Goal: Task Accomplishment & Management: Use online tool/utility

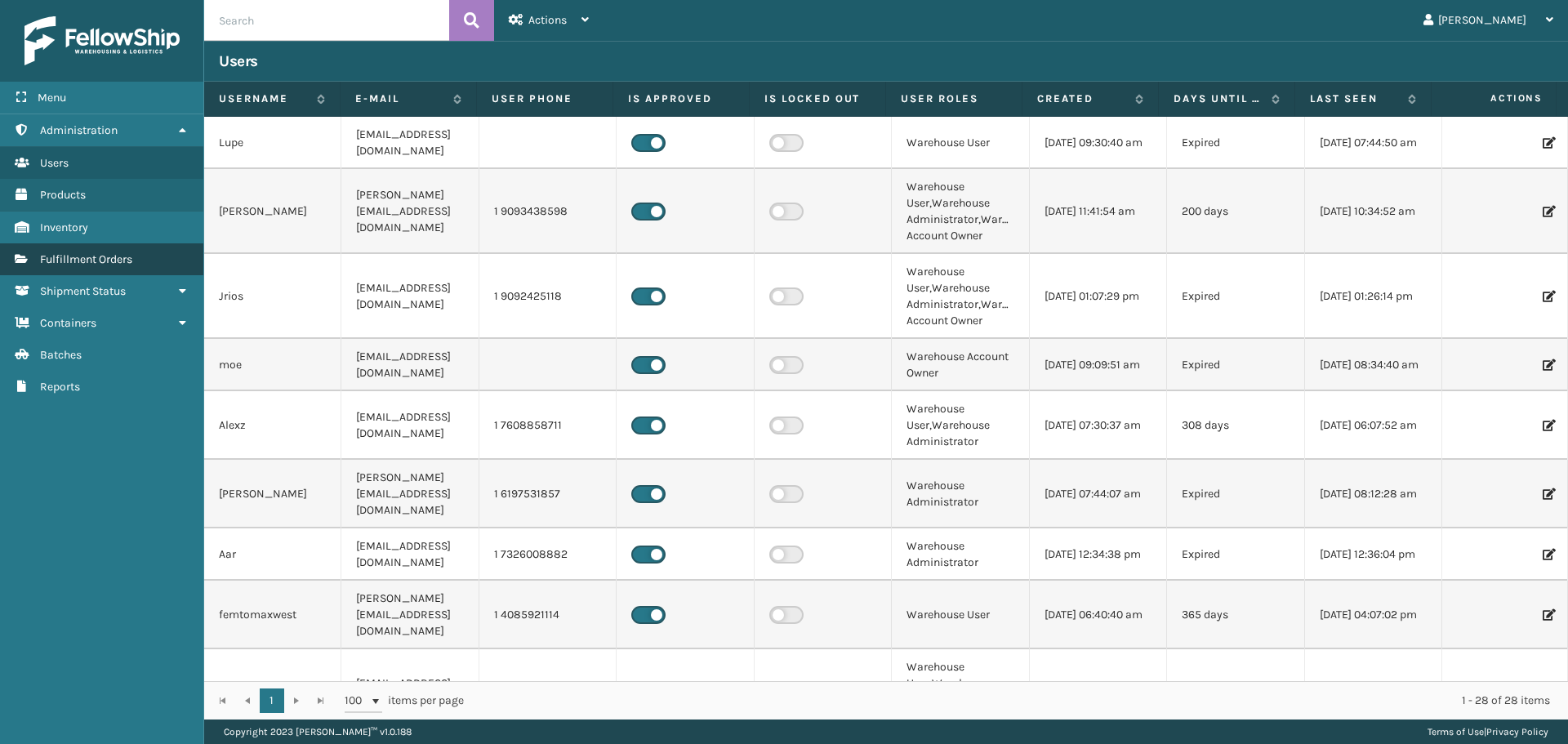
click at [94, 254] on span "Fulfillment Orders" at bounding box center [87, 260] width 93 height 14
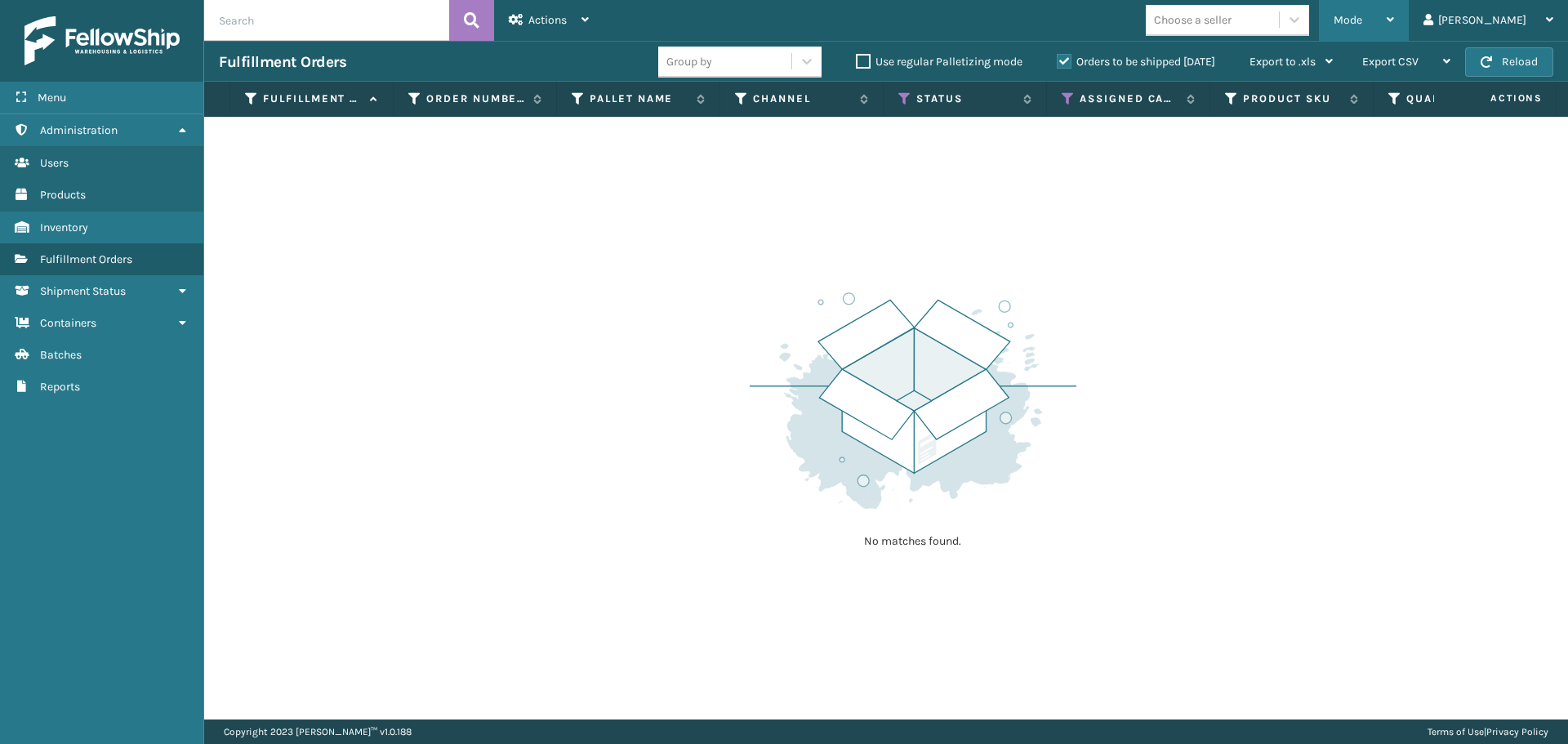
click at [1362, 22] on span "Mode" at bounding box center [1348, 20] width 29 height 14
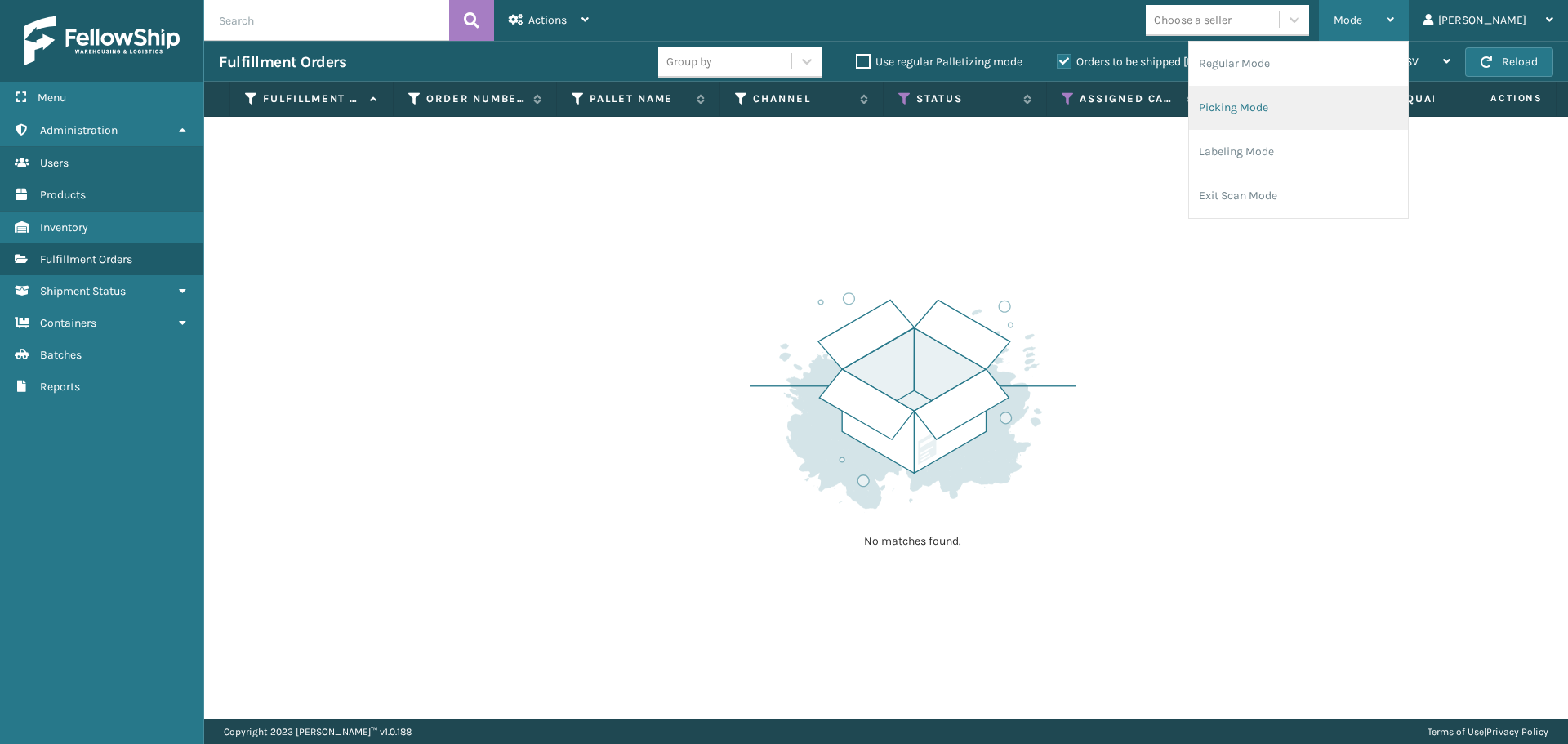
click at [1298, 111] on li "Picking Mode" at bounding box center [1298, 108] width 219 height 44
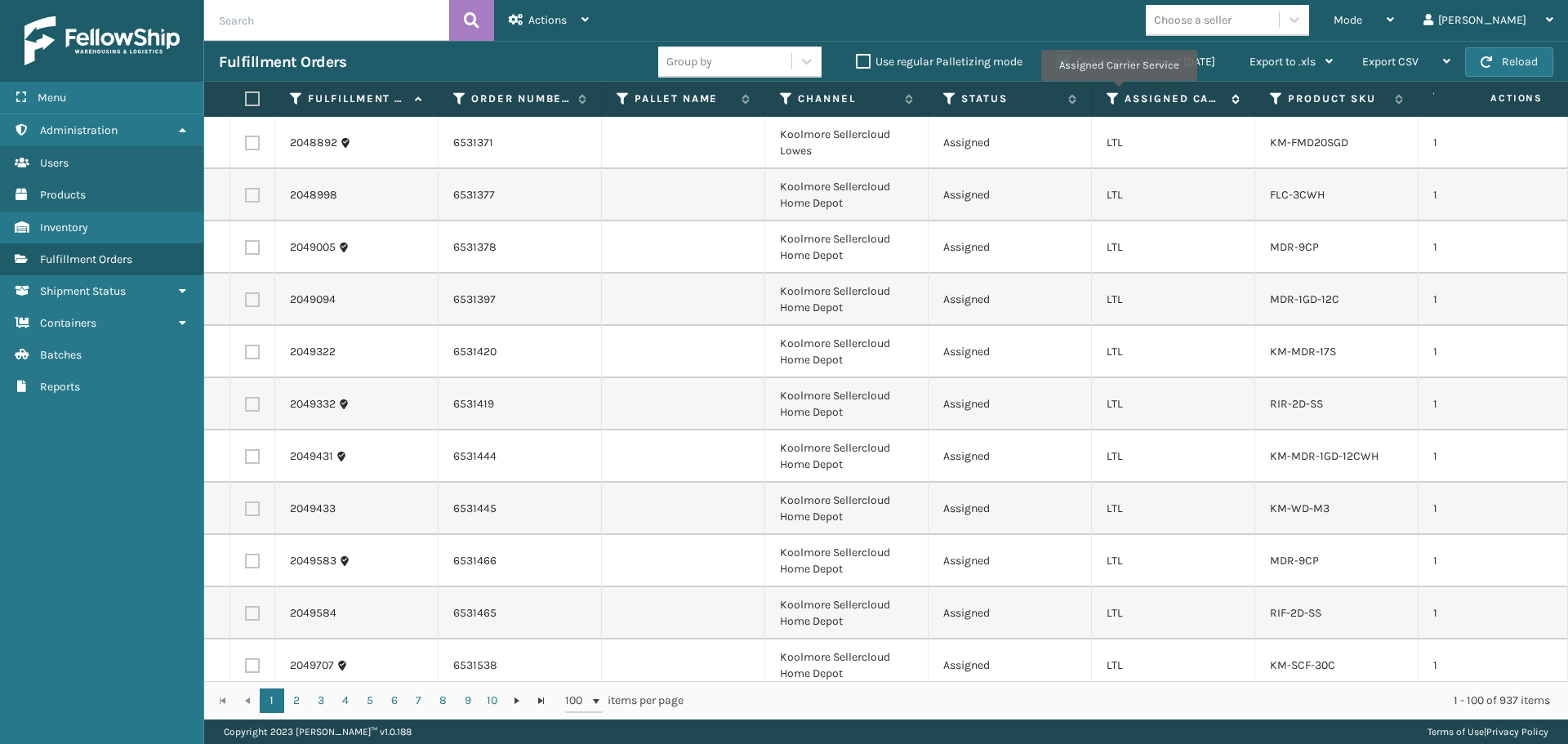
click at [1118, 93] on icon at bounding box center [1113, 99] width 13 height 15
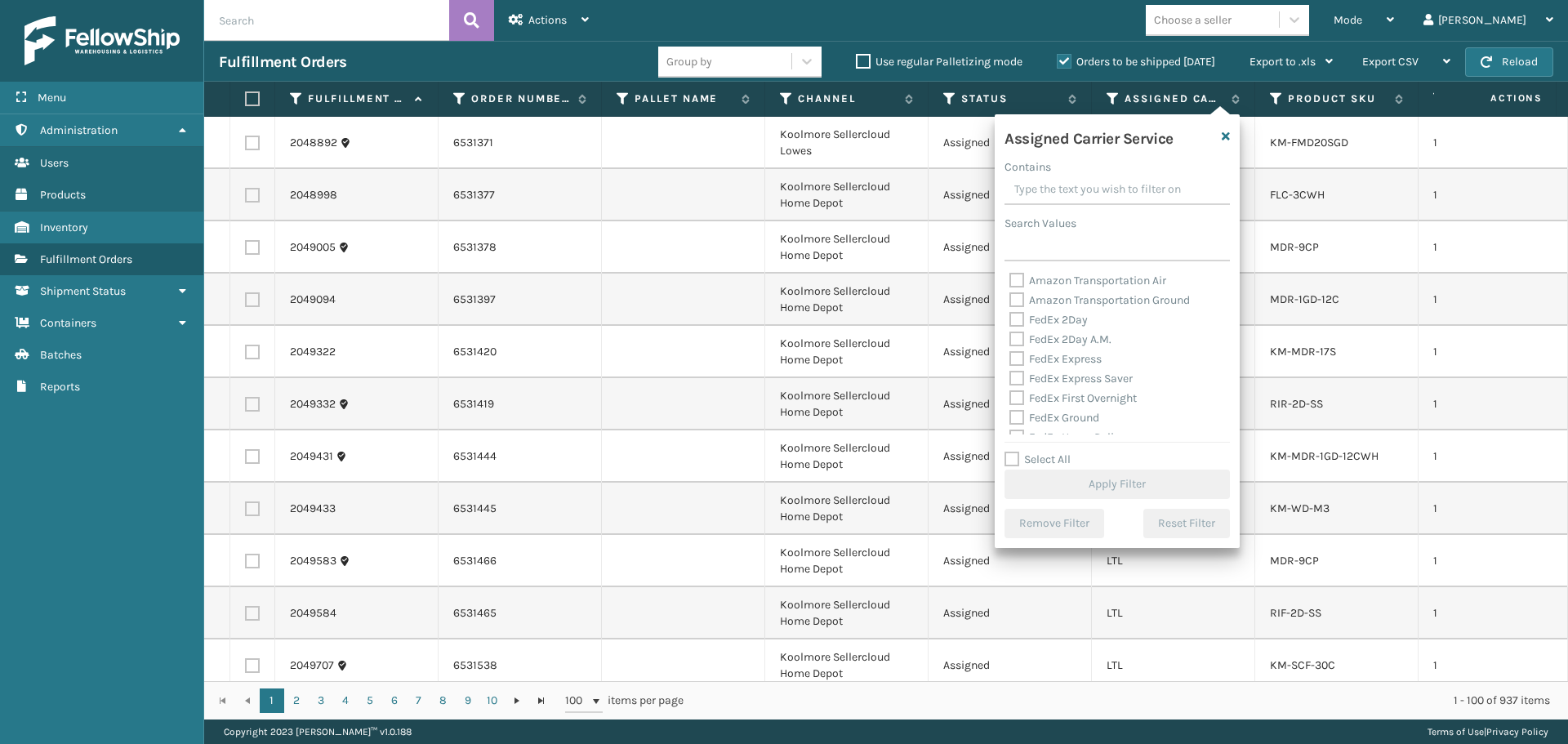
click at [1048, 456] on label "Select All" at bounding box center [1037, 460] width 66 height 14
click at [1048, 452] on input "Select All" at bounding box center [1127, 451] width 245 height 2
checkbox input "true"
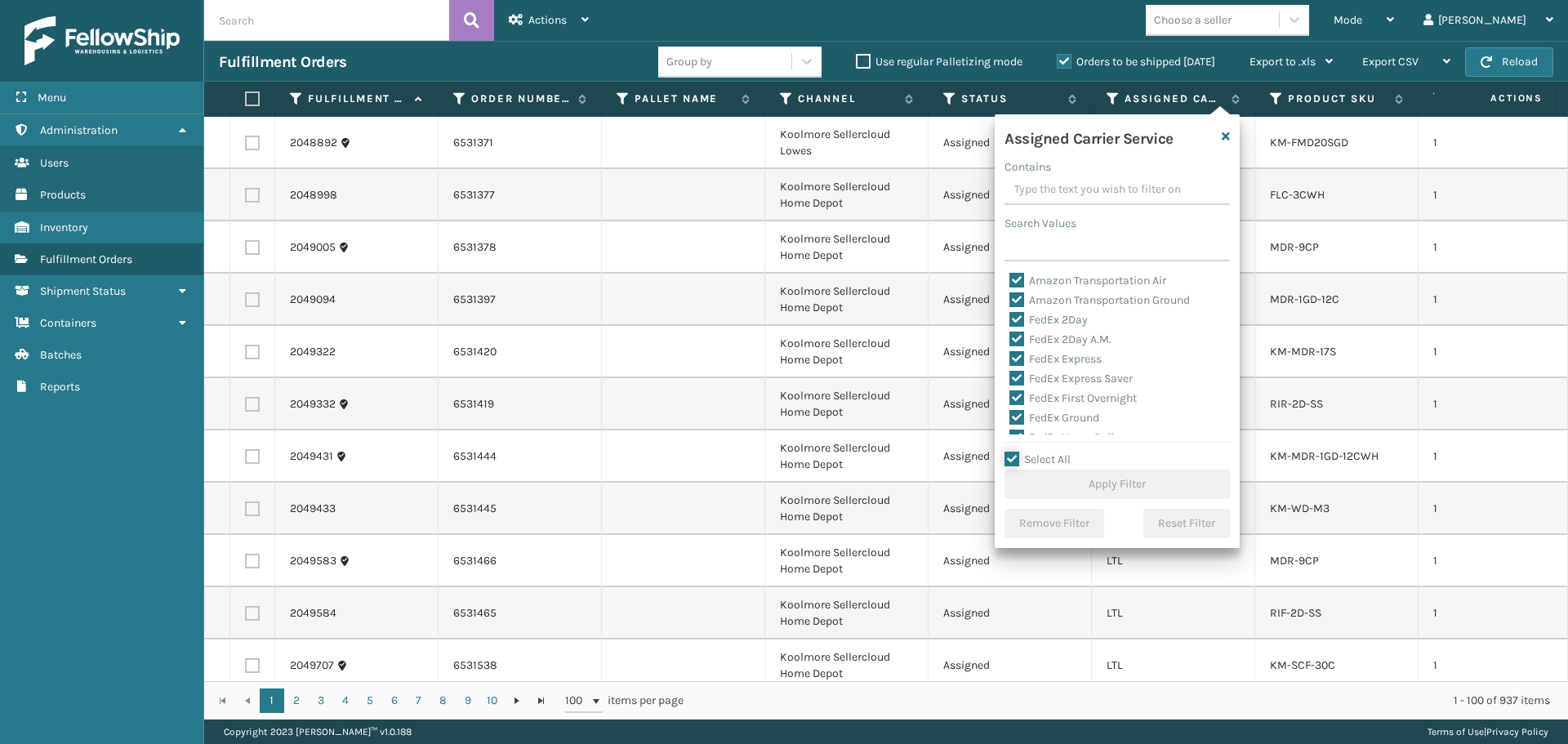
checkbox input "true"
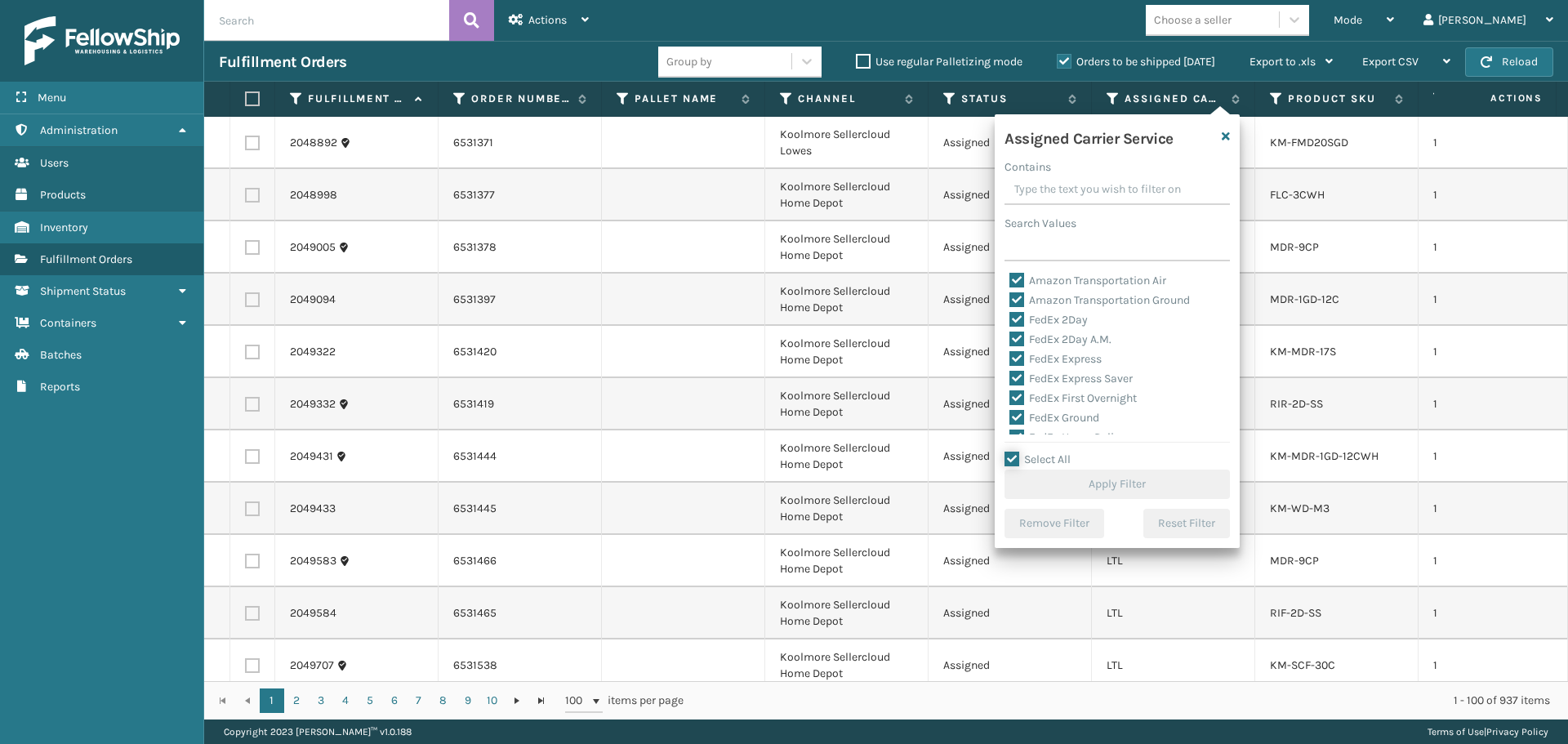
checkbox input "true"
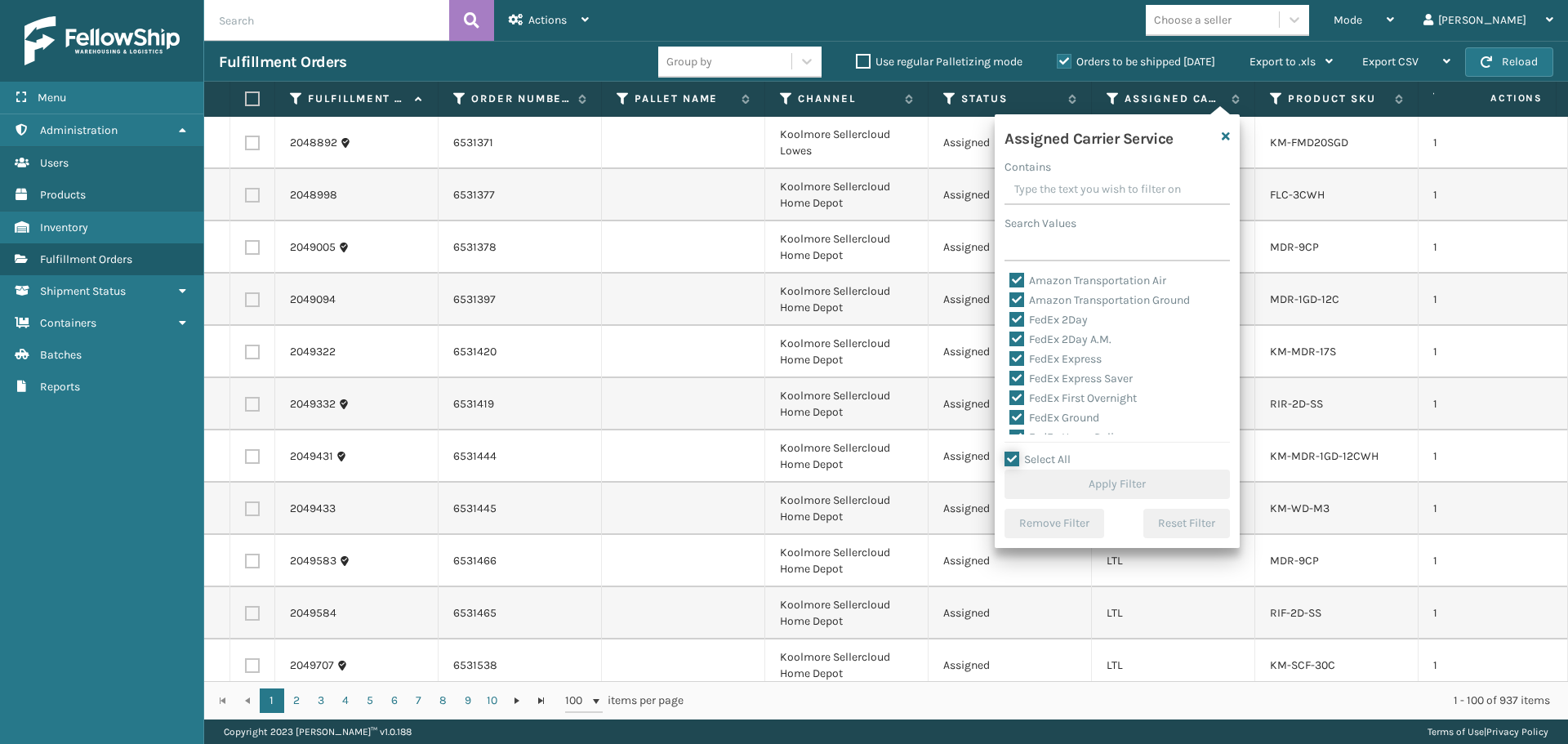
checkbox input "true"
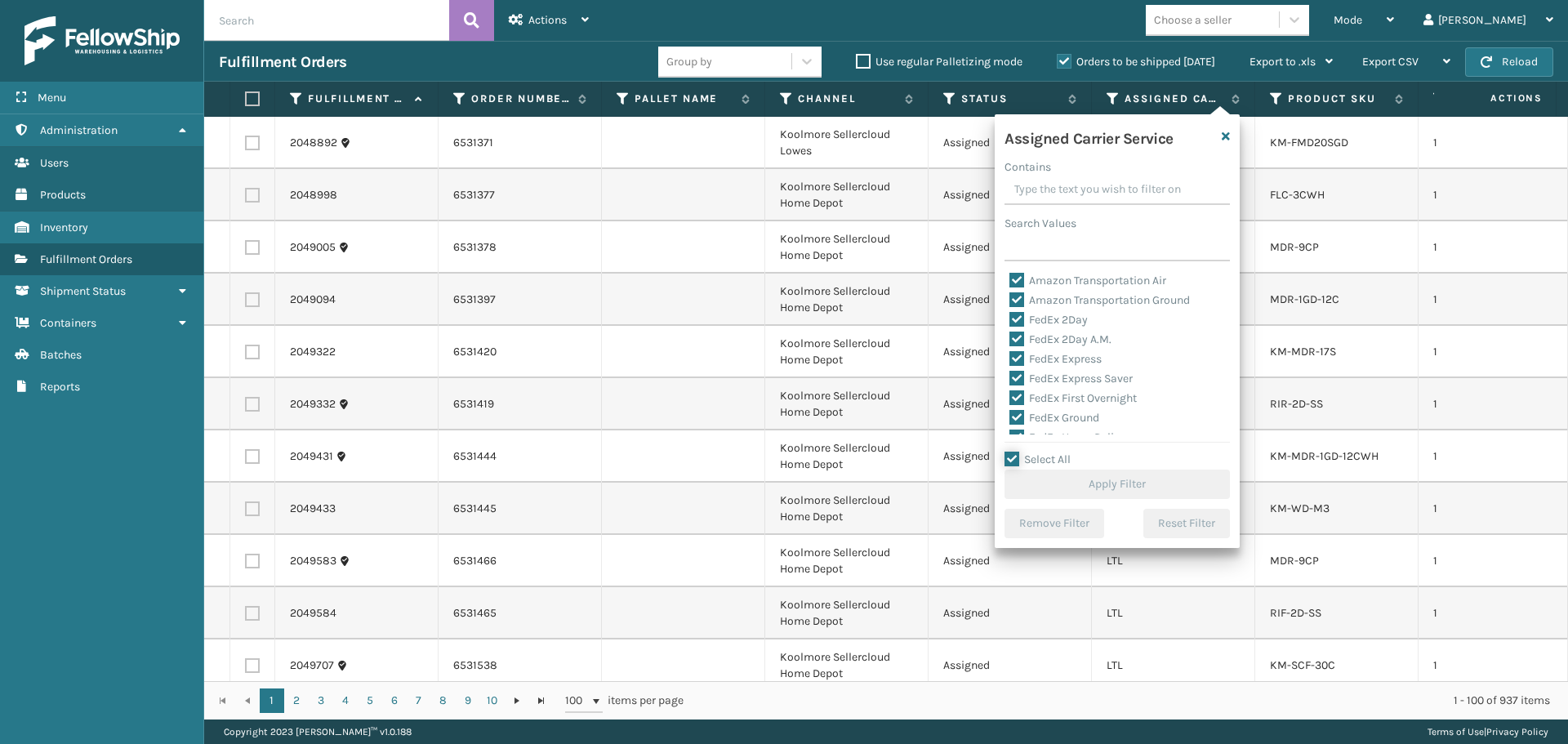
checkbox input "true"
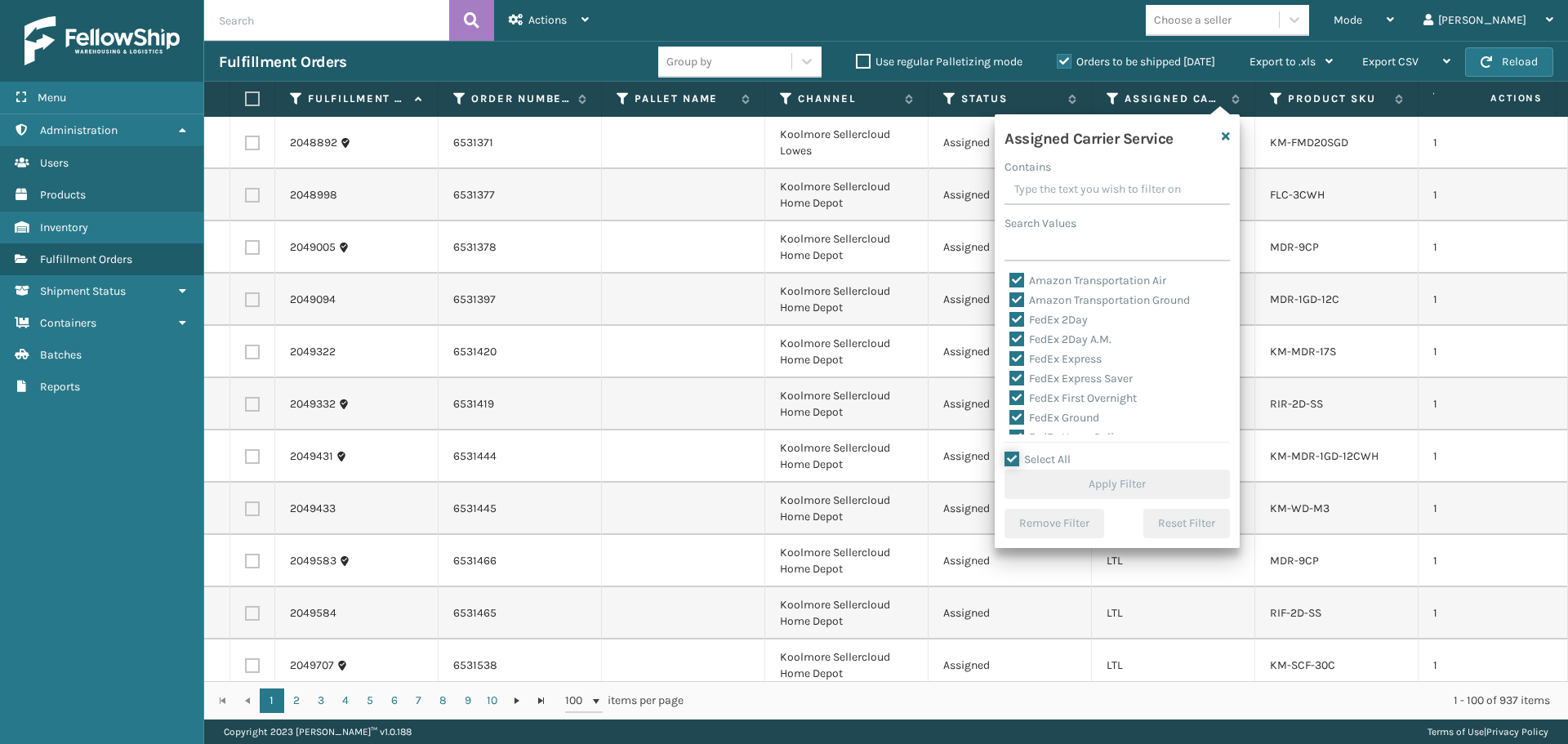
checkbox input "true"
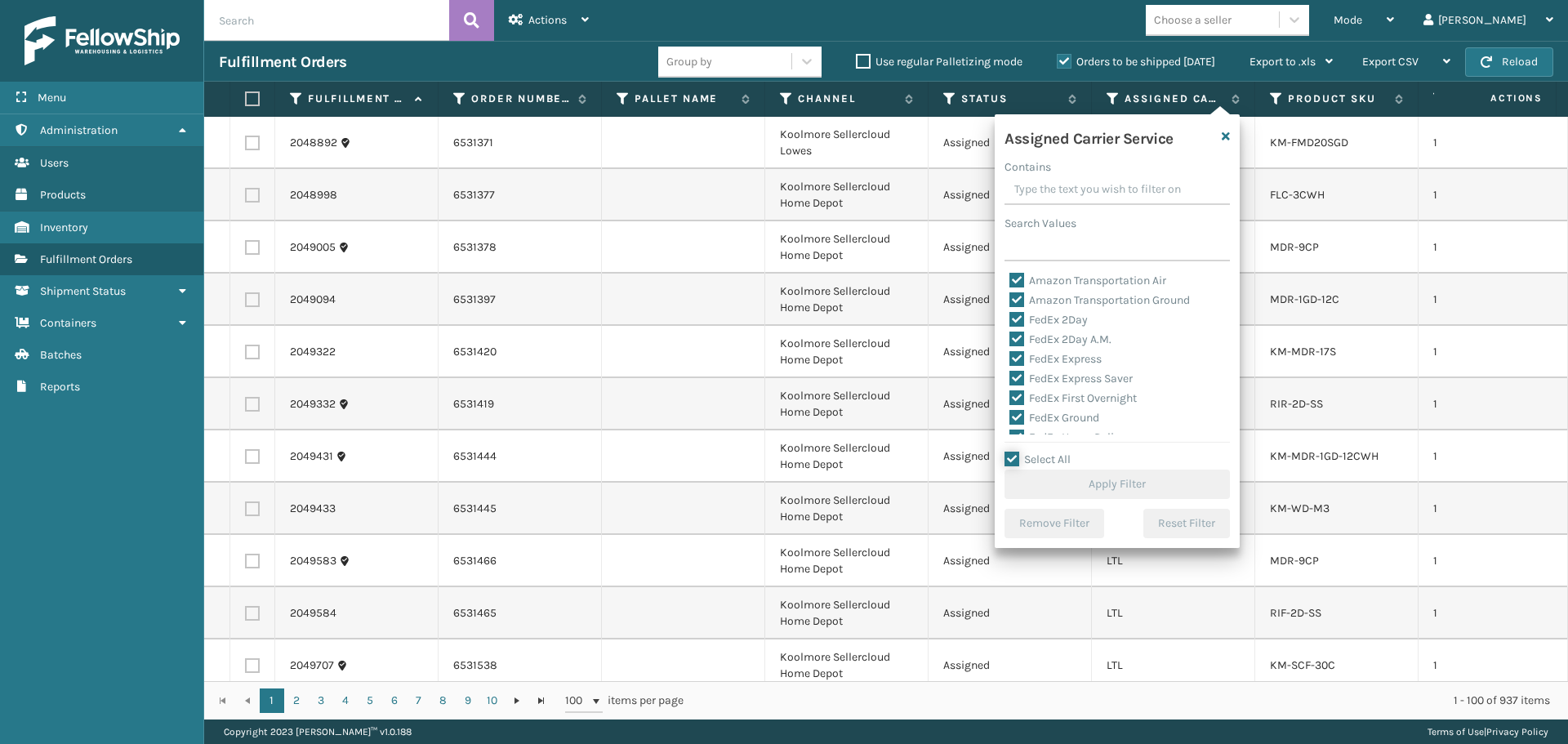
checkbox input "true"
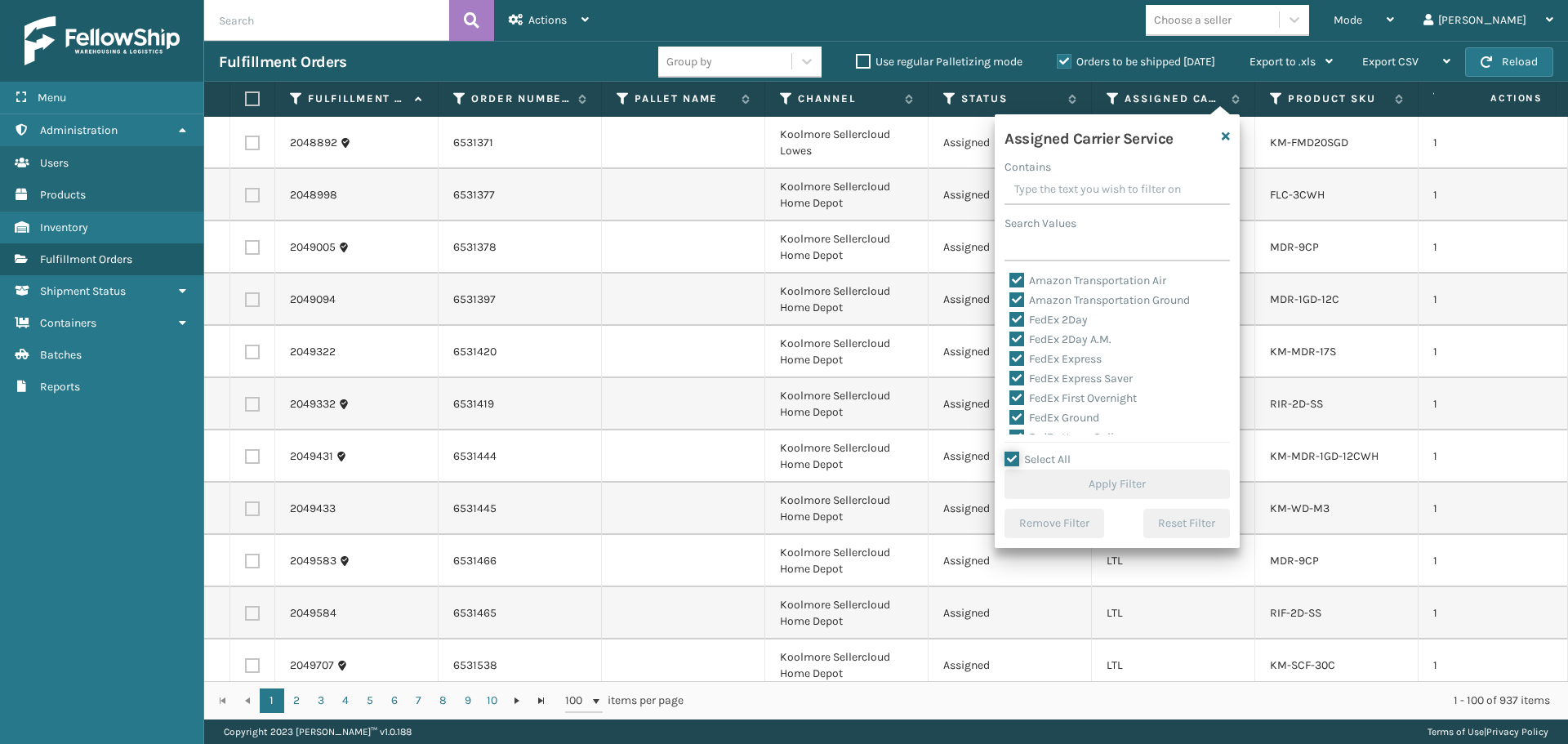
checkbox input "true"
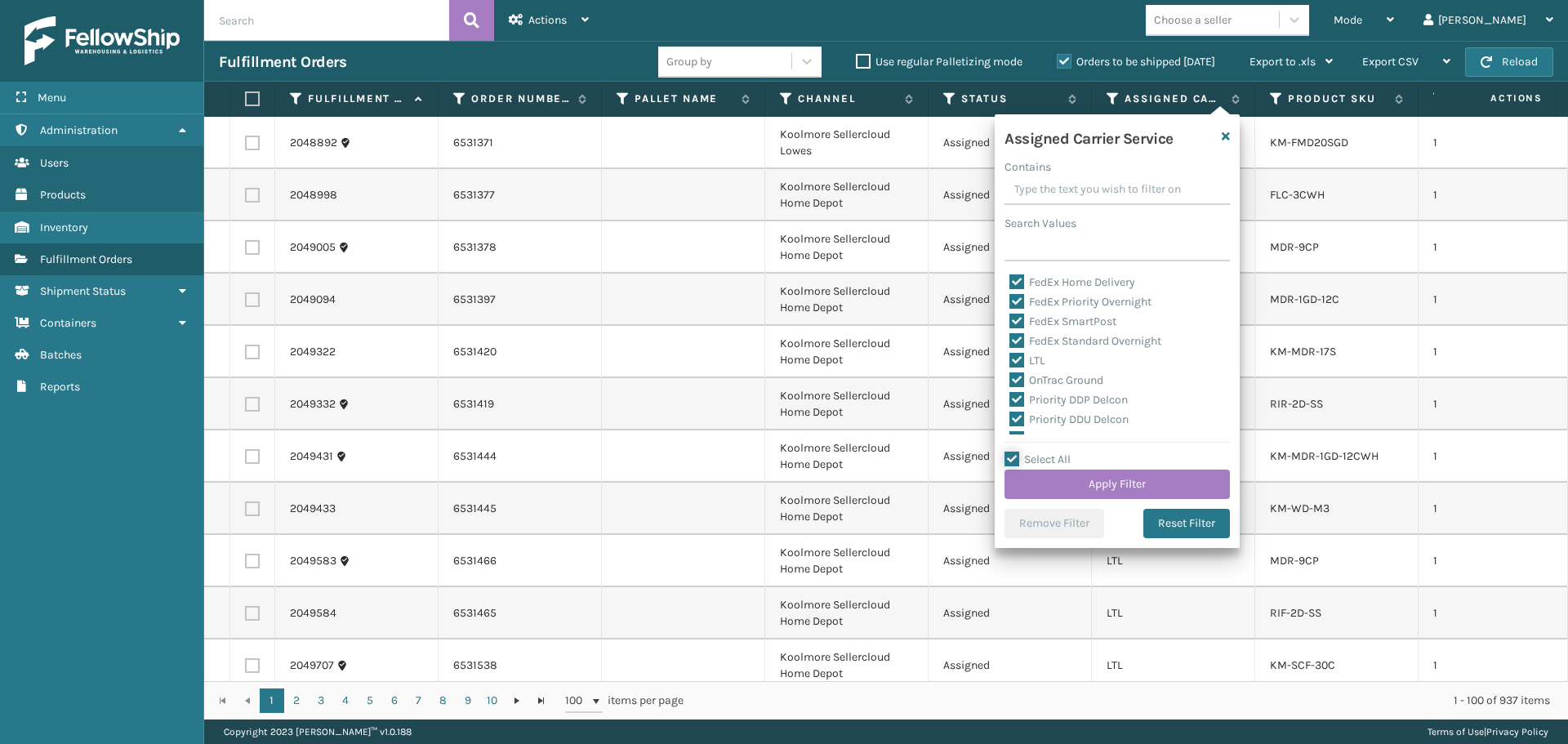
scroll to position [163, 0]
click at [1030, 355] on label "LTL" at bounding box center [1027, 352] width 36 height 14
click at [1010, 354] on input "LTL" at bounding box center [1009, 348] width 1 height 10
checkbox input "false"
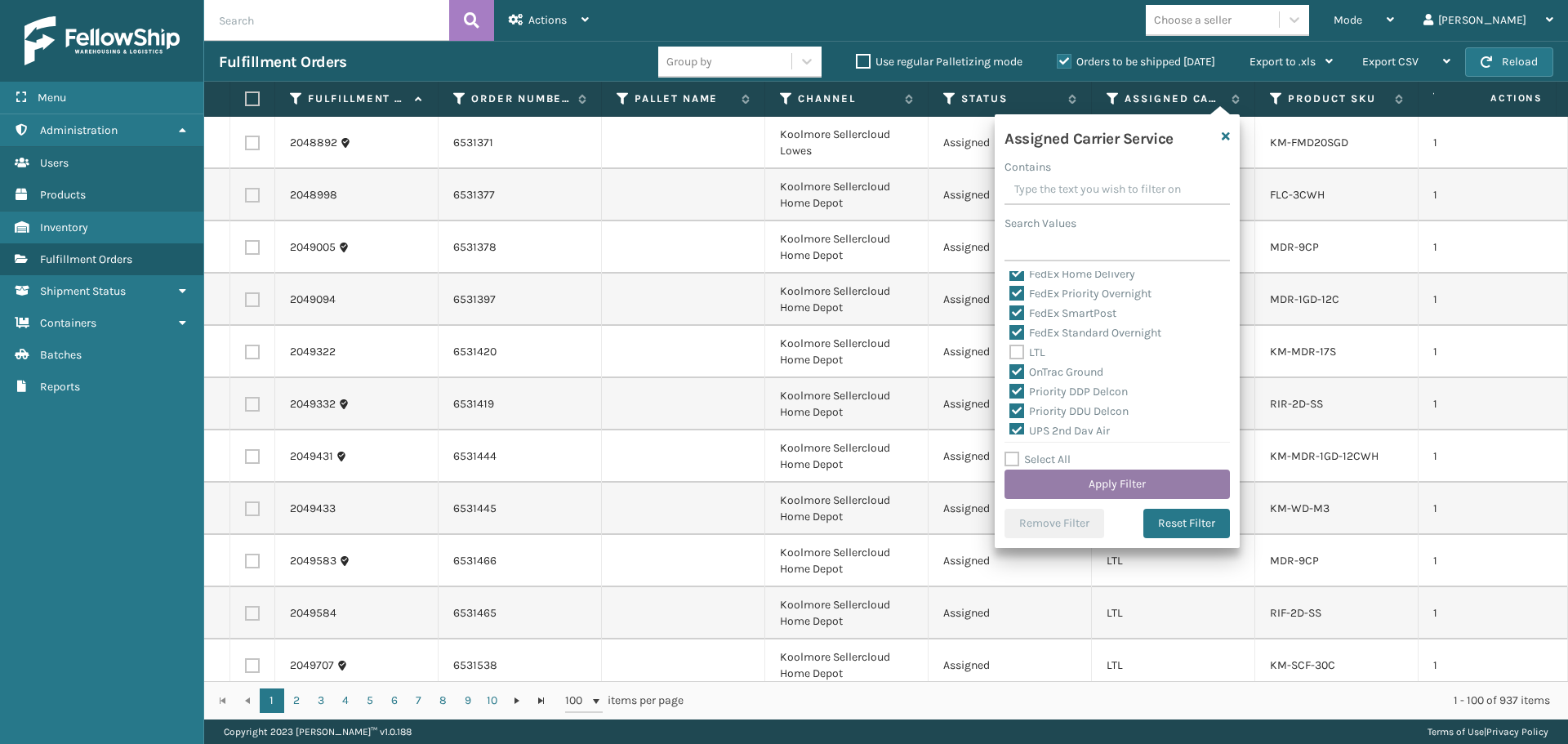
click at [1049, 491] on button "Apply Filter" at bounding box center [1117, 484] width 225 height 30
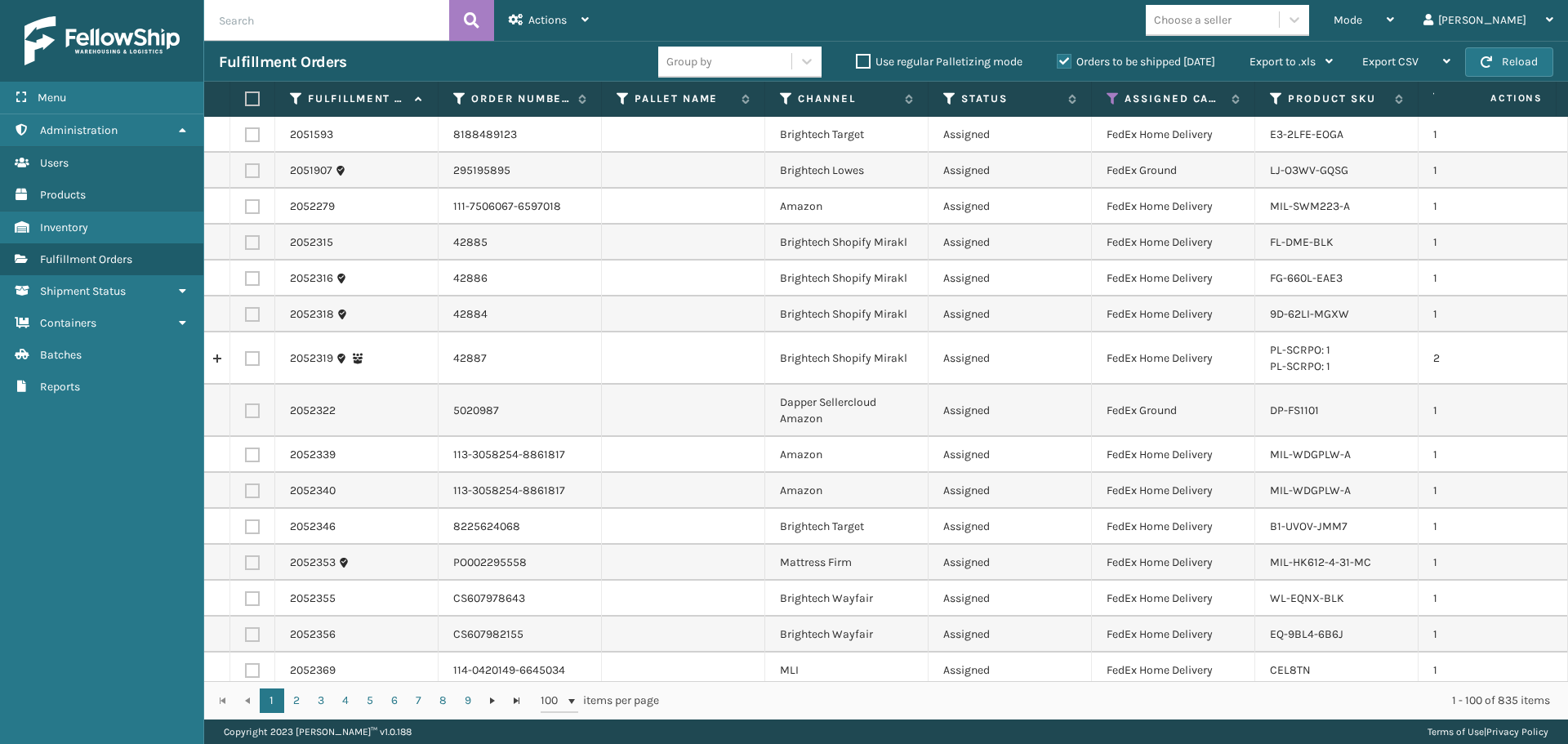
click at [1232, 21] on div "Choose a seller" at bounding box center [1192, 20] width 78 height 17
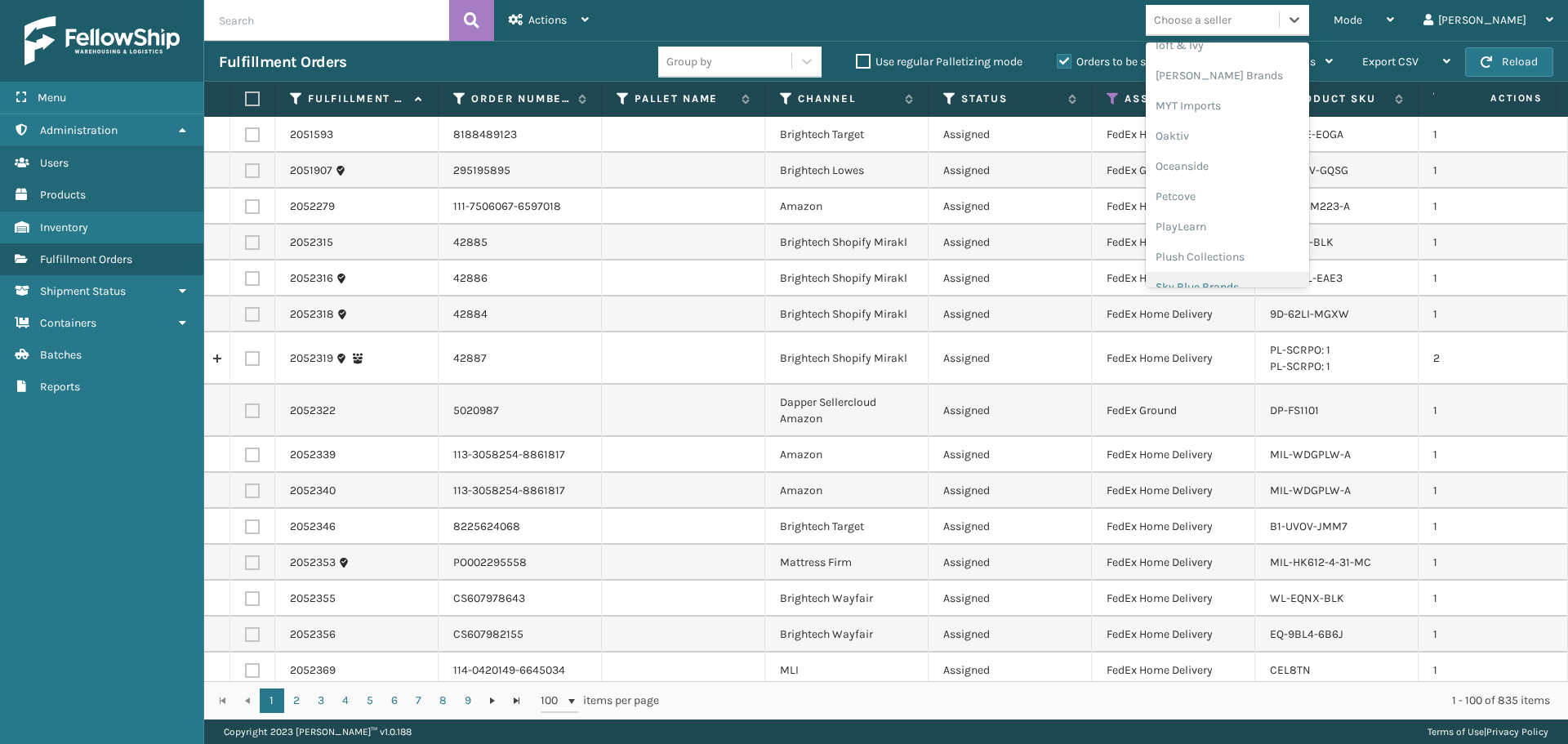
scroll to position [789, 0]
click at [1240, 240] on div "SleepGeekz" at bounding box center [1227, 239] width 163 height 31
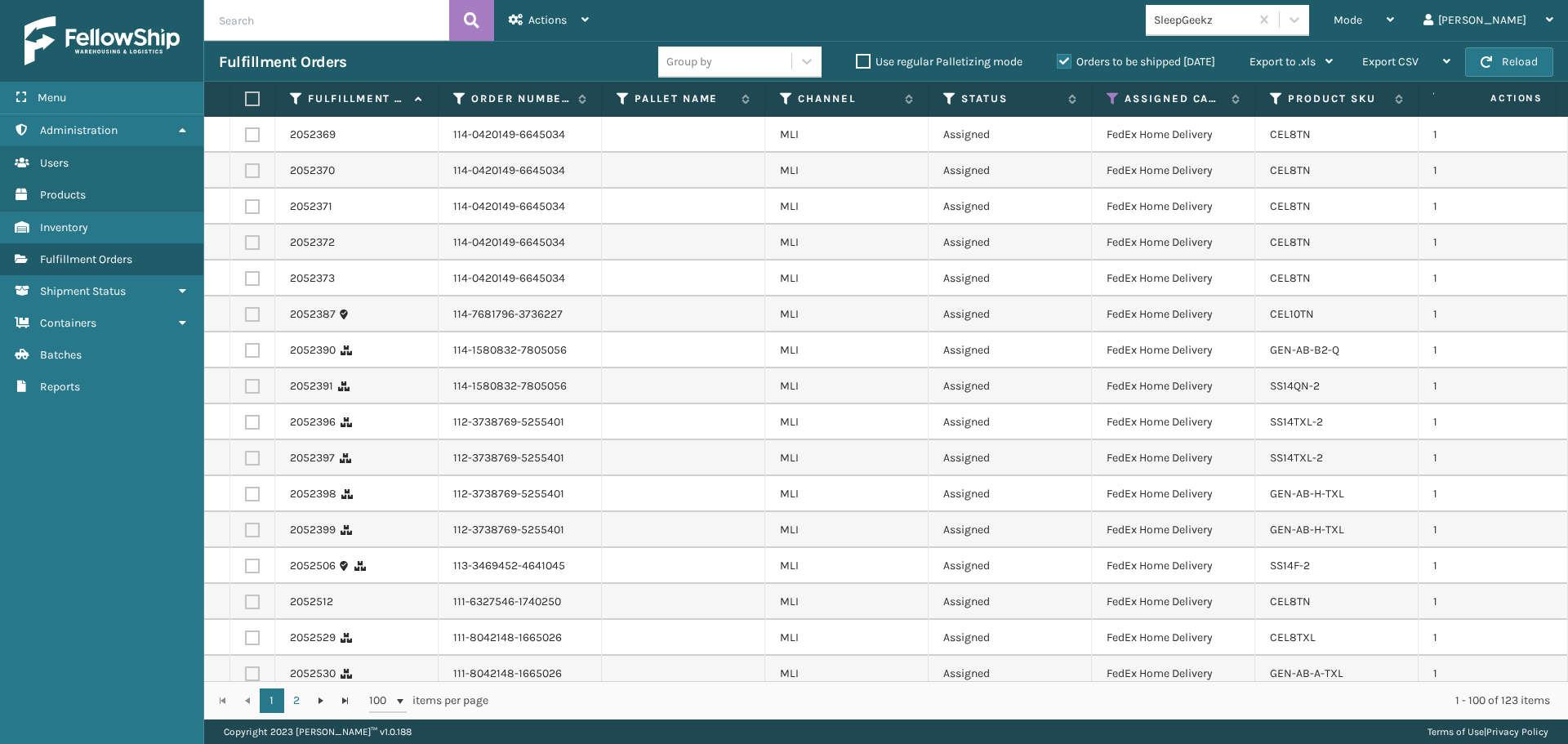
drag, startPoint x: 252, startPoint y: 104, endPoint x: 286, endPoint y: 85, distance: 38.9
click at [252, 104] on label at bounding box center [249, 99] width 10 height 15
click at [246, 104] on input "checkbox" at bounding box center [245, 99] width 1 height 10
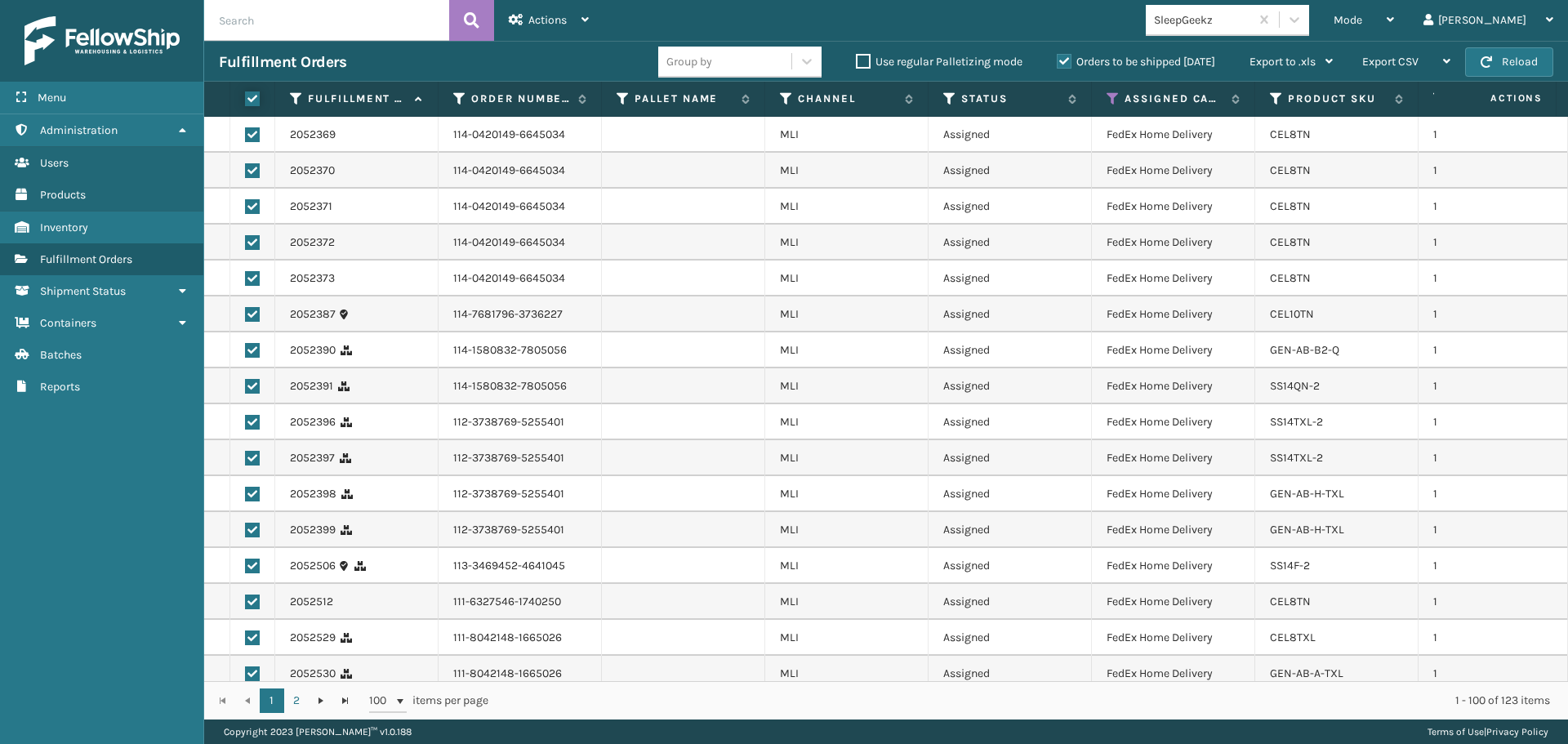
checkbox input "true"
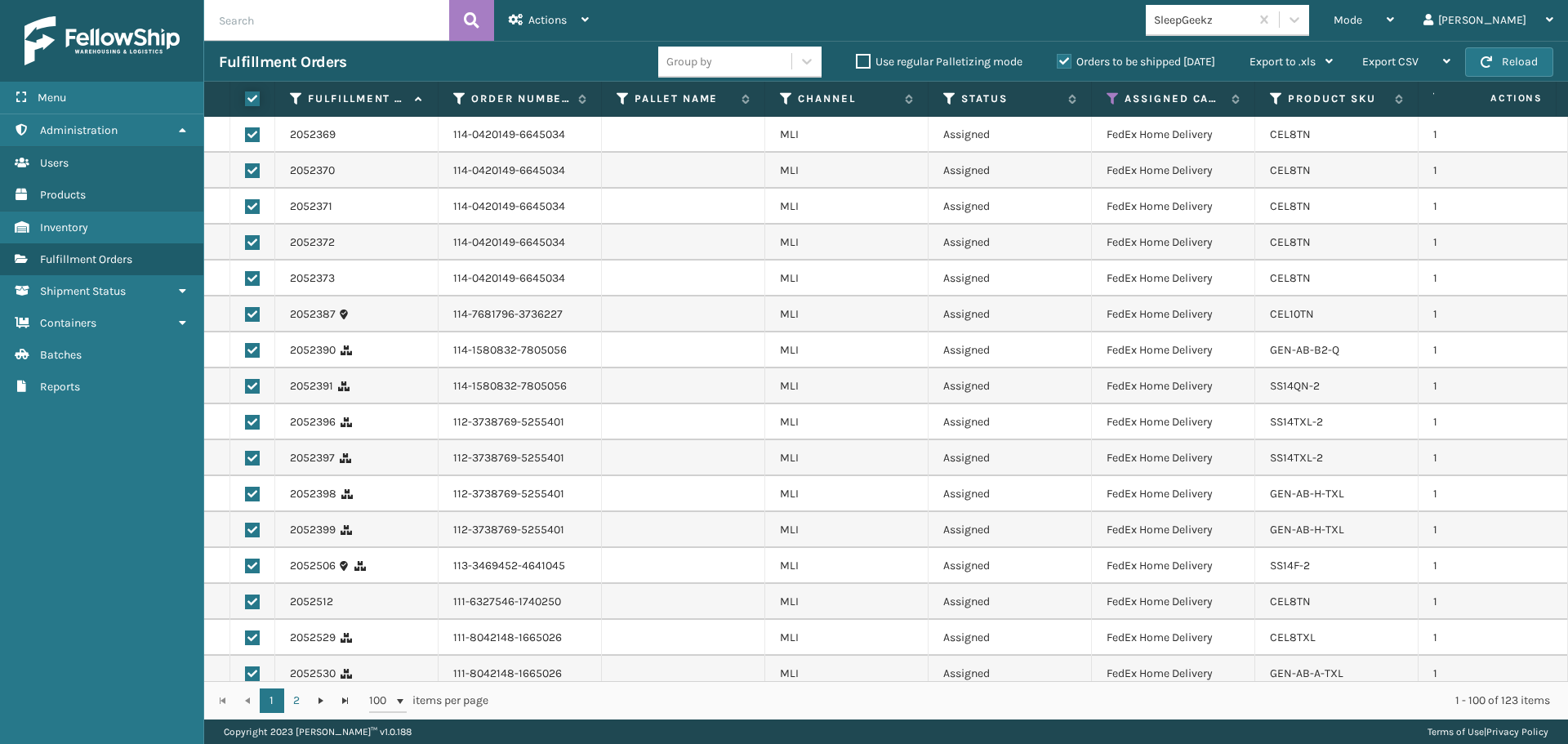
checkbox input "true"
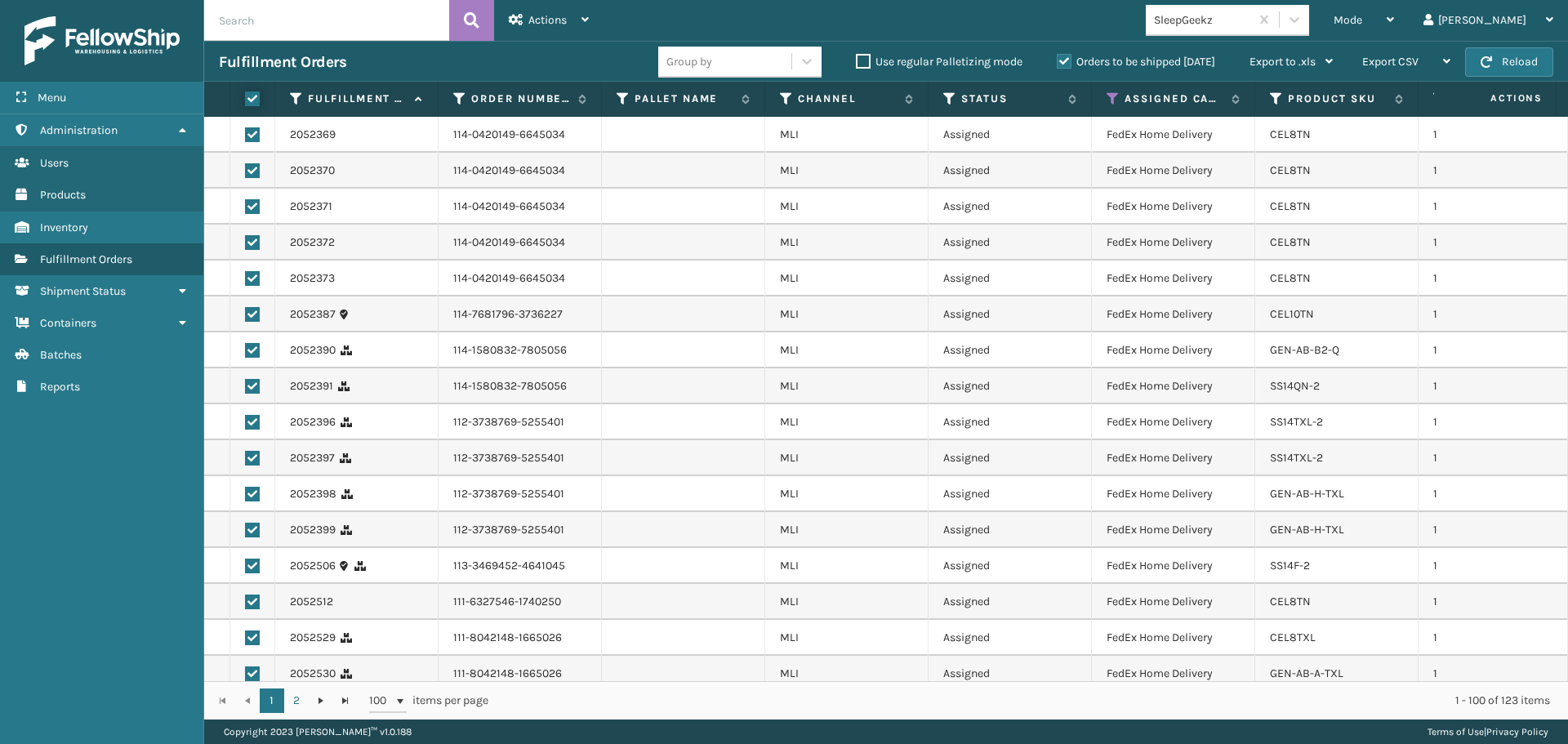
checkbox input "true"
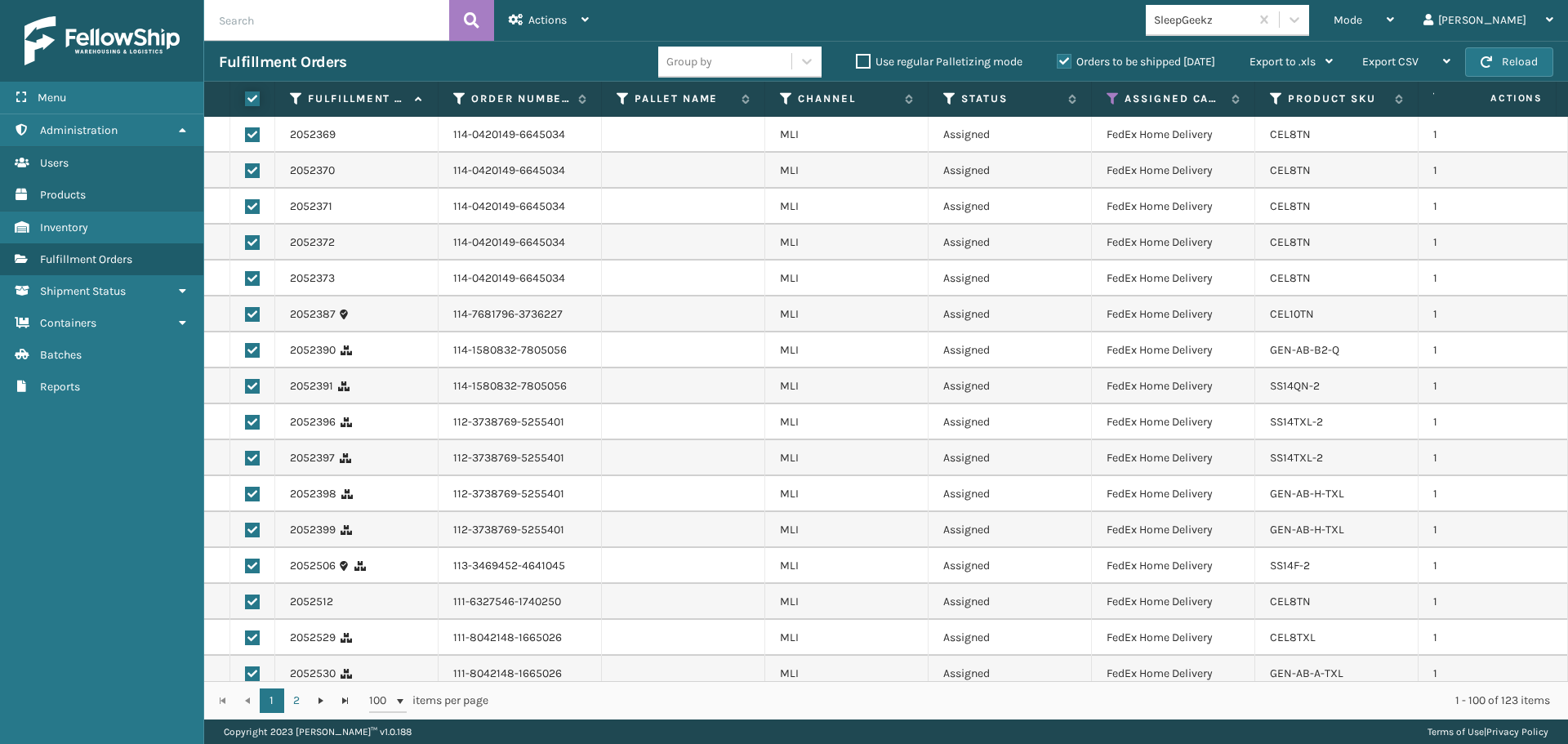
checkbox input "true"
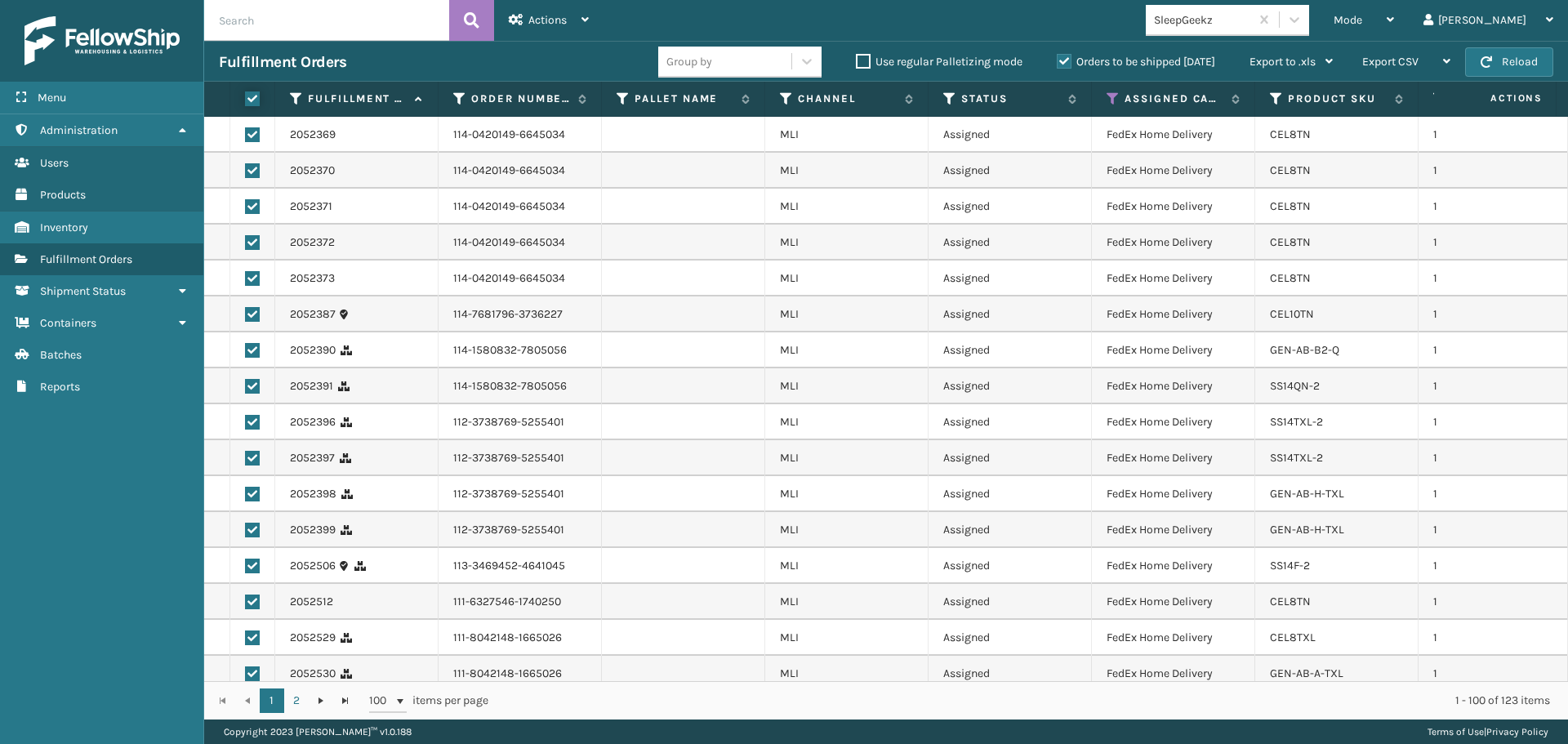
checkbox input "true"
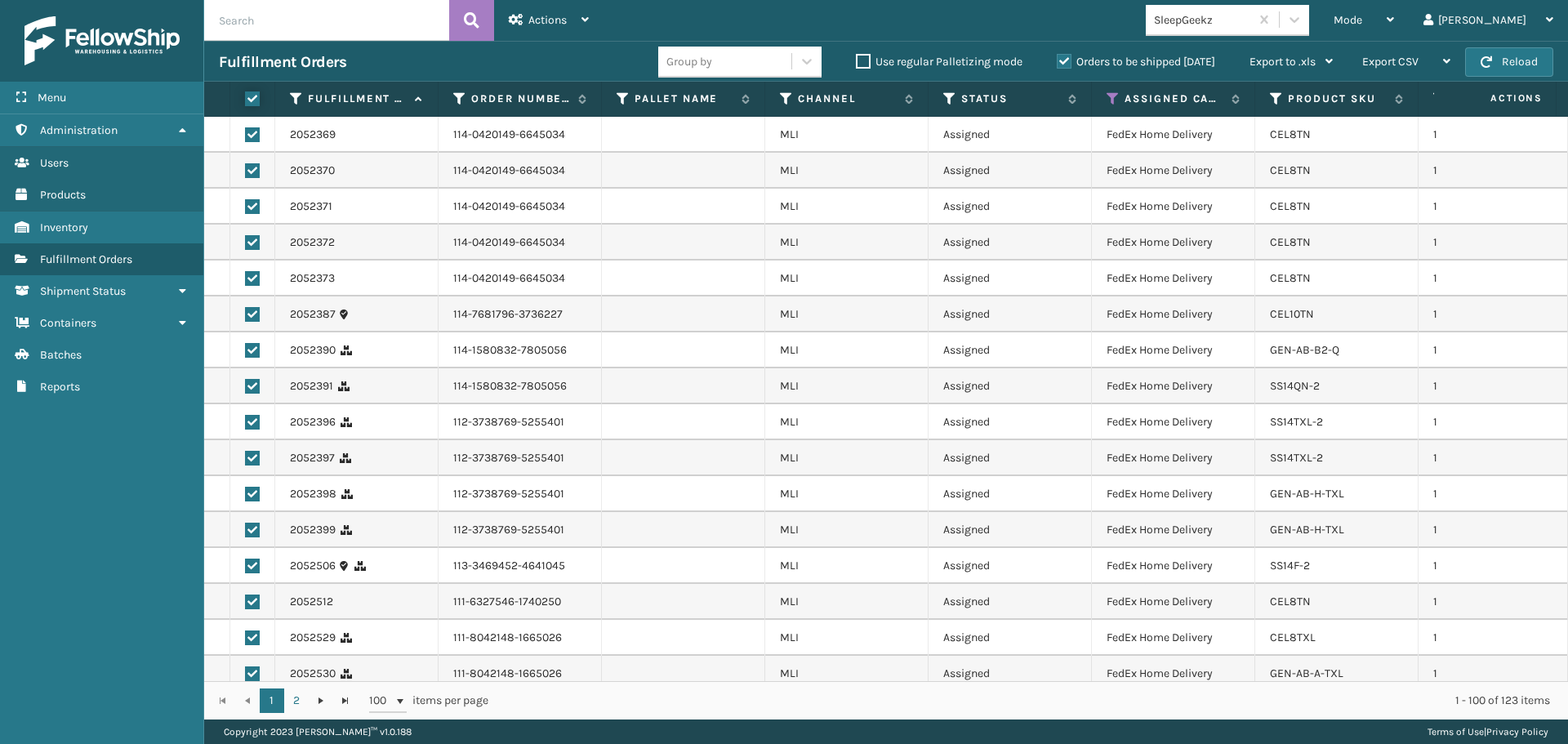
checkbox input "true"
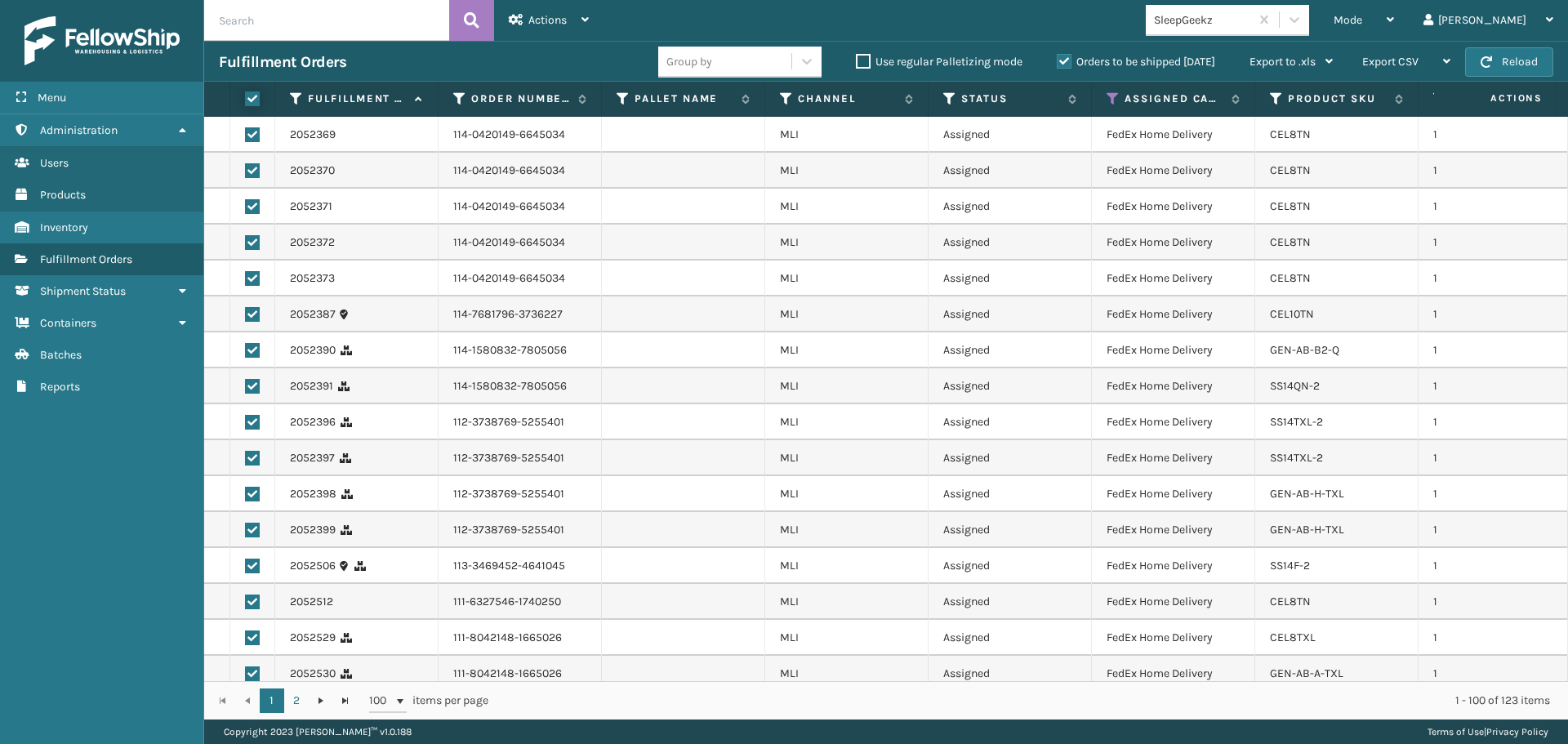
checkbox input "true"
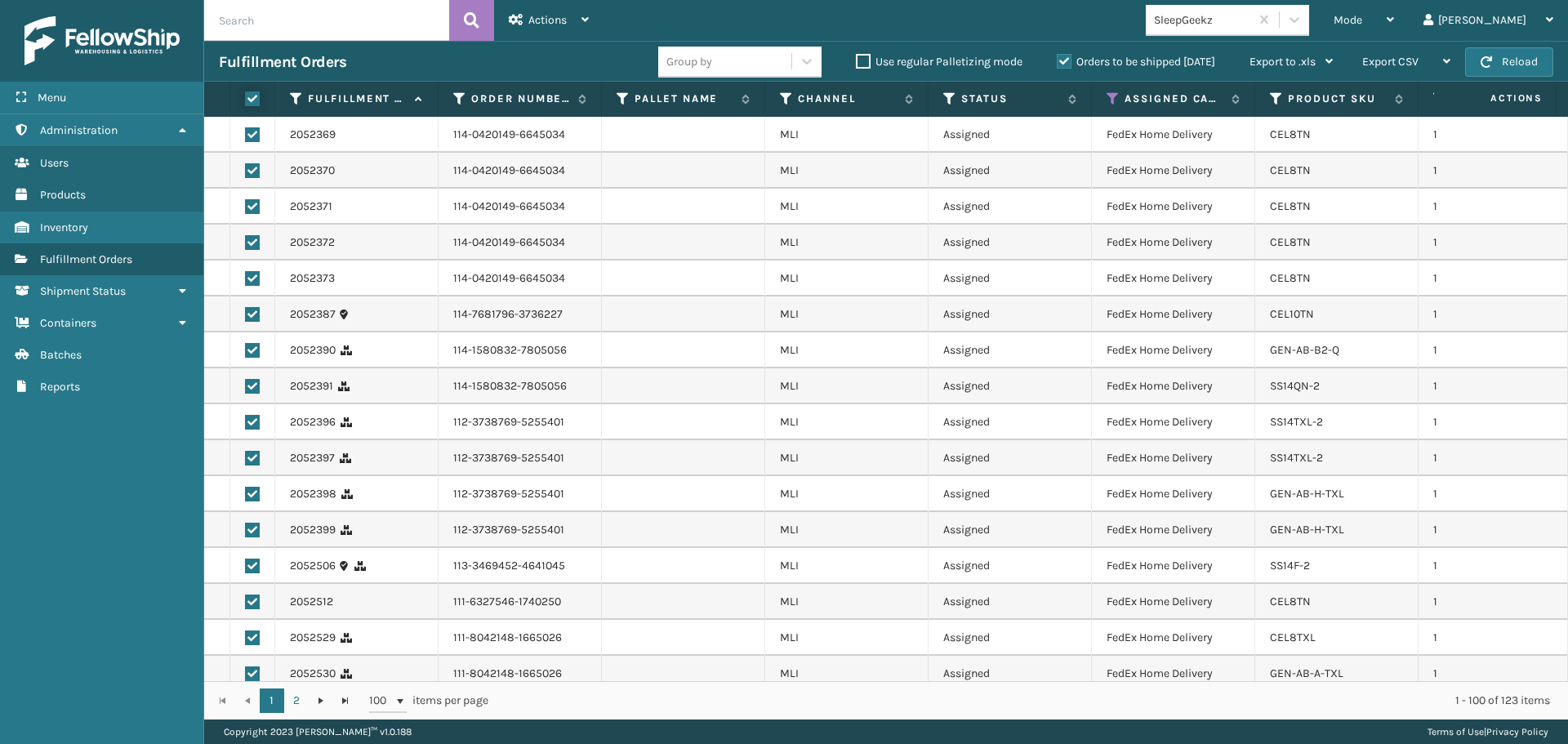
checkbox input "true"
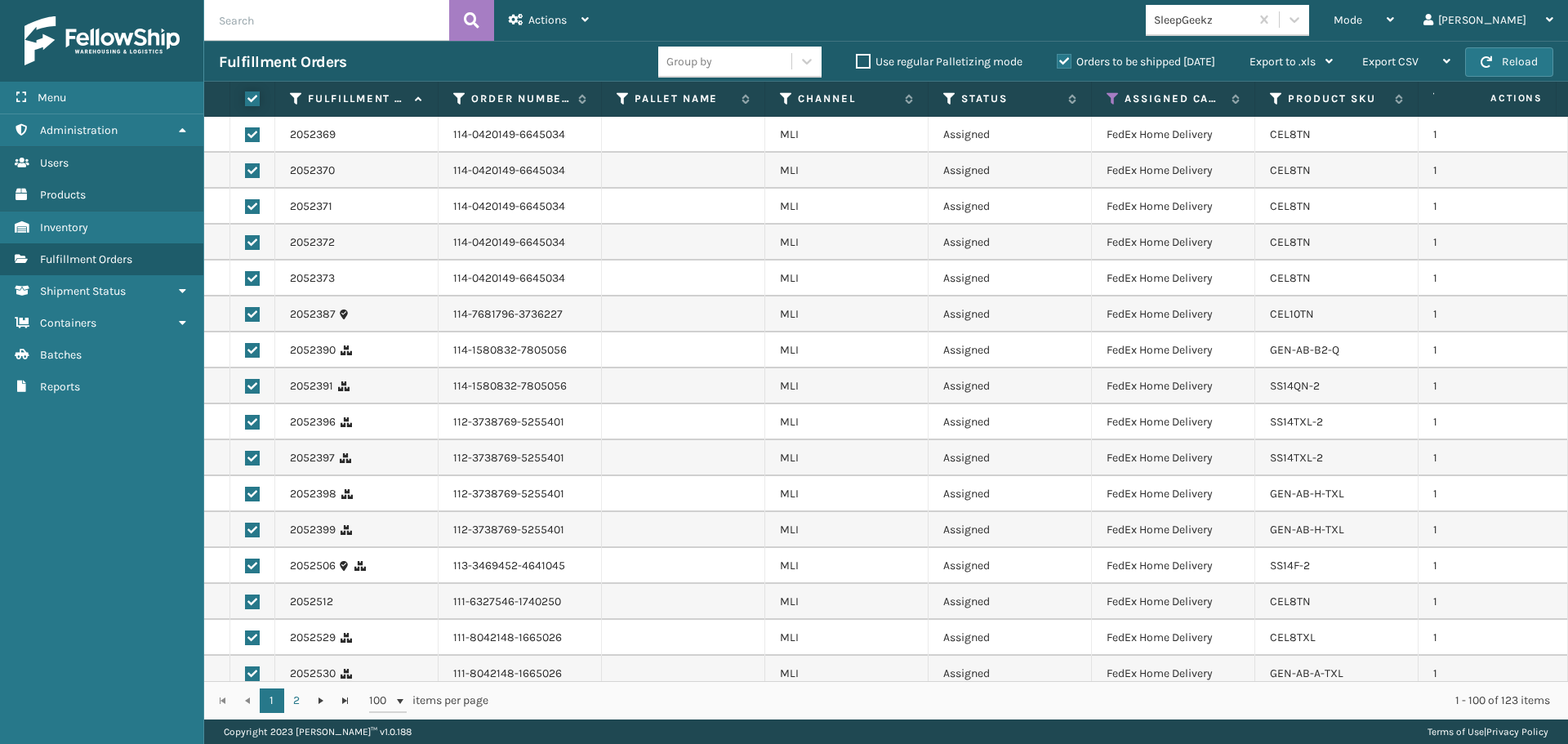
checkbox input "true"
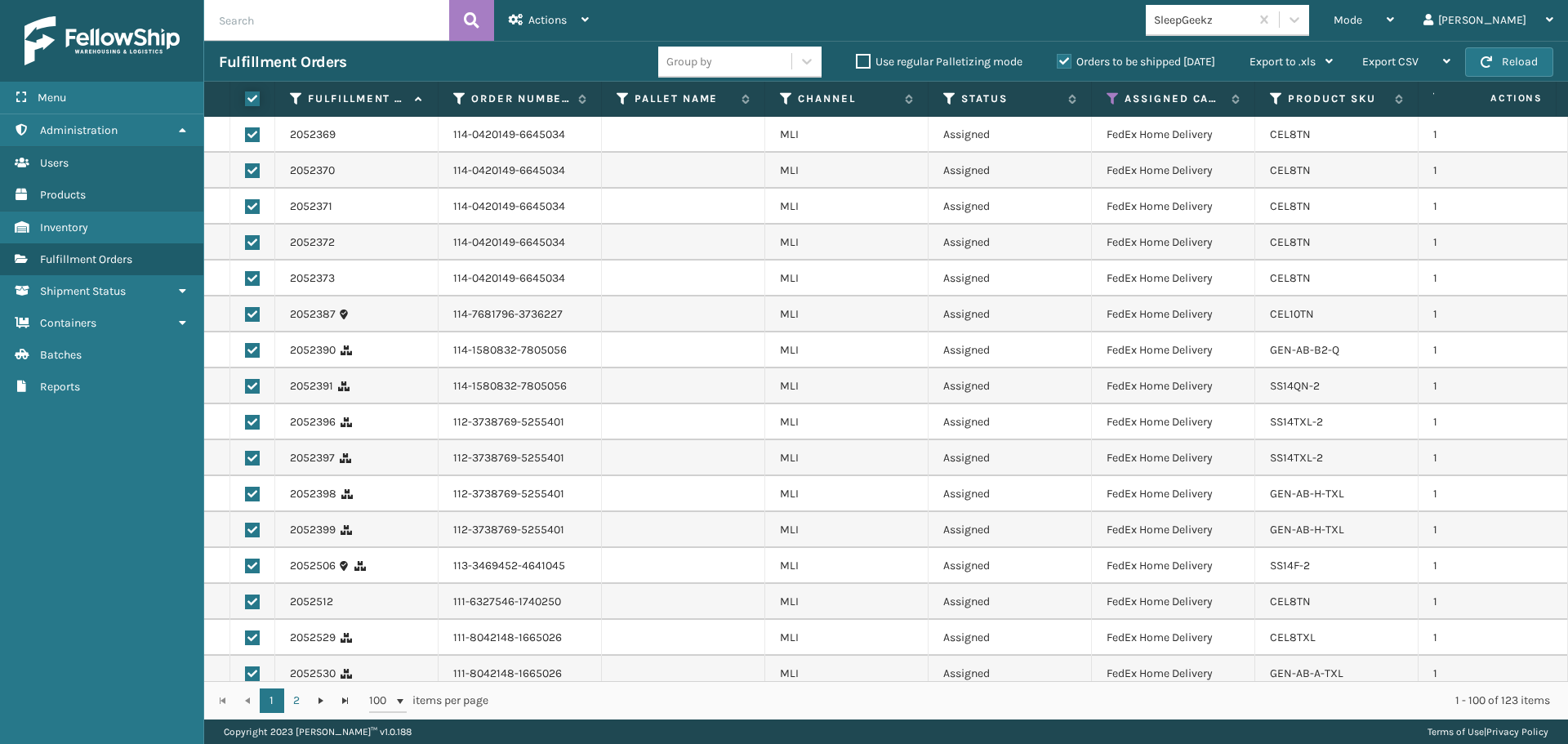
checkbox input "true"
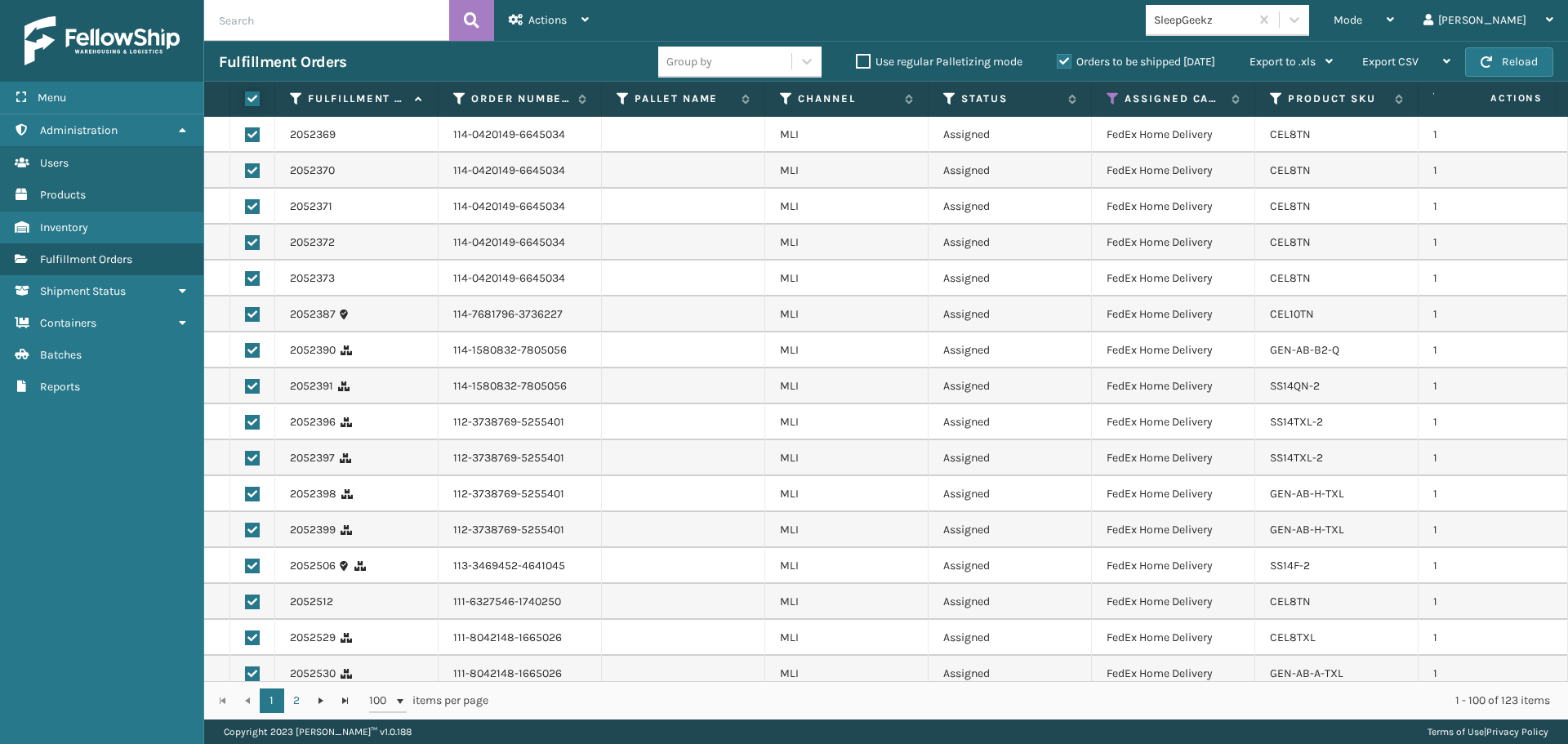
checkbox input "true"
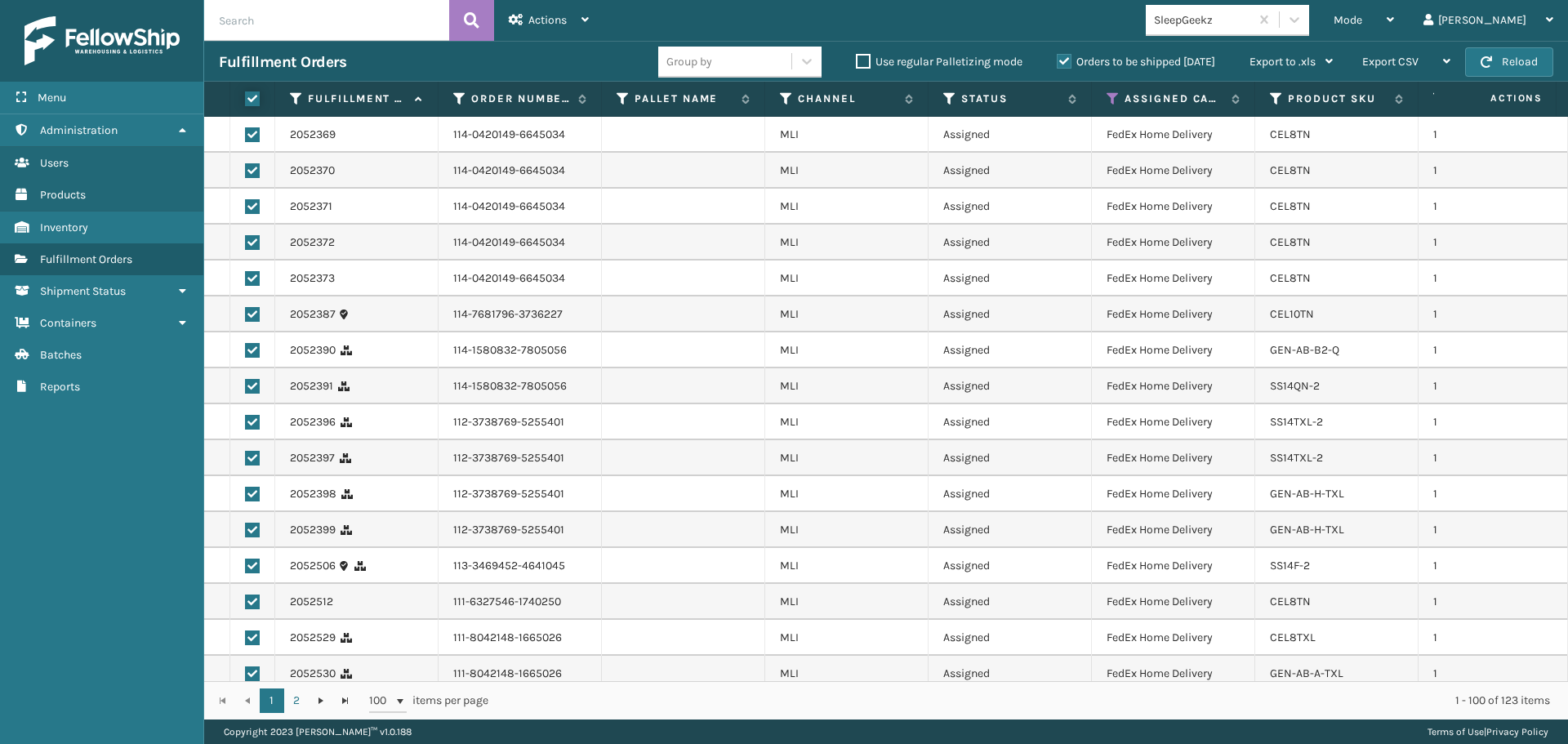
checkbox input "true"
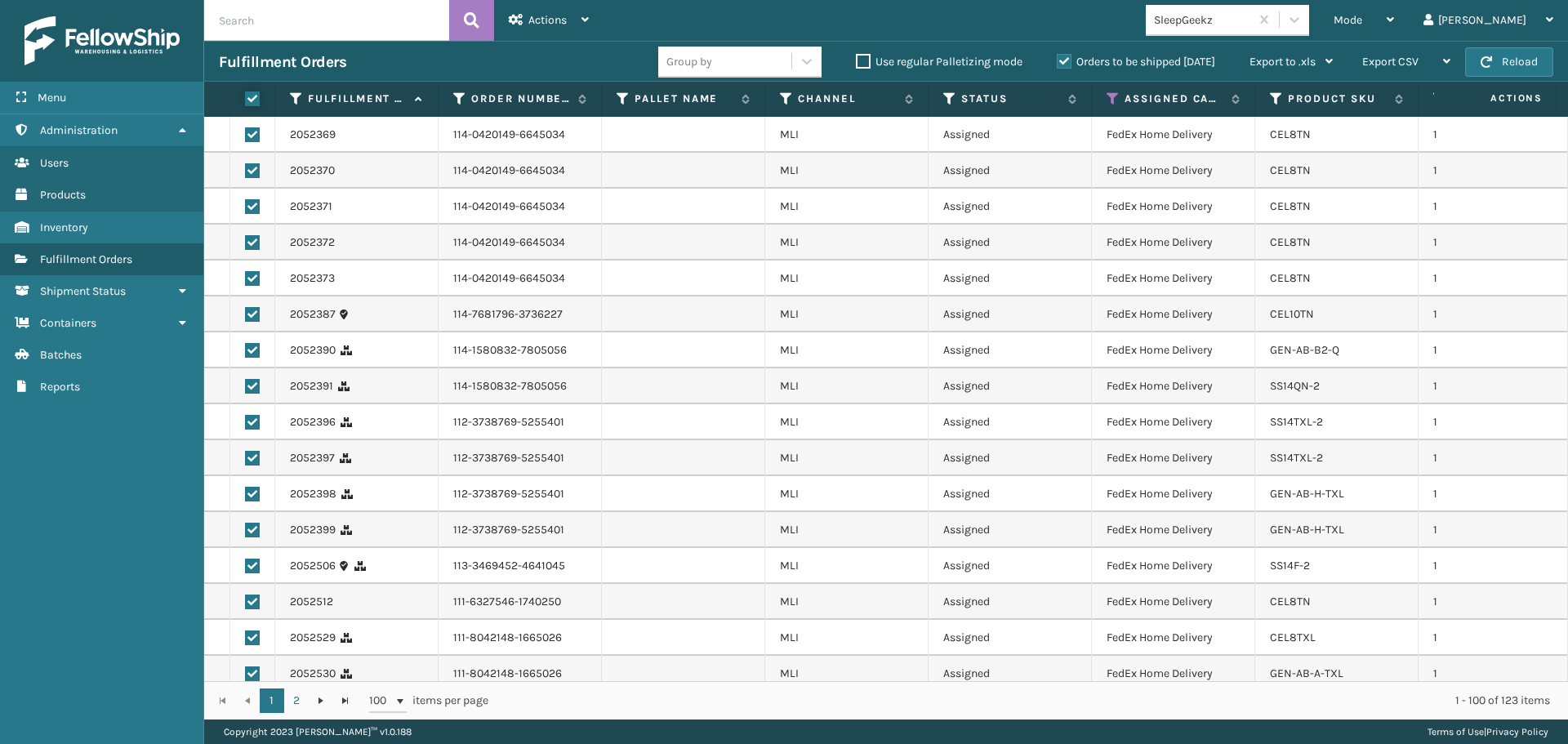
checkbox input "true"
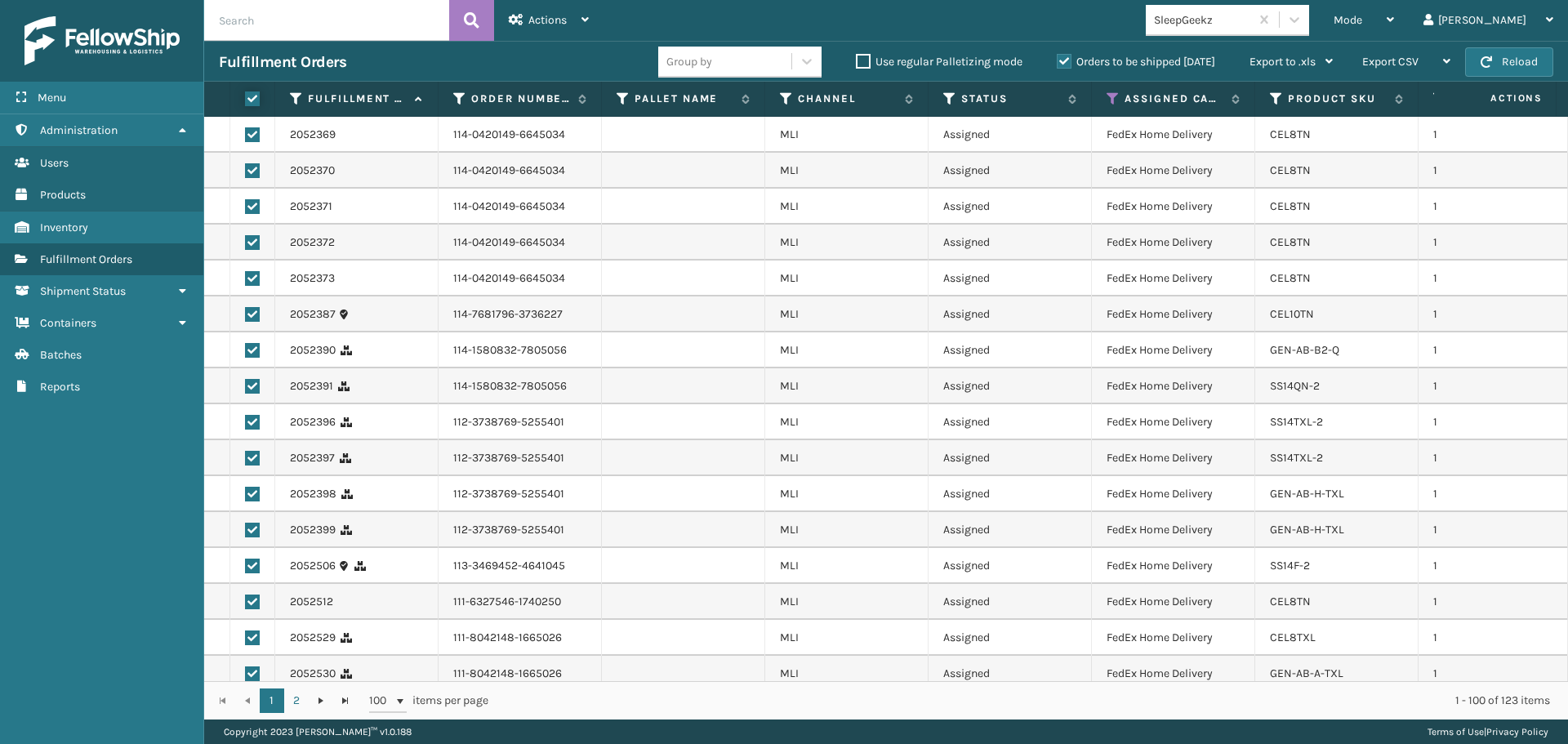
checkbox input "true"
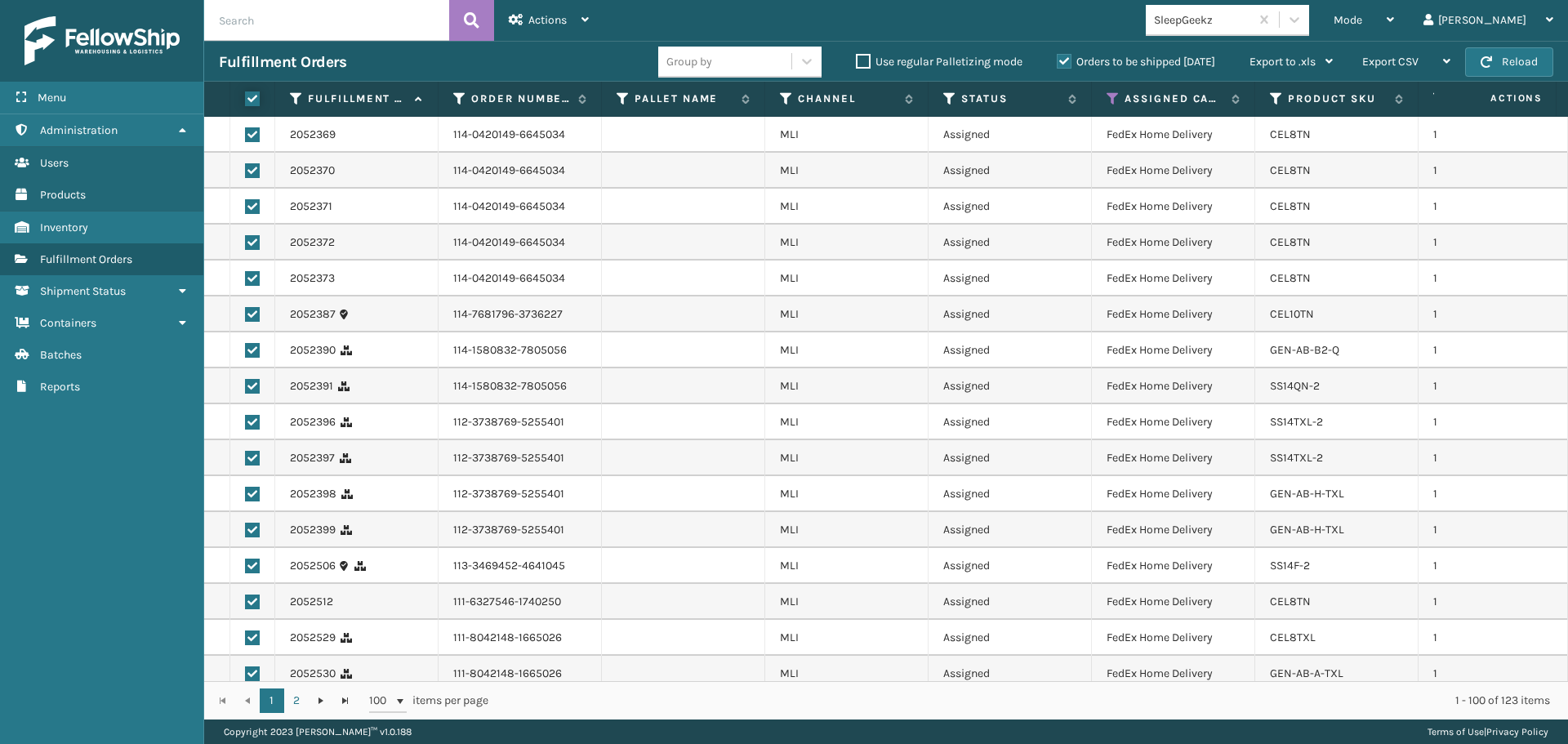
checkbox input "true"
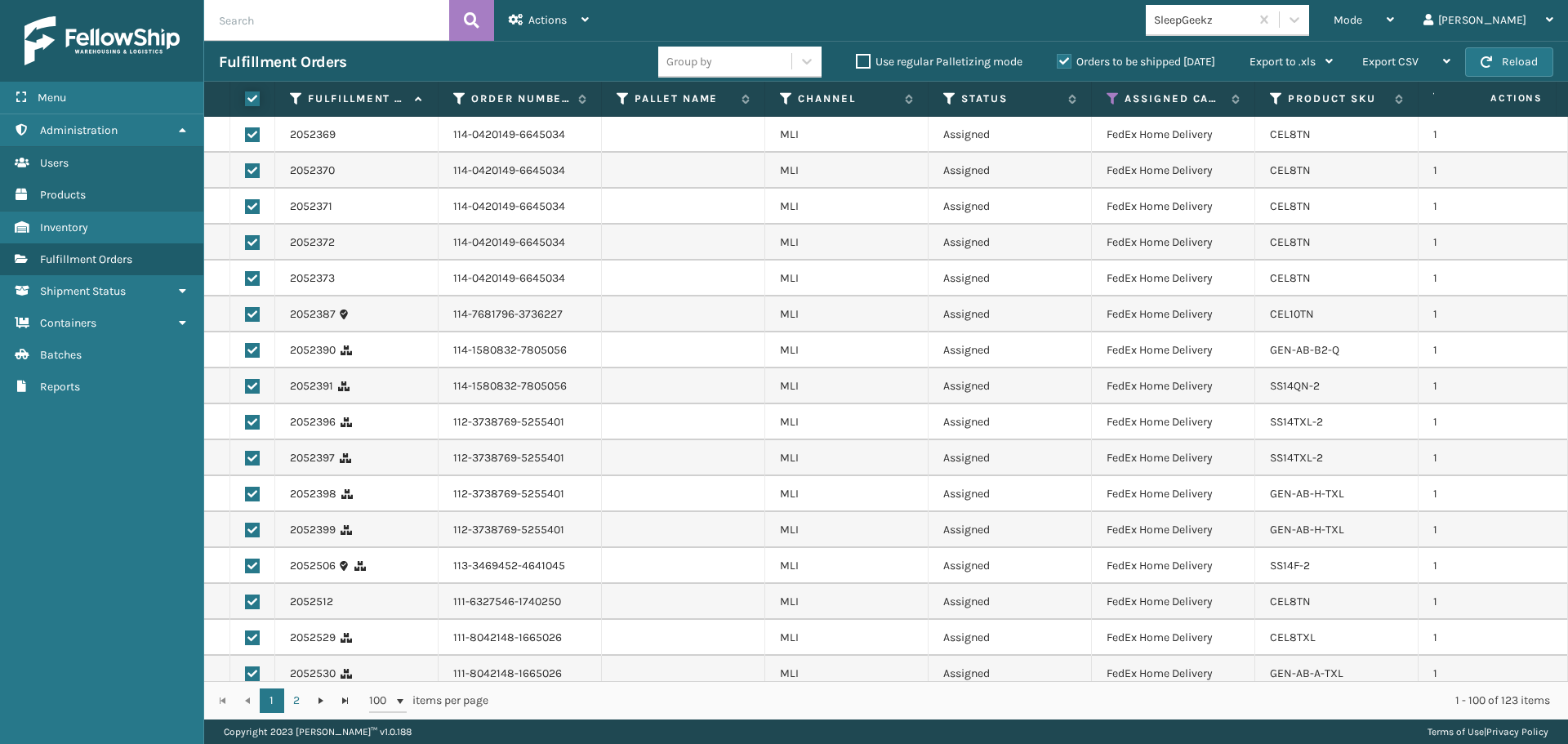
checkbox input "true"
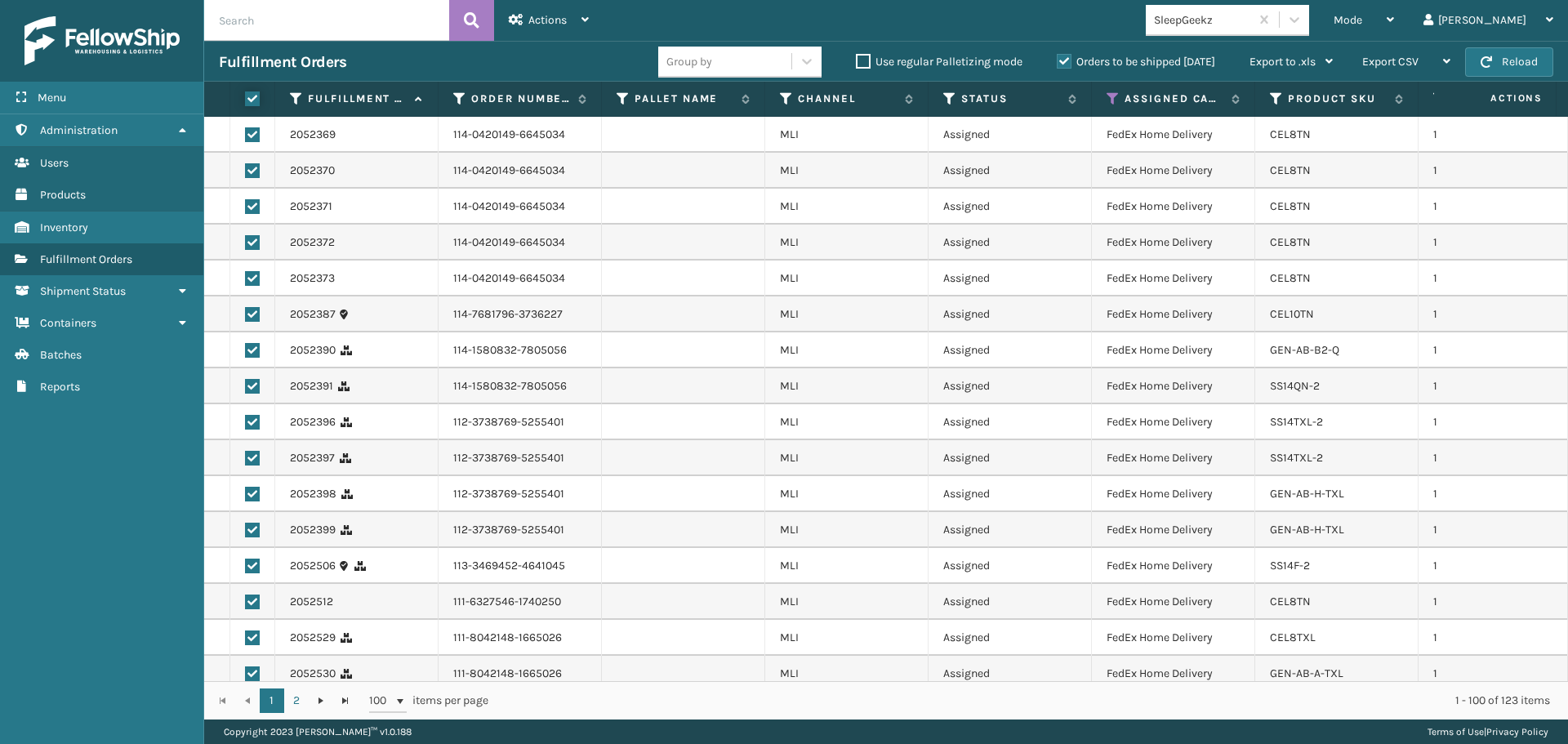
checkbox input "true"
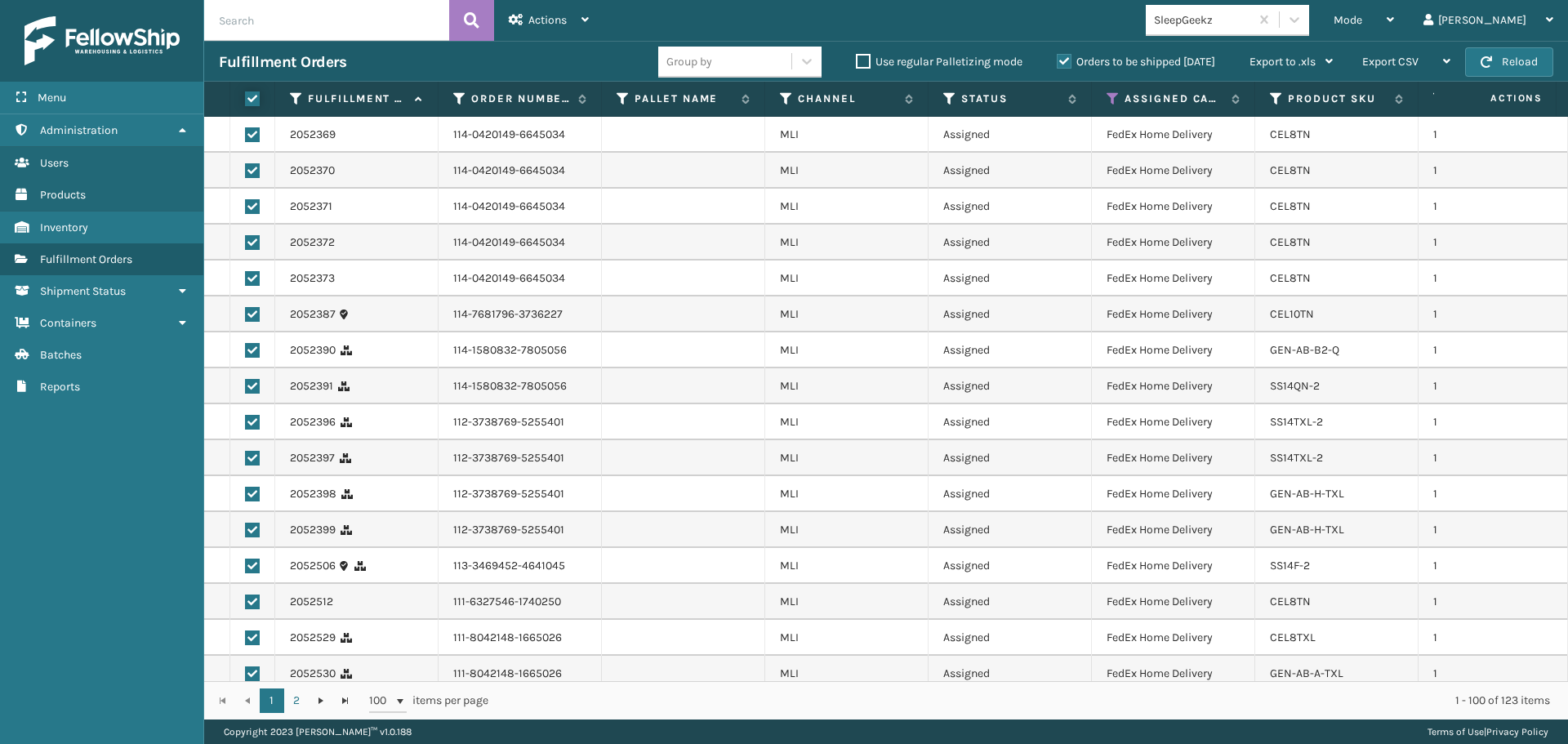
checkbox input "true"
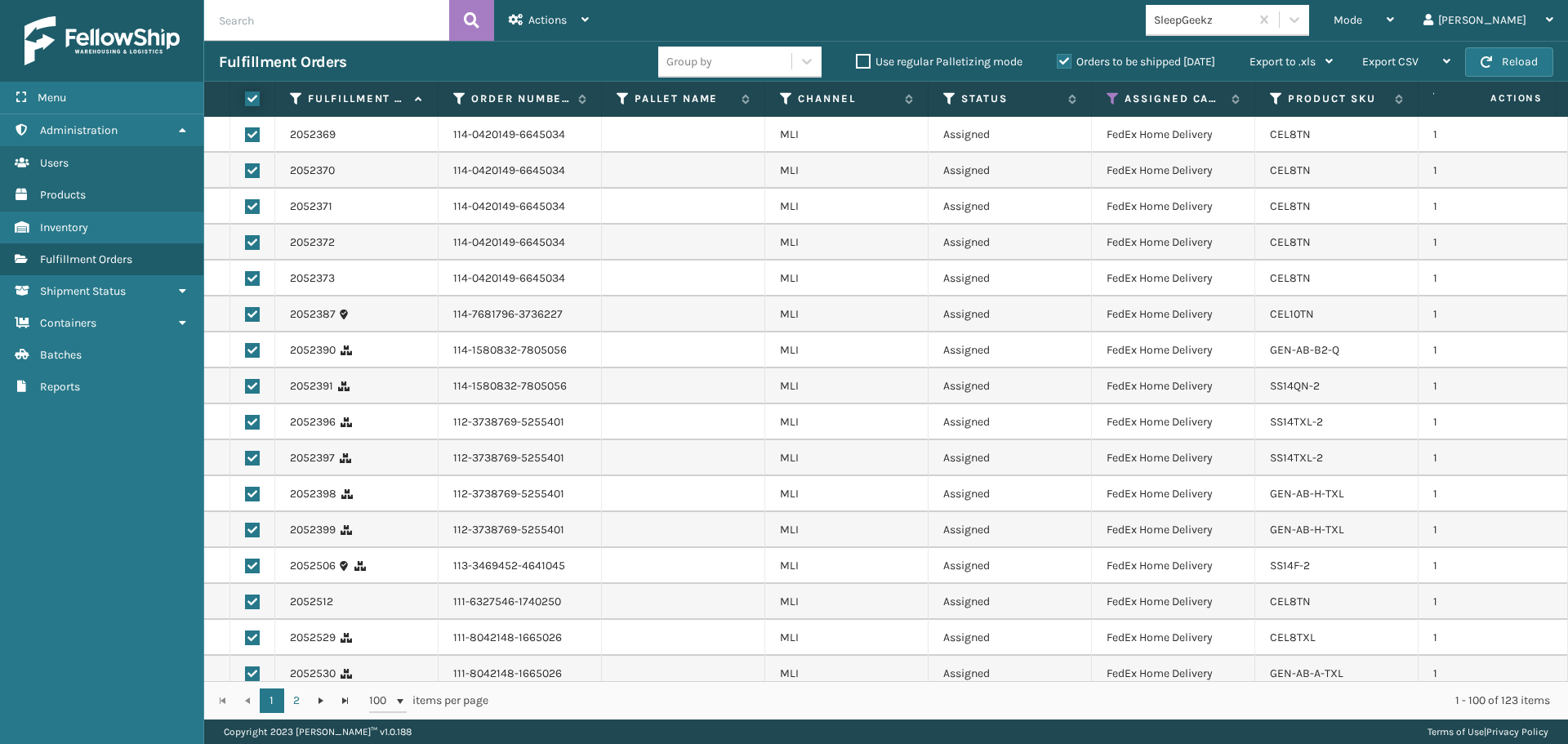
checkbox input "true"
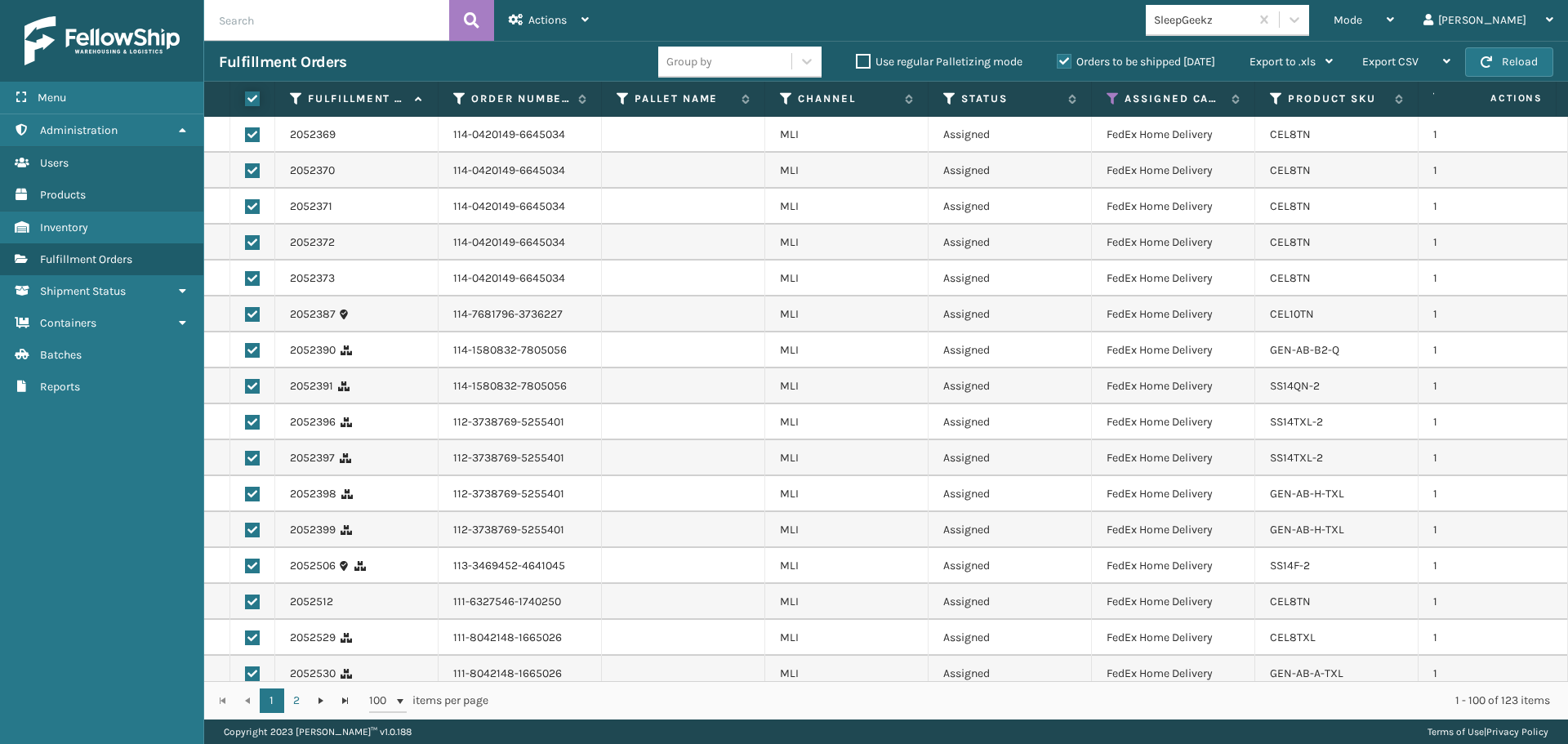
checkbox input "true"
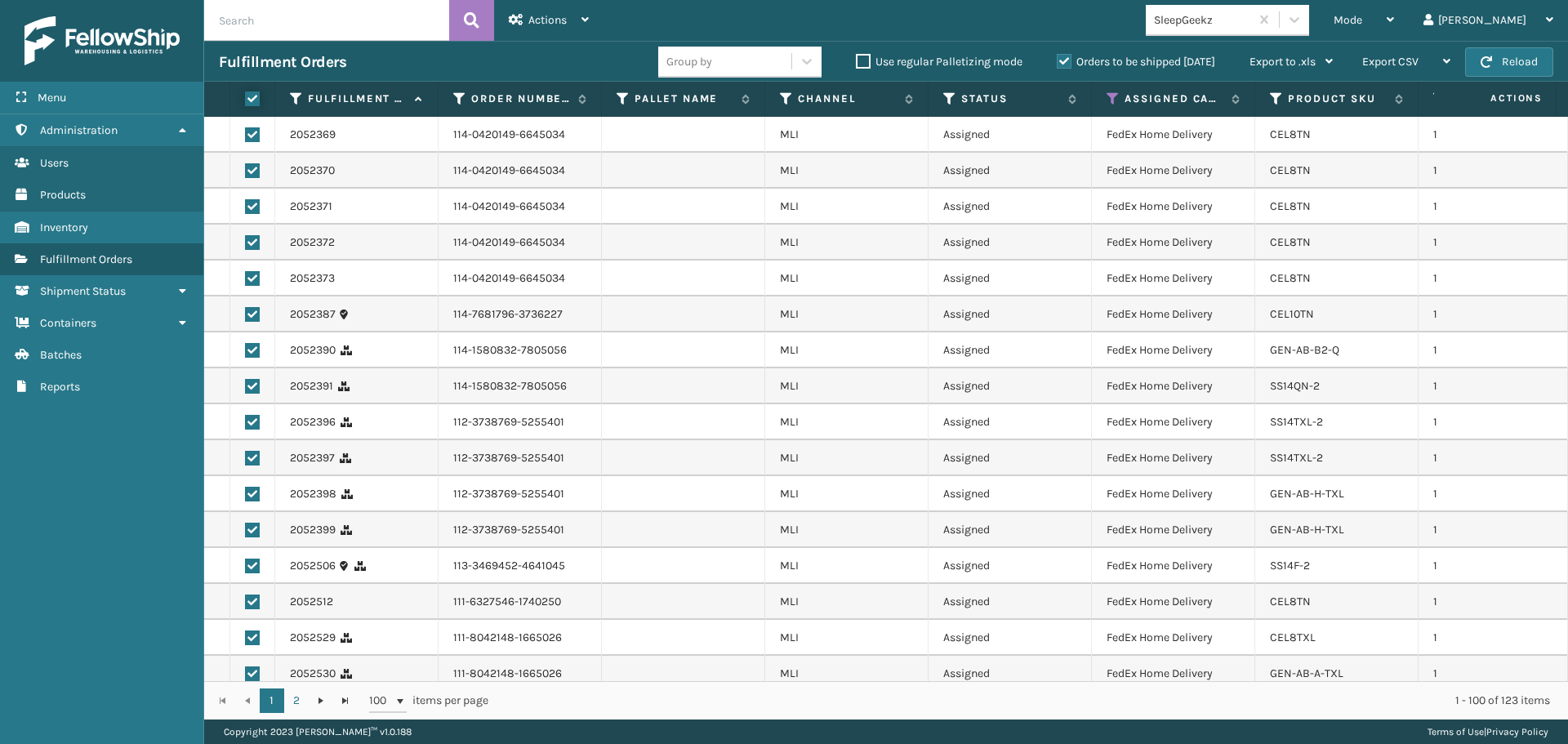
checkbox input "true"
click at [509, 28] on div "Actions" at bounding box center [549, 20] width 80 height 41
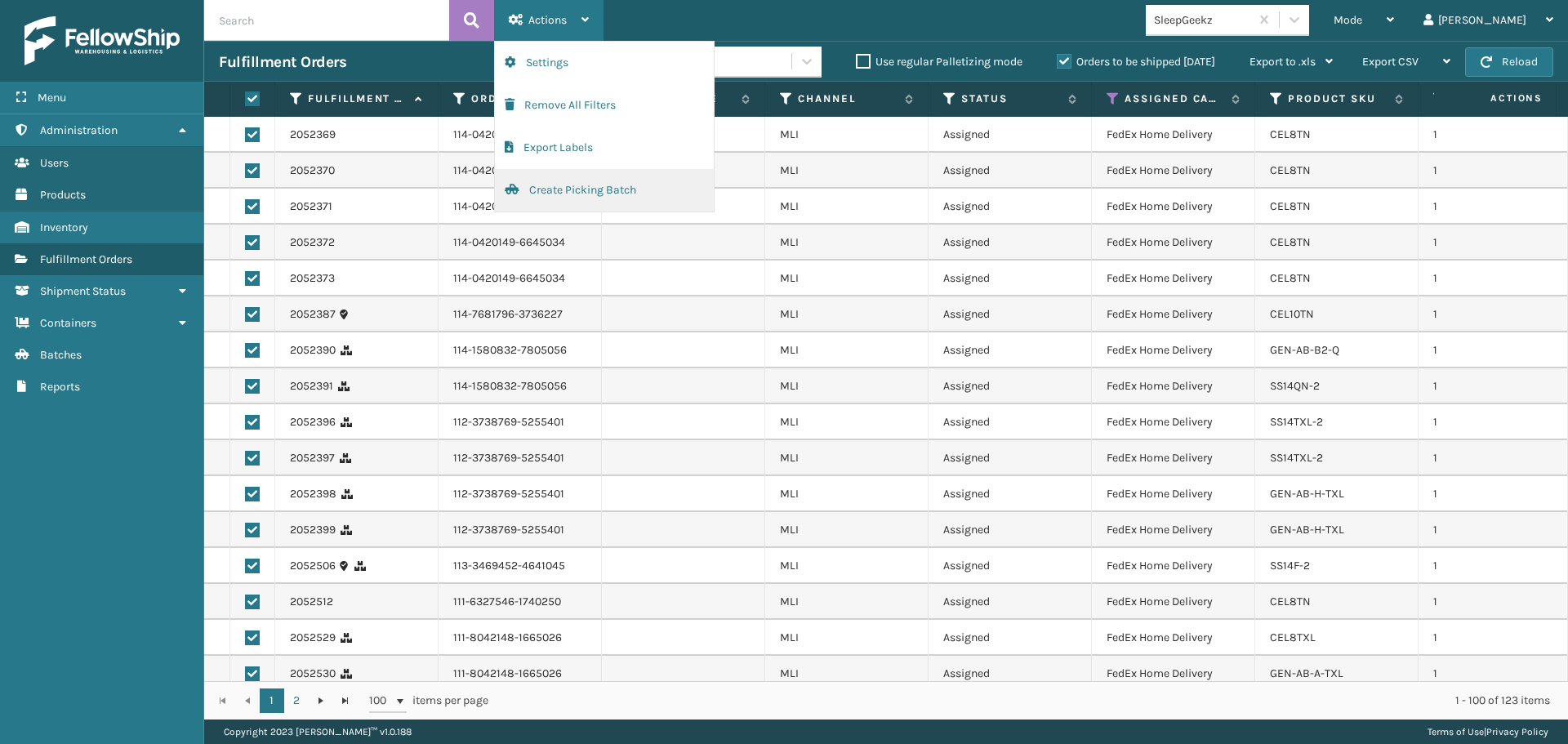
click at [527, 195] on button "Create Picking Batch" at bounding box center [604, 190] width 219 height 43
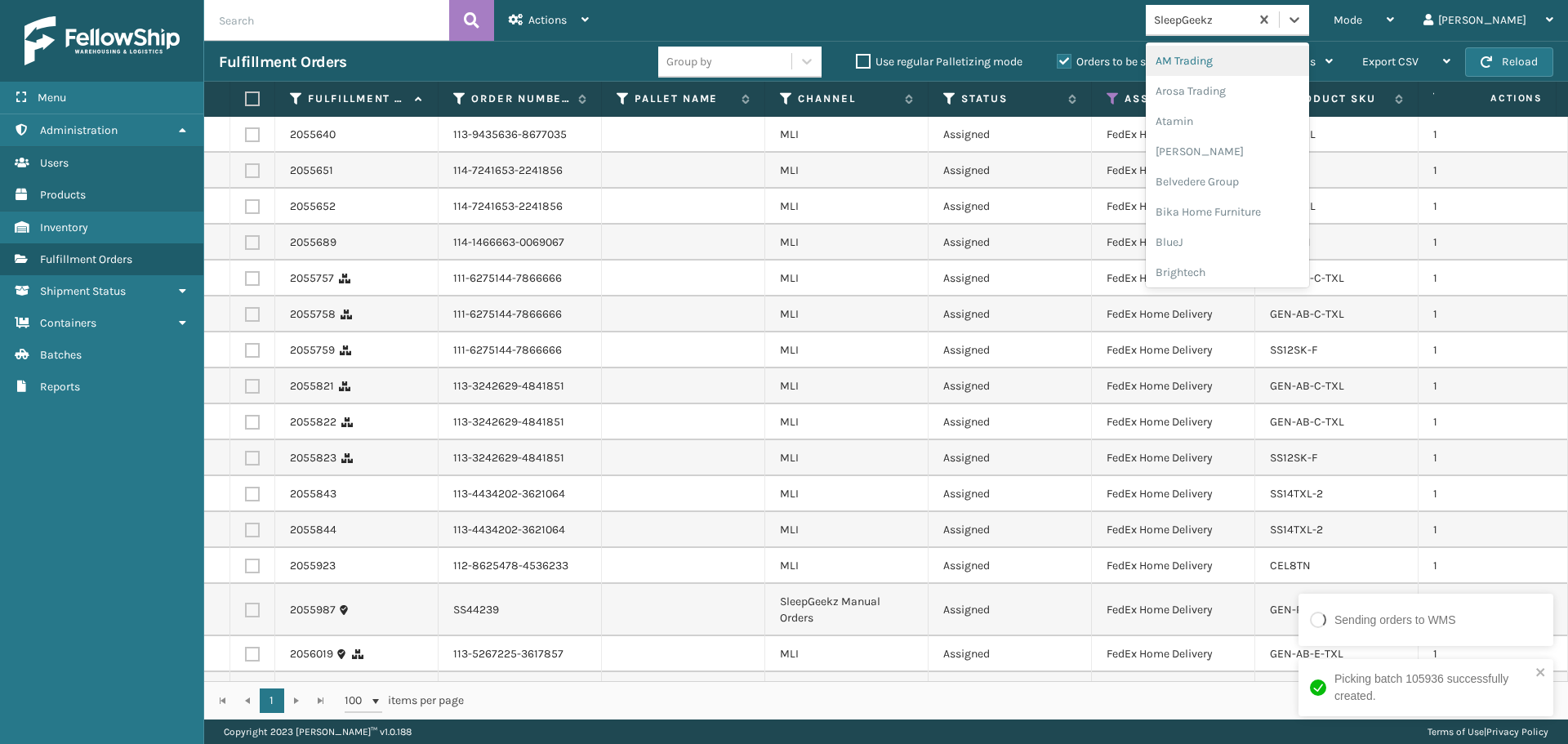
click at [1249, 7] on div "SleepGeekz" at bounding box center [1197, 19] width 104 height 27
drag, startPoint x: 255, startPoint y: 86, endPoint x: 247, endPoint y: 95, distance: 12.0
click at [249, 94] on th at bounding box center [252, 99] width 45 height 35
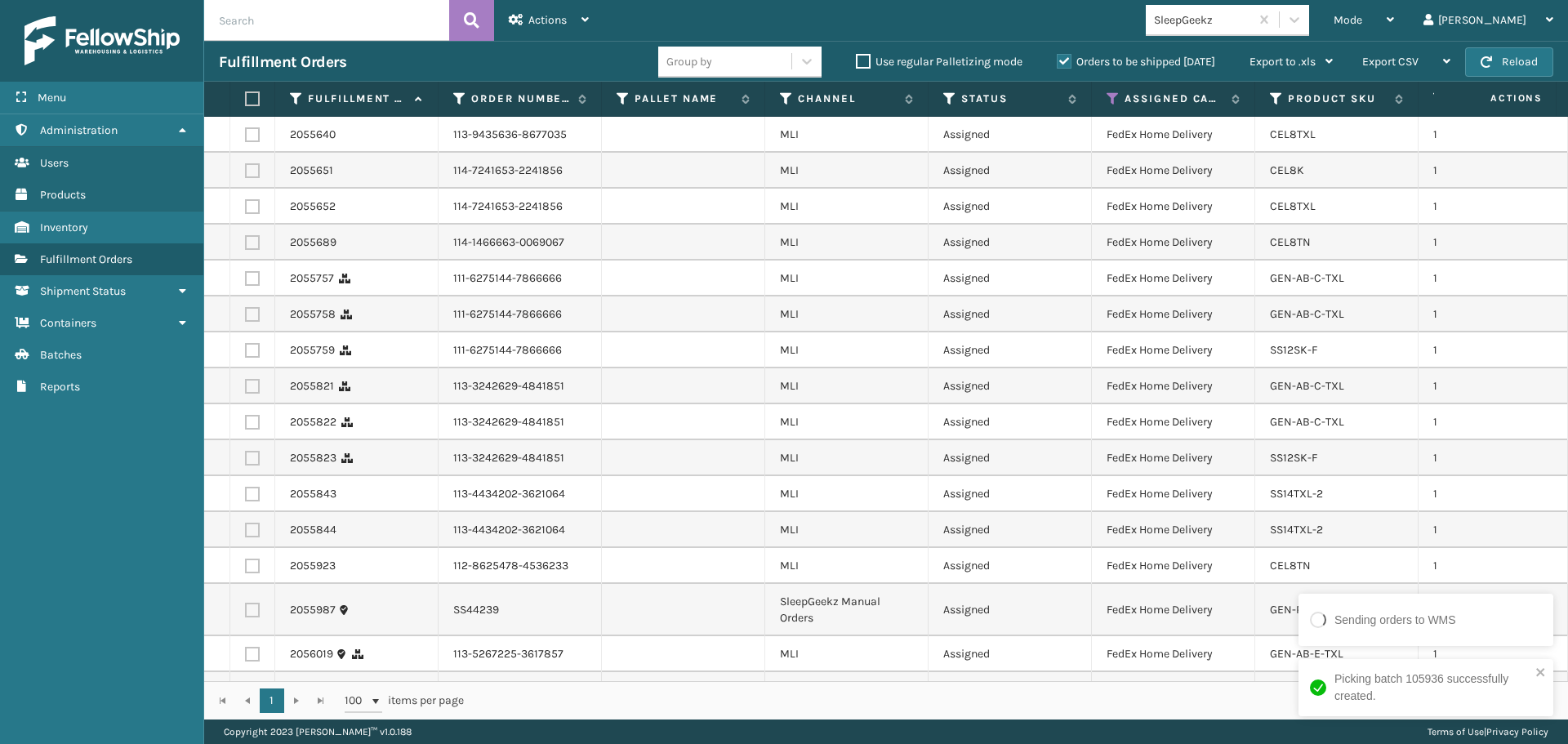
click at [247, 95] on label at bounding box center [249, 99] width 10 height 15
click at [246, 95] on input "checkbox" at bounding box center [245, 99] width 1 height 10
checkbox input "true"
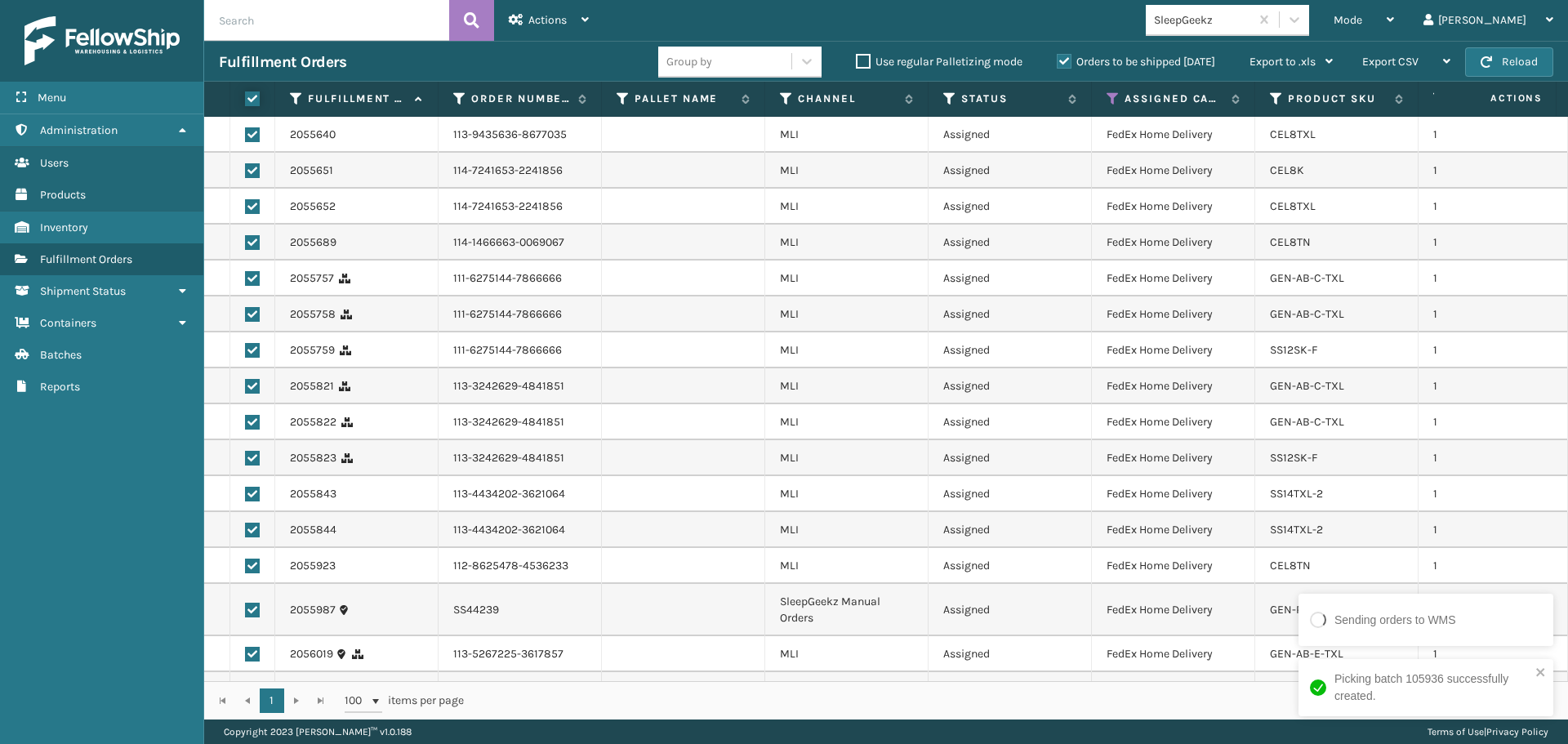
checkbox input "true"
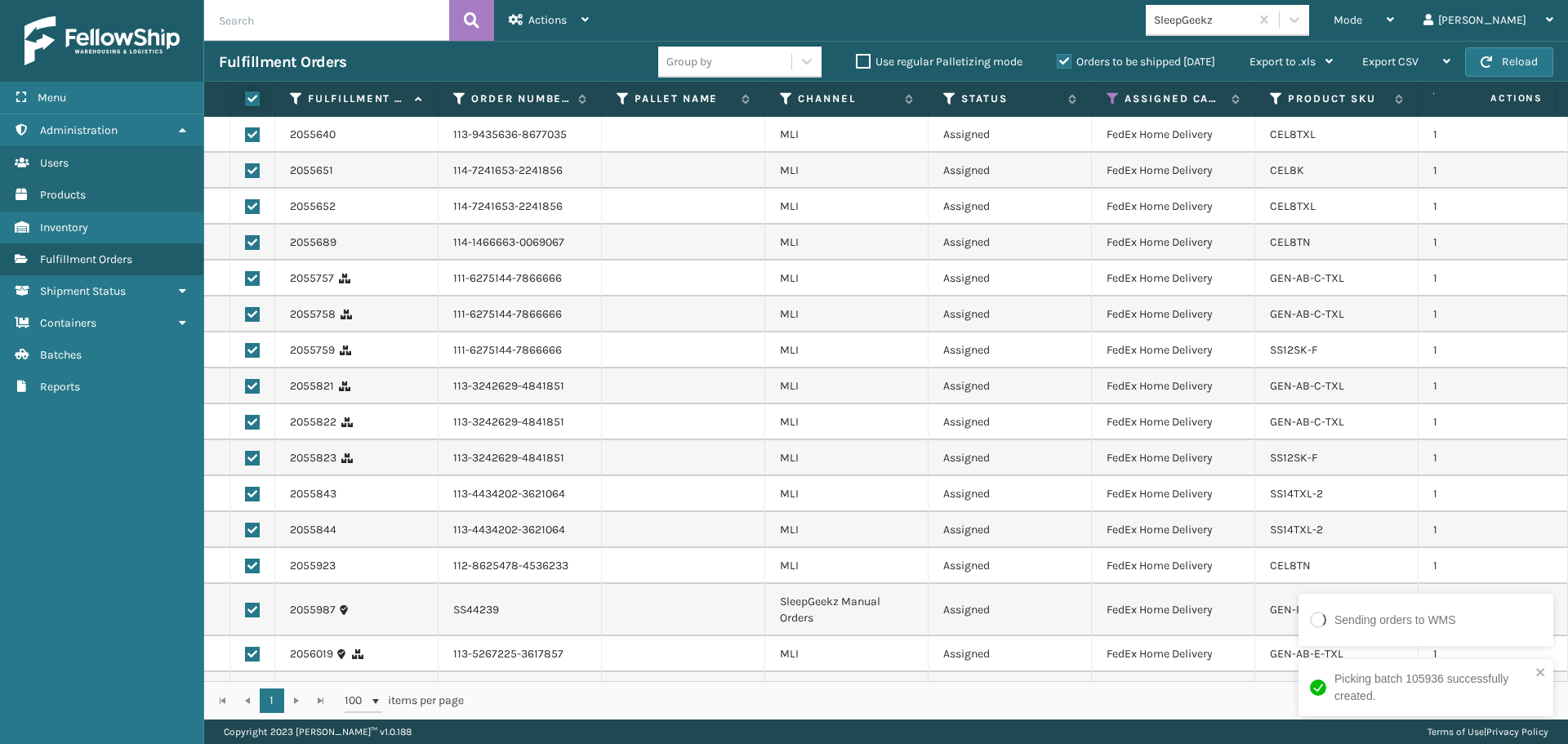
checkbox input "true"
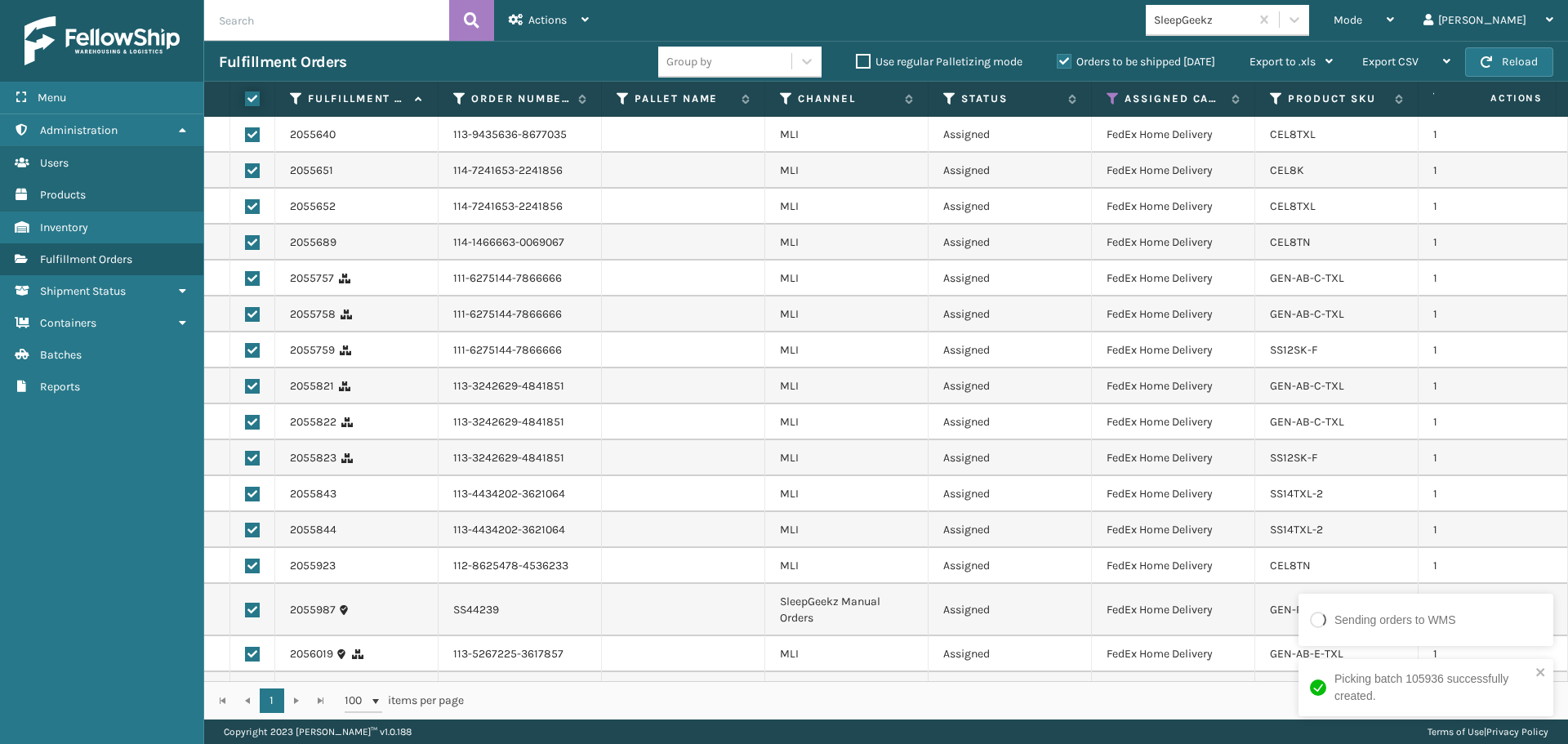
checkbox input "true"
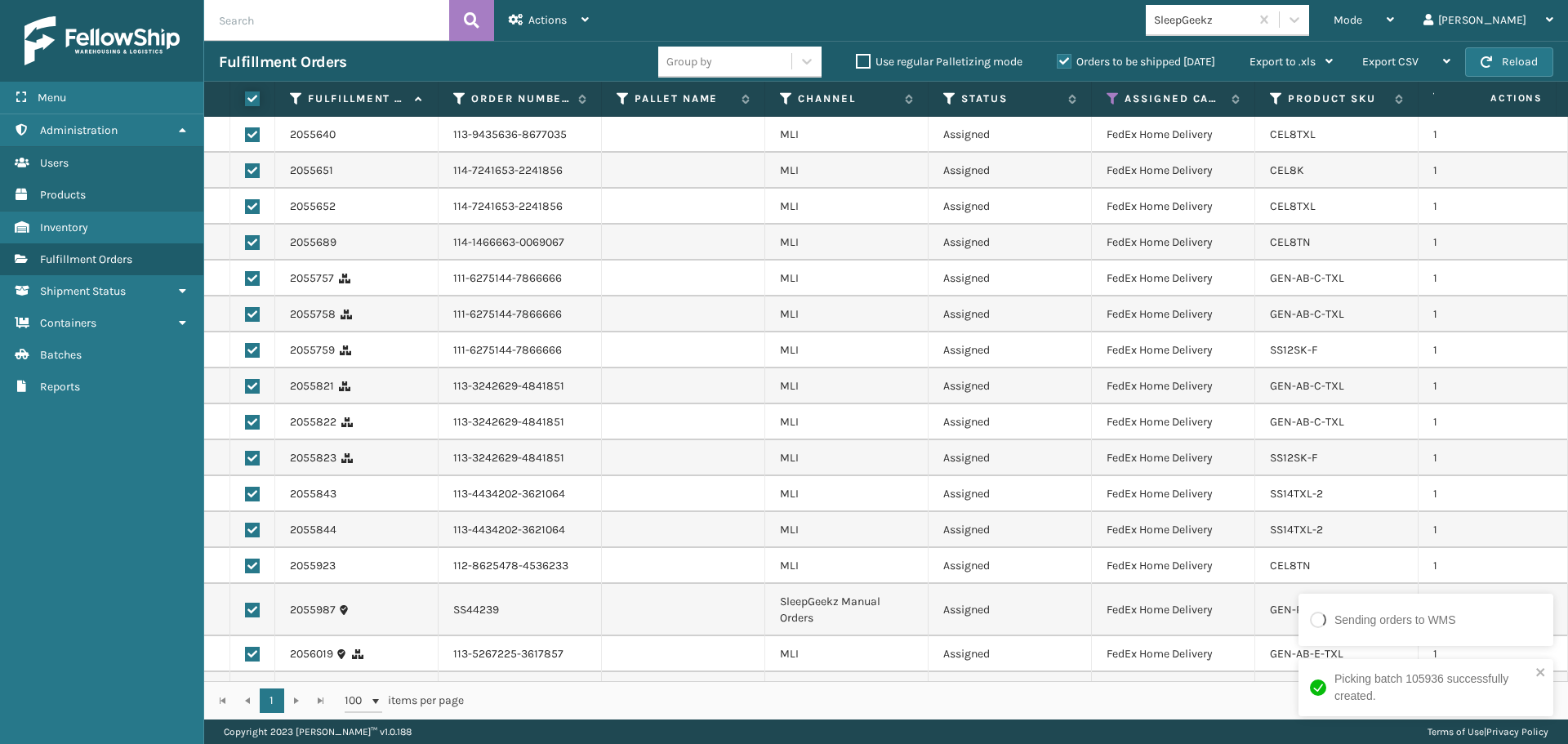
checkbox input "true"
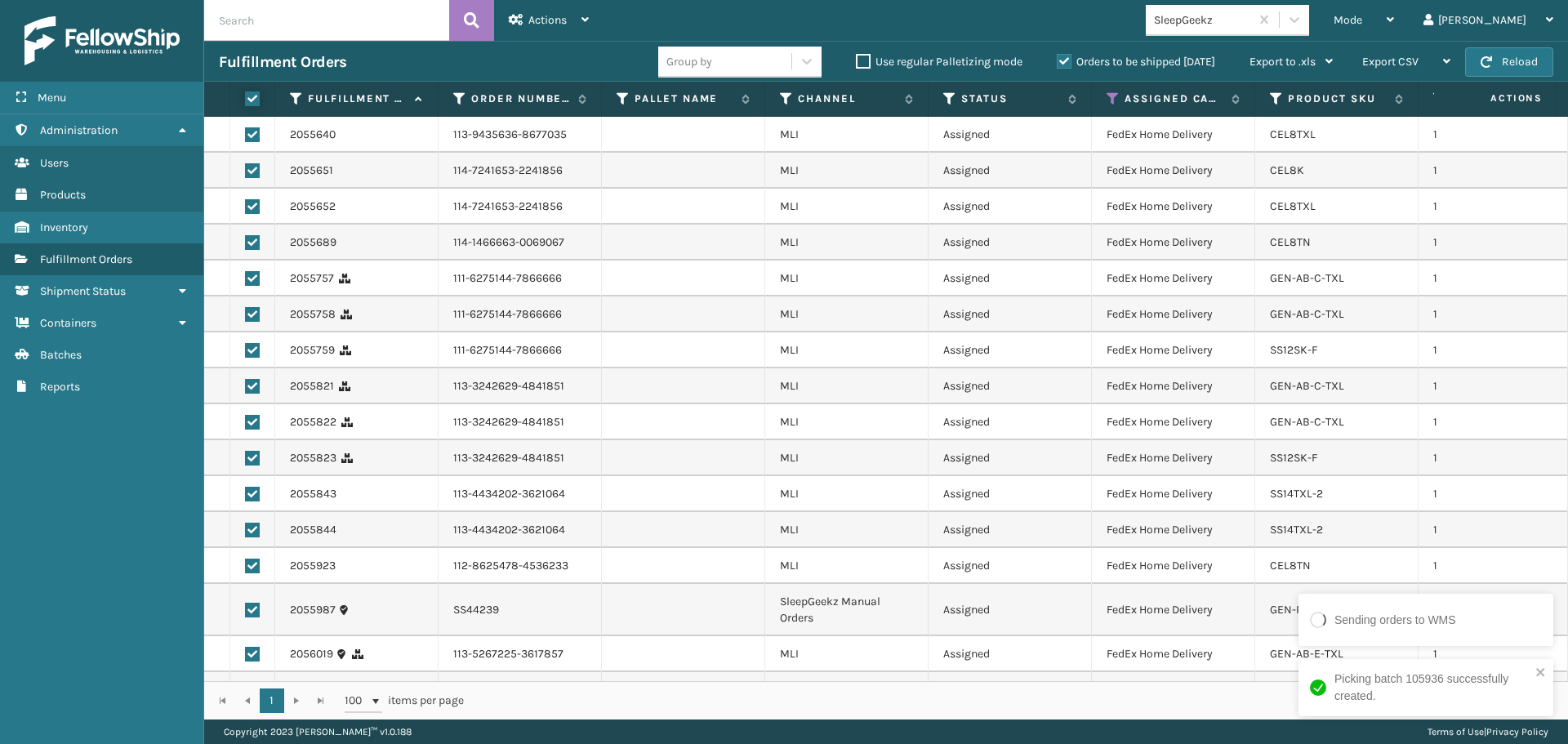
checkbox input "true"
click at [528, 30] on div "Actions" at bounding box center [549, 20] width 80 height 41
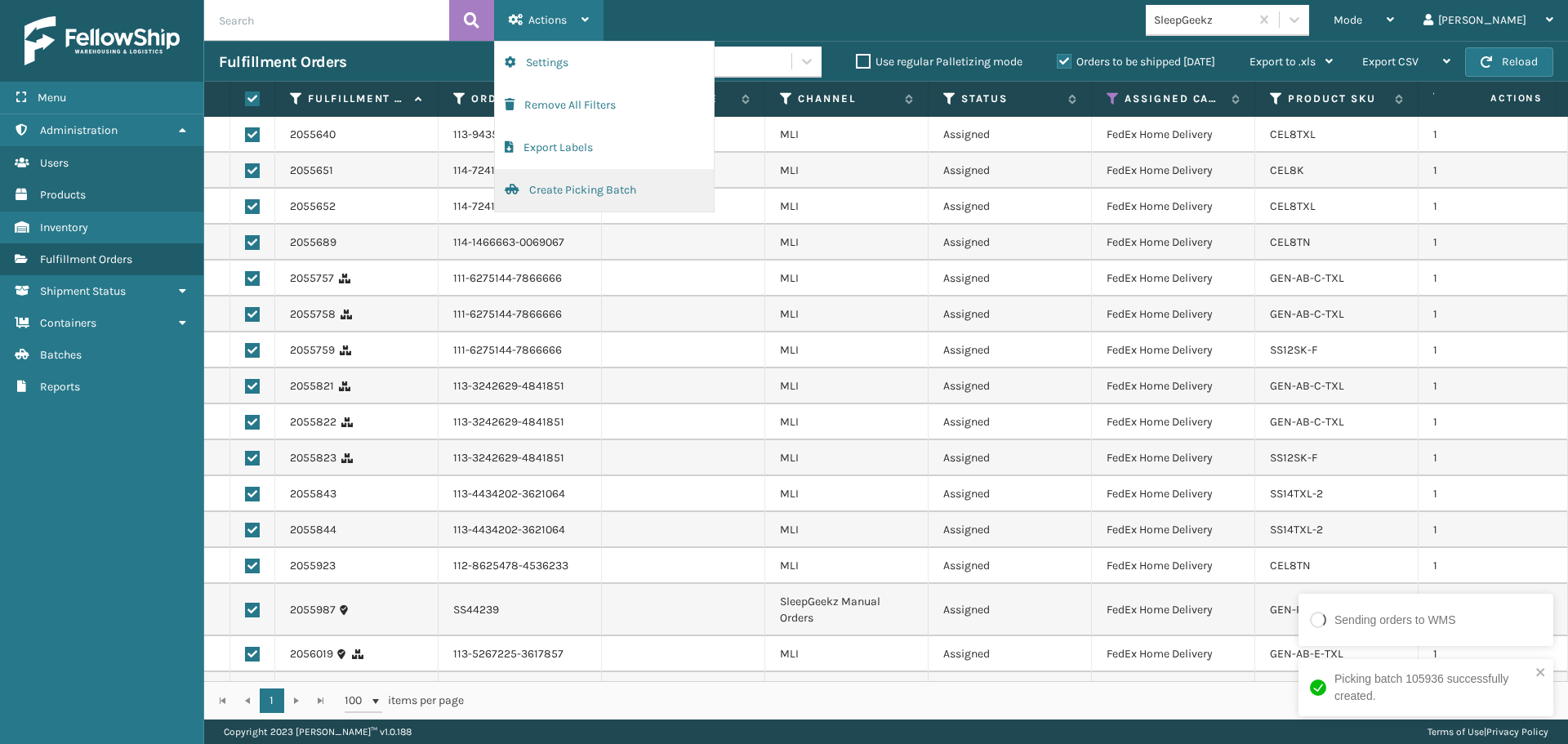
click at [618, 192] on button "Create Picking Batch" at bounding box center [604, 190] width 219 height 43
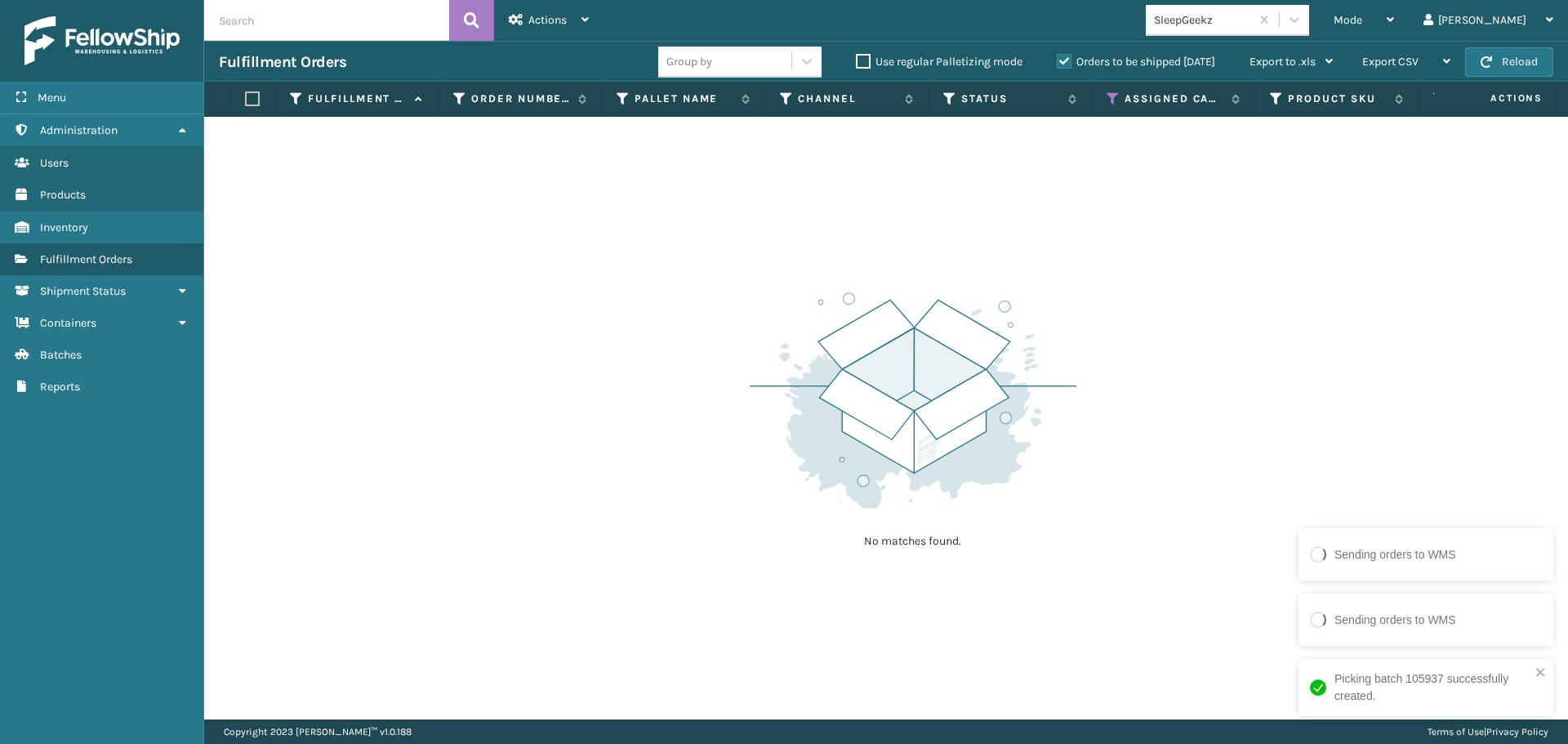
click at [1251, 24] on div "SleepGeekz" at bounding box center [1202, 20] width 97 height 17
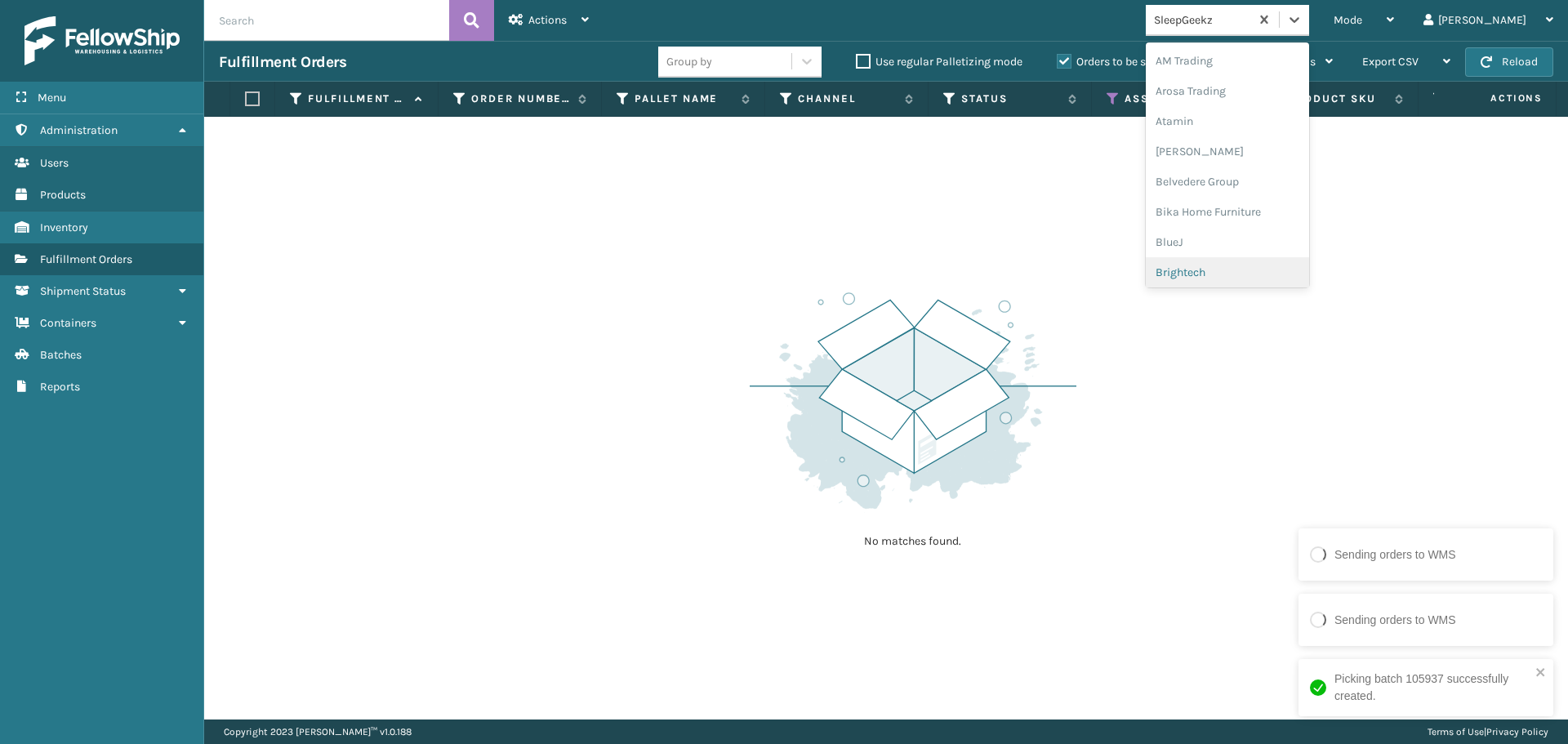
click at [1264, 273] on div "Brightech" at bounding box center [1227, 272] width 163 height 31
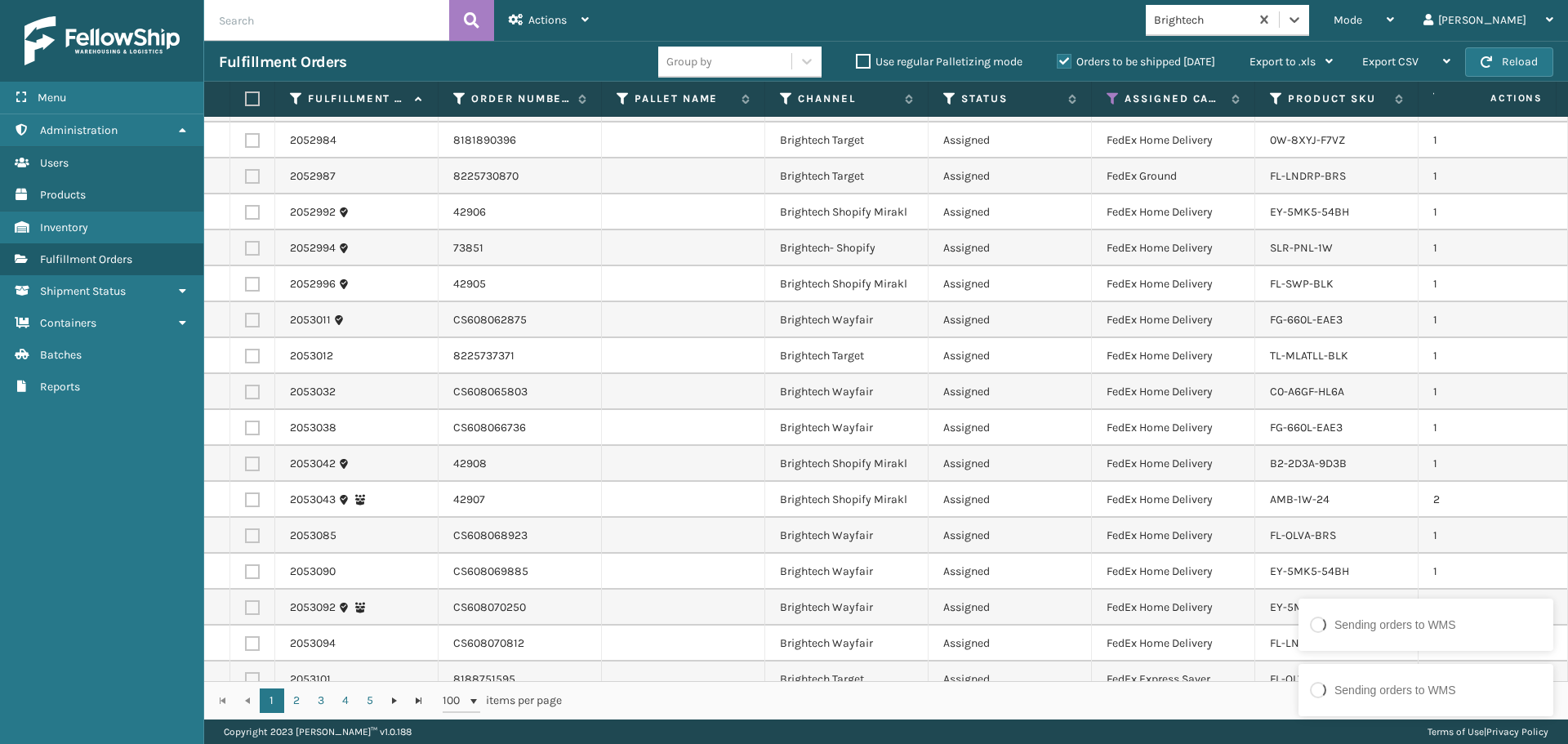
scroll to position [2584, 0]
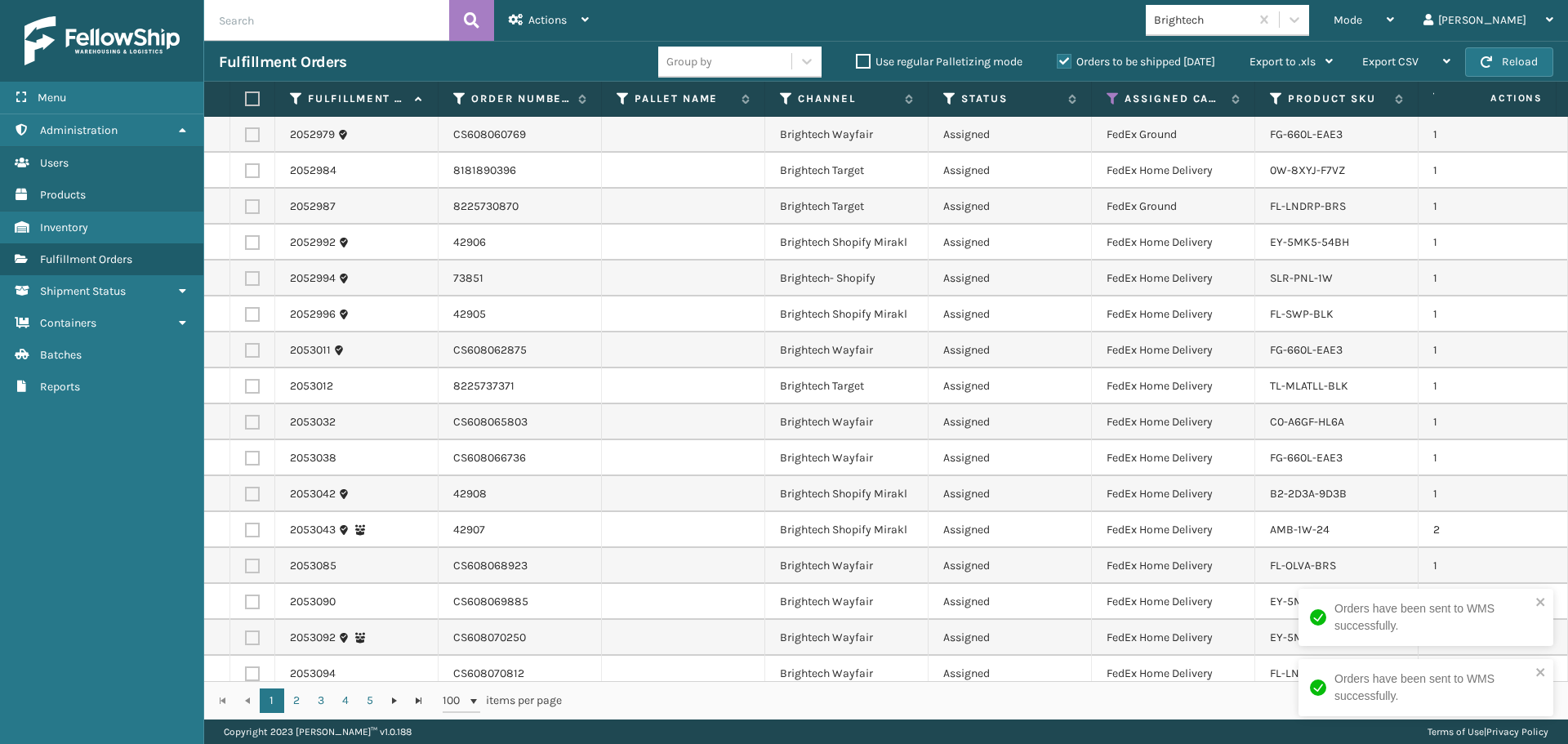
click at [248, 95] on th at bounding box center [252, 99] width 45 height 35
click at [251, 95] on label at bounding box center [249, 99] width 10 height 15
click at [246, 95] on input "checkbox" at bounding box center [245, 99] width 1 height 10
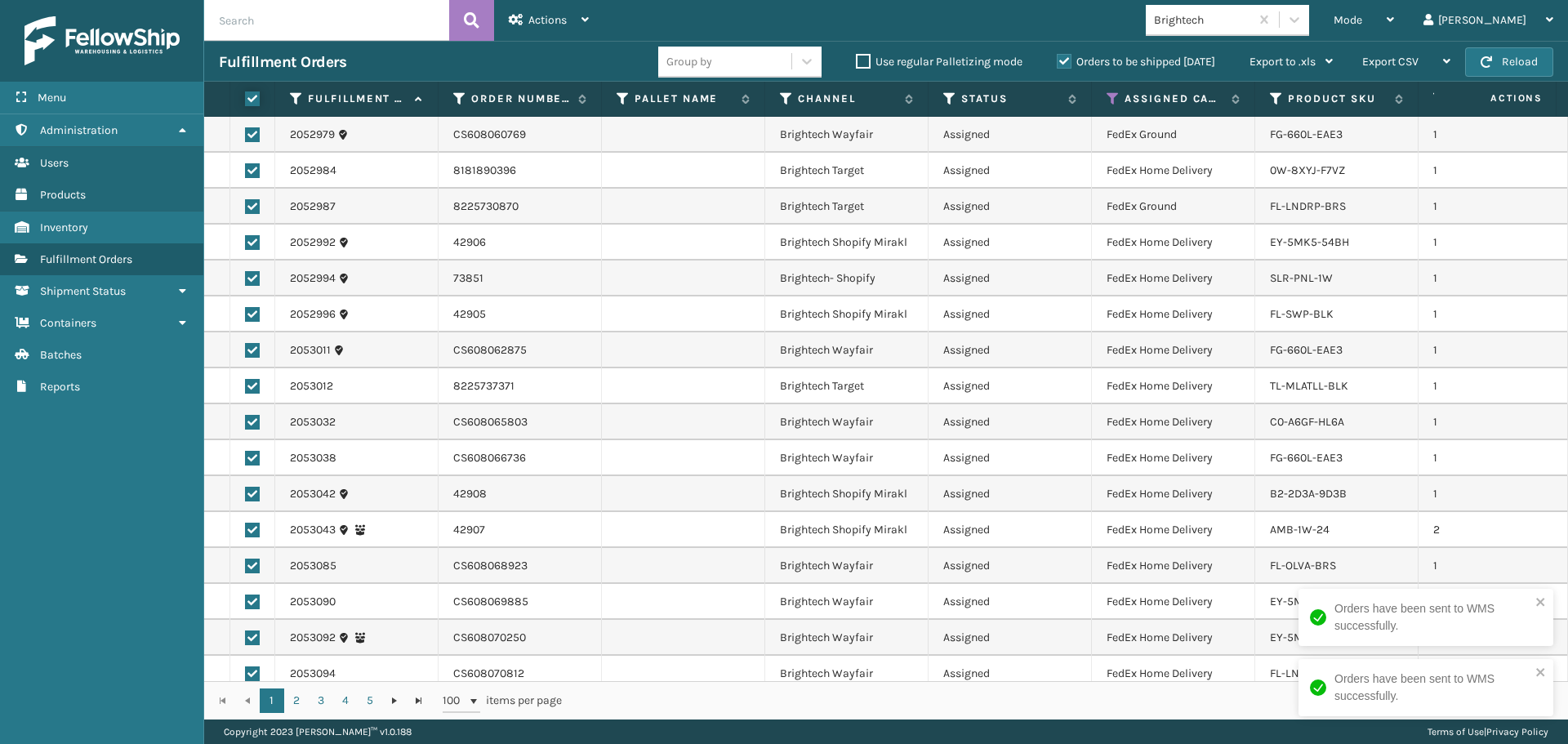
checkbox input "true"
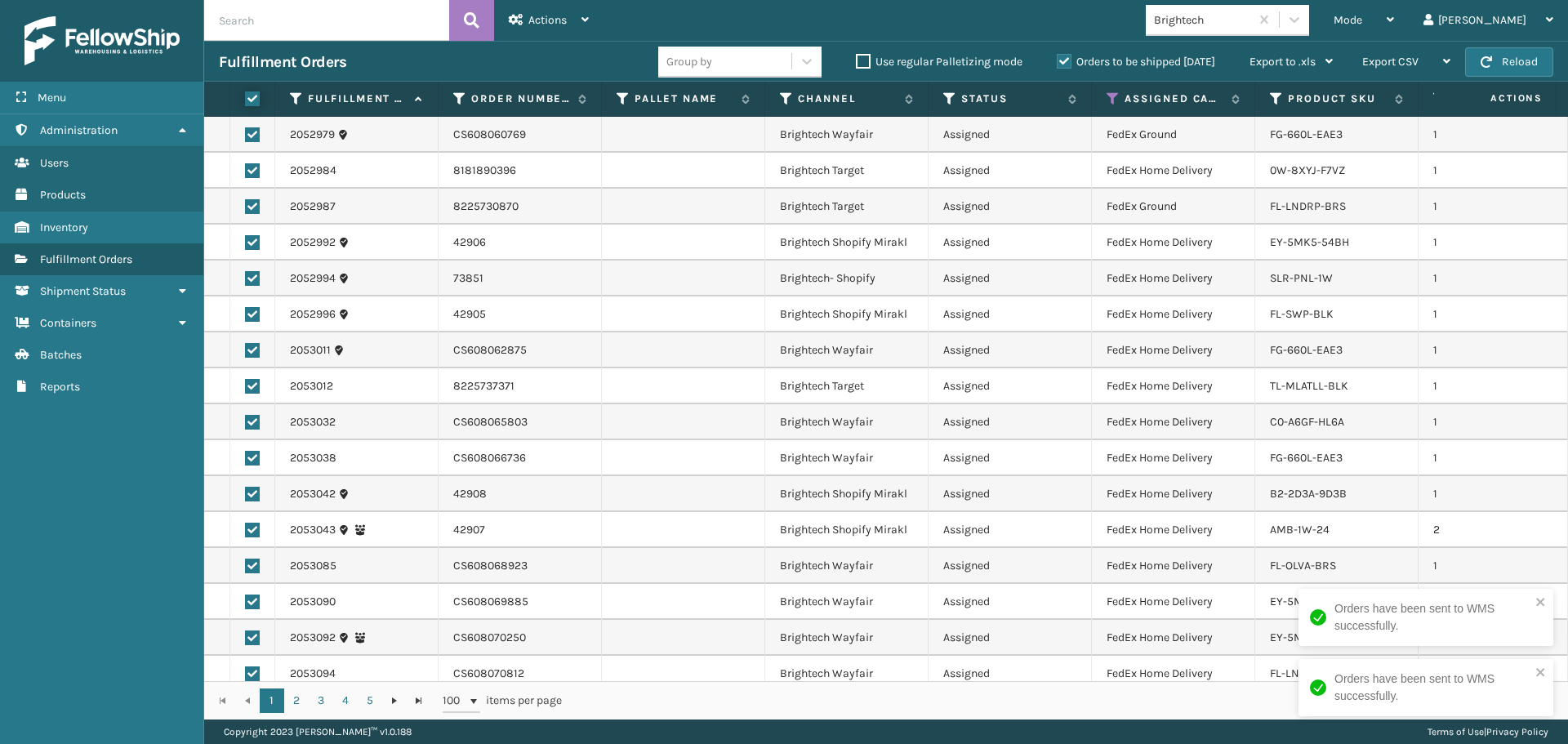
checkbox input "true"
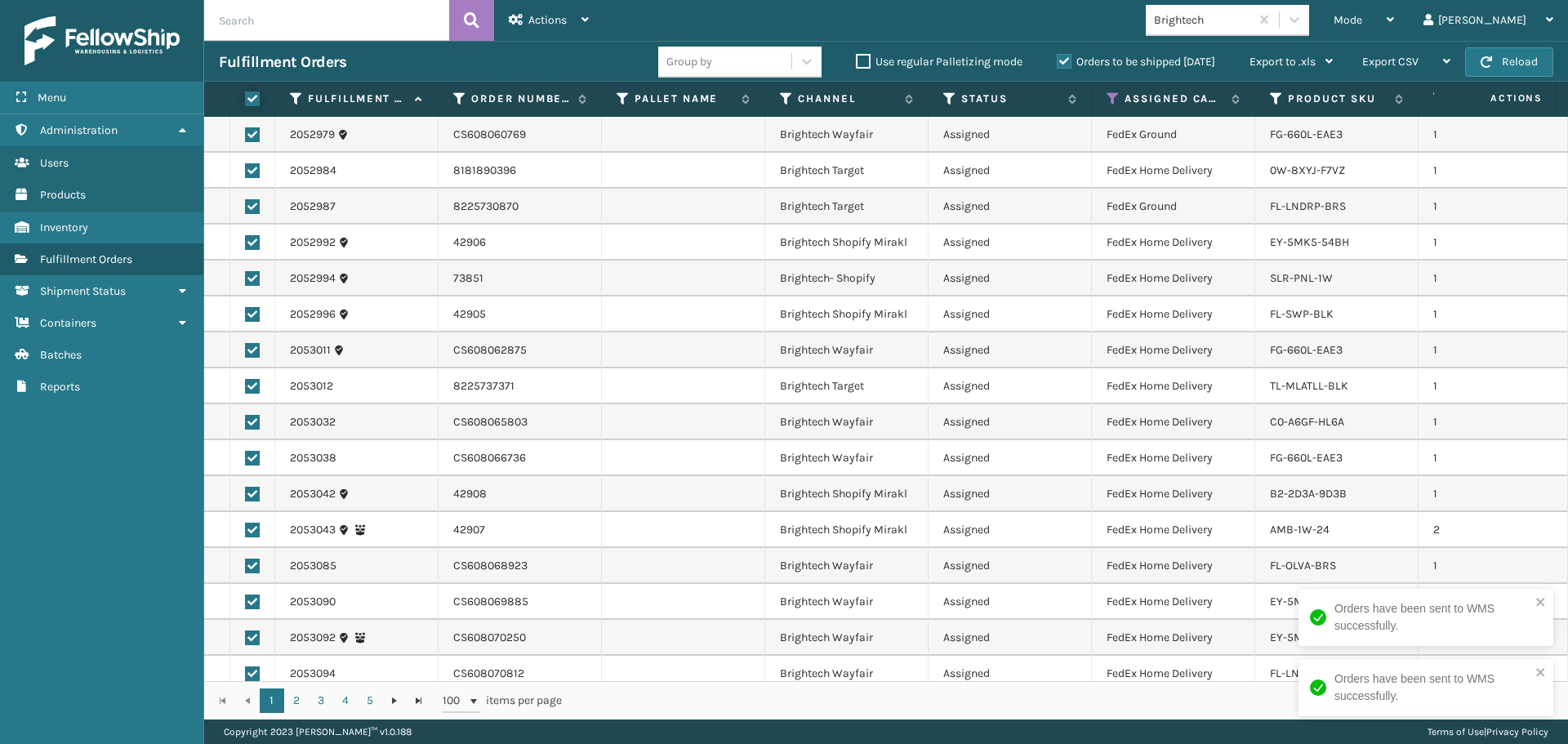
checkbox input "true"
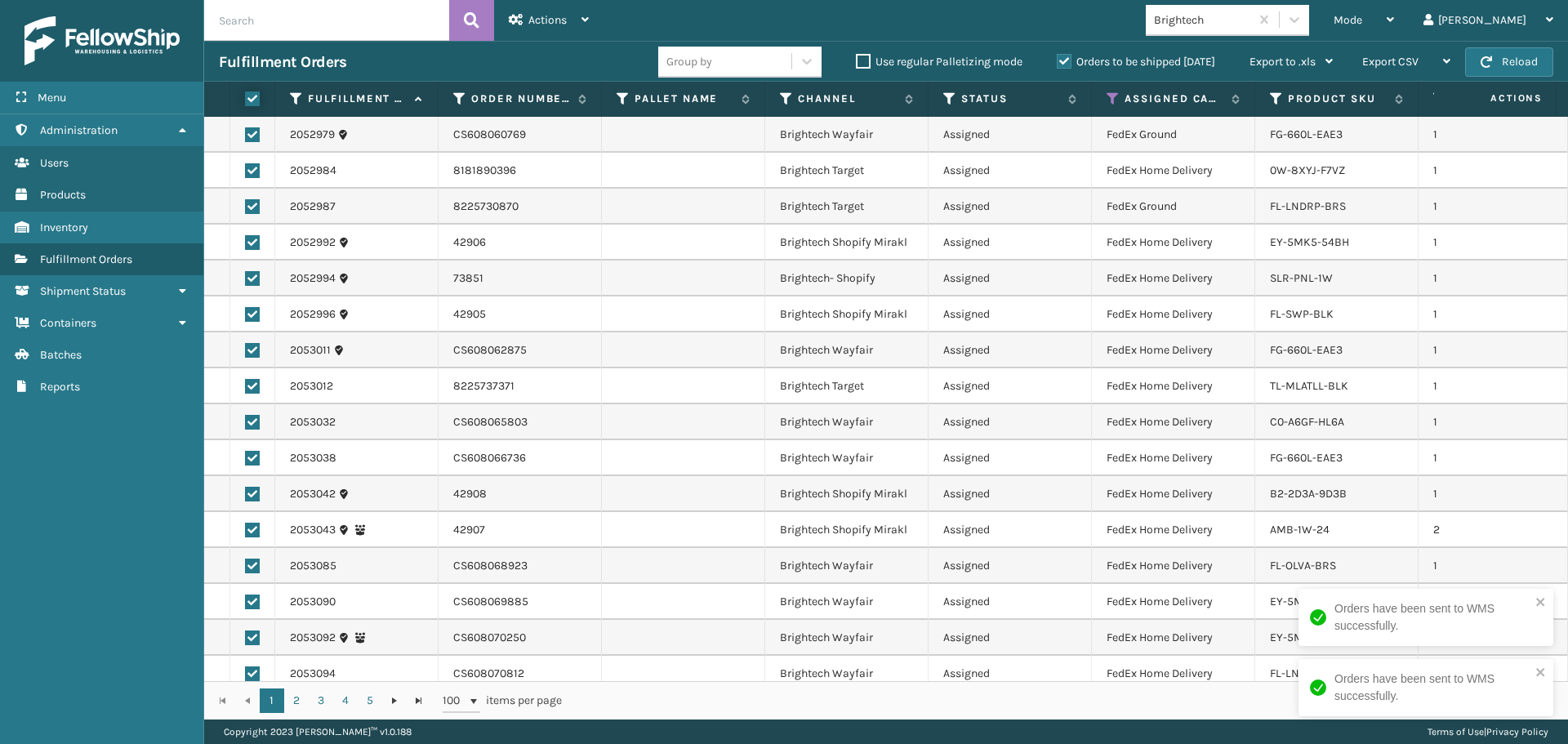
checkbox input "true"
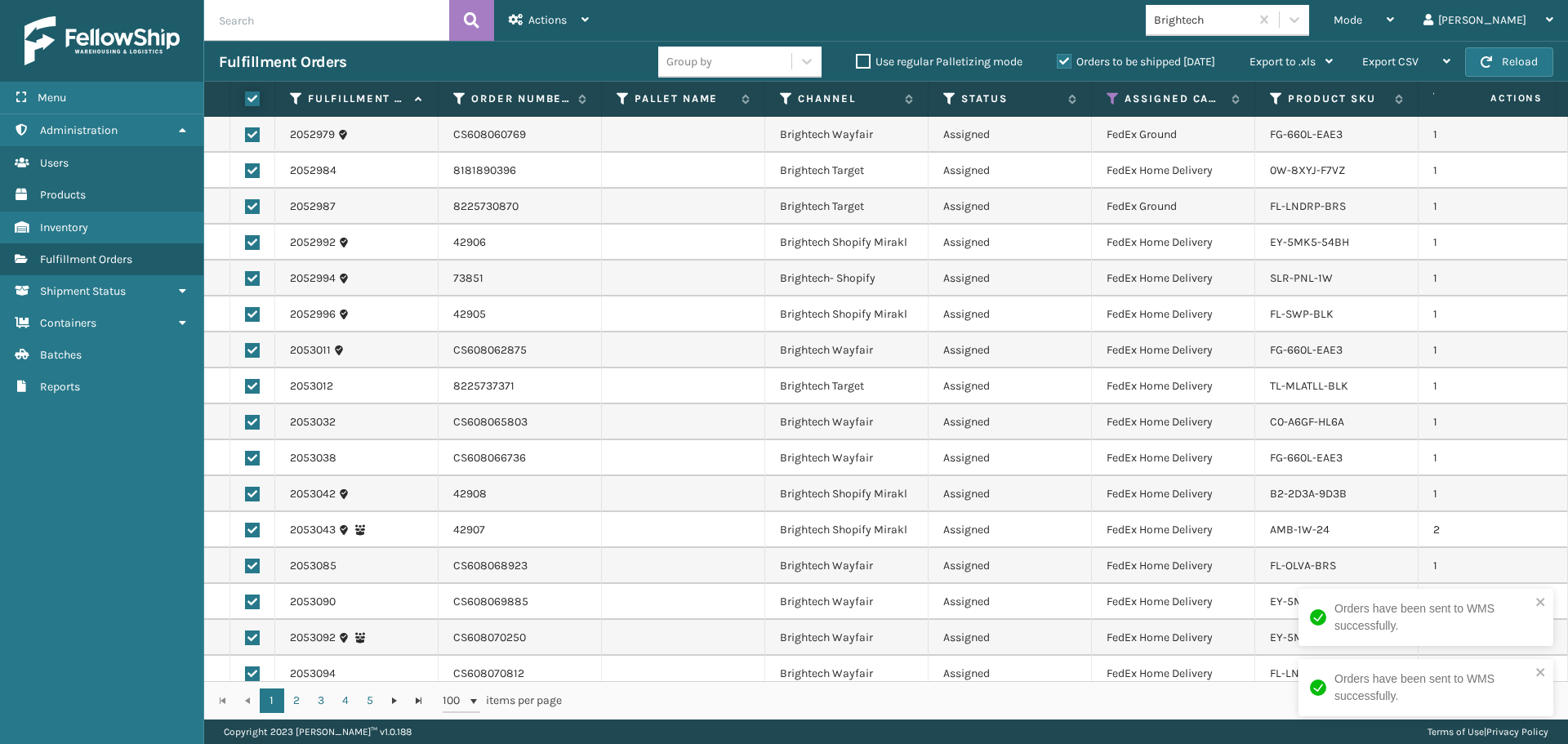
checkbox input "true"
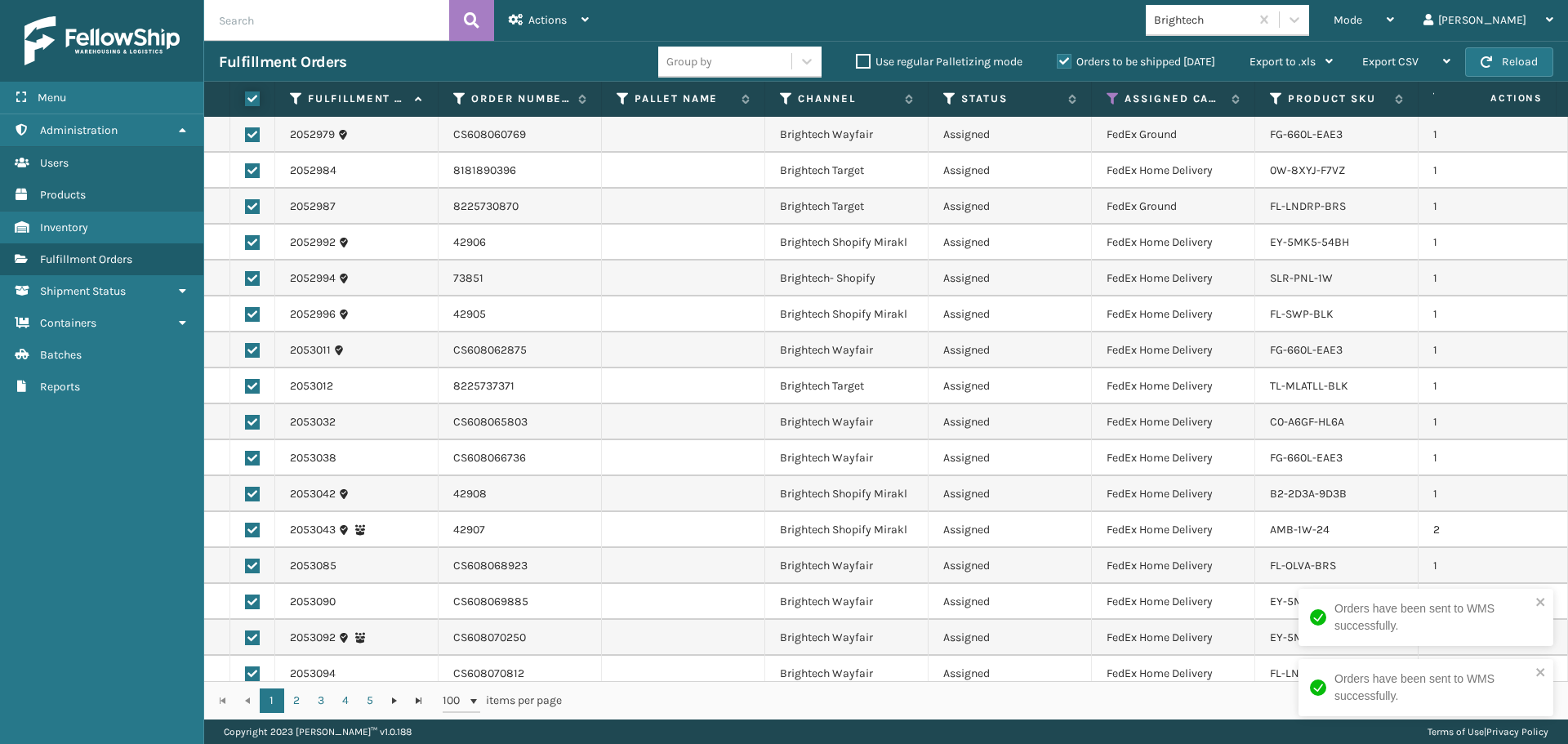
checkbox input "true"
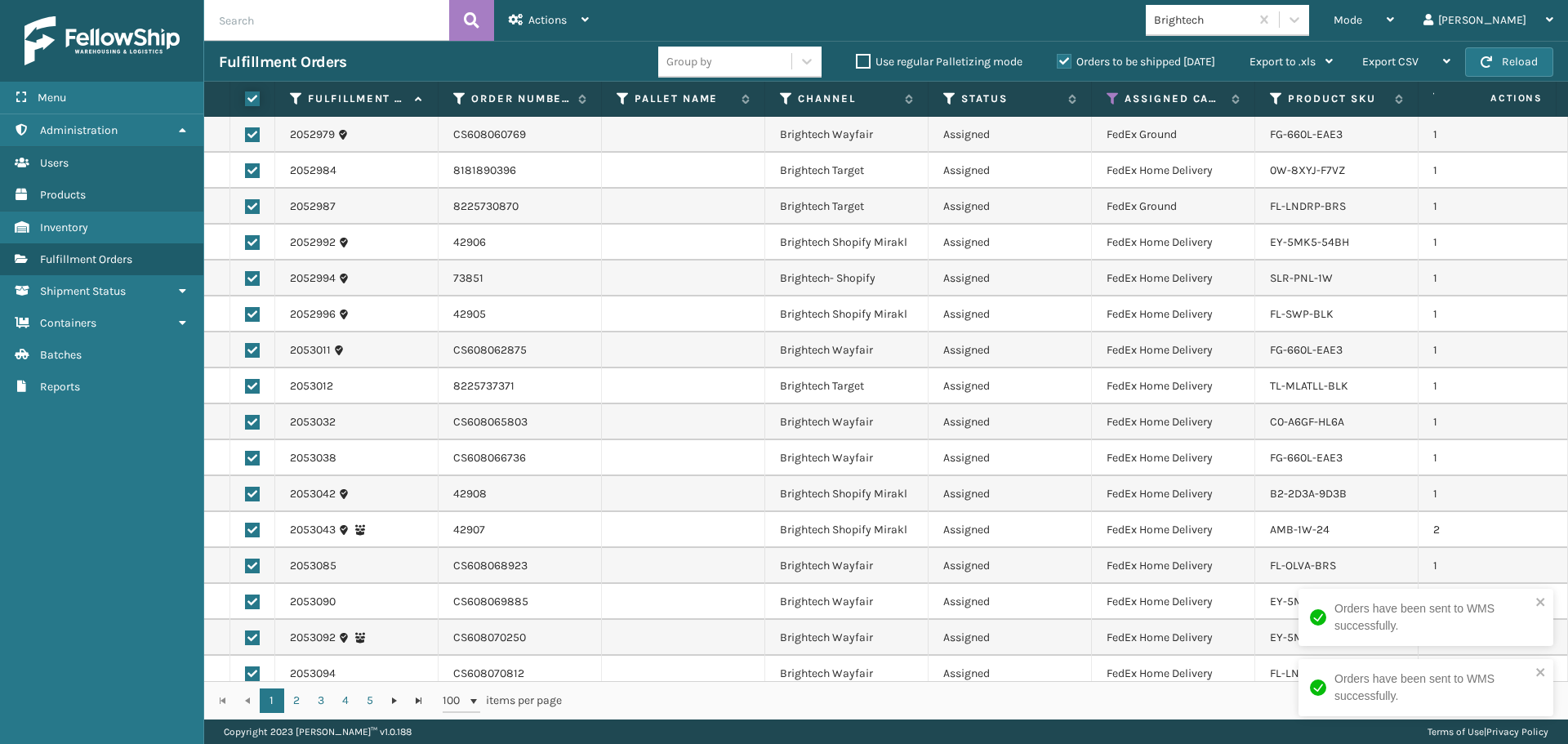
checkbox input "true"
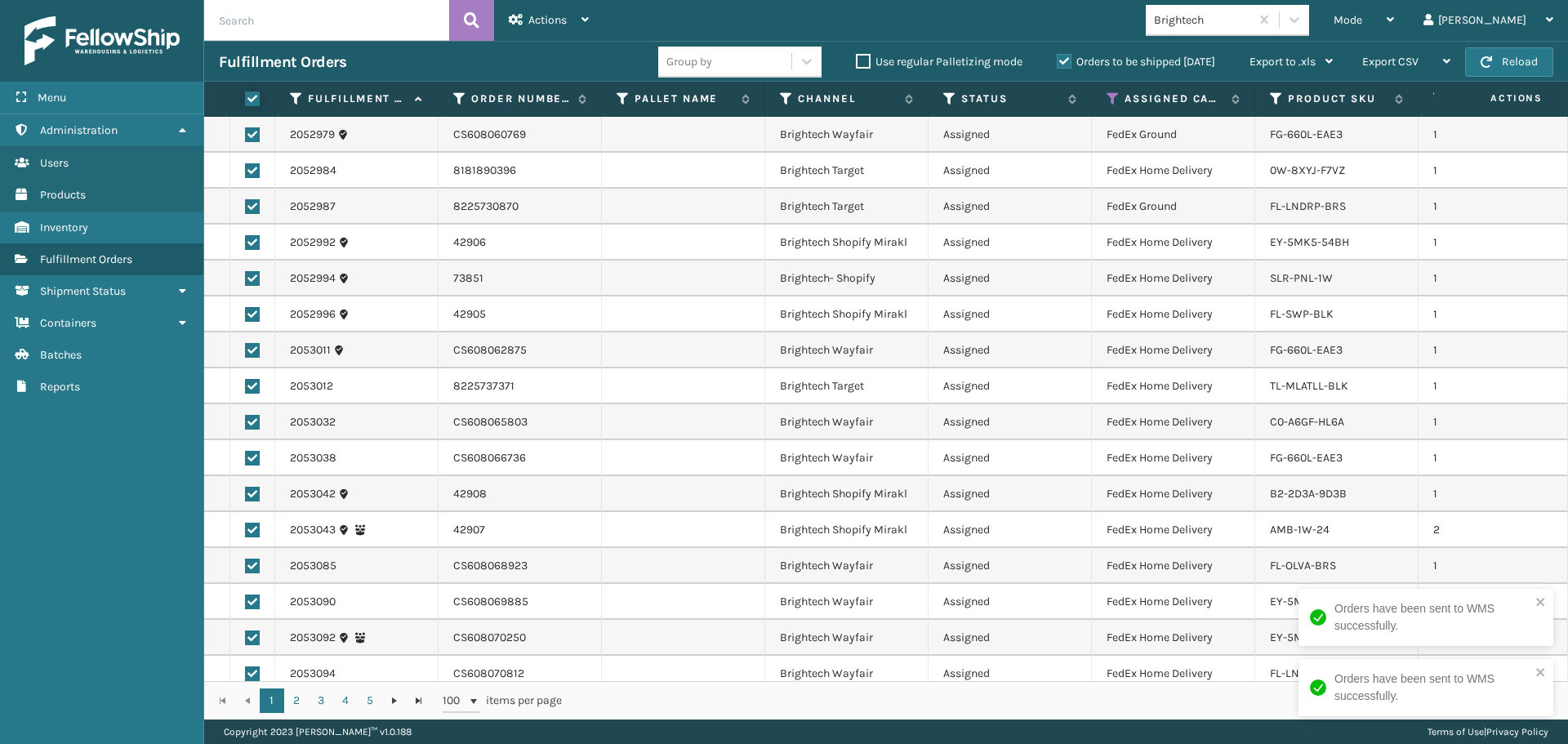
checkbox input "true"
click at [534, 31] on div "Actions" at bounding box center [549, 20] width 80 height 41
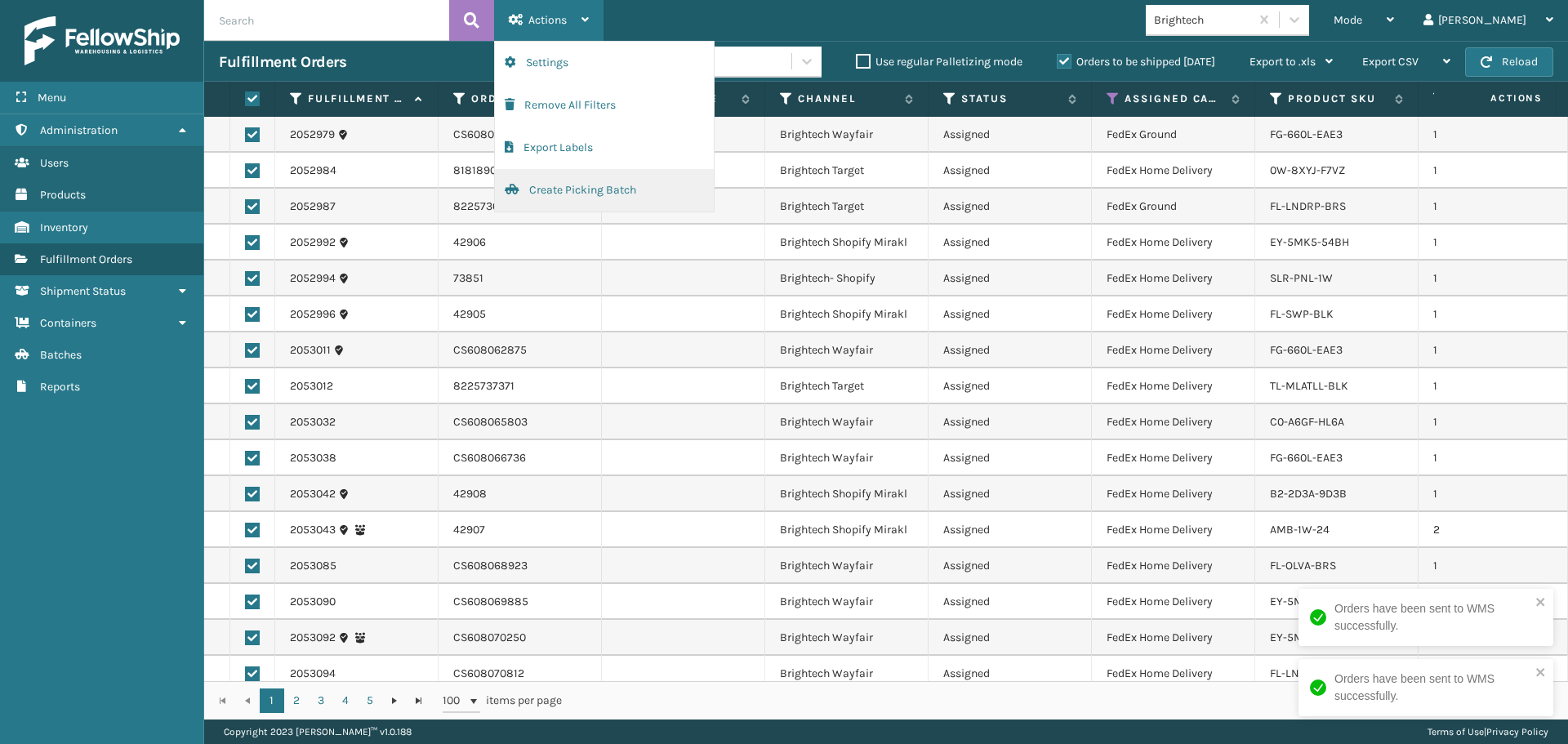
click at [565, 184] on button "Create Picking Batch" at bounding box center [604, 190] width 219 height 43
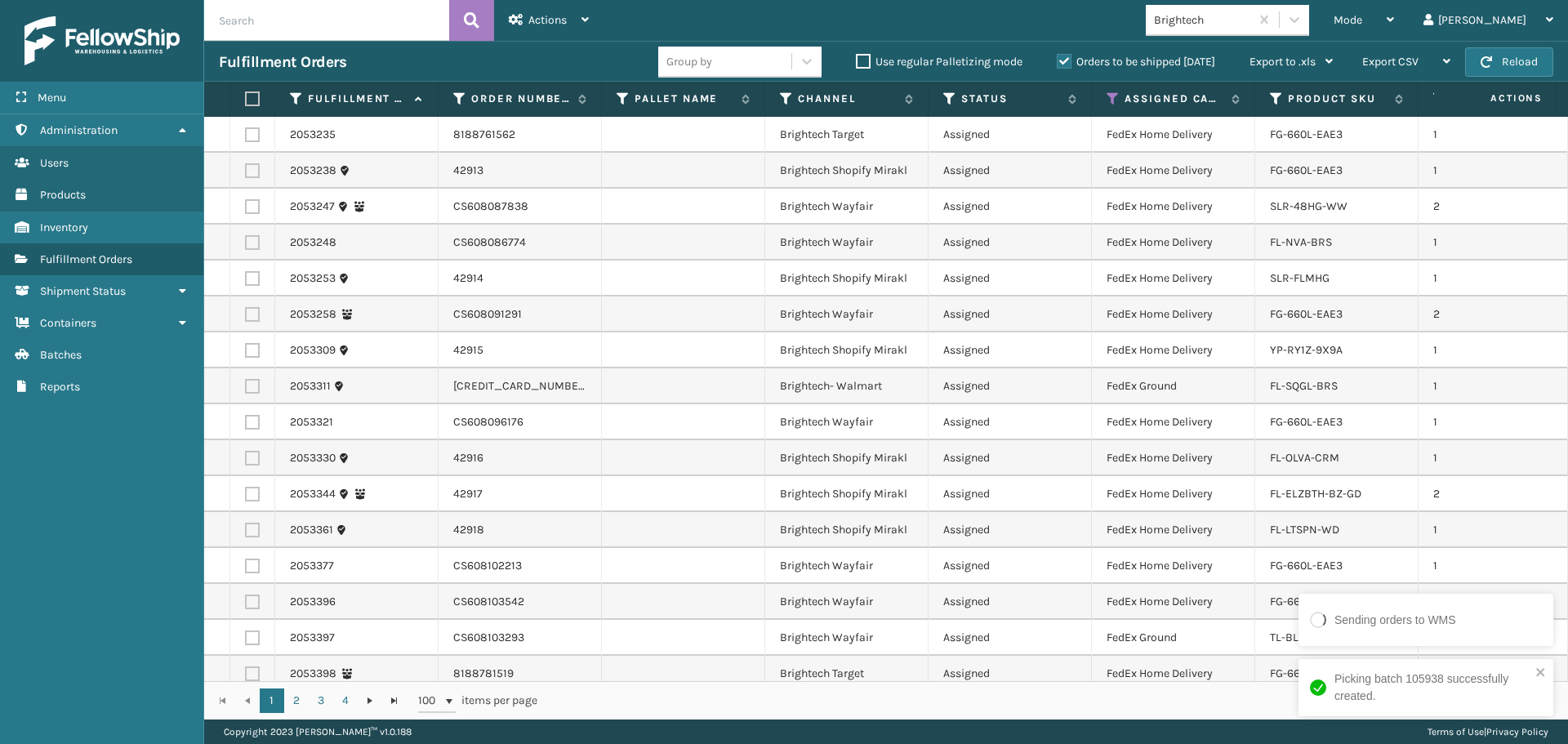
click at [249, 100] on label at bounding box center [249, 99] width 10 height 15
click at [246, 100] on input "checkbox" at bounding box center [245, 99] width 1 height 10
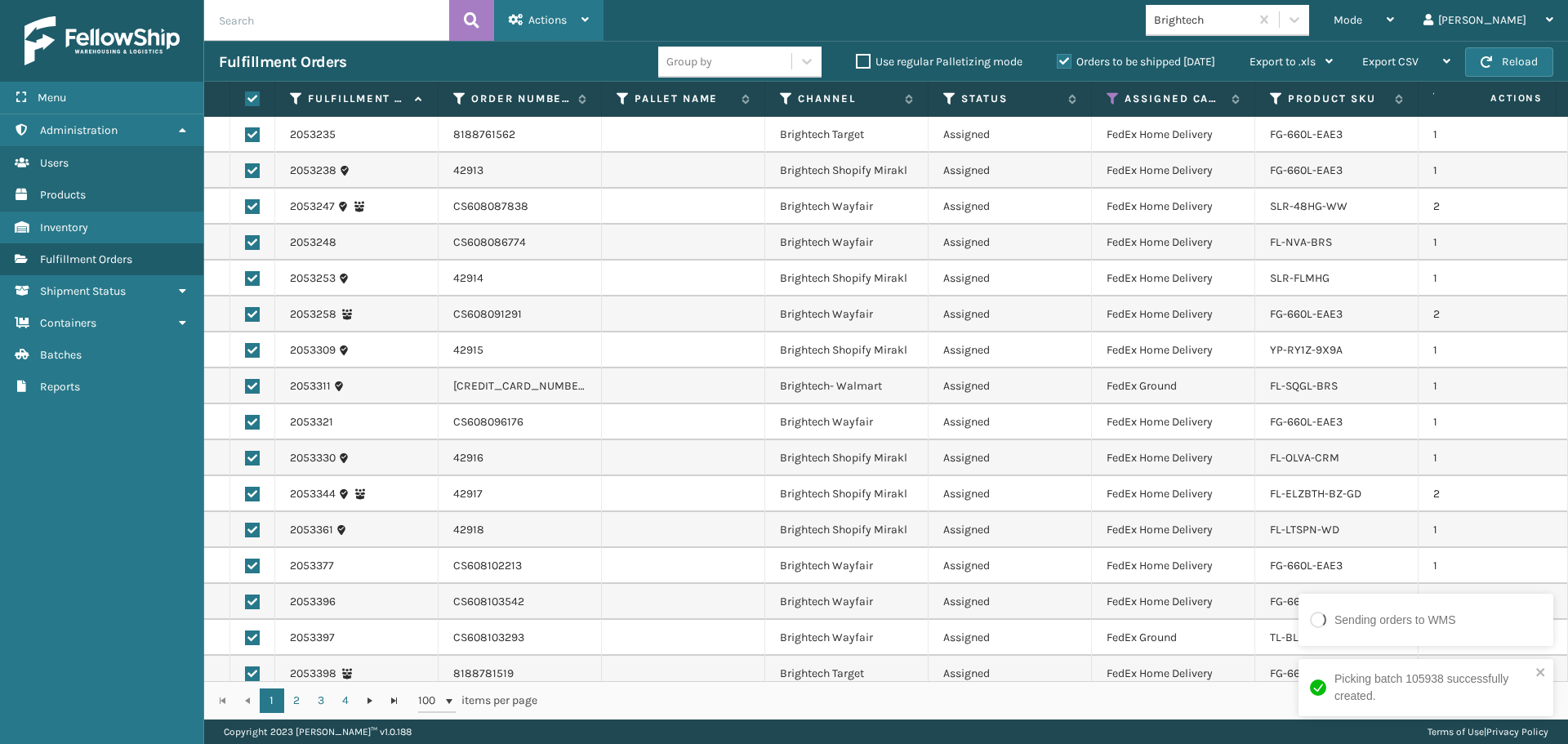
click at [568, 6] on div "Actions" at bounding box center [549, 20] width 80 height 41
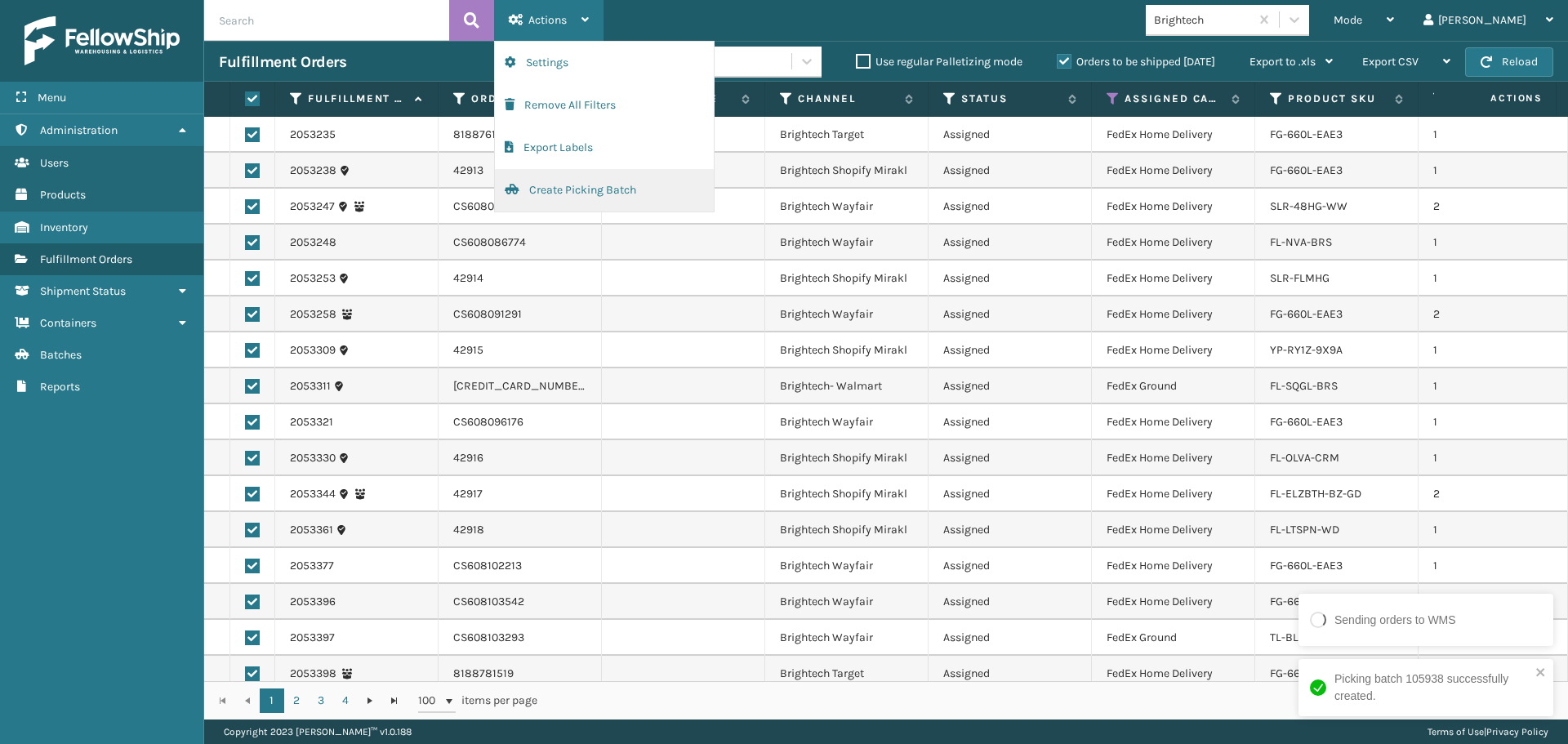
click at [570, 201] on button "Create Picking Batch" at bounding box center [604, 190] width 219 height 43
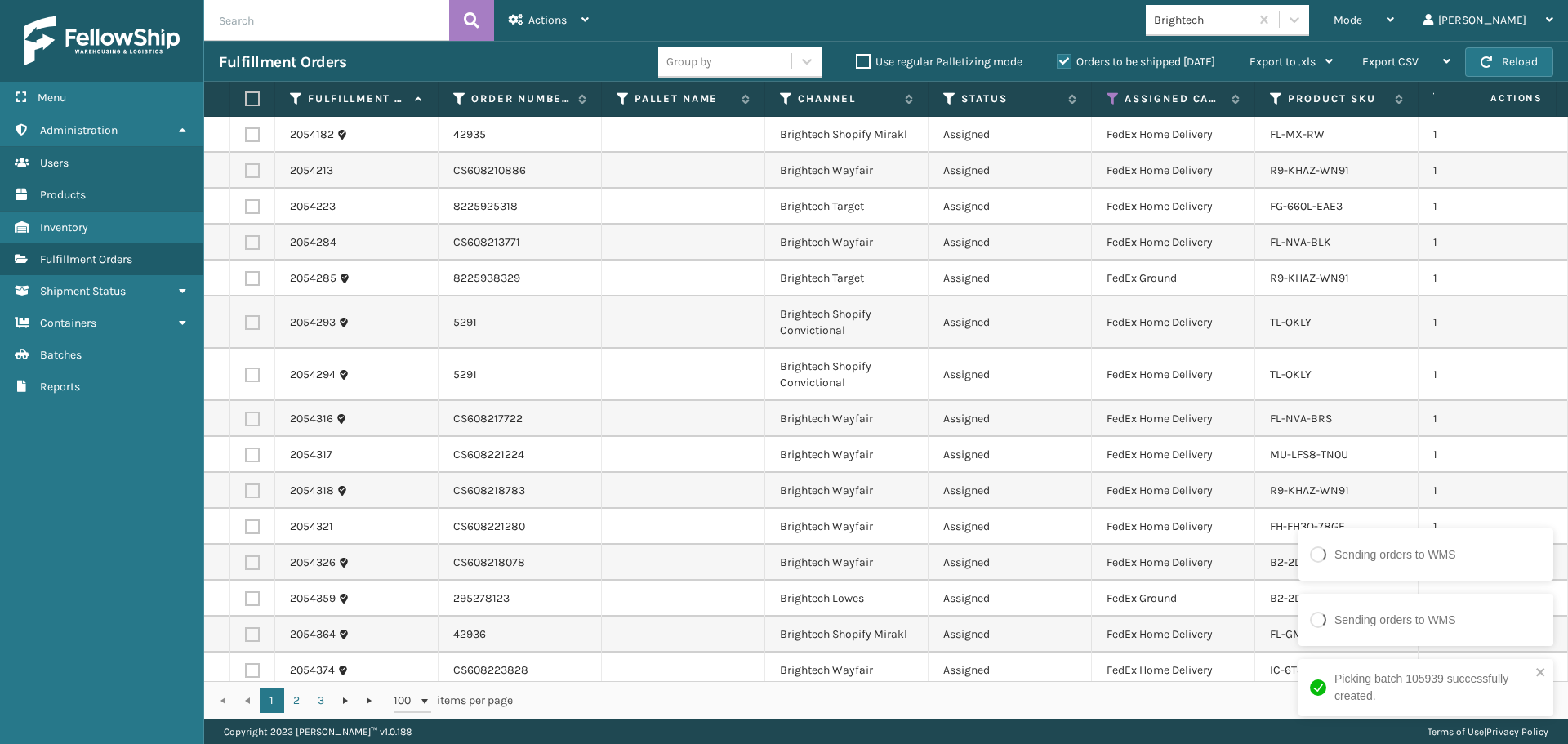
click at [250, 96] on label at bounding box center [249, 99] width 10 height 15
click at [246, 96] on input "checkbox" at bounding box center [245, 99] width 1 height 10
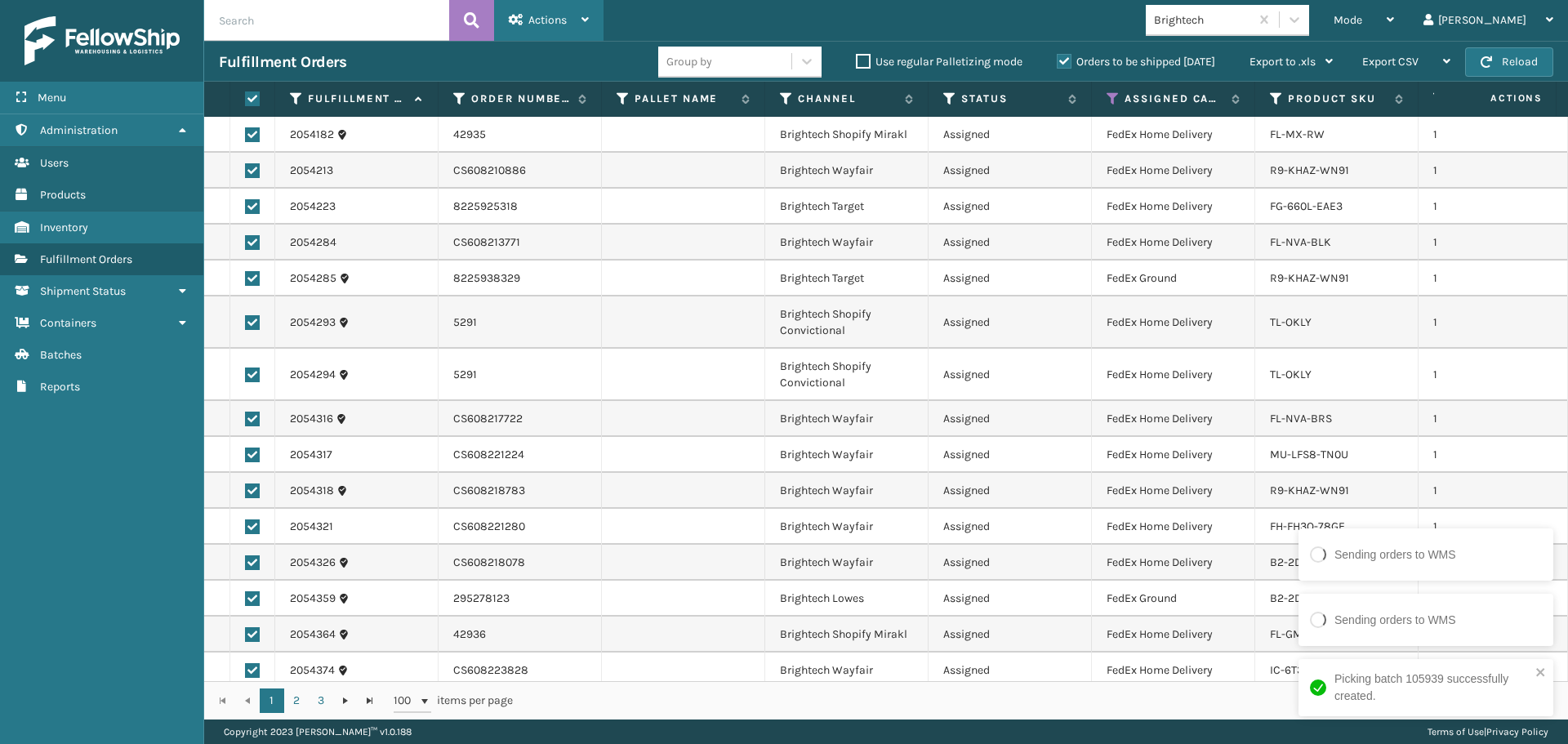
click at [550, 30] on div "Actions" at bounding box center [549, 20] width 80 height 41
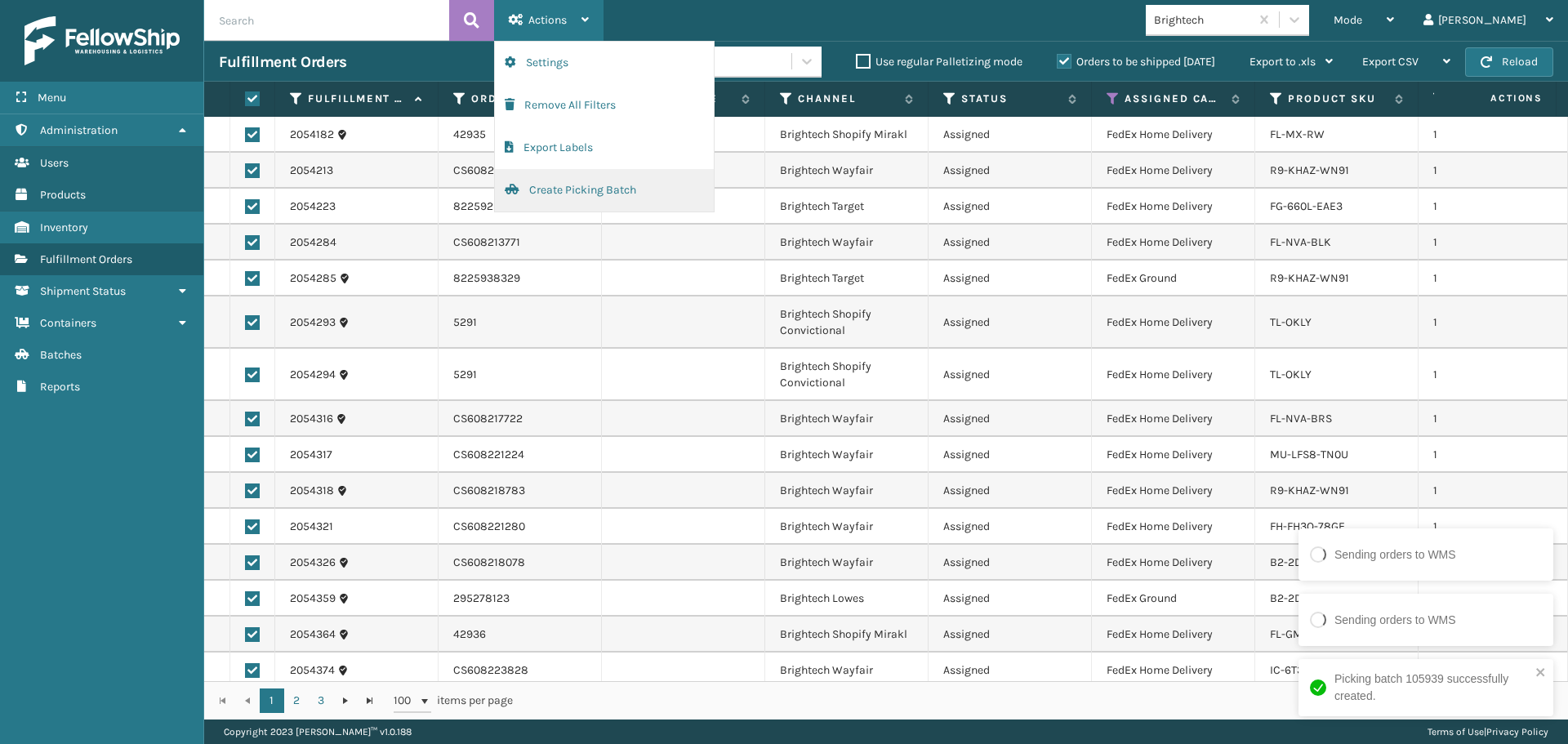
click at [578, 188] on button "Create Picking Batch" at bounding box center [604, 190] width 219 height 43
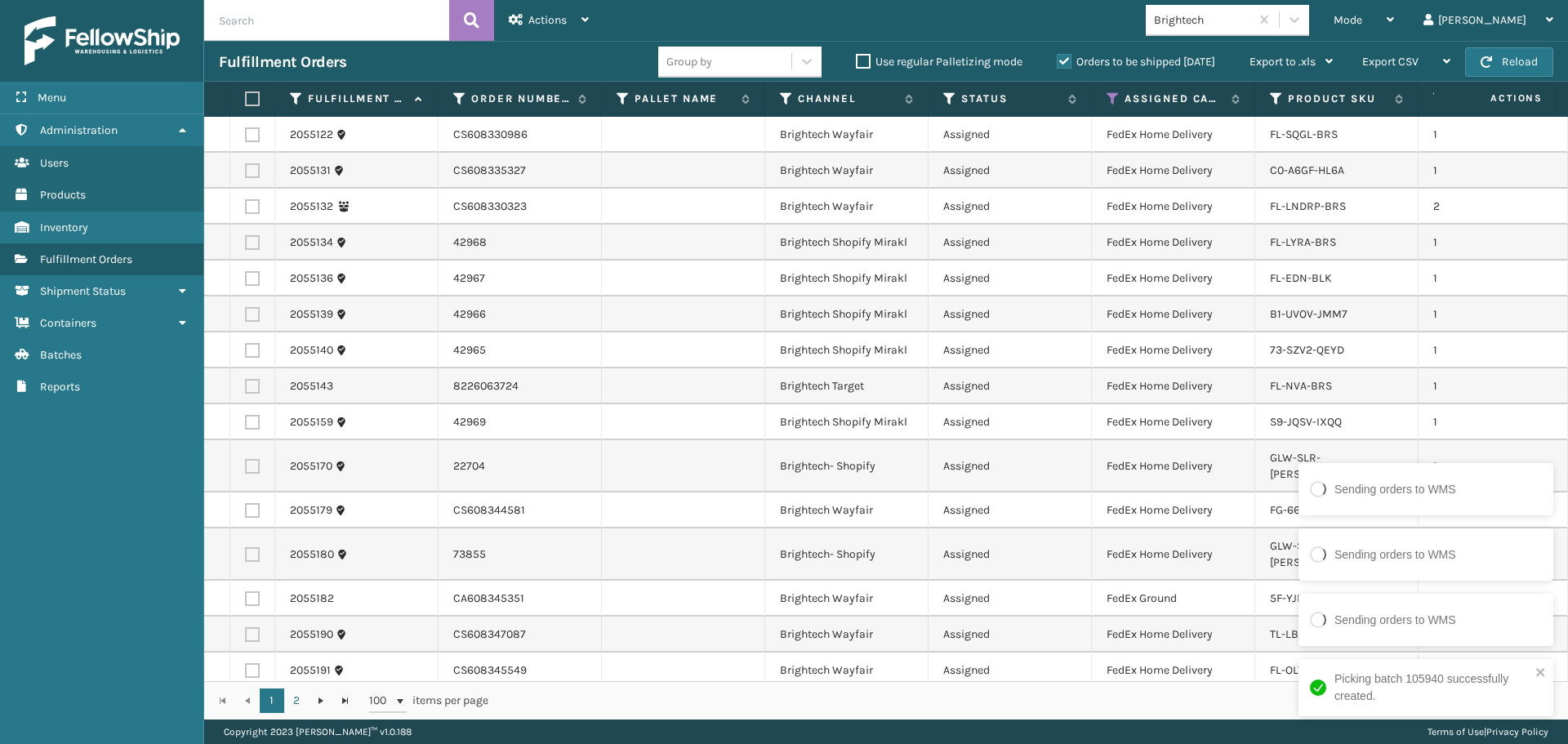
drag, startPoint x: 253, startPoint y: 98, endPoint x: 400, endPoint y: 51, distance: 154.3
click at [254, 98] on label at bounding box center [249, 99] width 10 height 15
click at [246, 98] on input "checkbox" at bounding box center [245, 99] width 1 height 10
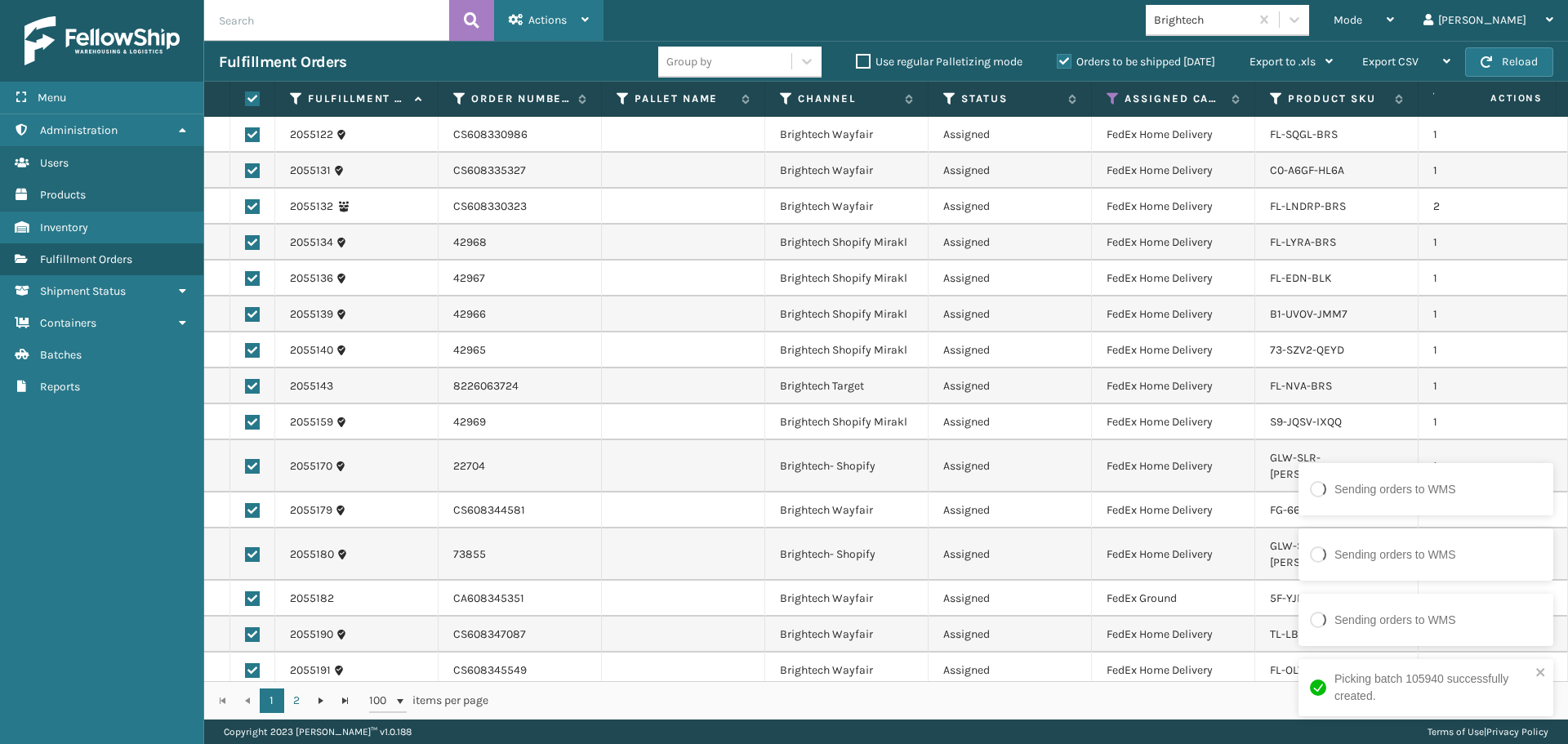
click at [529, 33] on div "Actions" at bounding box center [549, 20] width 80 height 41
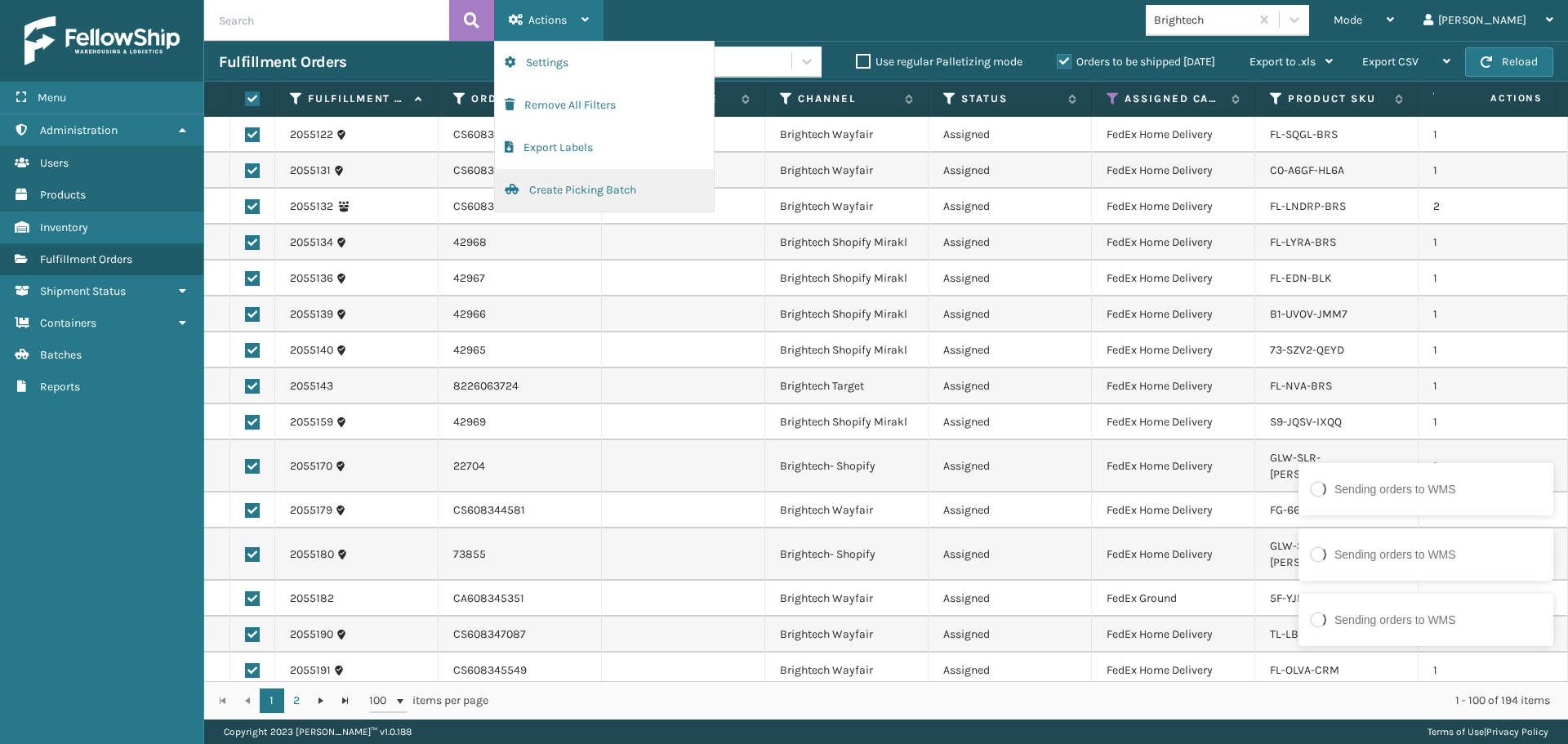
click at [524, 198] on button "Create Picking Batch" at bounding box center [604, 190] width 219 height 43
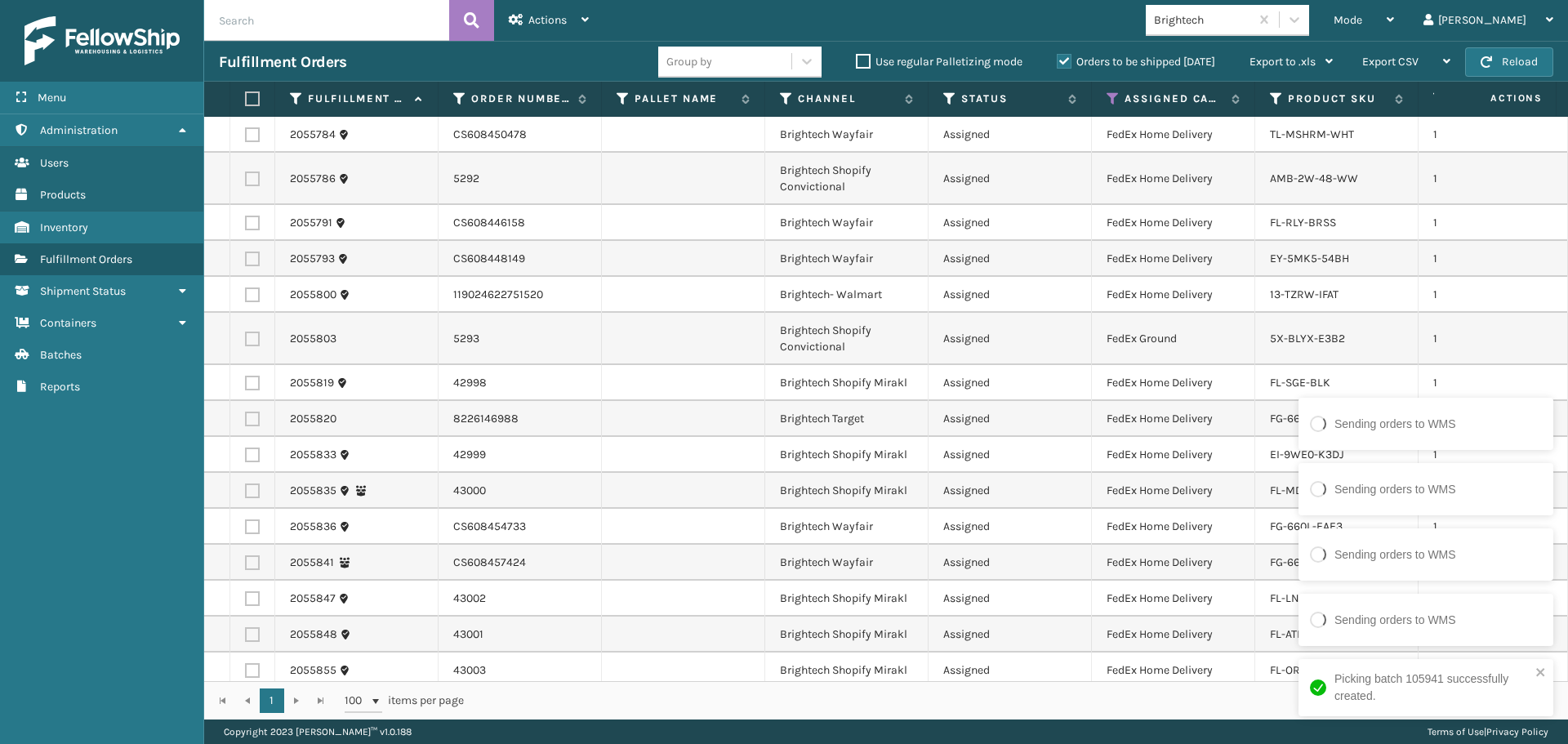
click at [248, 104] on label at bounding box center [249, 99] width 10 height 15
click at [246, 104] on input "checkbox" at bounding box center [245, 99] width 1 height 10
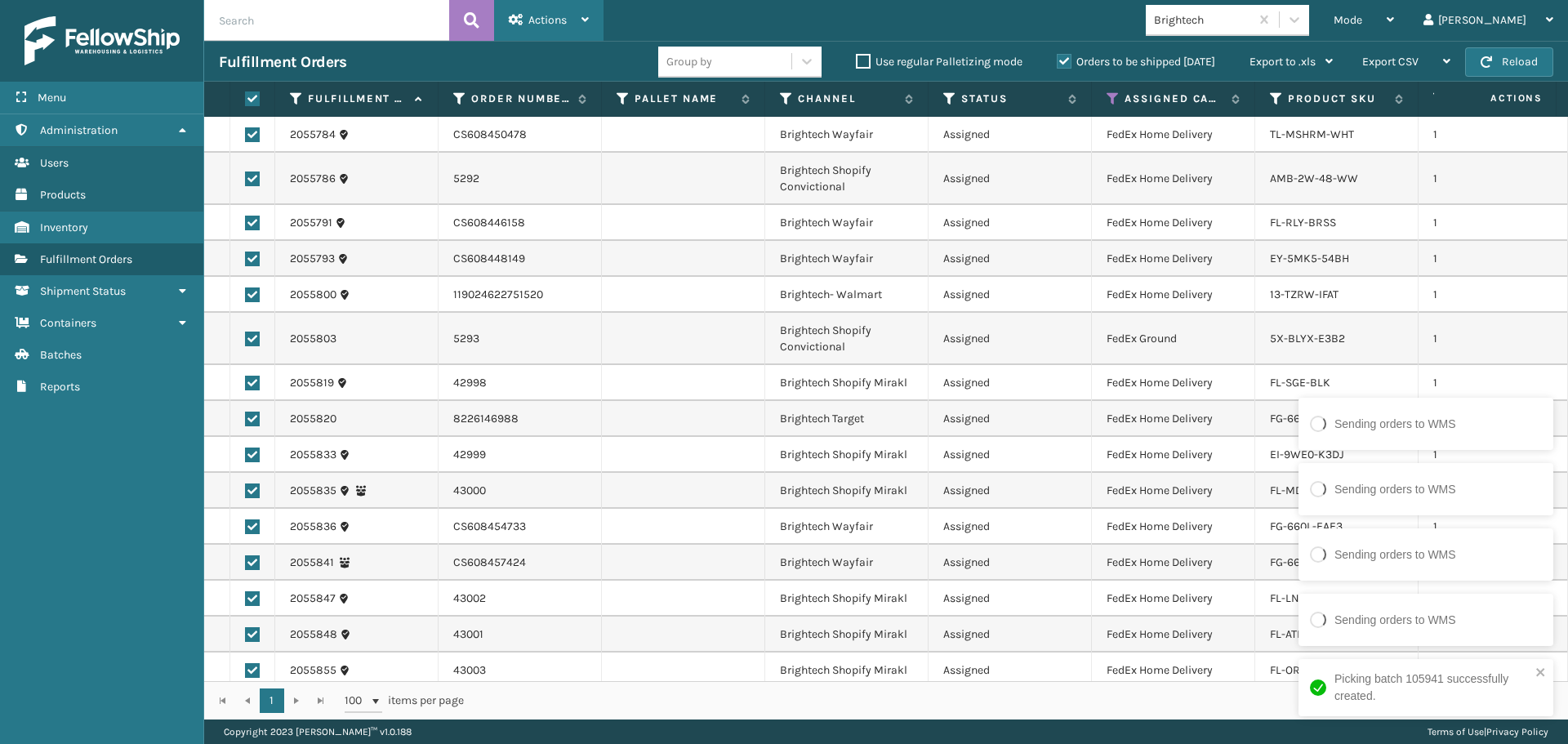
click at [565, 14] on span "Actions" at bounding box center [547, 20] width 38 height 14
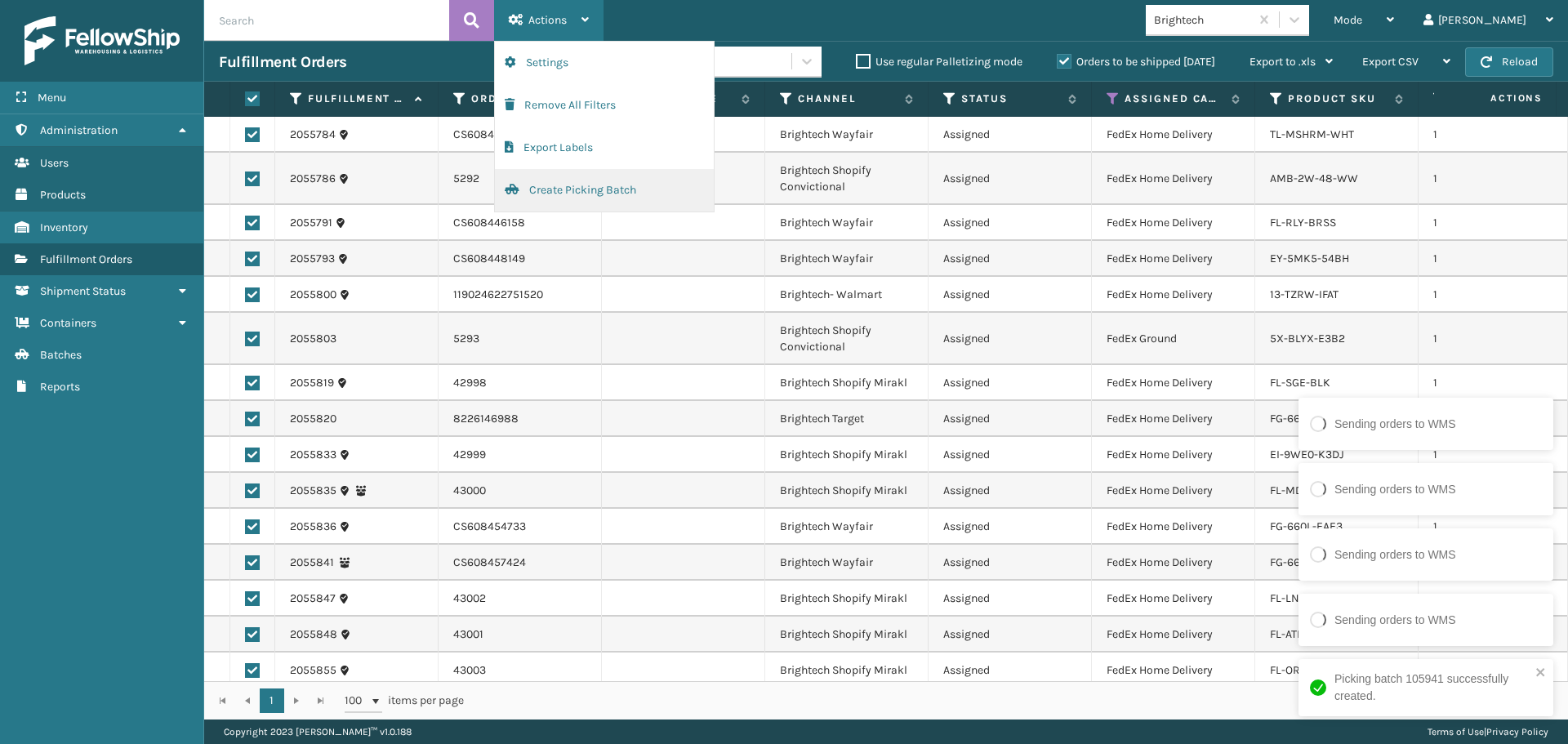
click at [559, 201] on button "Create Picking Batch" at bounding box center [604, 190] width 219 height 43
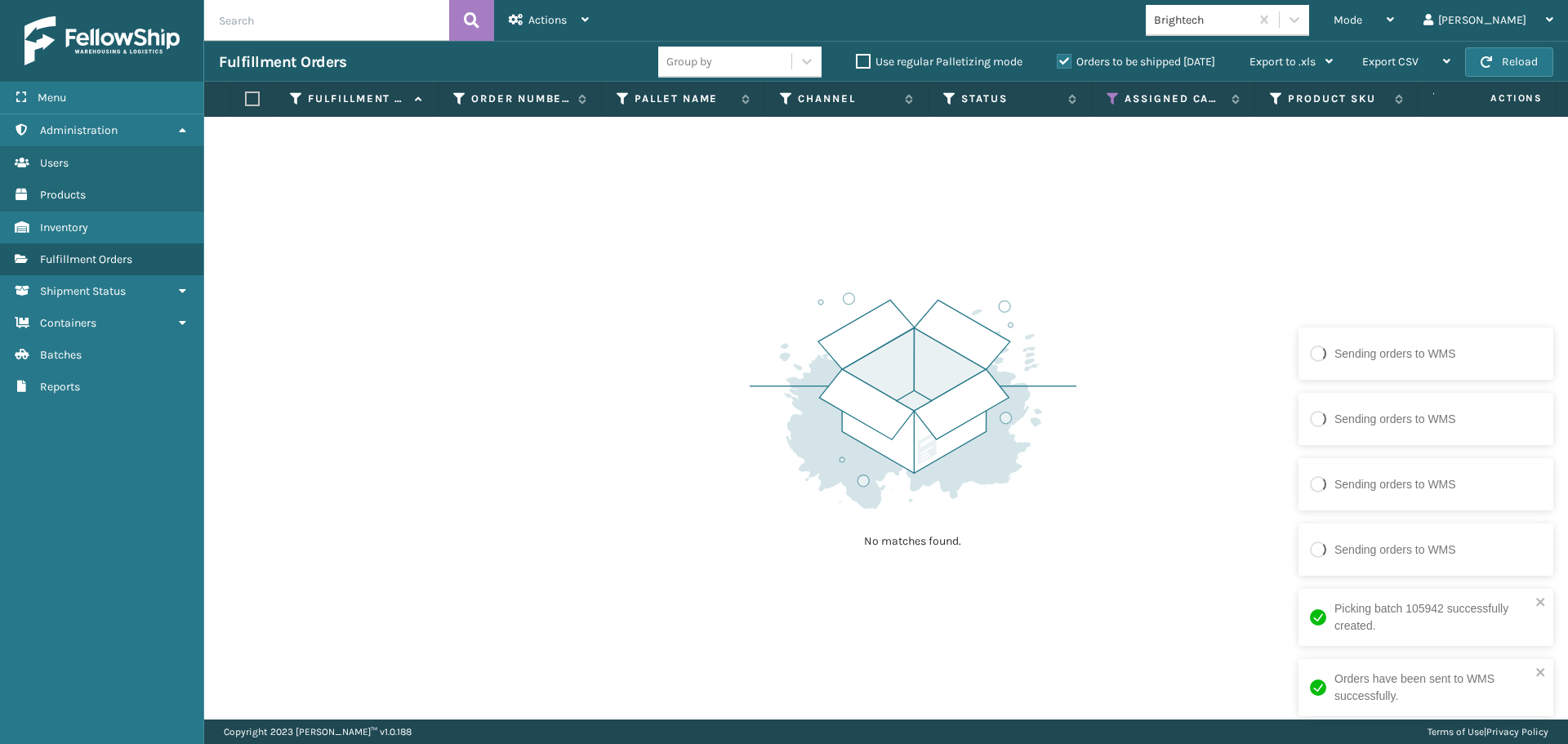
click at [649, 411] on div "No matches found." at bounding box center [886, 418] width 1363 height 602
click at [1085, 456] on div "No matches found." at bounding box center [886, 418] width 1363 height 602
click at [1174, 286] on div "No matches found." at bounding box center [886, 418] width 1363 height 602
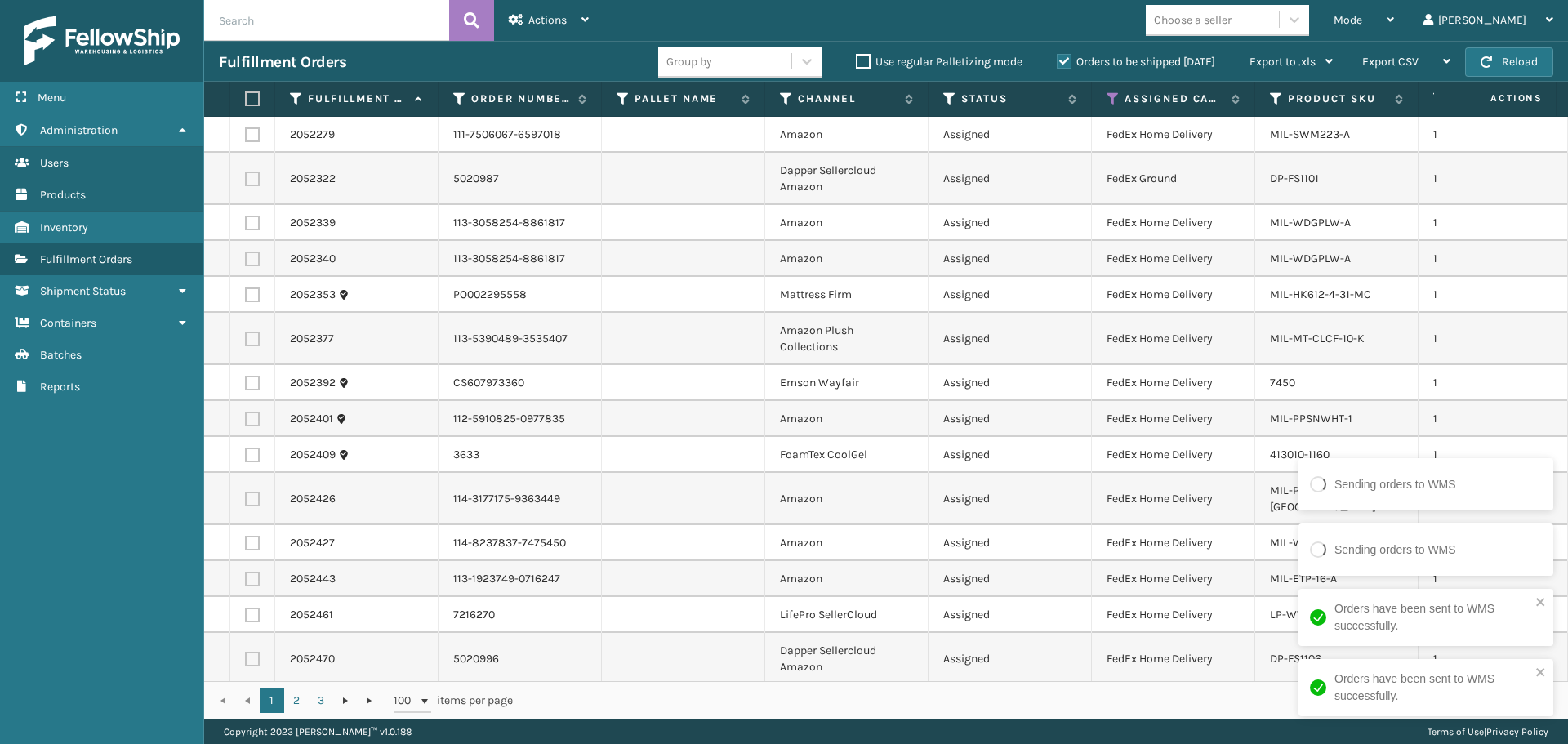
click at [1291, 33] on div "Choose a seller" at bounding box center [1227, 21] width 163 height 31
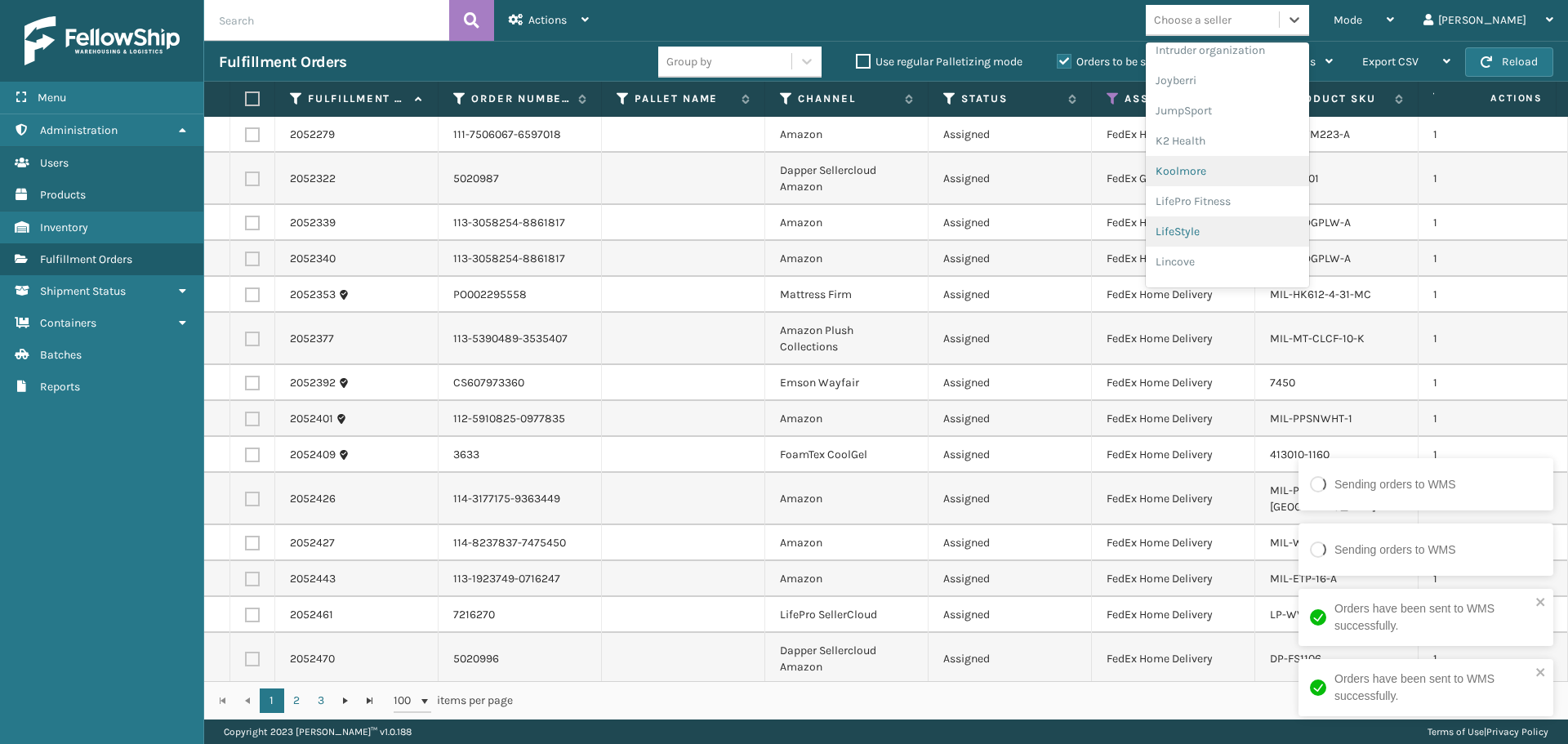
scroll to position [517, 0]
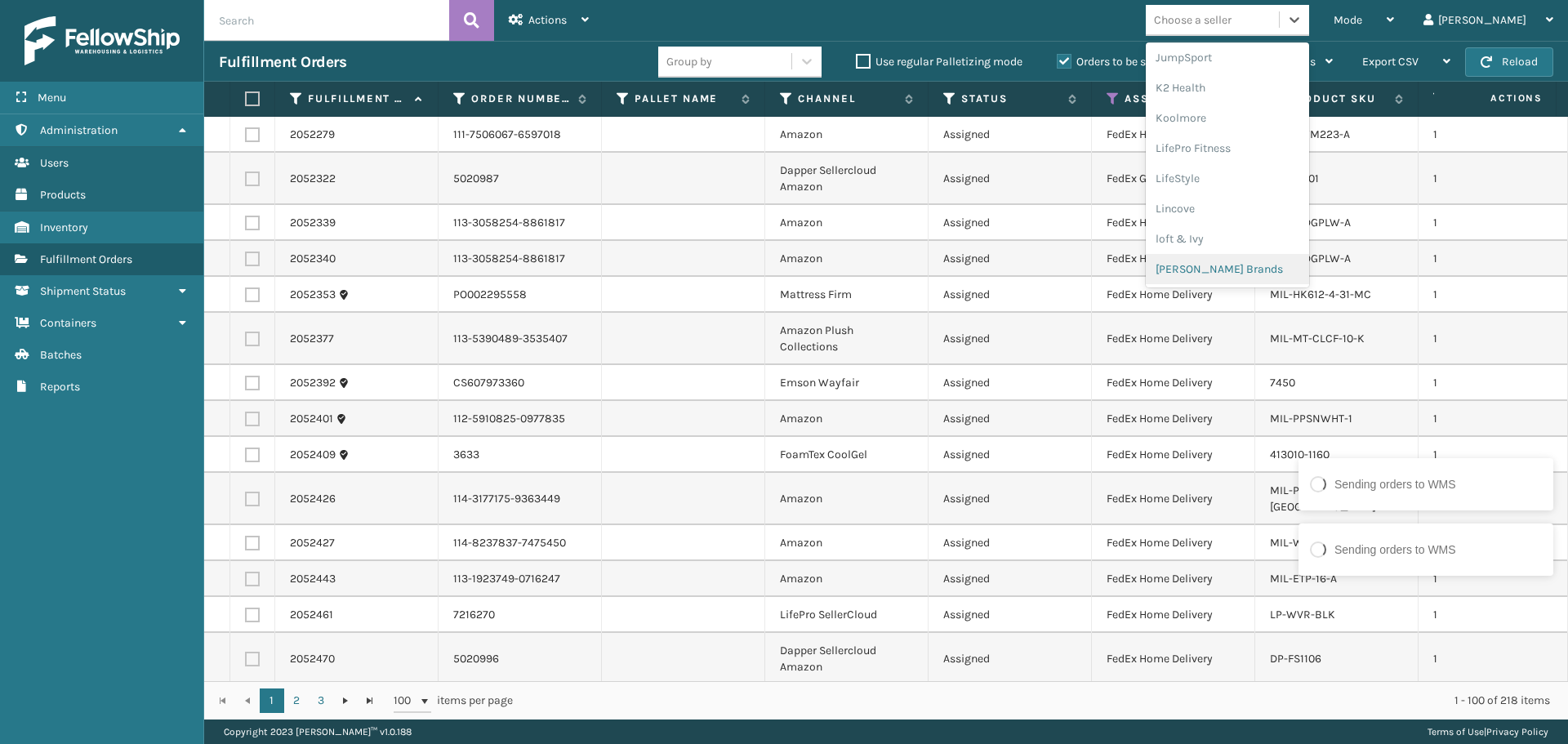
click at [1245, 272] on div "[PERSON_NAME] Brands" at bounding box center [1227, 269] width 163 height 31
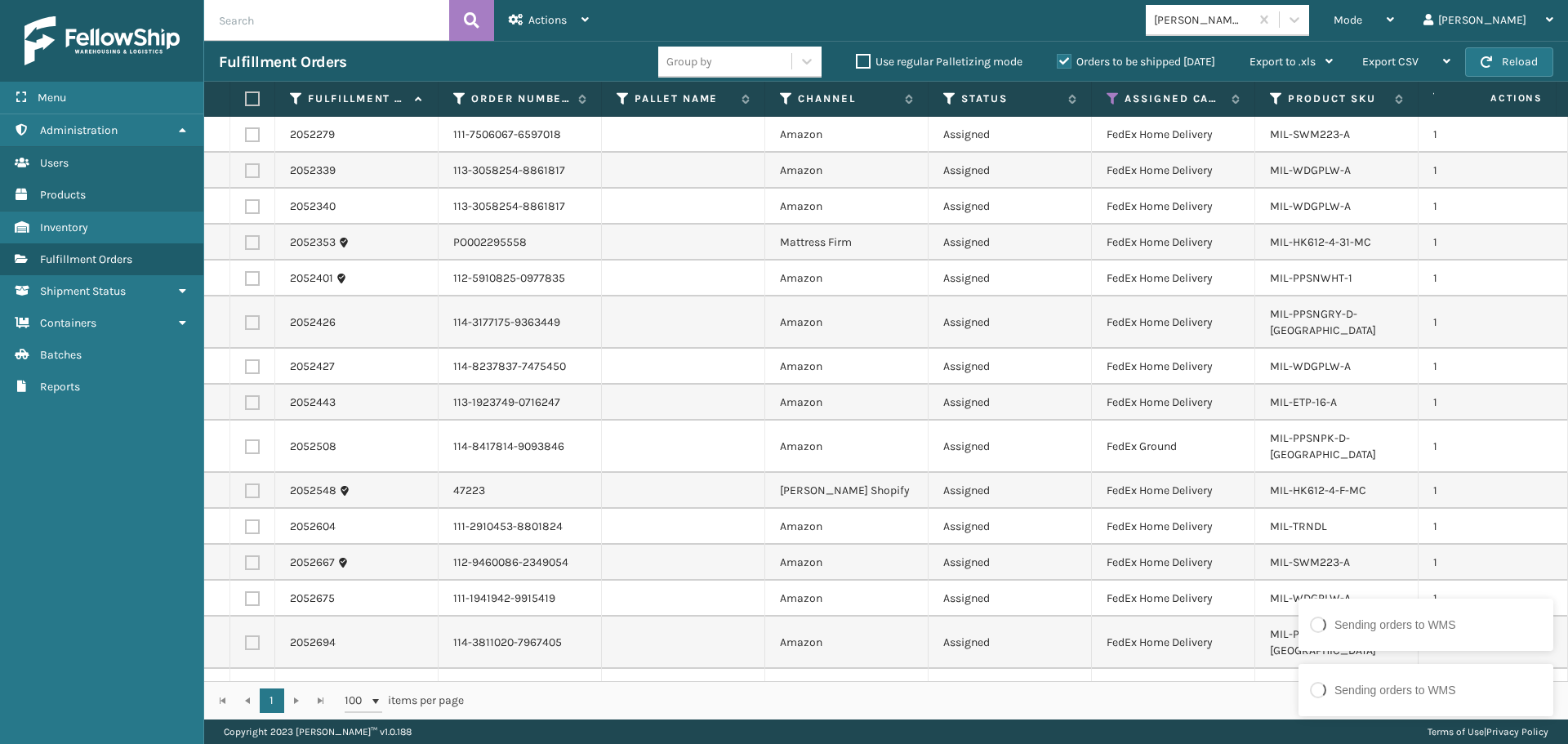
drag, startPoint x: 838, startPoint y: 316, endPoint x: 818, endPoint y: 309, distance: 21.2
click at [838, 316] on td "Amazon" at bounding box center [846, 323] width 163 height 52
drag, startPoint x: 745, startPoint y: 221, endPoint x: 695, endPoint y: 234, distance: 51.7
click at [746, 221] on td at bounding box center [683, 206] width 163 height 36
click at [1023, 349] on td "Assigned" at bounding box center [1009, 366] width 163 height 36
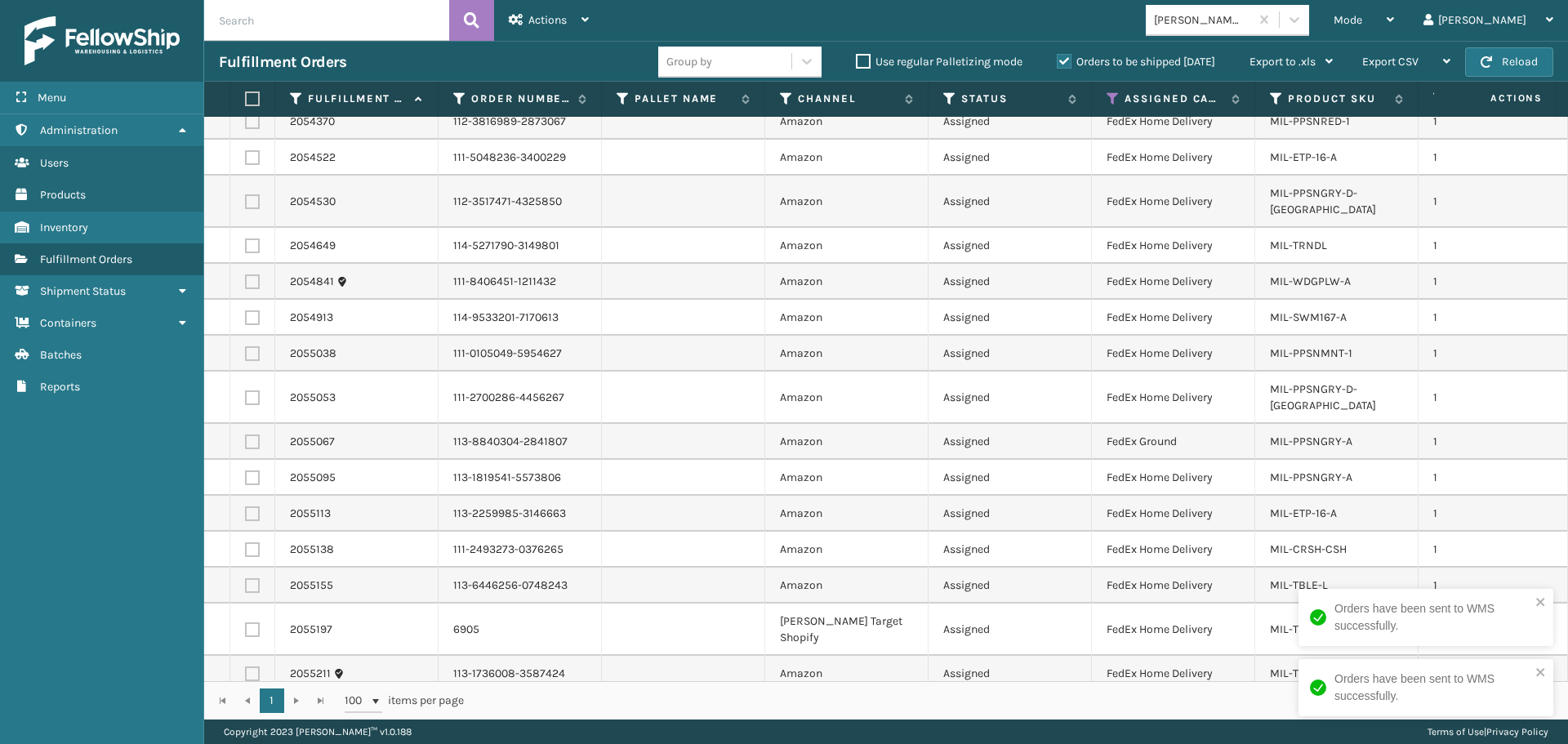
scroll to position [2323, 0]
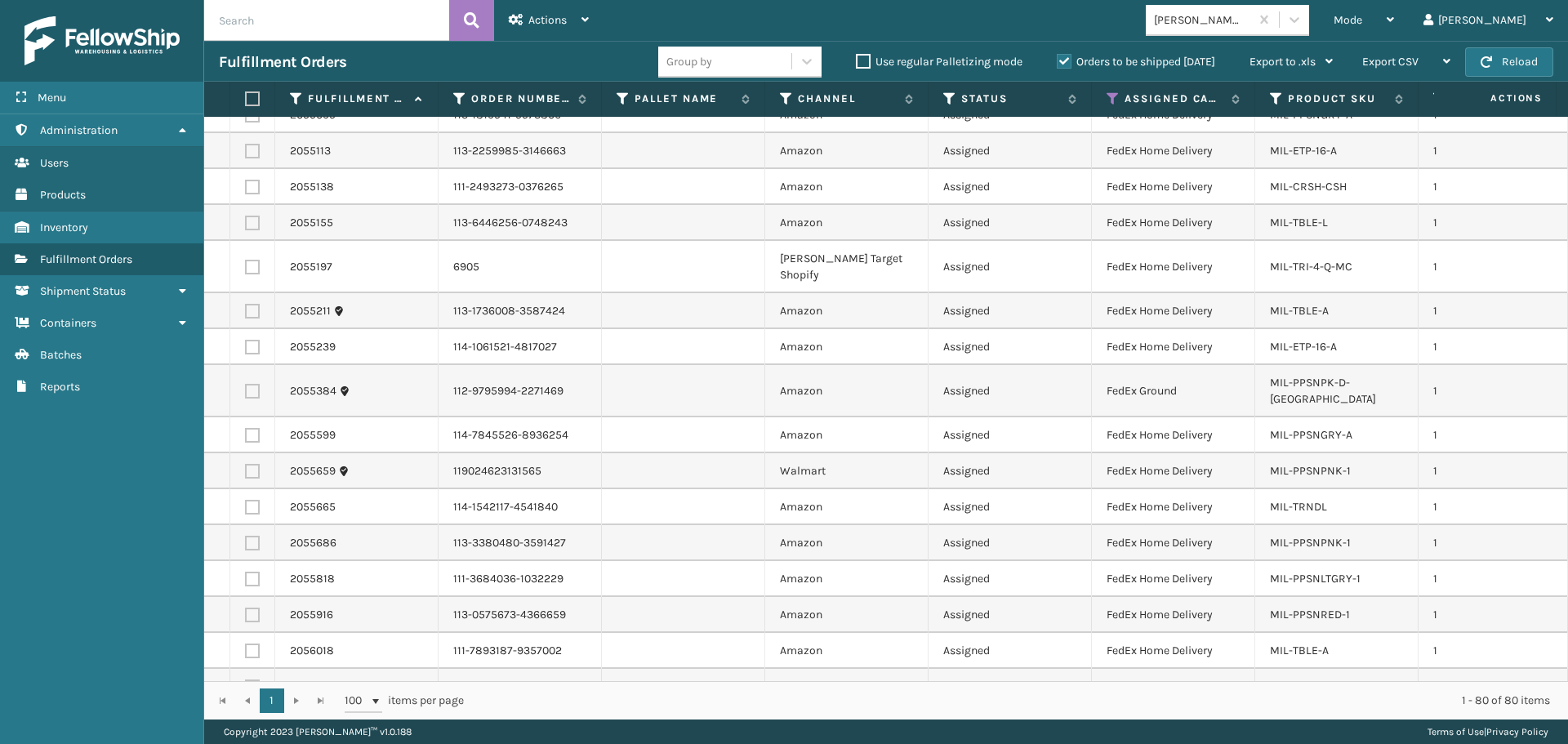
click at [254, 95] on label at bounding box center [249, 99] width 10 height 15
click at [246, 95] on input "checkbox" at bounding box center [245, 99] width 1 height 10
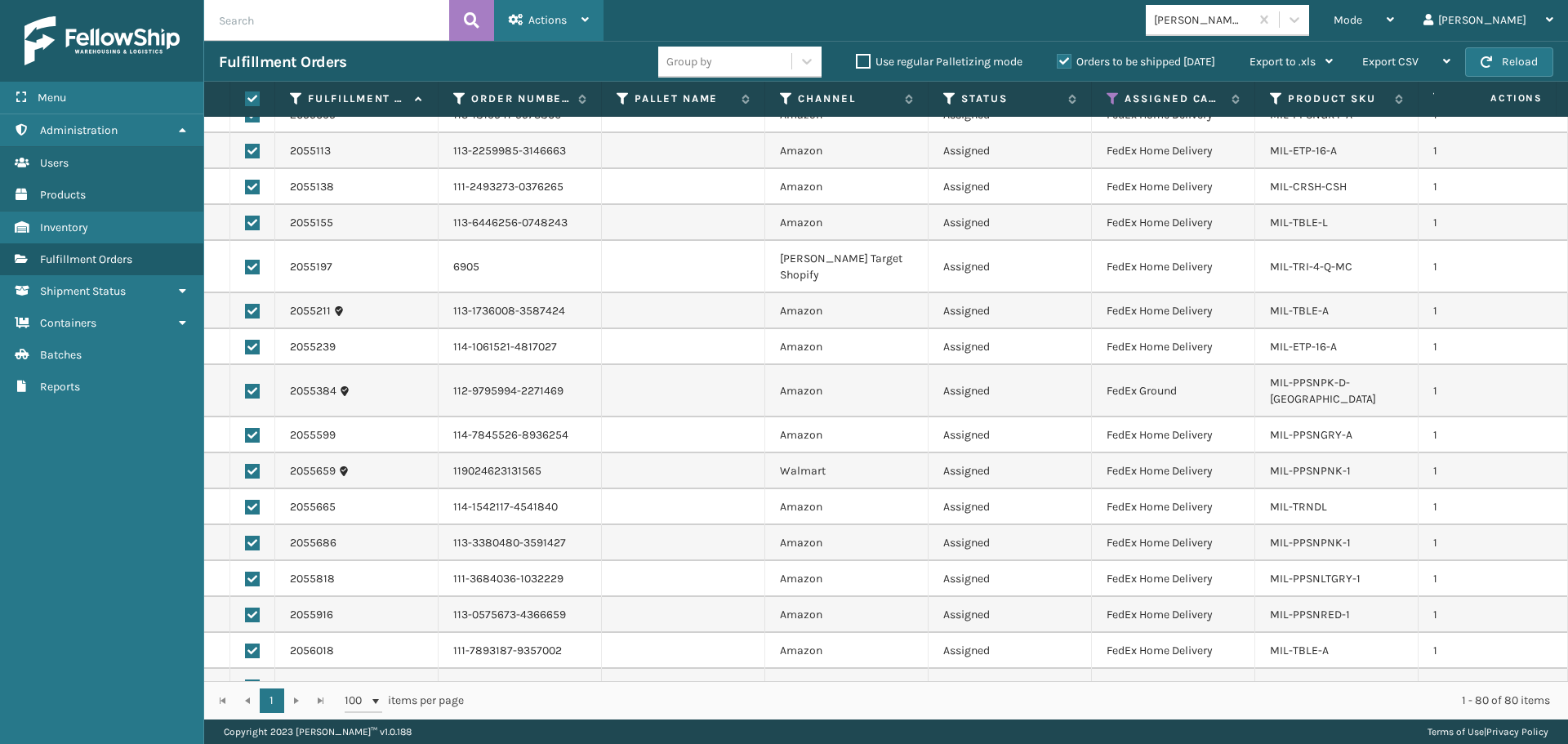
click at [528, 14] on span "Actions" at bounding box center [547, 20] width 38 height 14
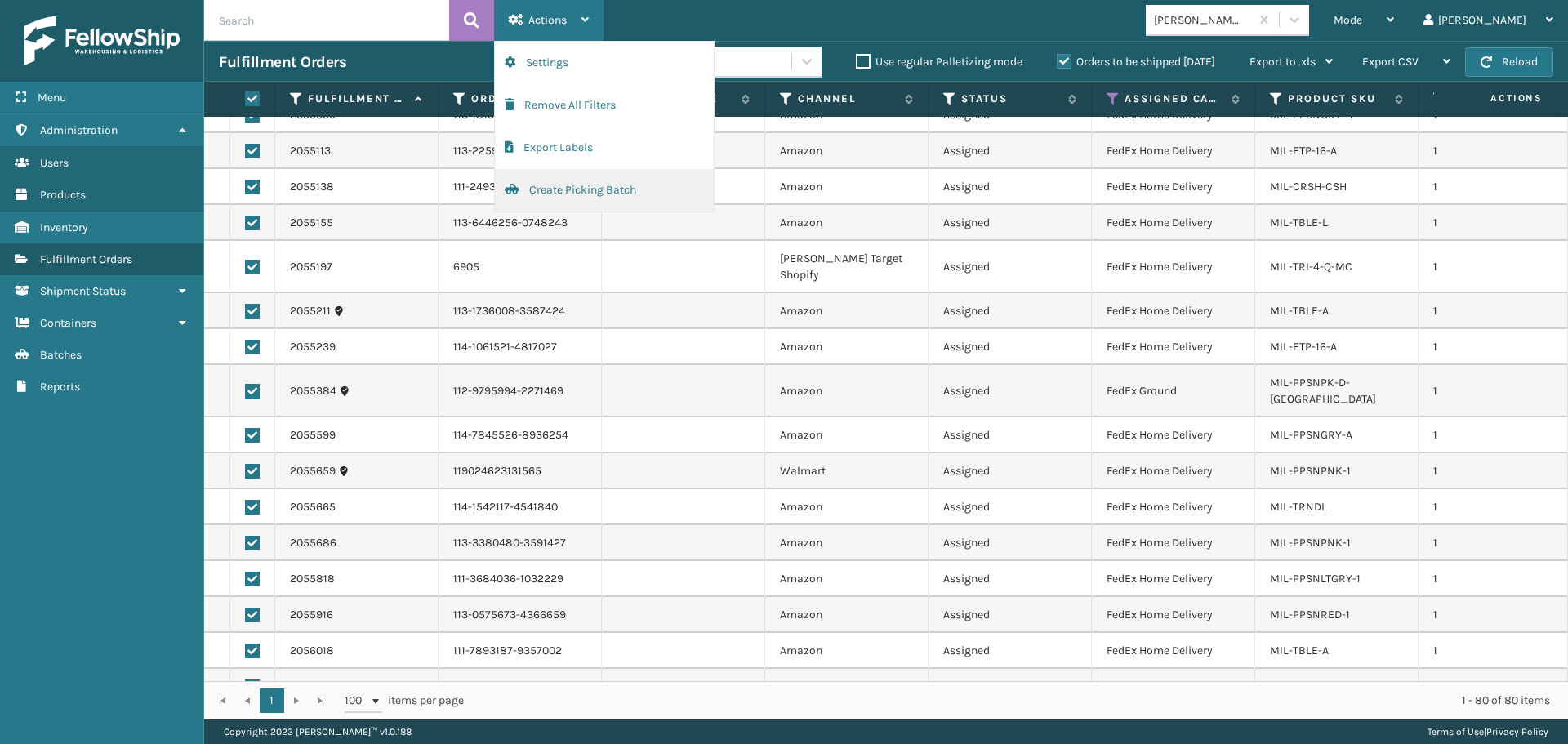
click at [552, 192] on button "Create Picking Batch" at bounding box center [604, 190] width 219 height 43
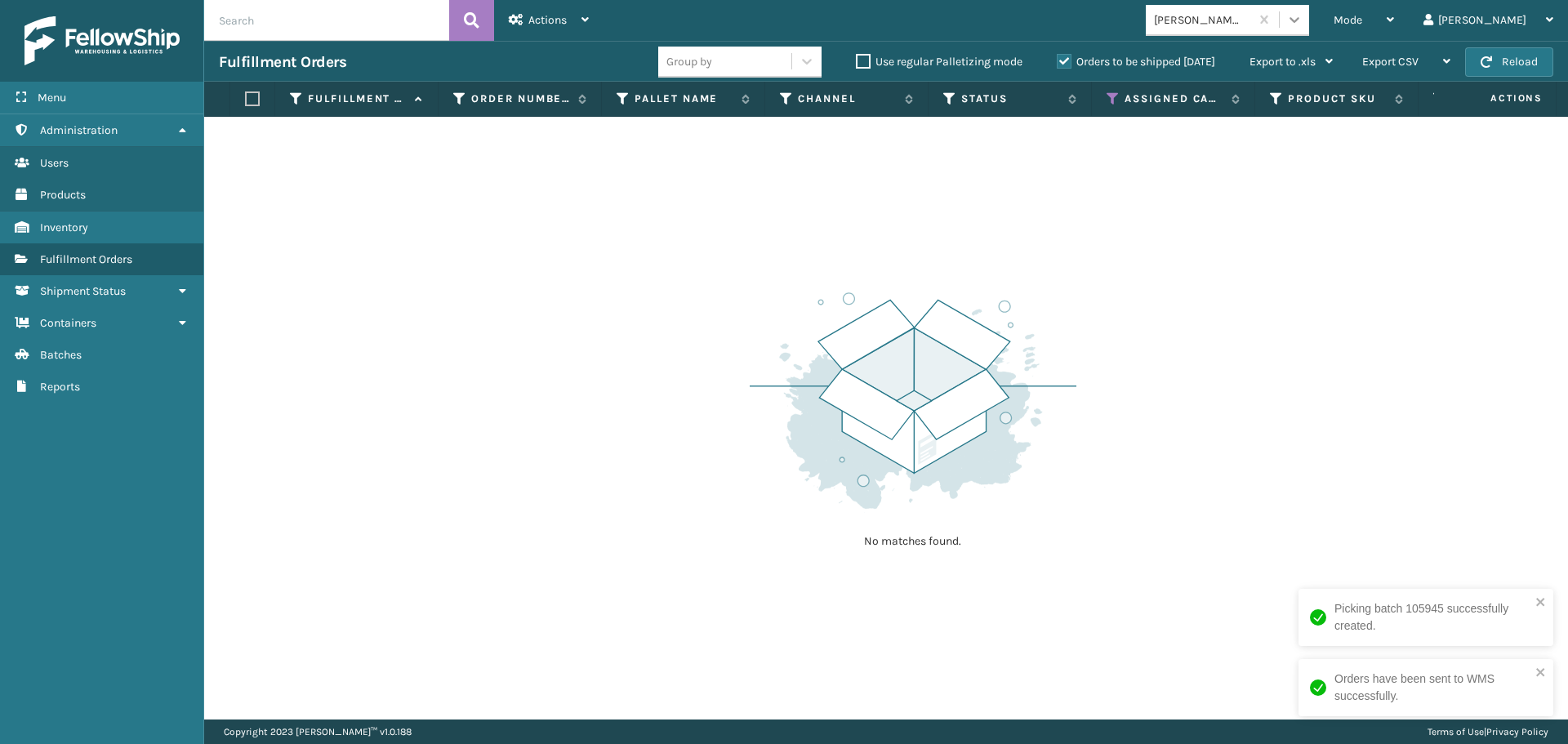
click at [1309, 18] on div at bounding box center [1294, 20] width 30 height 30
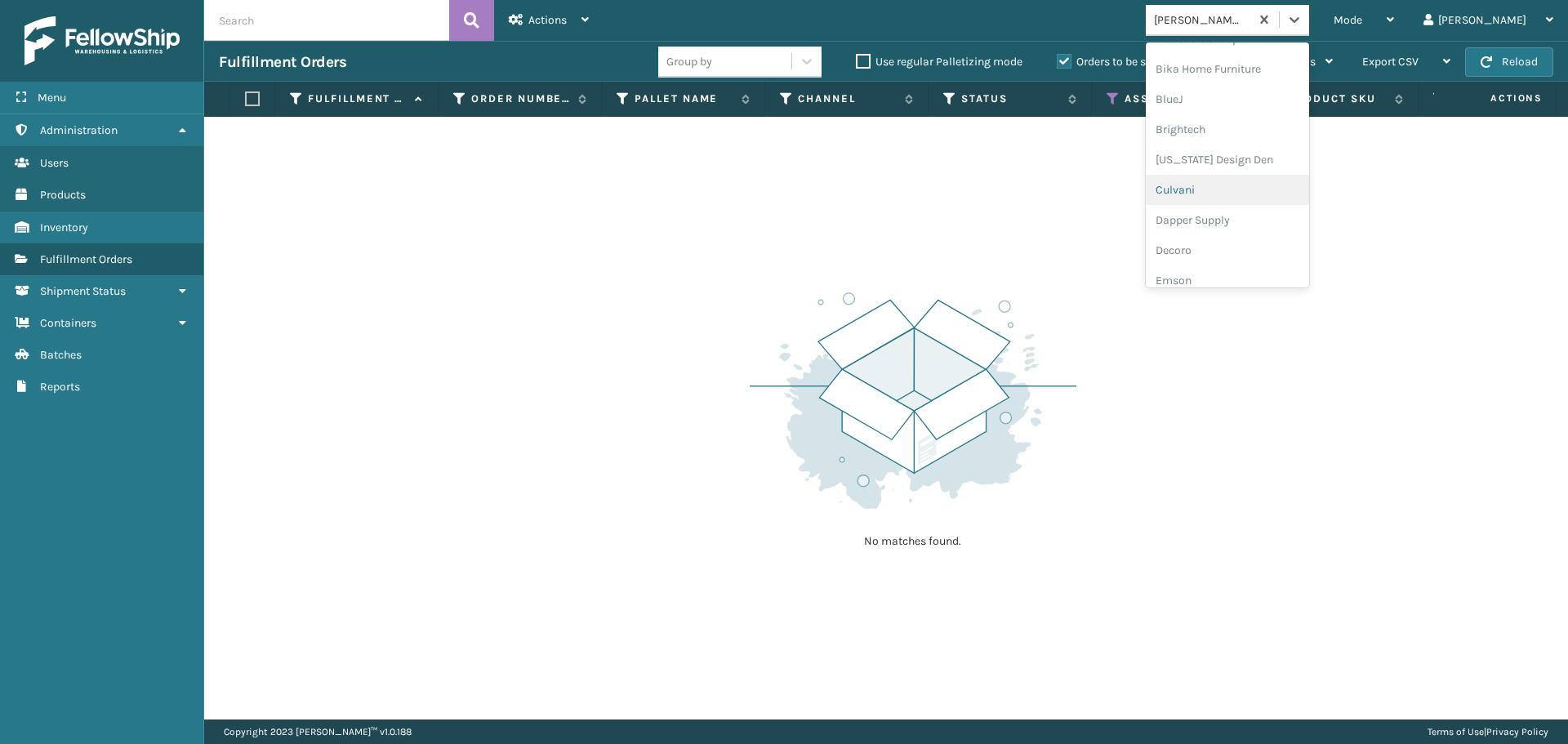
scroll to position [191, 0]
click at [1250, 269] on div "FoamTex" at bounding box center [1227, 263] width 163 height 31
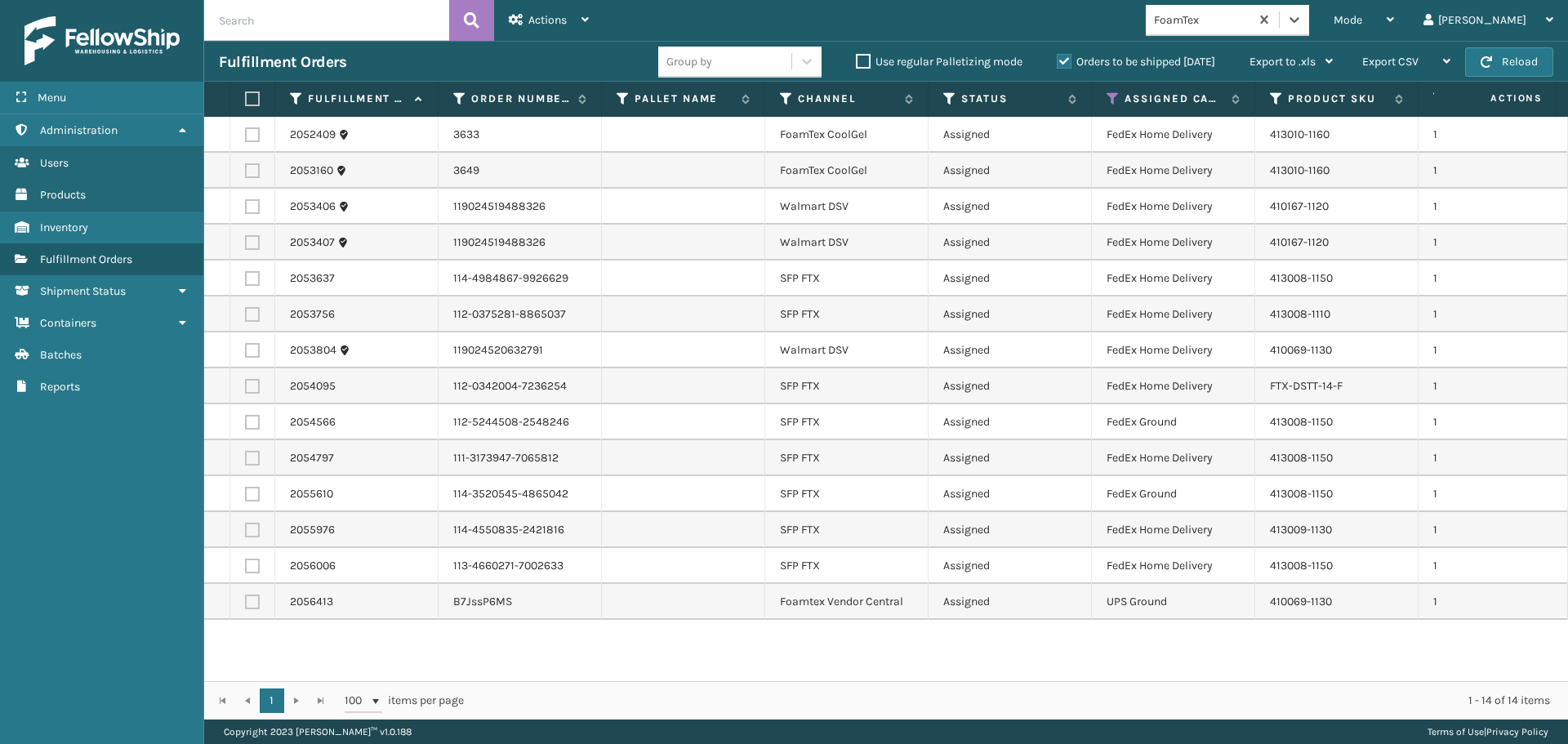
click at [253, 97] on label at bounding box center [249, 99] width 10 height 15
click at [246, 97] on input "checkbox" at bounding box center [245, 99] width 1 height 10
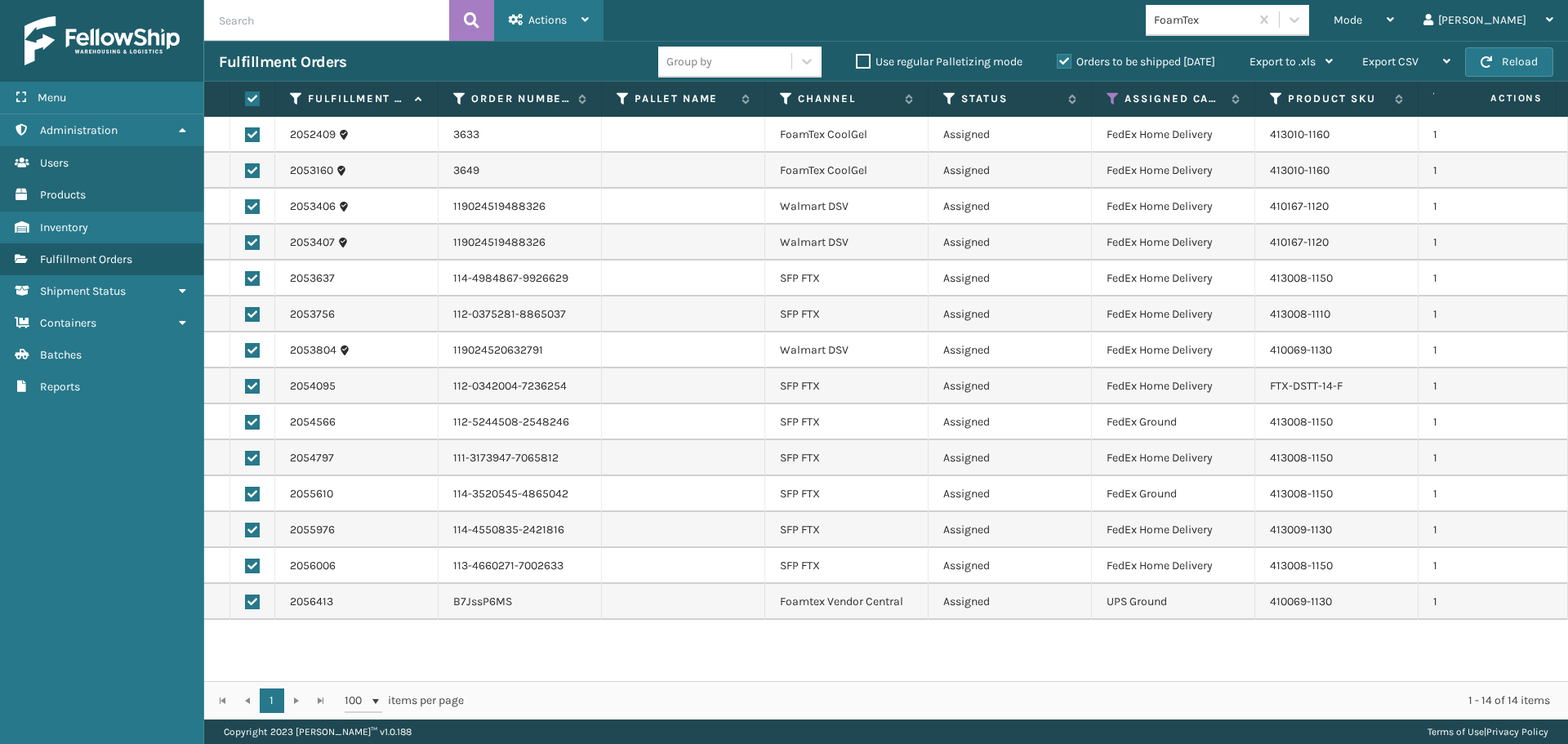
click at [541, 20] on span "Actions" at bounding box center [547, 20] width 38 height 14
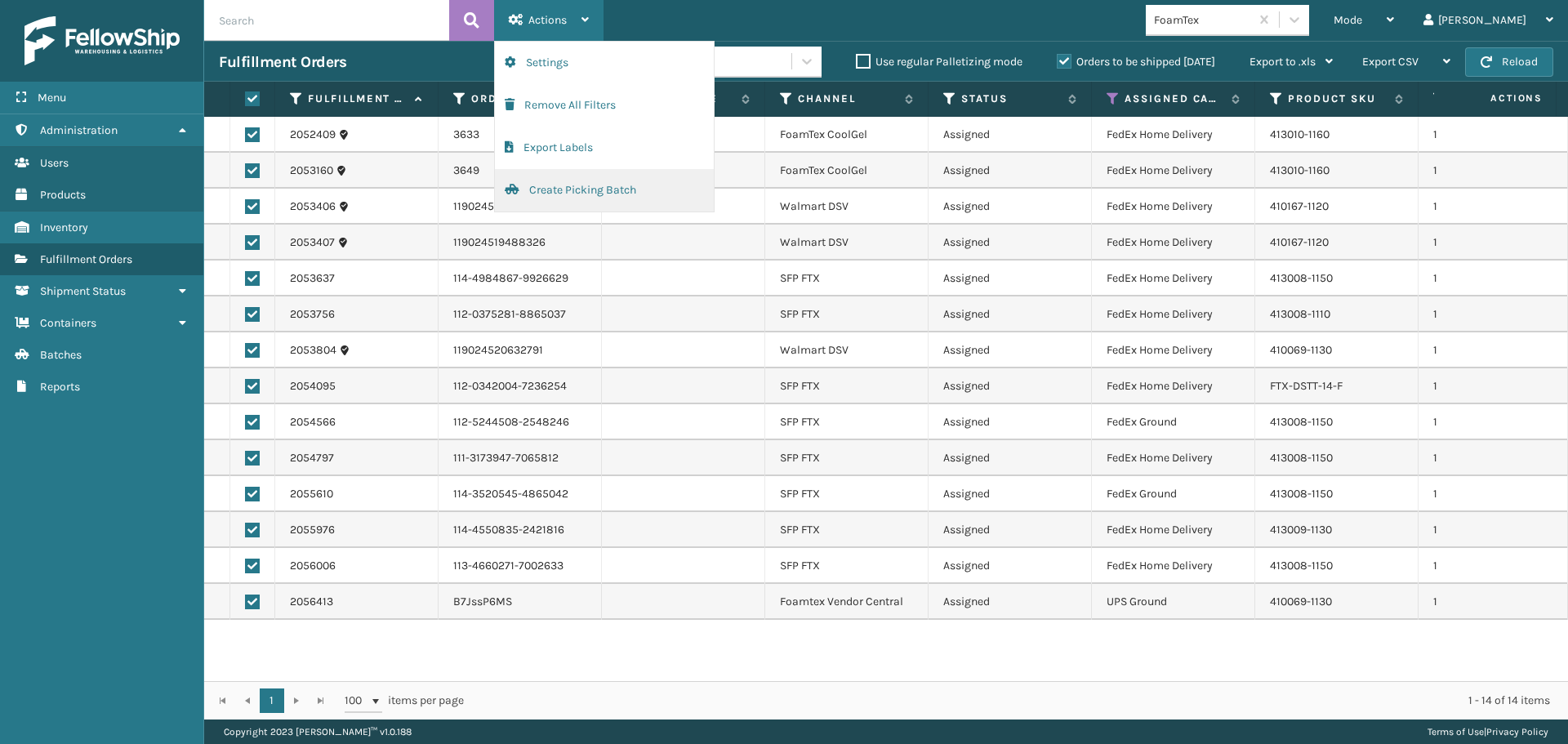
click at [614, 192] on button "Create Picking Batch" at bounding box center [604, 190] width 219 height 43
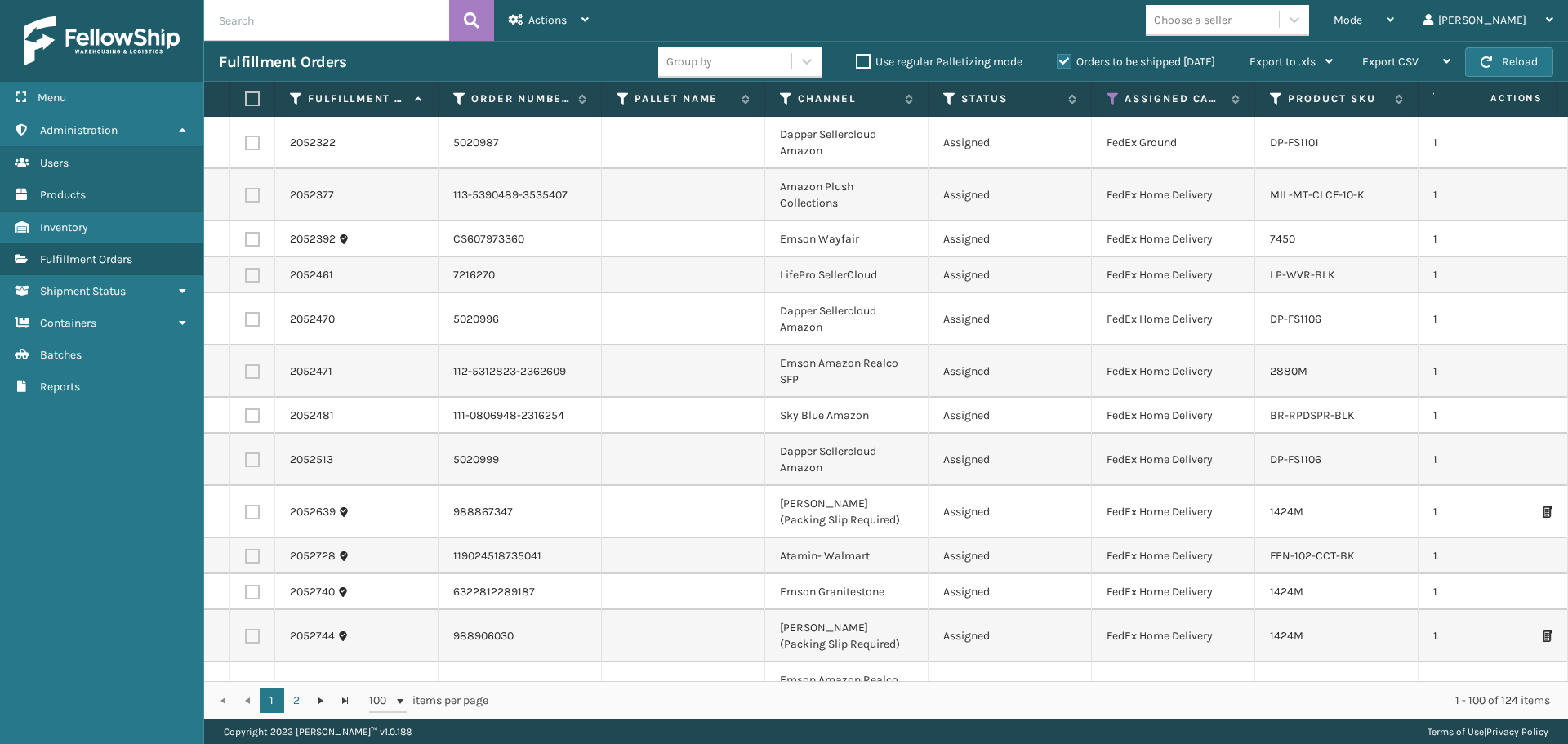
click at [1299, 40] on div "Mode Regular Mode Picking Mode Labeling Mode Exit Scan Mode Choose a seller [PE…" at bounding box center [1085, 20] width 964 height 41
click at [1279, 31] on div "Choose a seller" at bounding box center [1212, 19] width 133 height 27
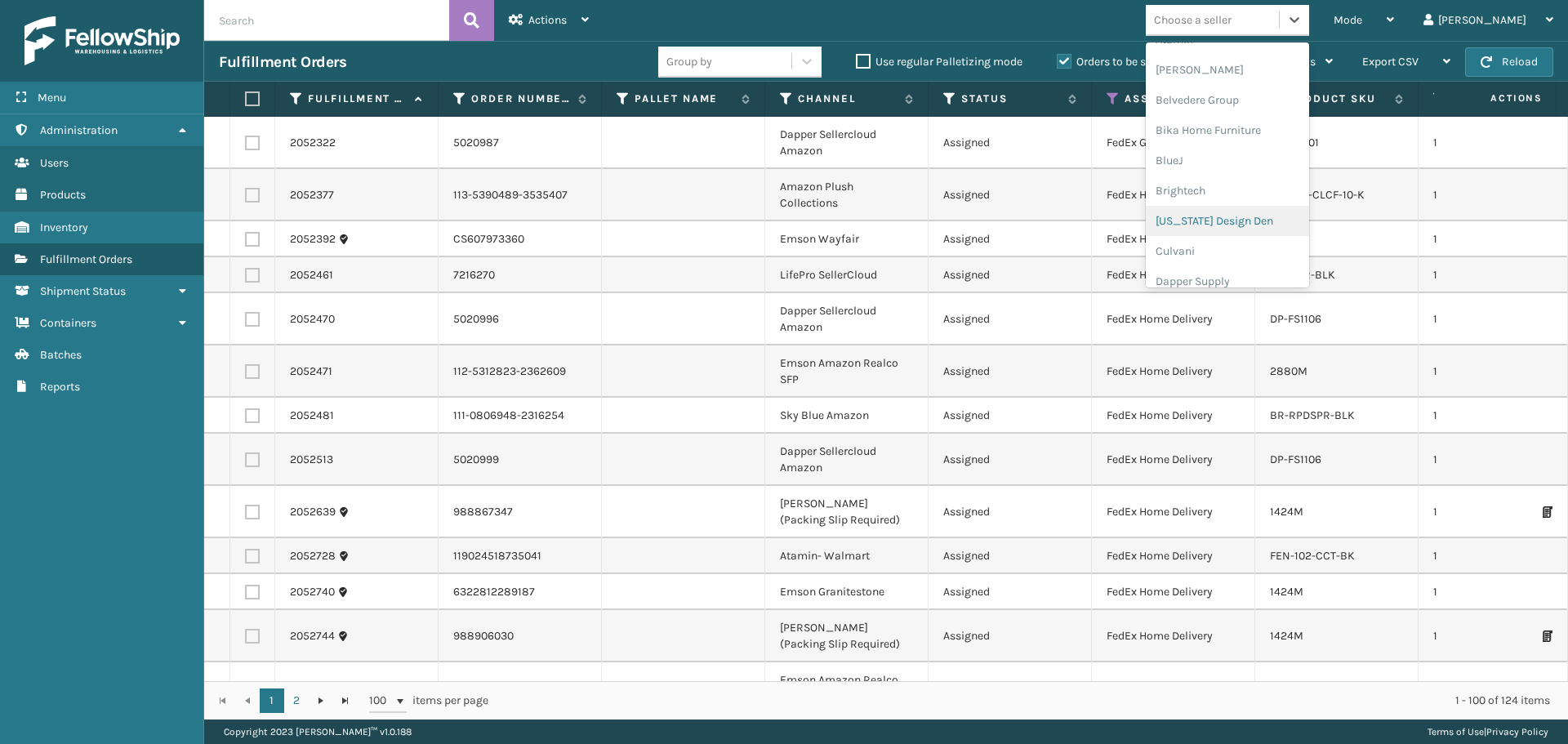
scroll to position [163, 0]
click at [1238, 200] on div "Dapper Supply" at bounding box center [1227, 199] width 163 height 31
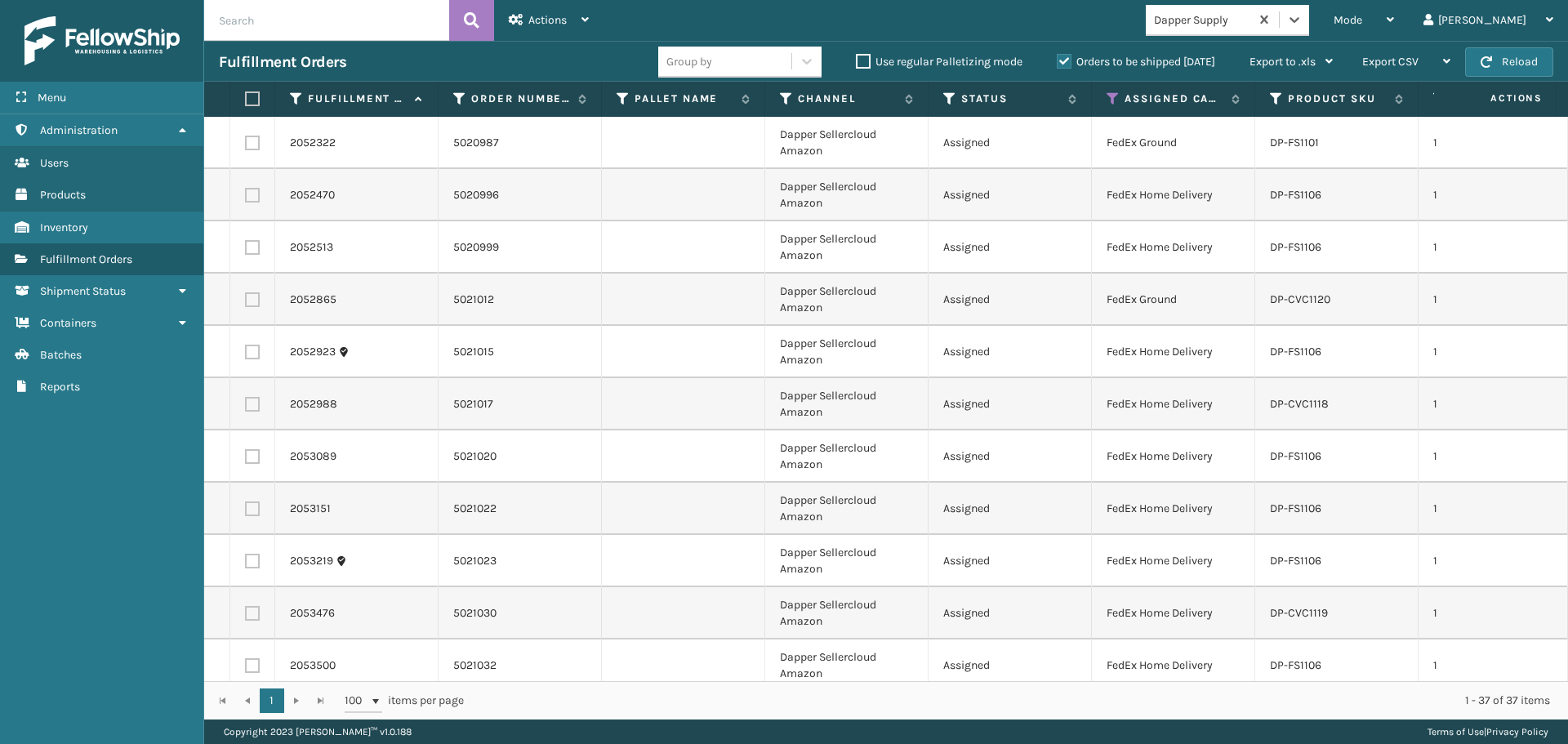
click at [251, 100] on label at bounding box center [249, 99] width 10 height 15
click at [246, 100] on input "checkbox" at bounding box center [245, 99] width 1 height 10
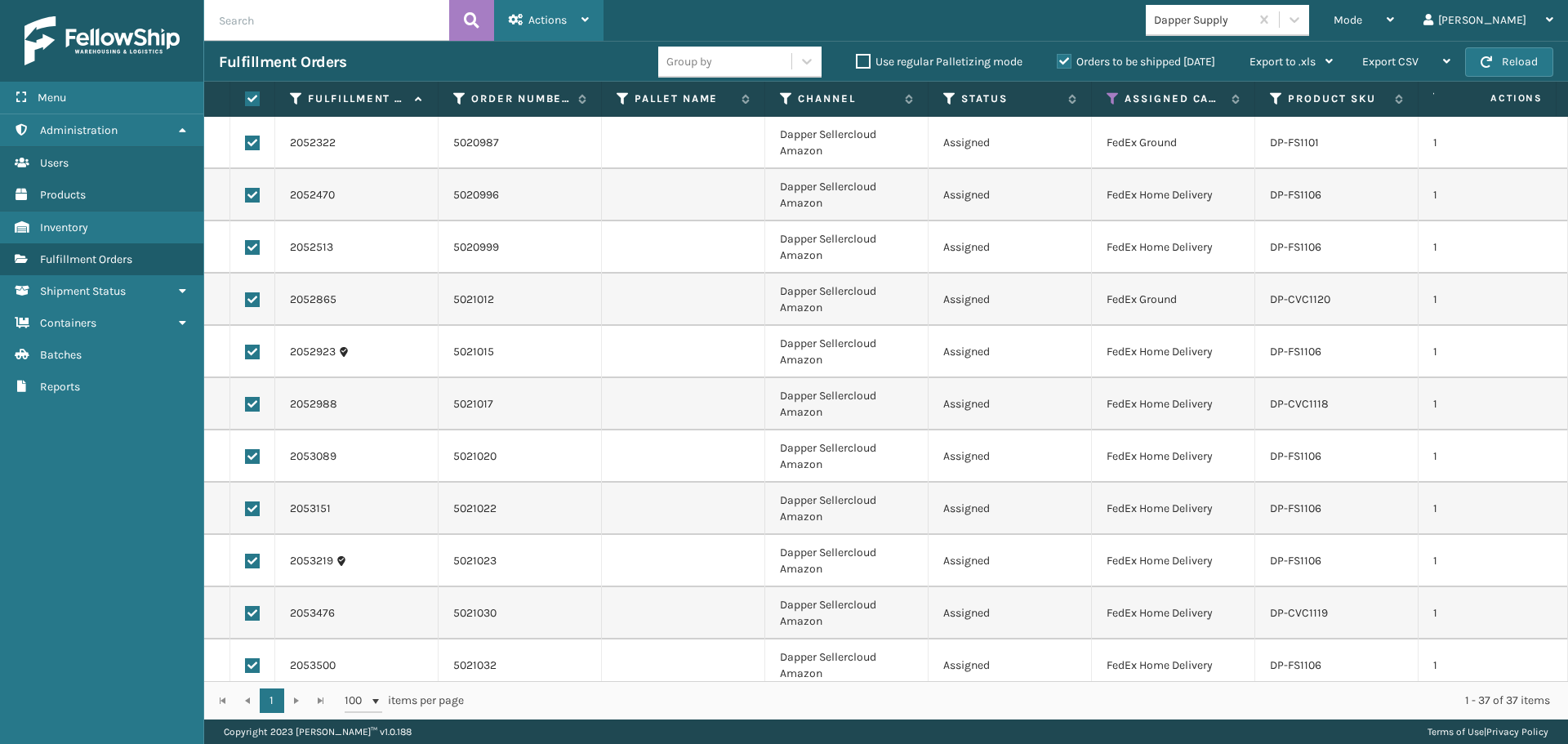
click at [550, 15] on span "Actions" at bounding box center [547, 20] width 38 height 14
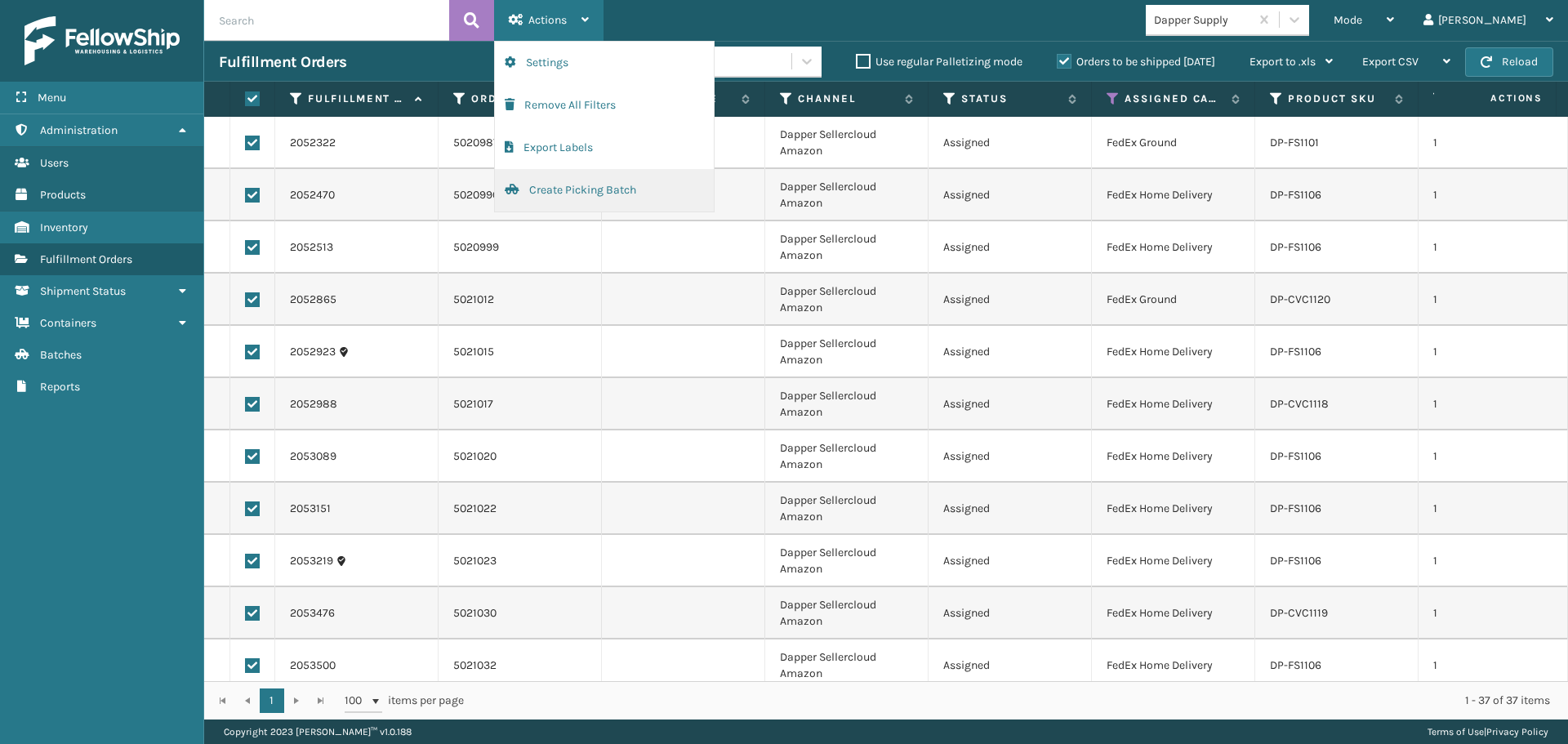
click at [598, 189] on button "Create Picking Batch" at bounding box center [604, 190] width 219 height 43
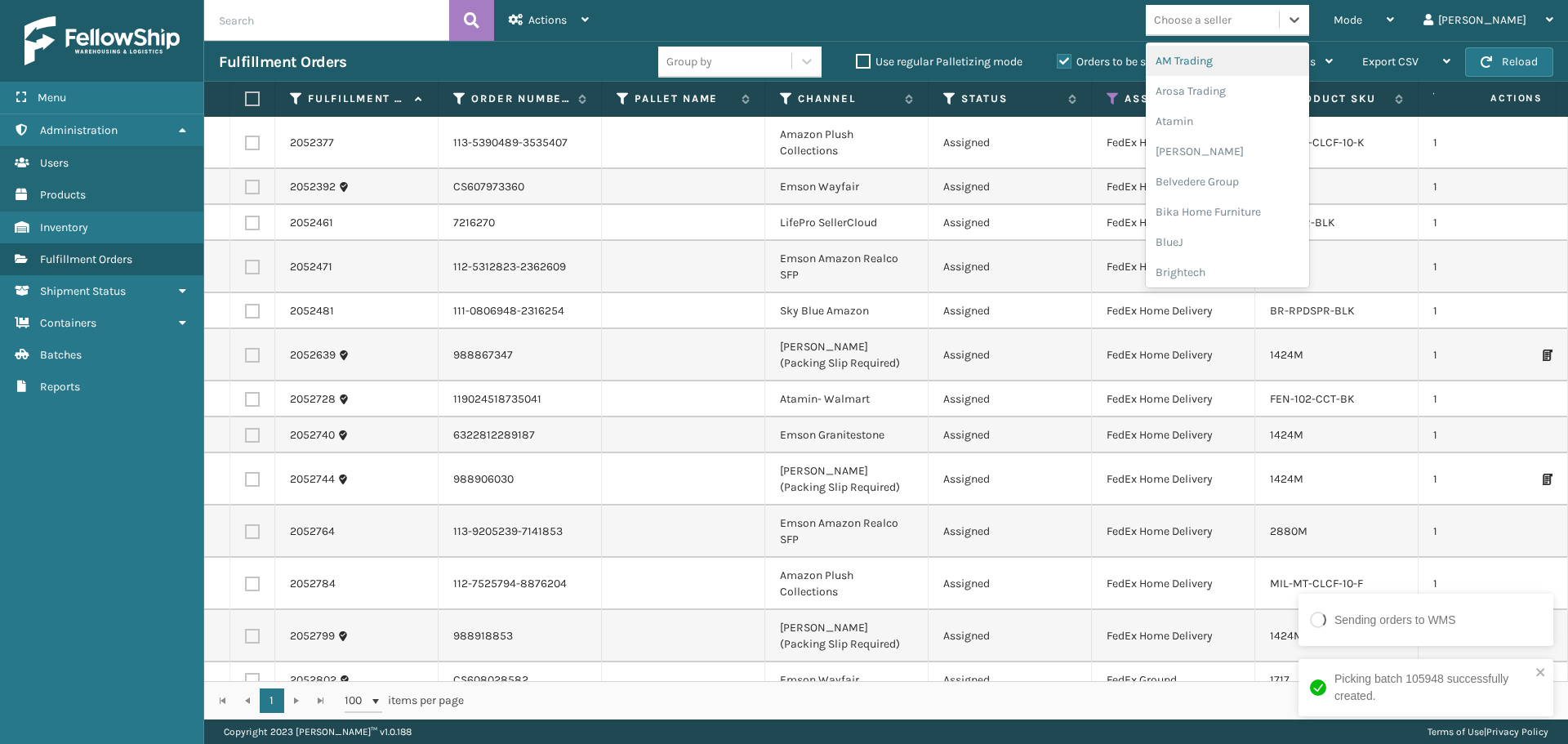
click at [1232, 23] on div "Choose a seller" at bounding box center [1192, 20] width 78 height 17
click at [1236, 101] on div "Emson" at bounding box center [1227, 96] width 163 height 31
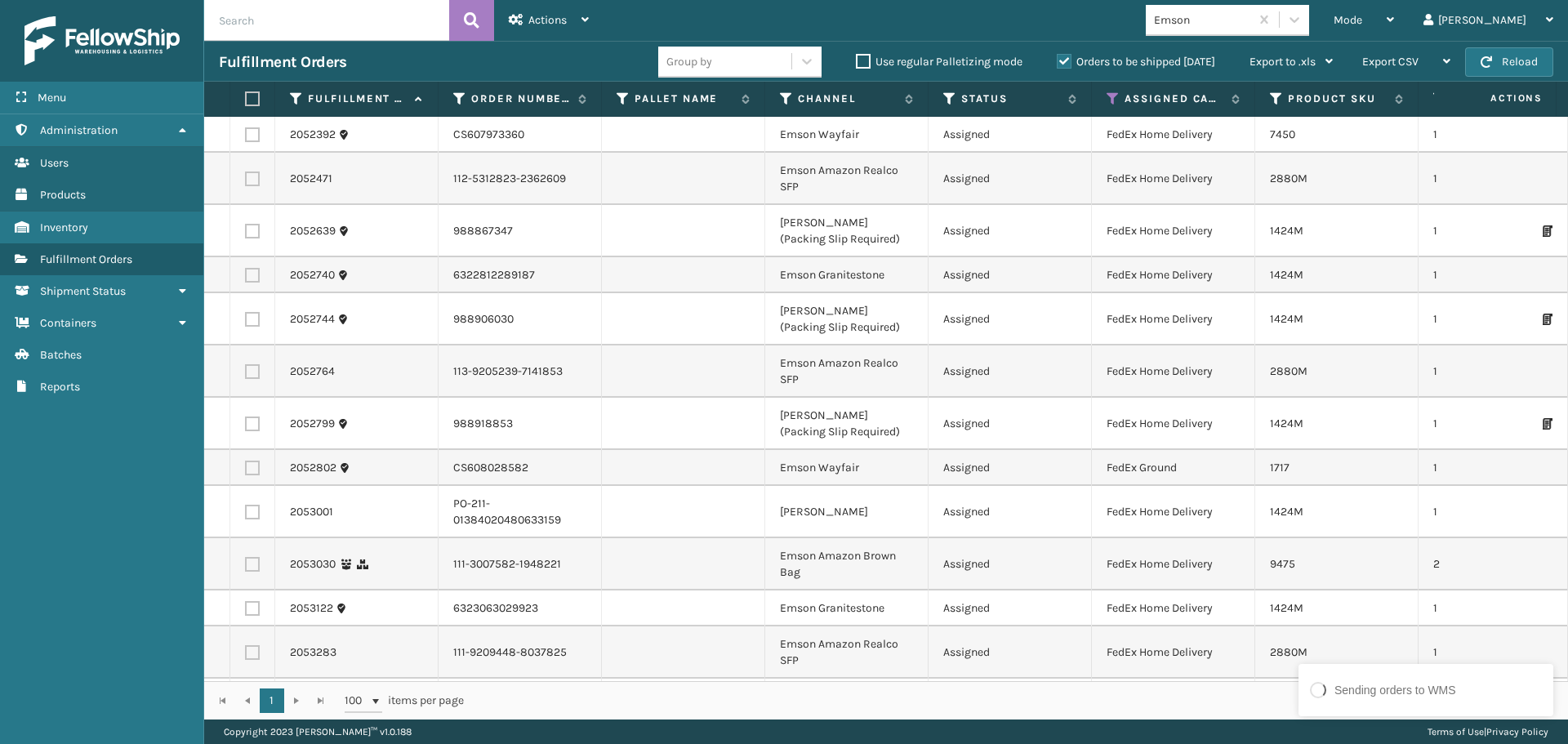
click at [253, 94] on label at bounding box center [249, 99] width 10 height 15
click at [246, 94] on input "checkbox" at bounding box center [245, 99] width 1 height 10
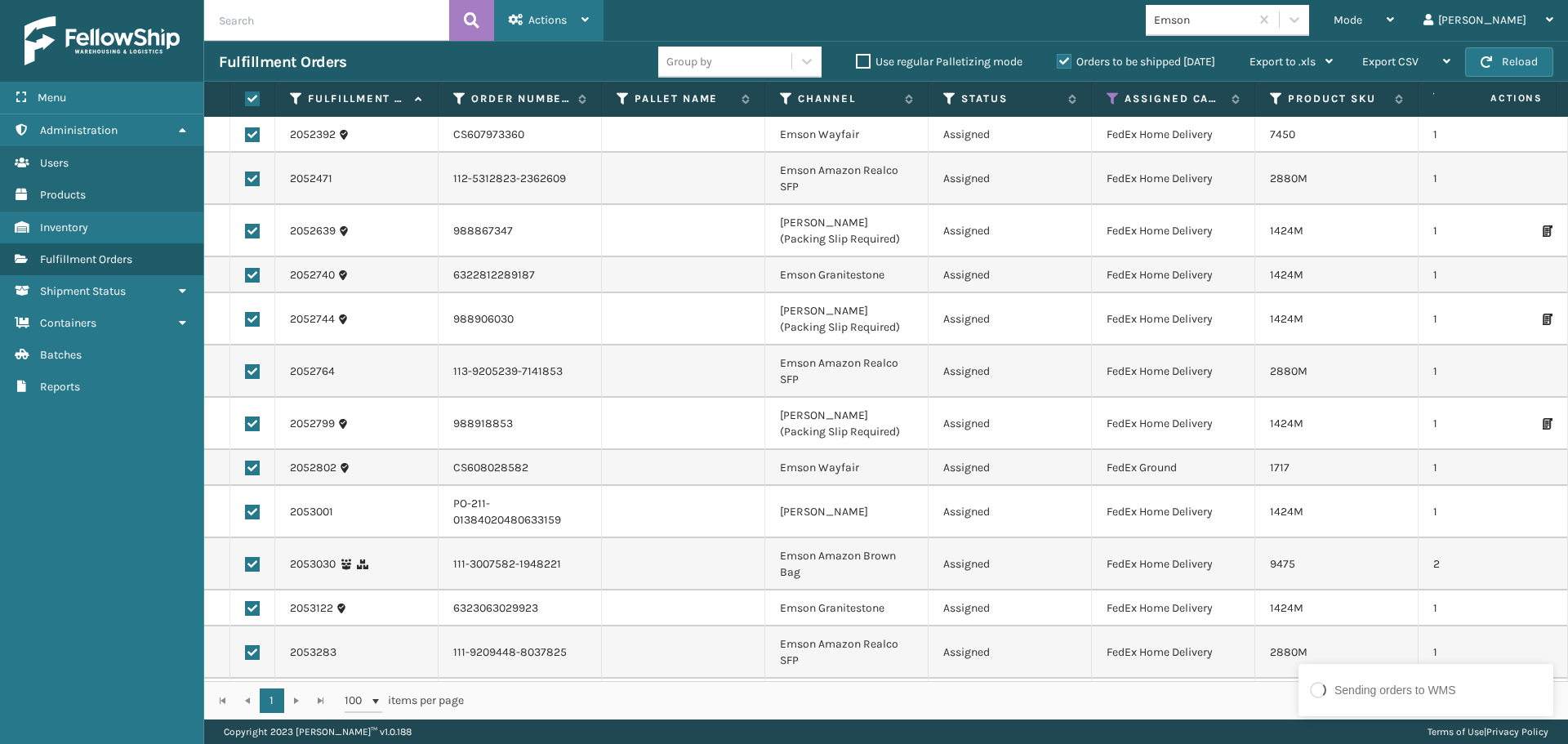
click at [540, 27] on div "Actions" at bounding box center [549, 20] width 80 height 41
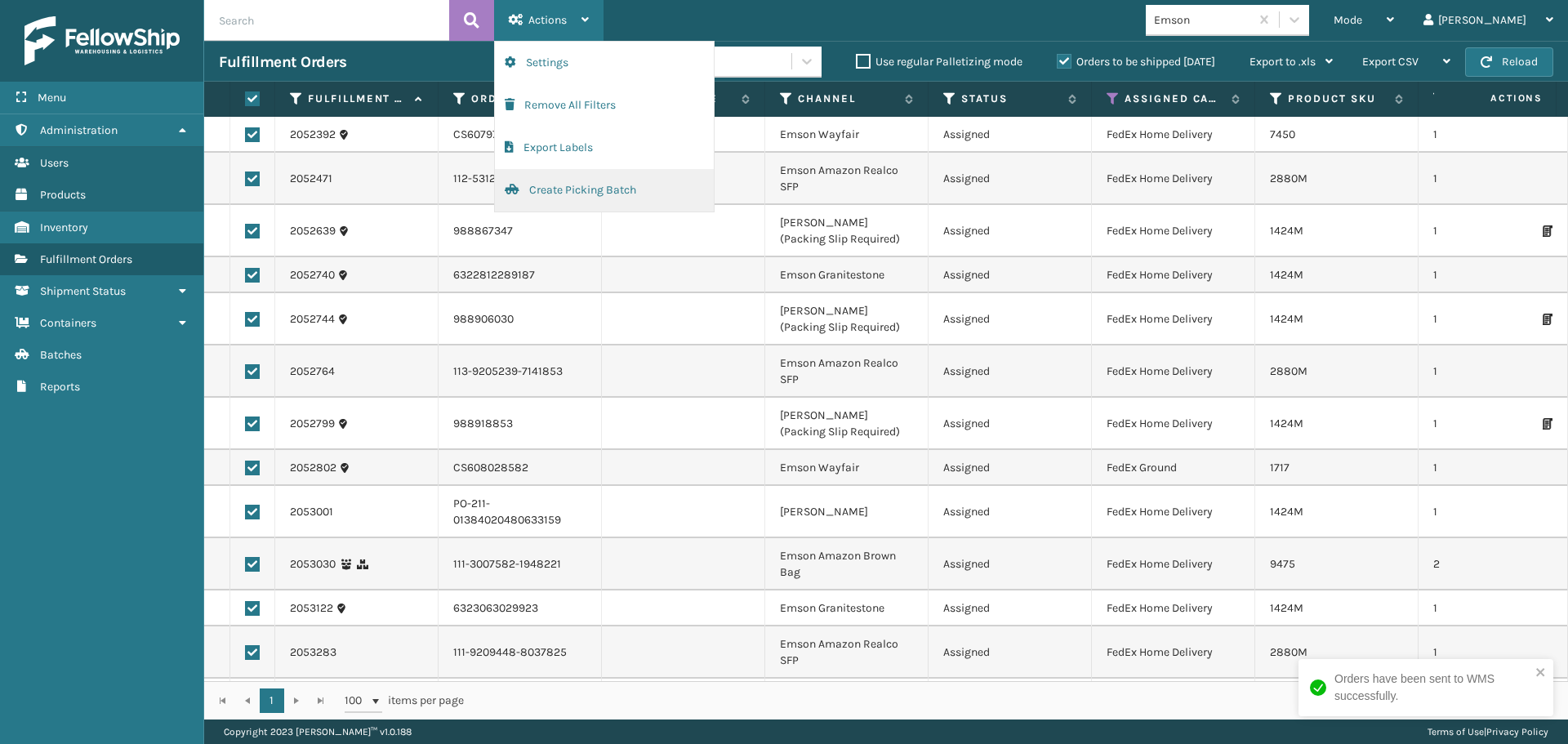
click at [617, 192] on button "Create Picking Batch" at bounding box center [604, 190] width 219 height 43
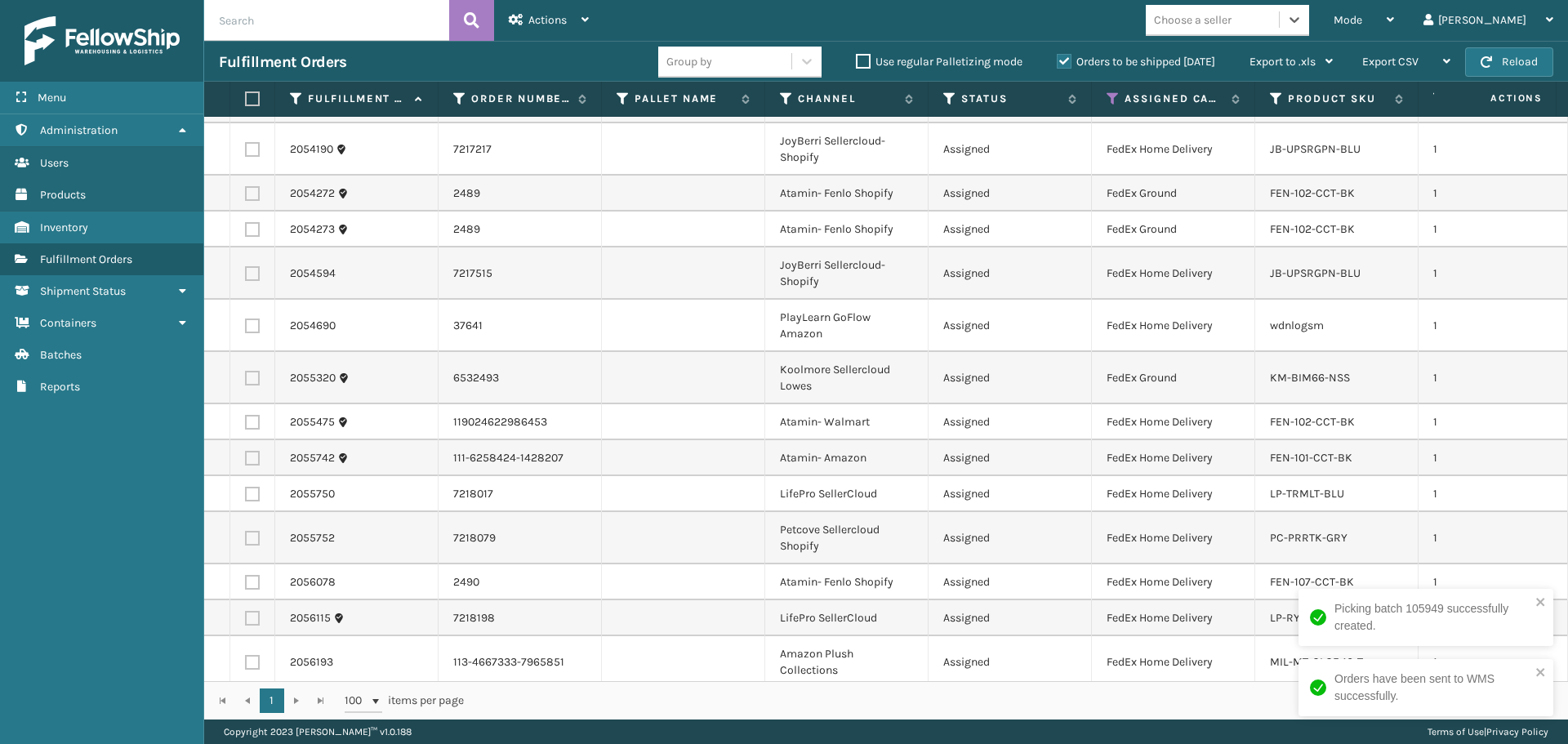
scroll to position [826, 0]
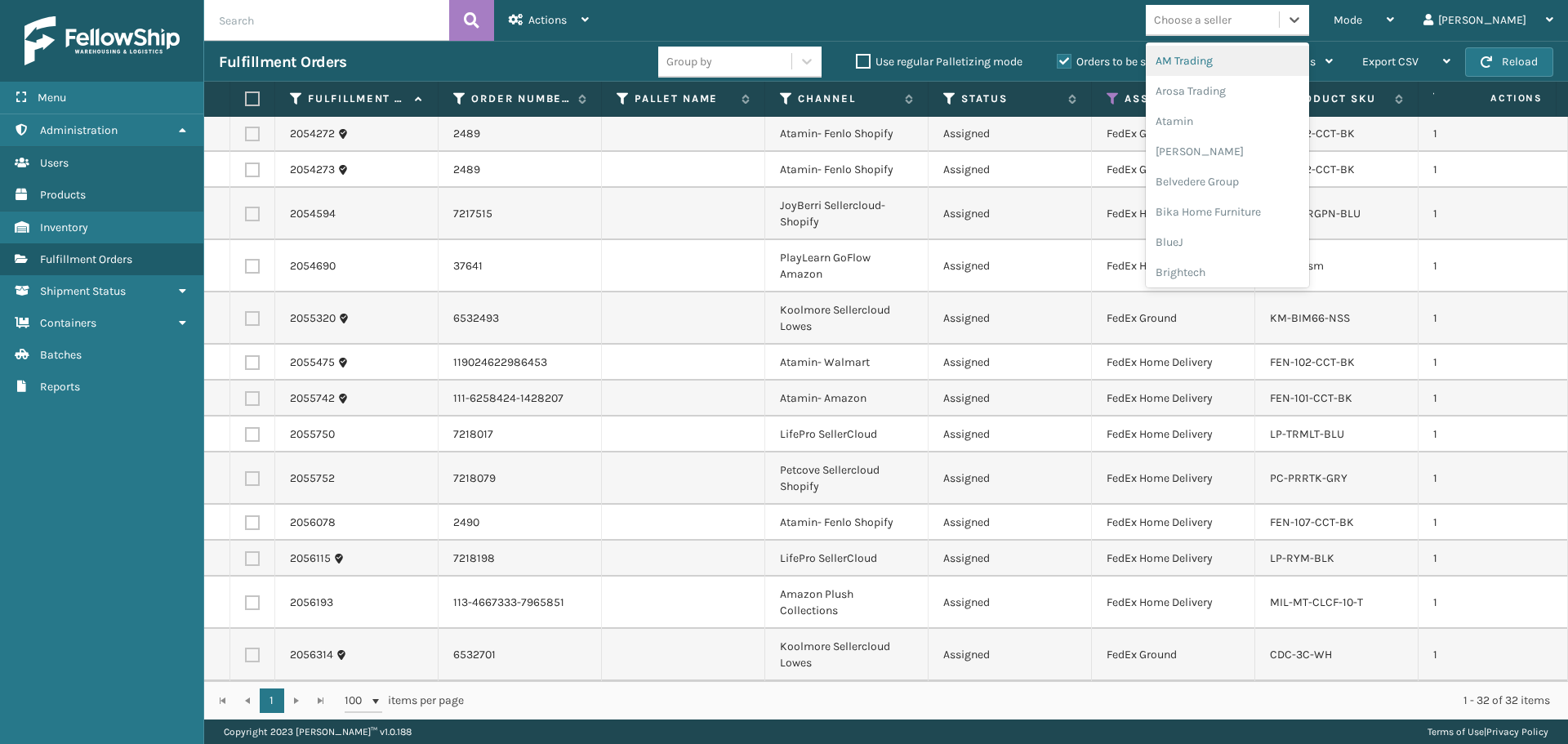
click at [1232, 20] on div "Choose a seller" at bounding box center [1192, 20] width 78 height 17
click at [1270, 122] on div "Atamin" at bounding box center [1227, 121] width 163 height 31
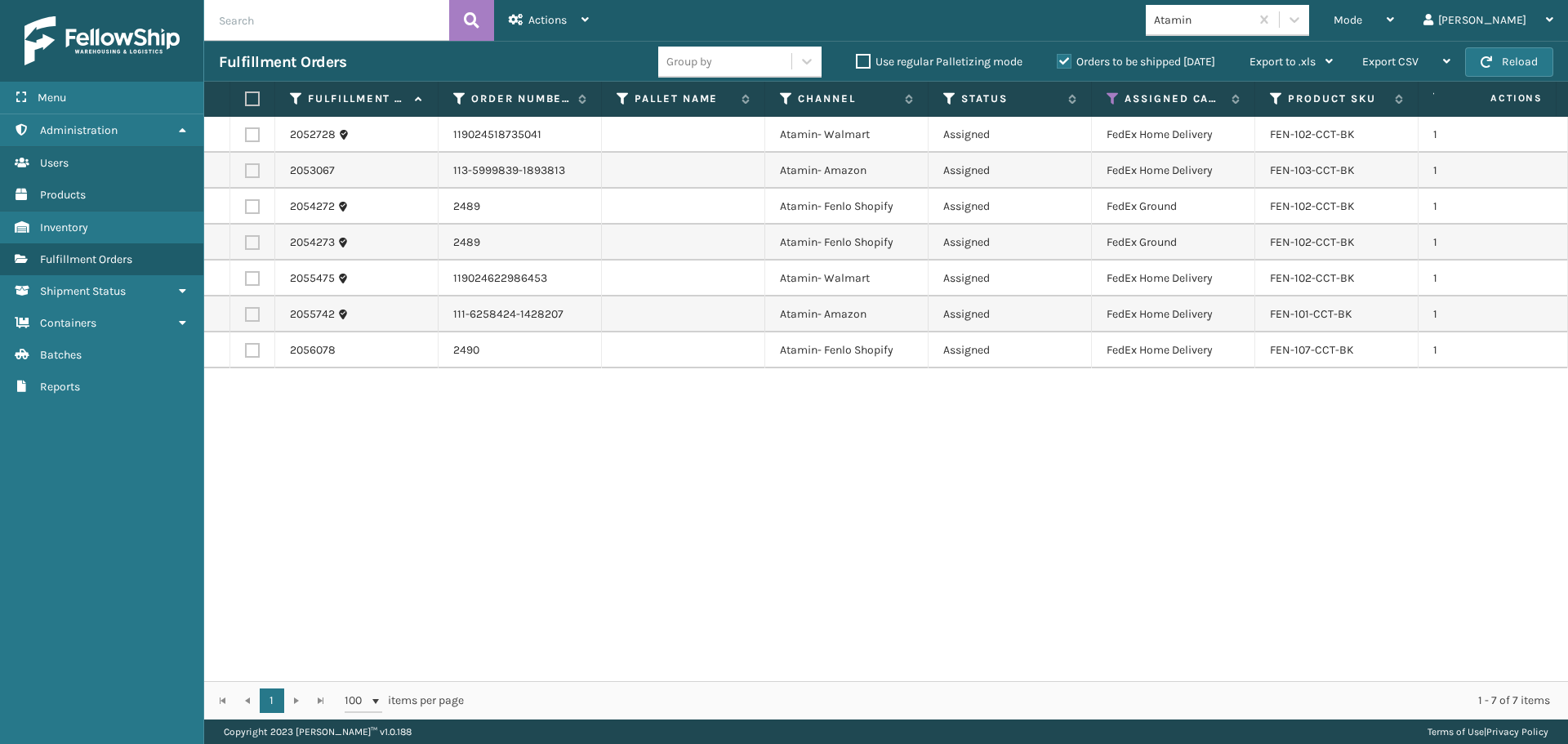
drag, startPoint x: 246, startPoint y: 99, endPoint x: 256, endPoint y: 94, distance: 11.2
click at [246, 100] on label at bounding box center [249, 99] width 10 height 15
click at [246, 100] on input "checkbox" at bounding box center [245, 99] width 1 height 10
click at [533, 30] on div "Actions" at bounding box center [549, 20] width 80 height 41
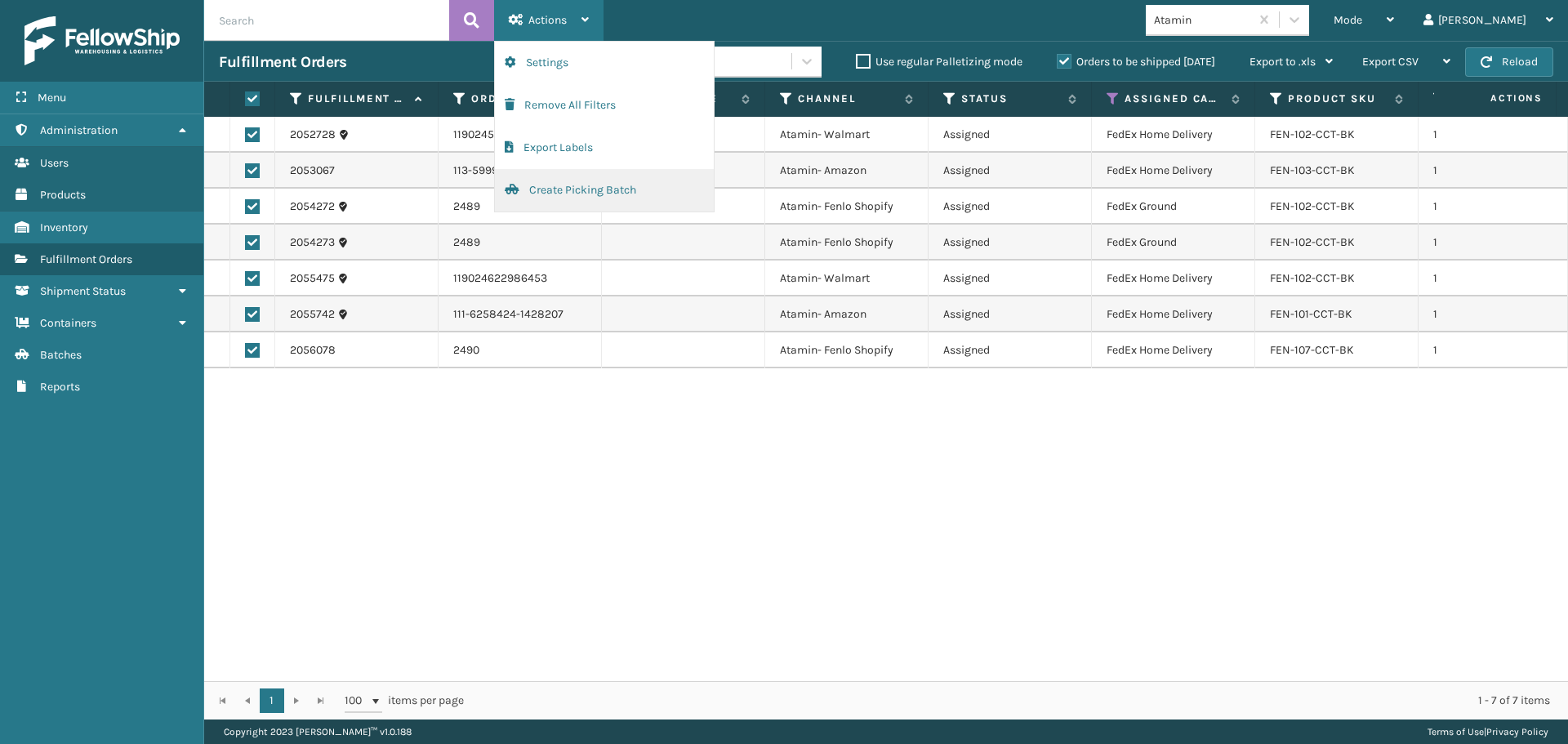
click at [591, 188] on button "Create Picking Batch" at bounding box center [604, 190] width 219 height 43
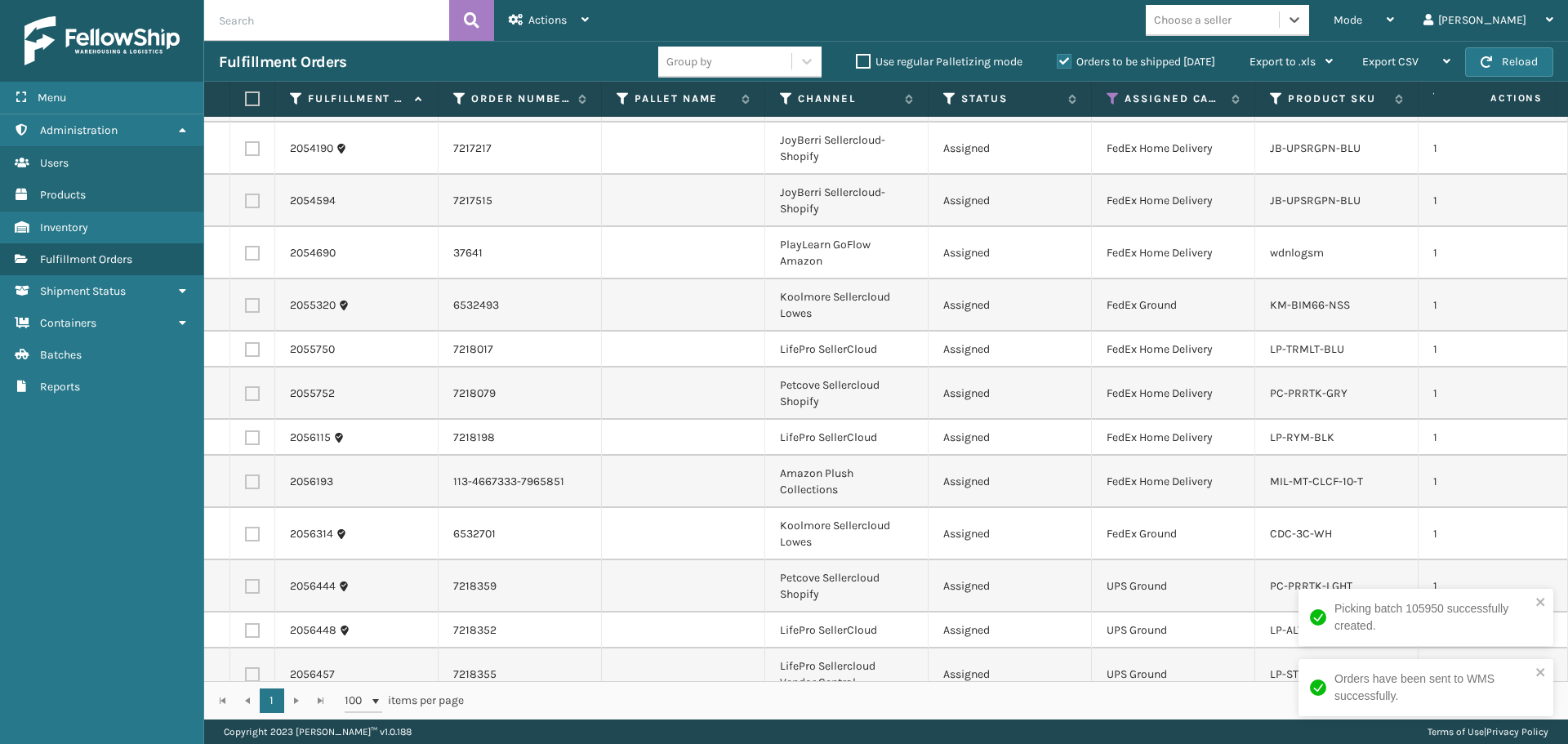
scroll to position [715, 0]
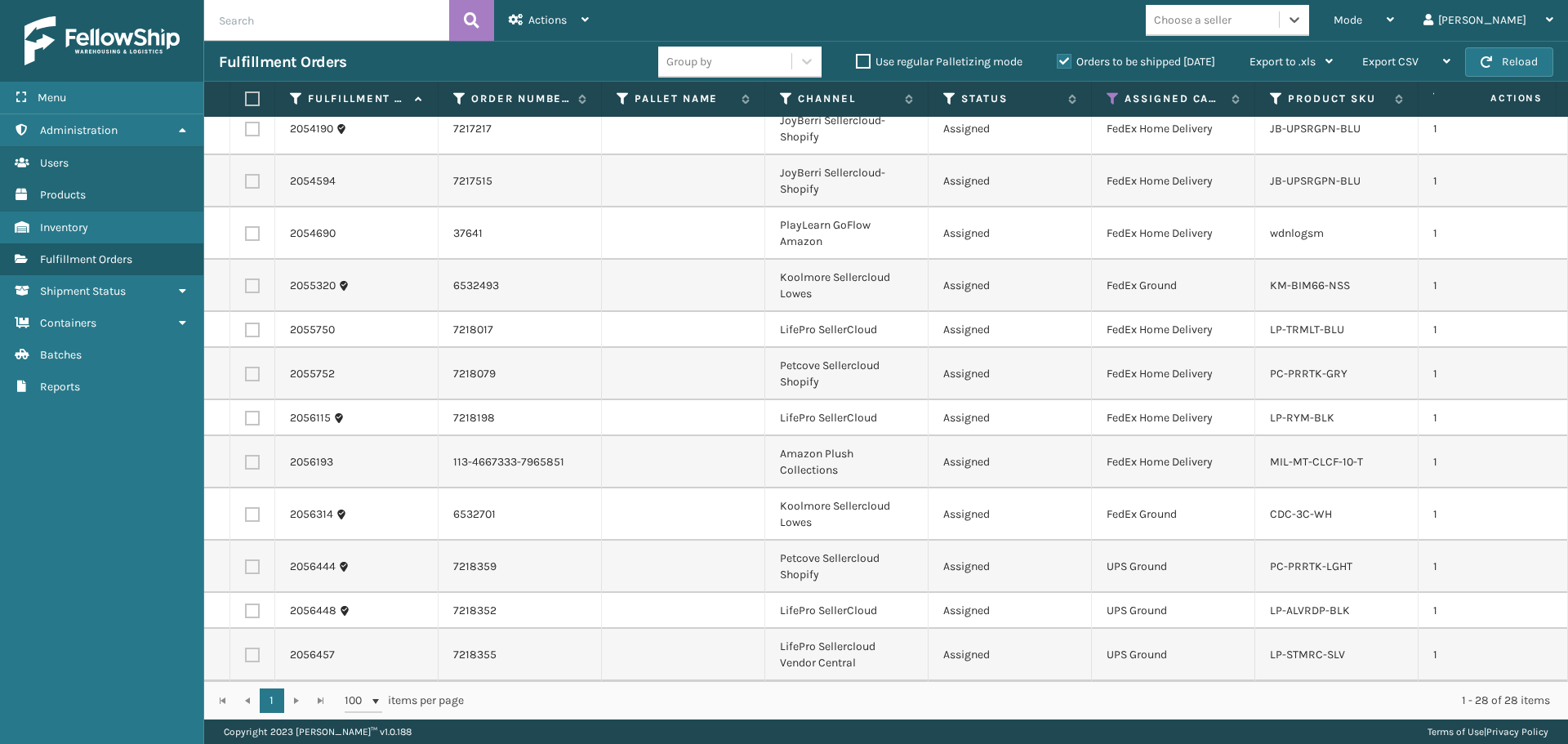
click at [1232, 23] on div "Choose a seller" at bounding box center [1192, 20] width 78 height 17
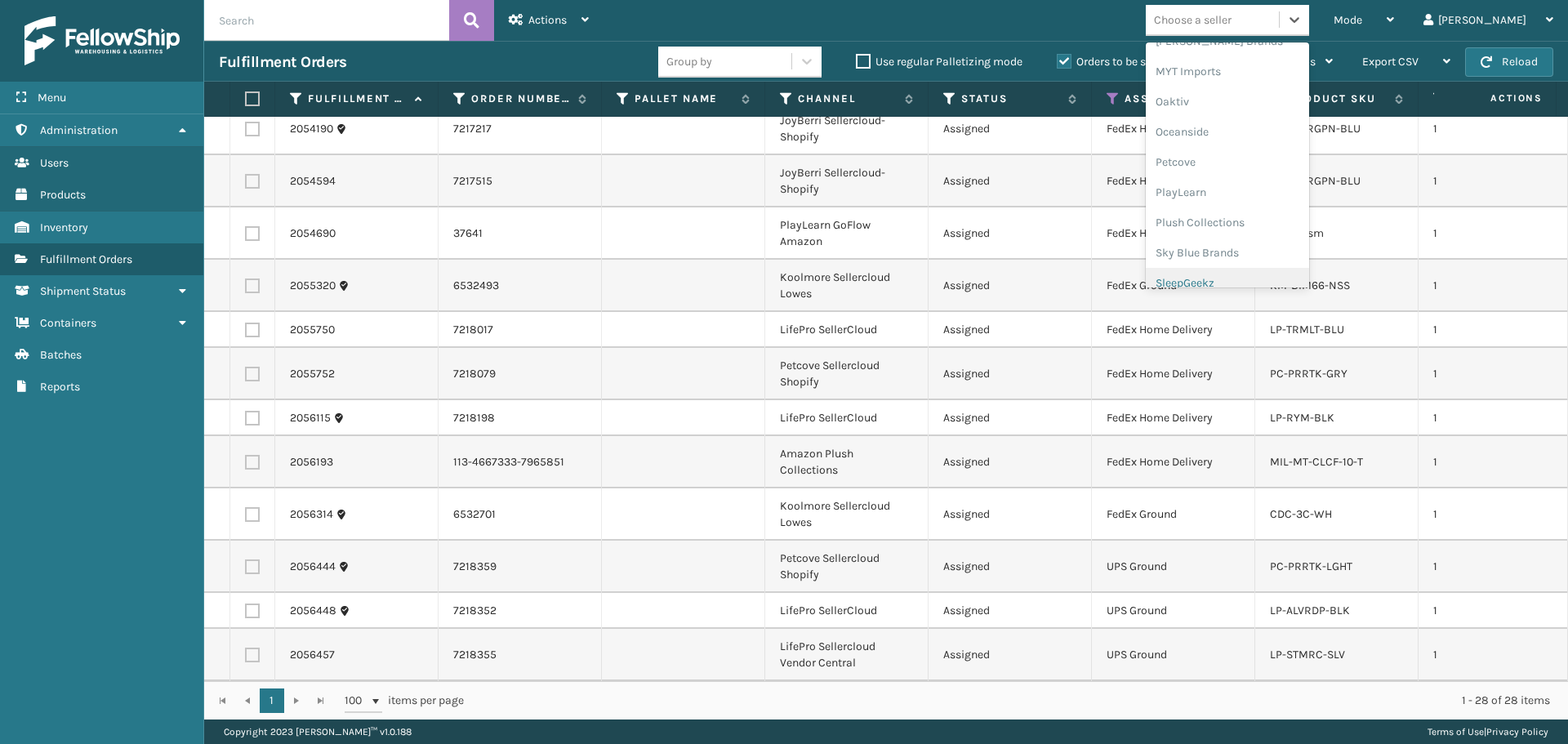
scroll to position [789, 0]
click at [1243, 114] on div "Petcove" at bounding box center [1227, 118] width 163 height 31
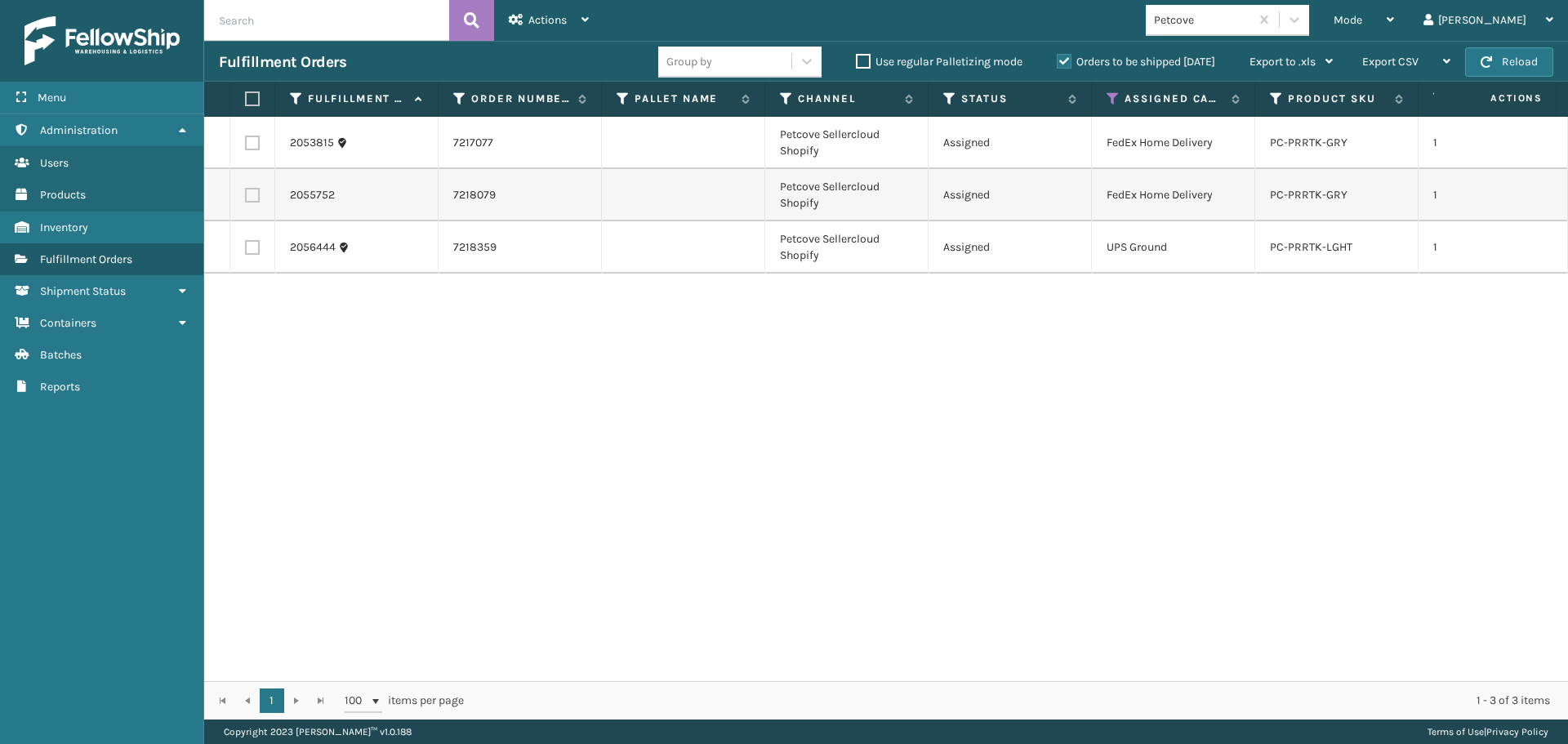
click at [246, 97] on label at bounding box center [249, 99] width 10 height 15
click at [246, 97] on input "checkbox" at bounding box center [245, 99] width 1 height 10
click at [545, 31] on div "Actions" at bounding box center [549, 20] width 80 height 41
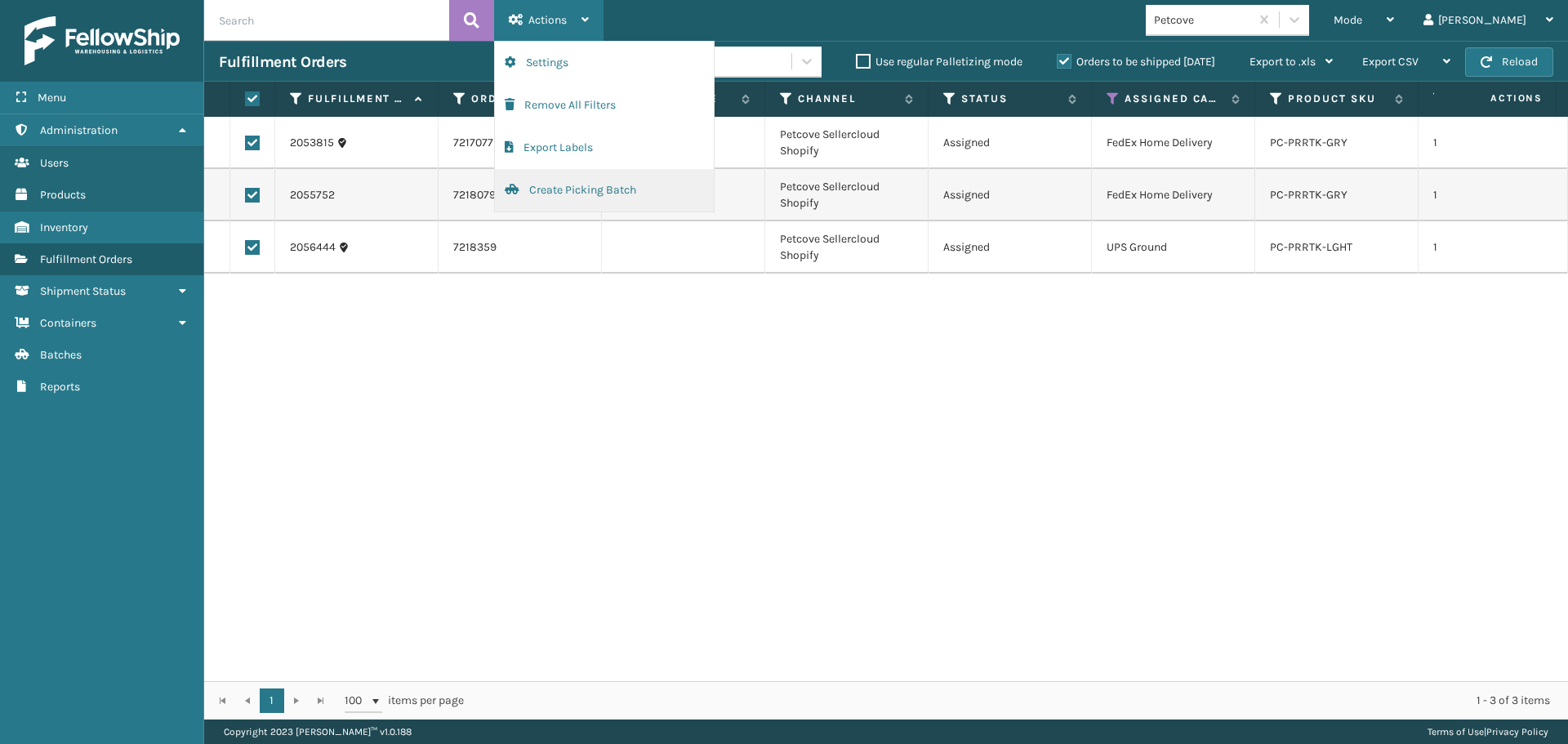
click at [590, 193] on button "Create Picking Batch" at bounding box center [604, 190] width 219 height 43
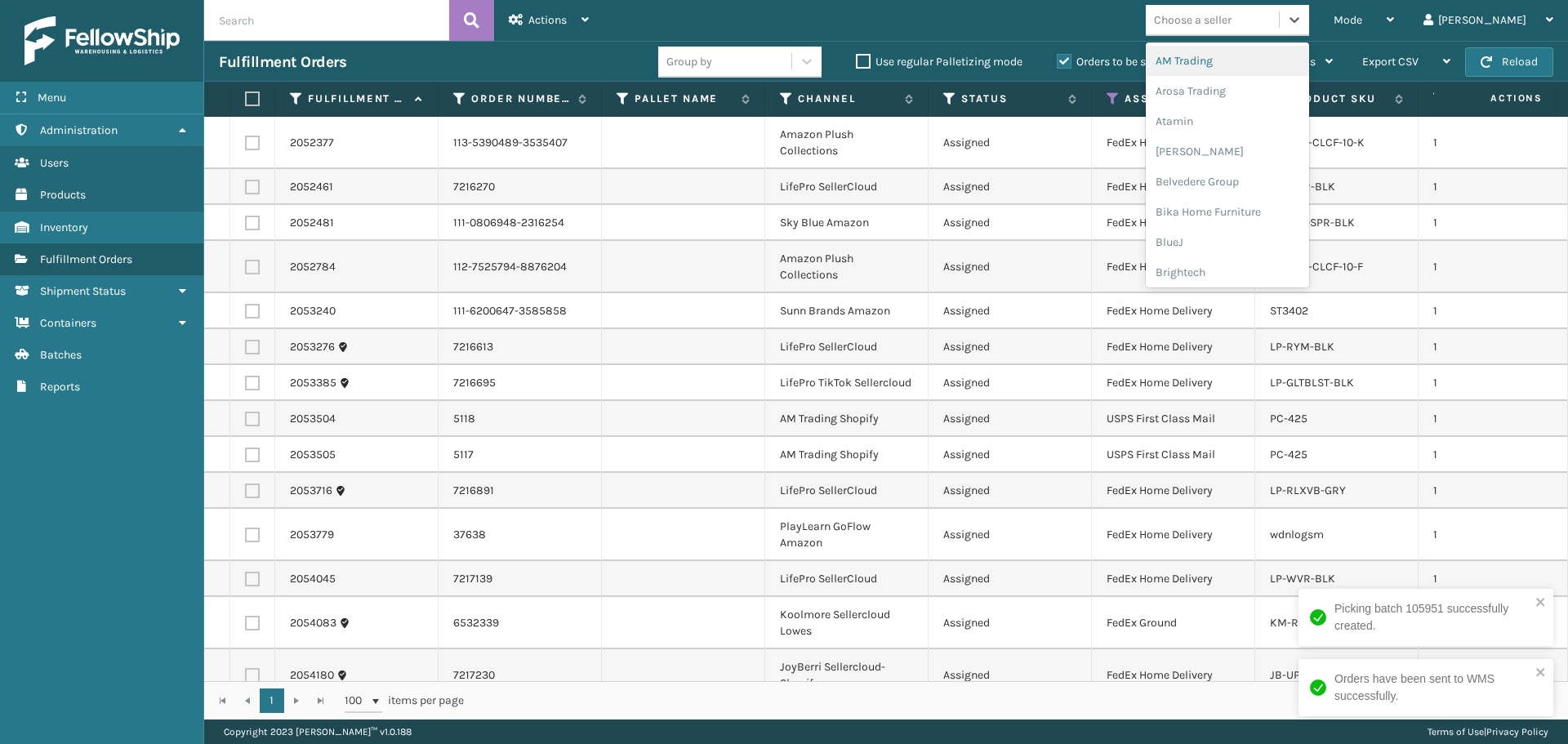
click at [1232, 20] on div "Choose a seller" at bounding box center [1192, 20] width 78 height 17
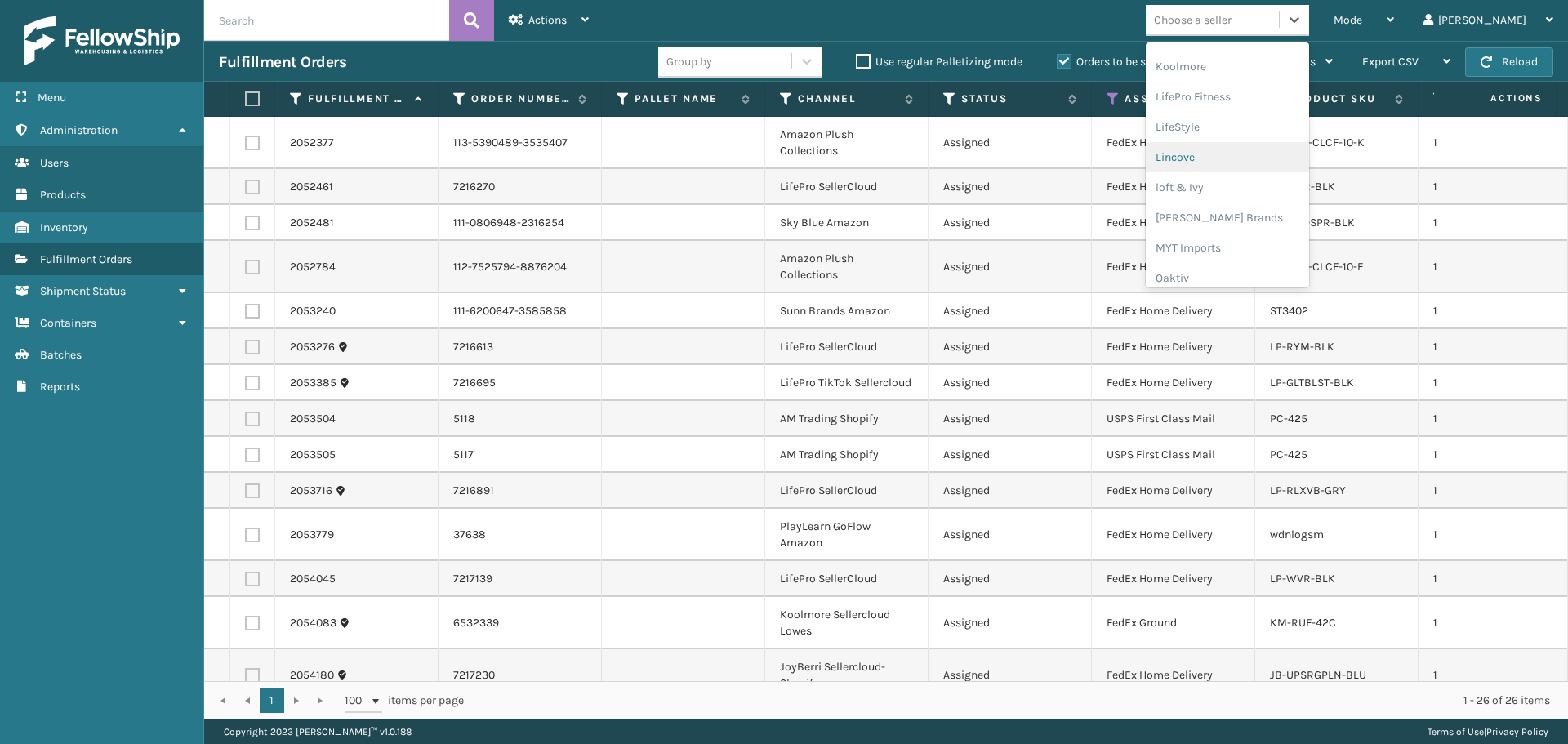
scroll to position [544, 0]
click at [1244, 111] on div "LifePro Fitness" at bounding box center [1227, 121] width 163 height 31
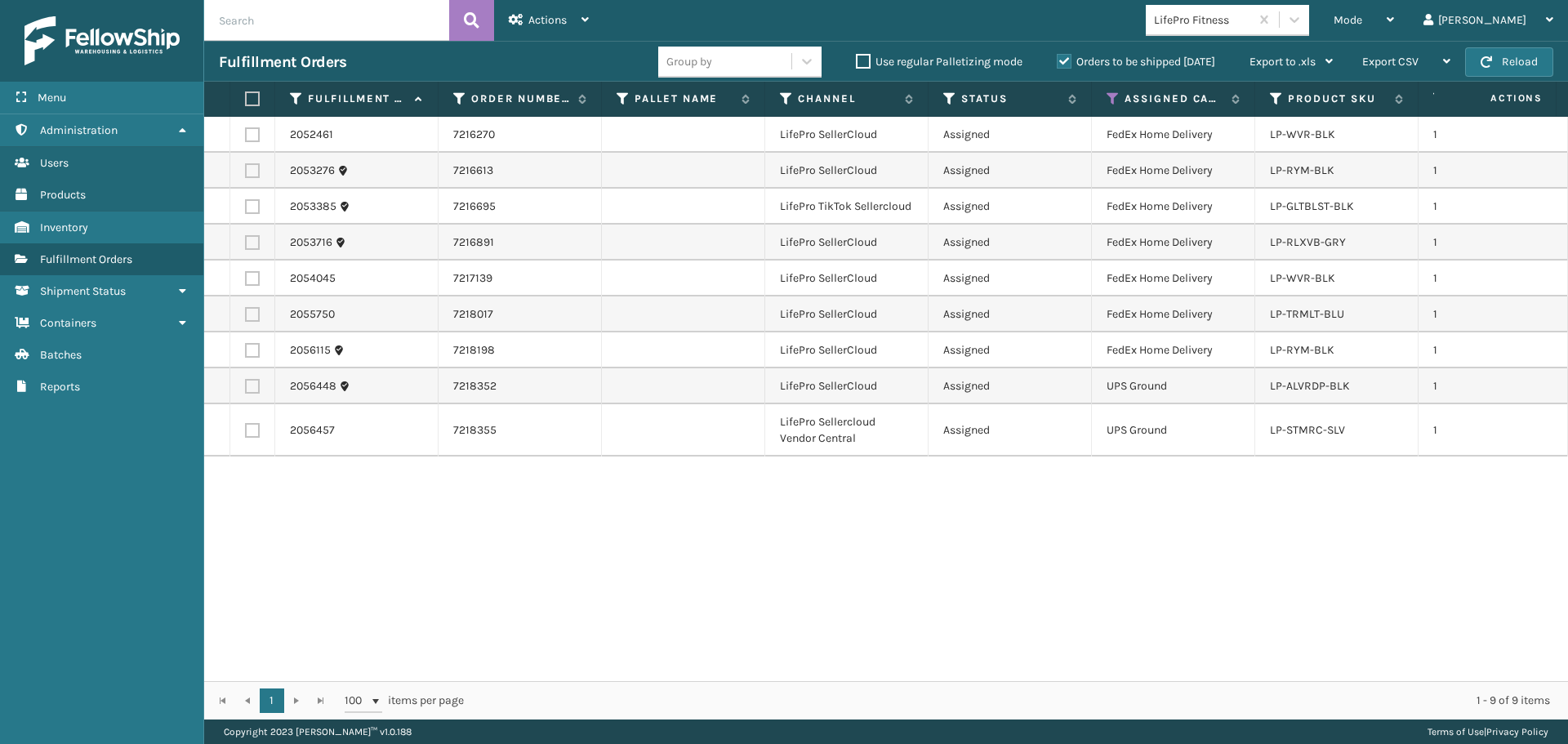
click at [252, 103] on label at bounding box center [249, 99] width 10 height 15
click at [246, 103] on input "checkbox" at bounding box center [245, 99] width 1 height 10
click at [565, 15] on span "Actions" at bounding box center [547, 20] width 38 height 14
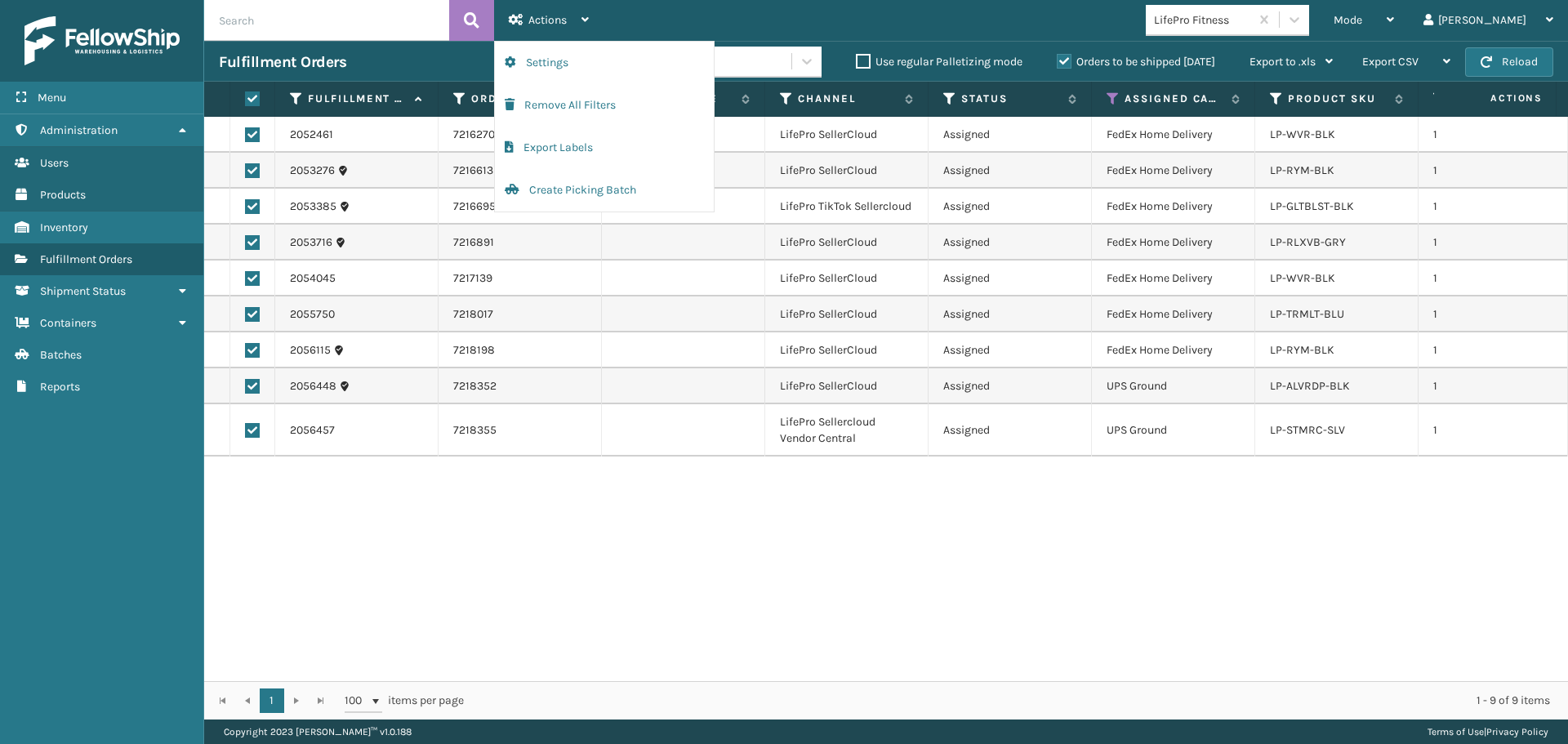
click at [253, 379] on td at bounding box center [252, 386] width 45 height 36
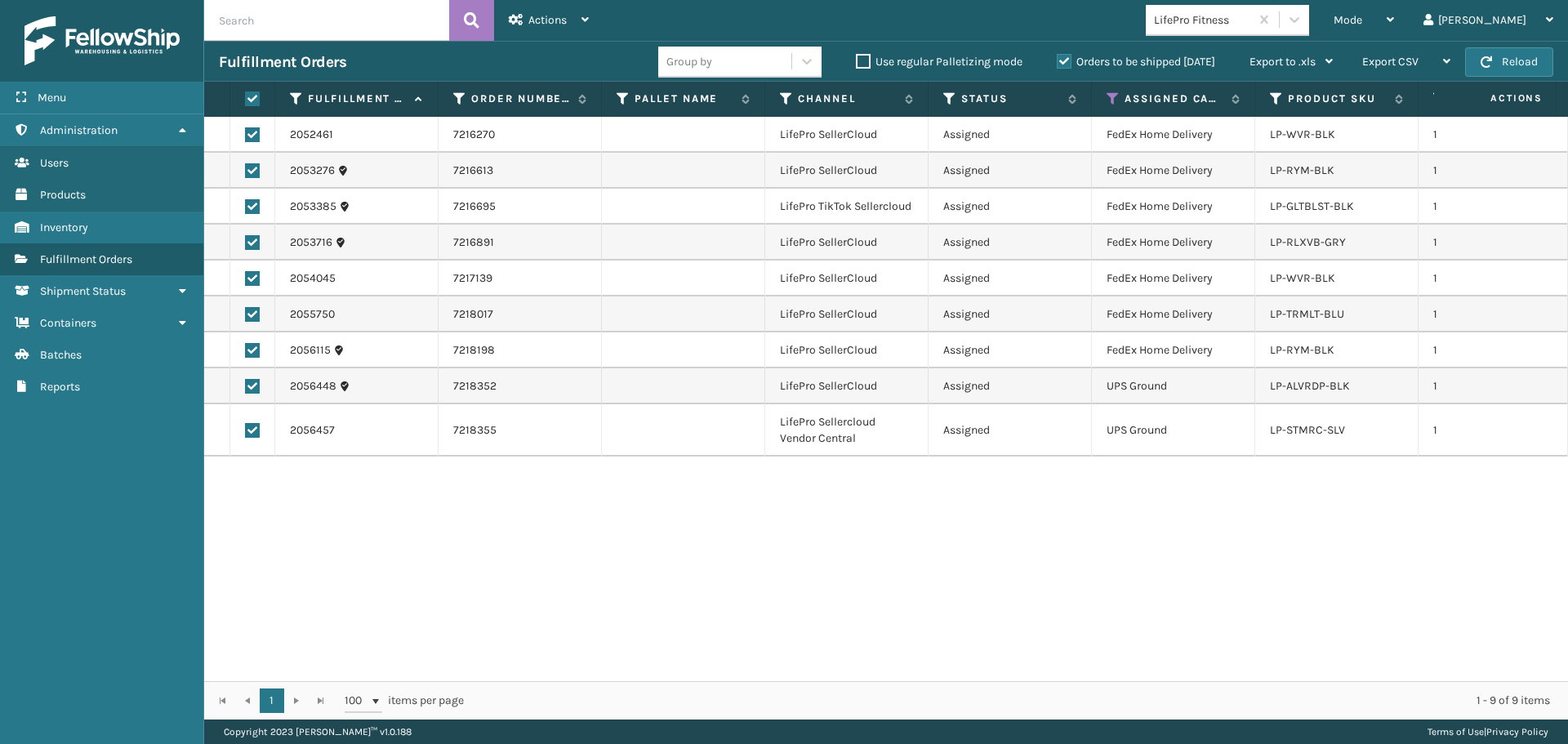
click at [253, 390] on label at bounding box center [252, 386] width 15 height 15
click at [246, 390] on input "checkbox" at bounding box center [245, 384] width 1 height 10
drag, startPoint x: 254, startPoint y: 429, endPoint x: 360, endPoint y: 310, distance: 159.4
click at [253, 431] on label at bounding box center [252, 430] width 15 height 15
click at [246, 431] on input "checkbox" at bounding box center [245, 428] width 1 height 10
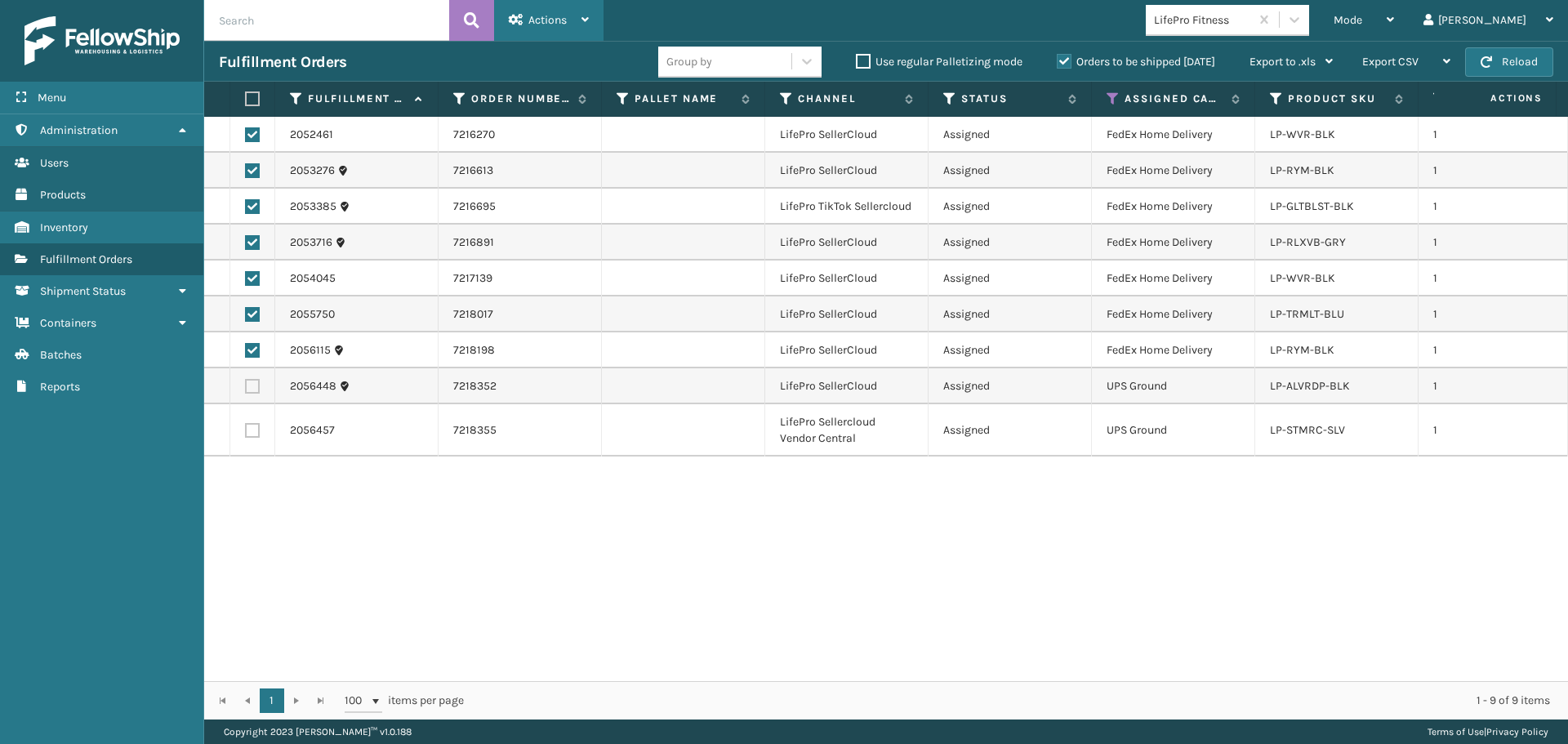
click at [529, 25] on span "Actions" at bounding box center [547, 20] width 38 height 14
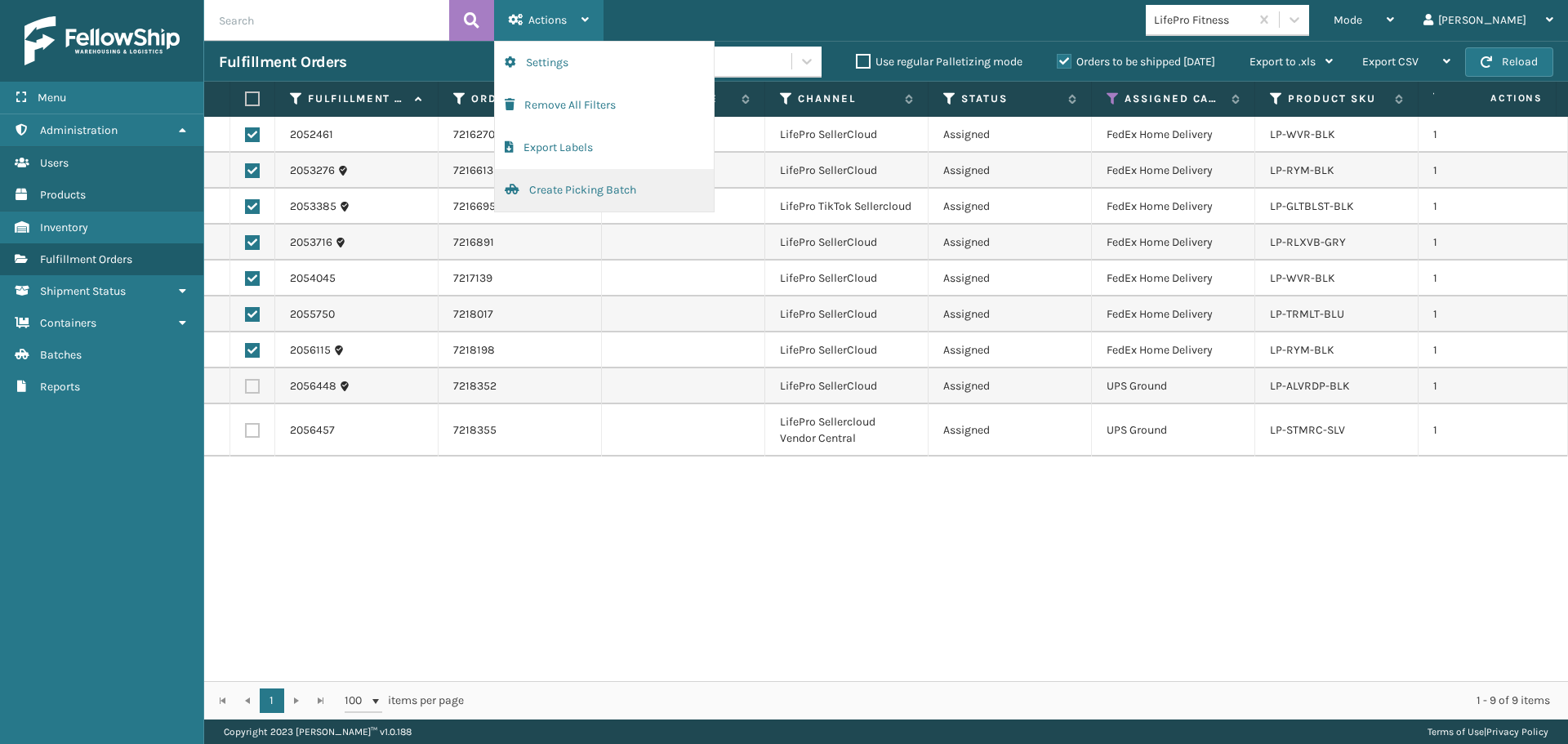
click at [568, 198] on button "Create Picking Batch" at bounding box center [604, 190] width 219 height 43
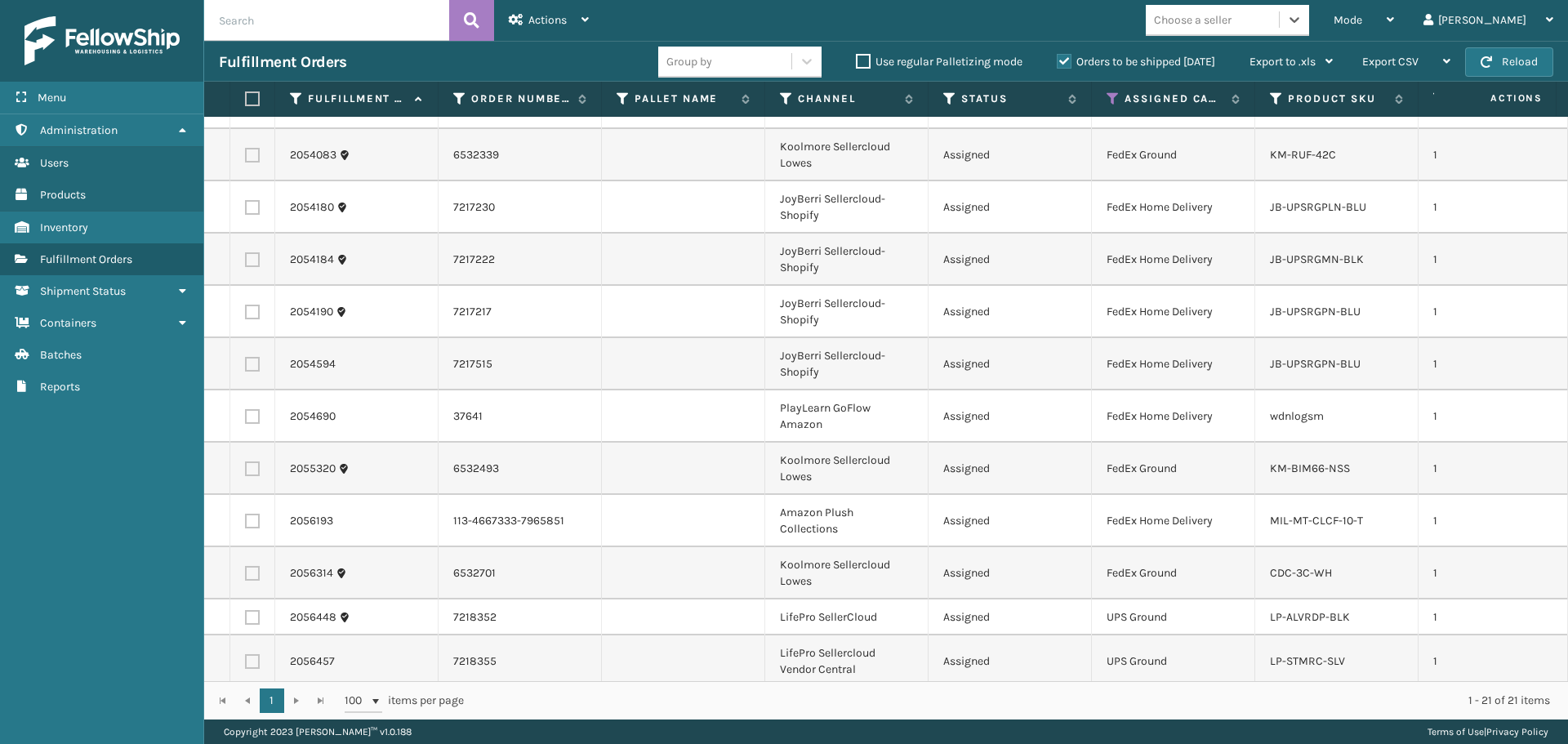
scroll to position [448, 0]
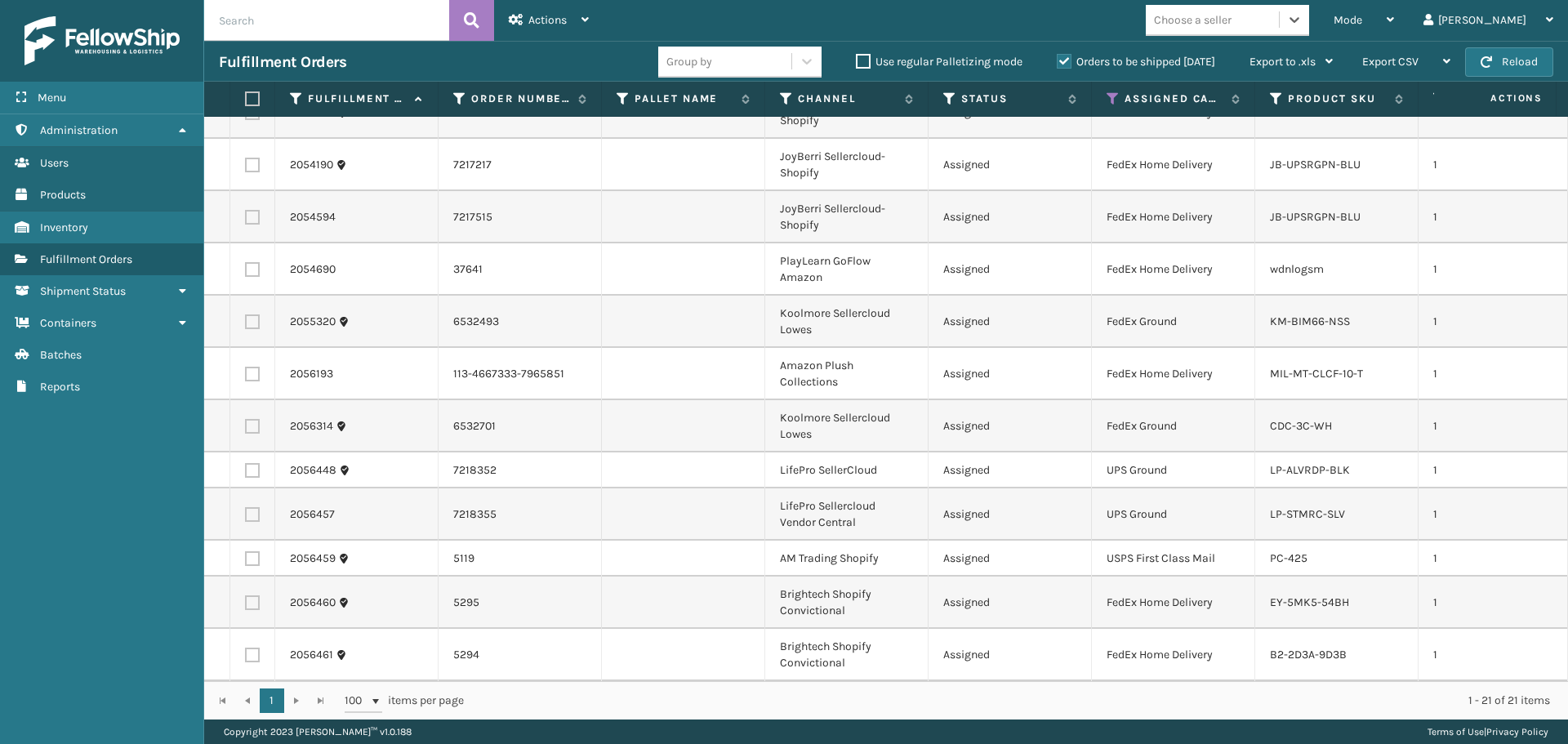
click at [1279, 23] on div "Choose a seller" at bounding box center [1212, 19] width 133 height 27
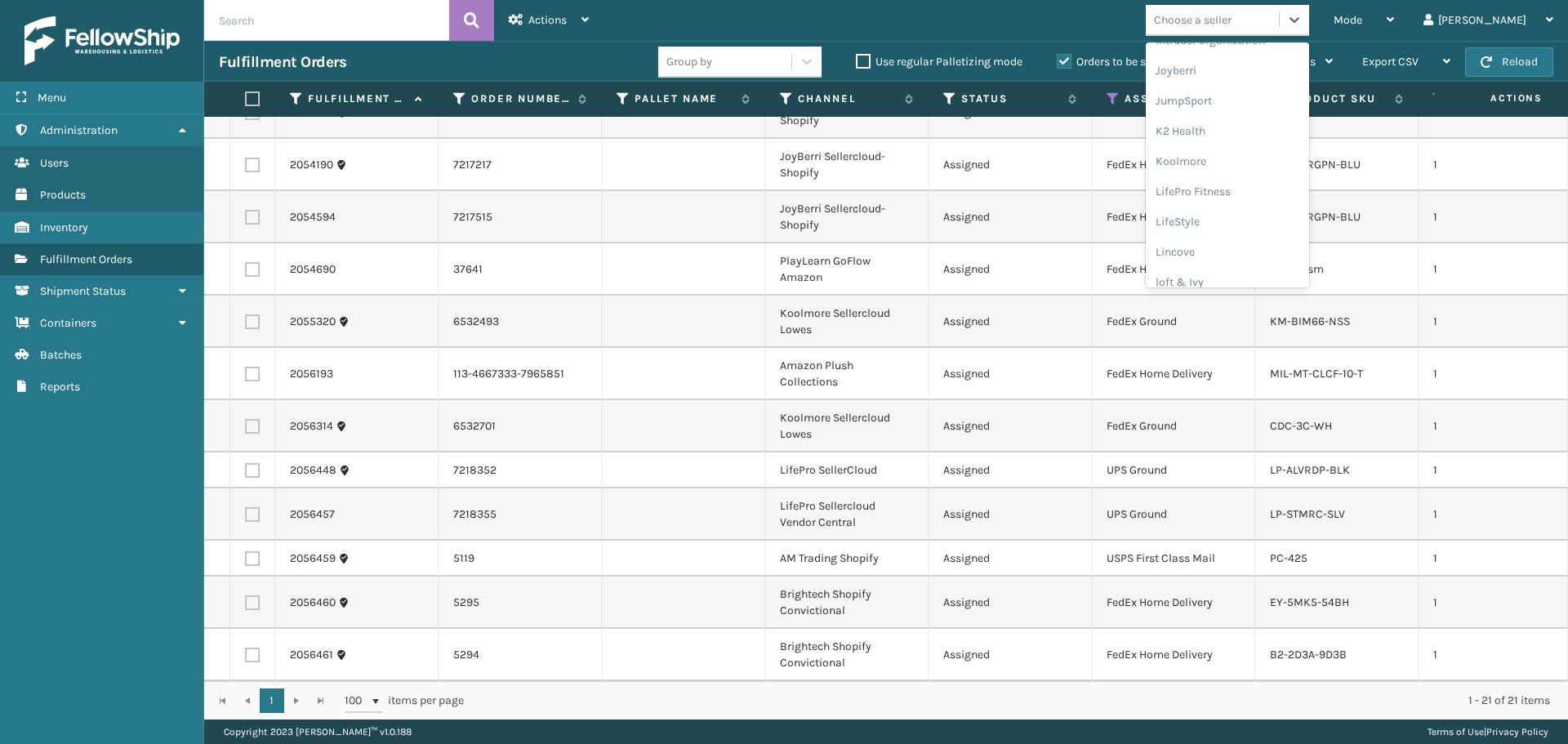
scroll to position [435, 0]
click at [1230, 114] on div "Joyberri" at bounding box center [1227, 108] width 163 height 31
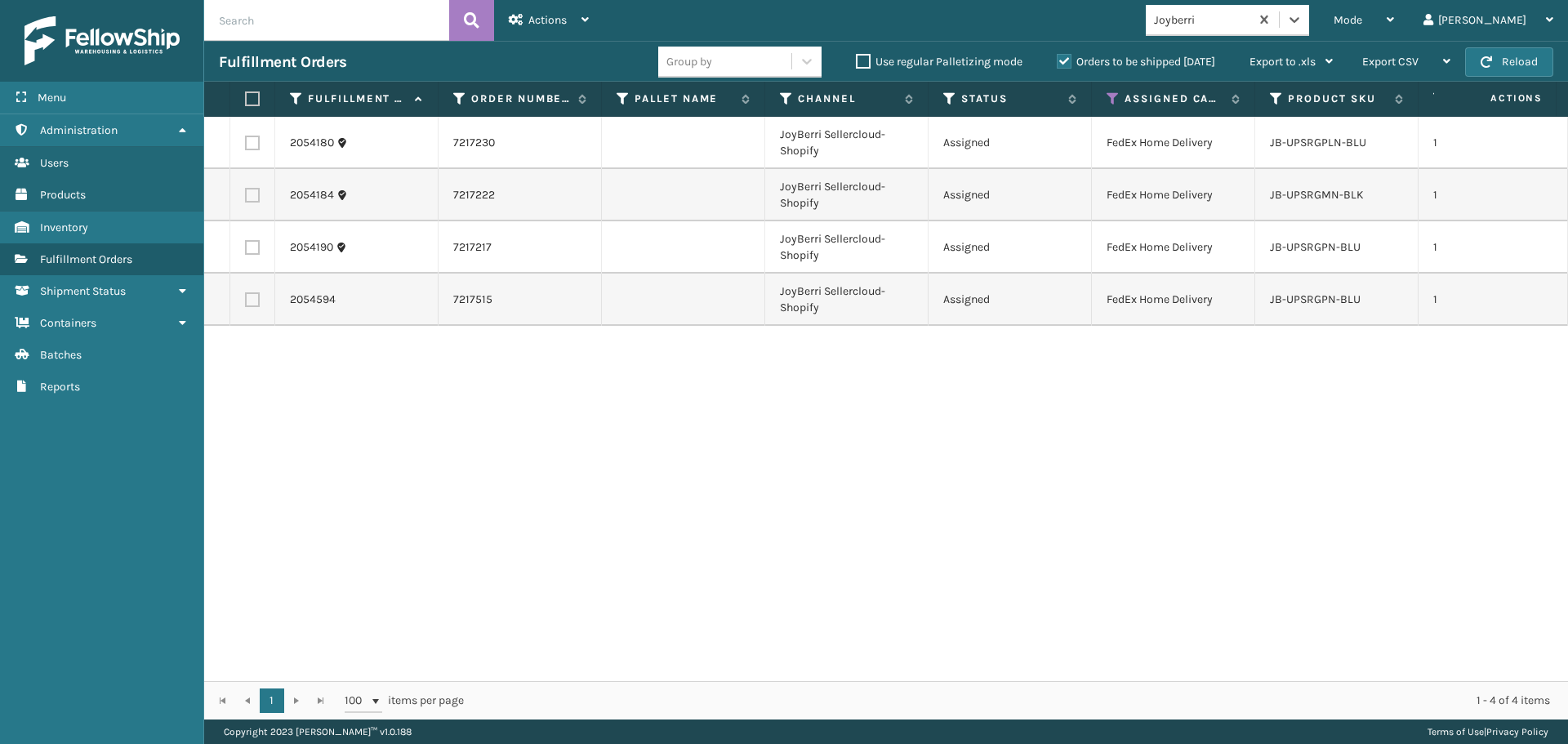
click at [253, 96] on label at bounding box center [249, 99] width 10 height 15
click at [246, 96] on input "checkbox" at bounding box center [245, 99] width 1 height 10
click at [532, 24] on span "Actions" at bounding box center [547, 20] width 38 height 14
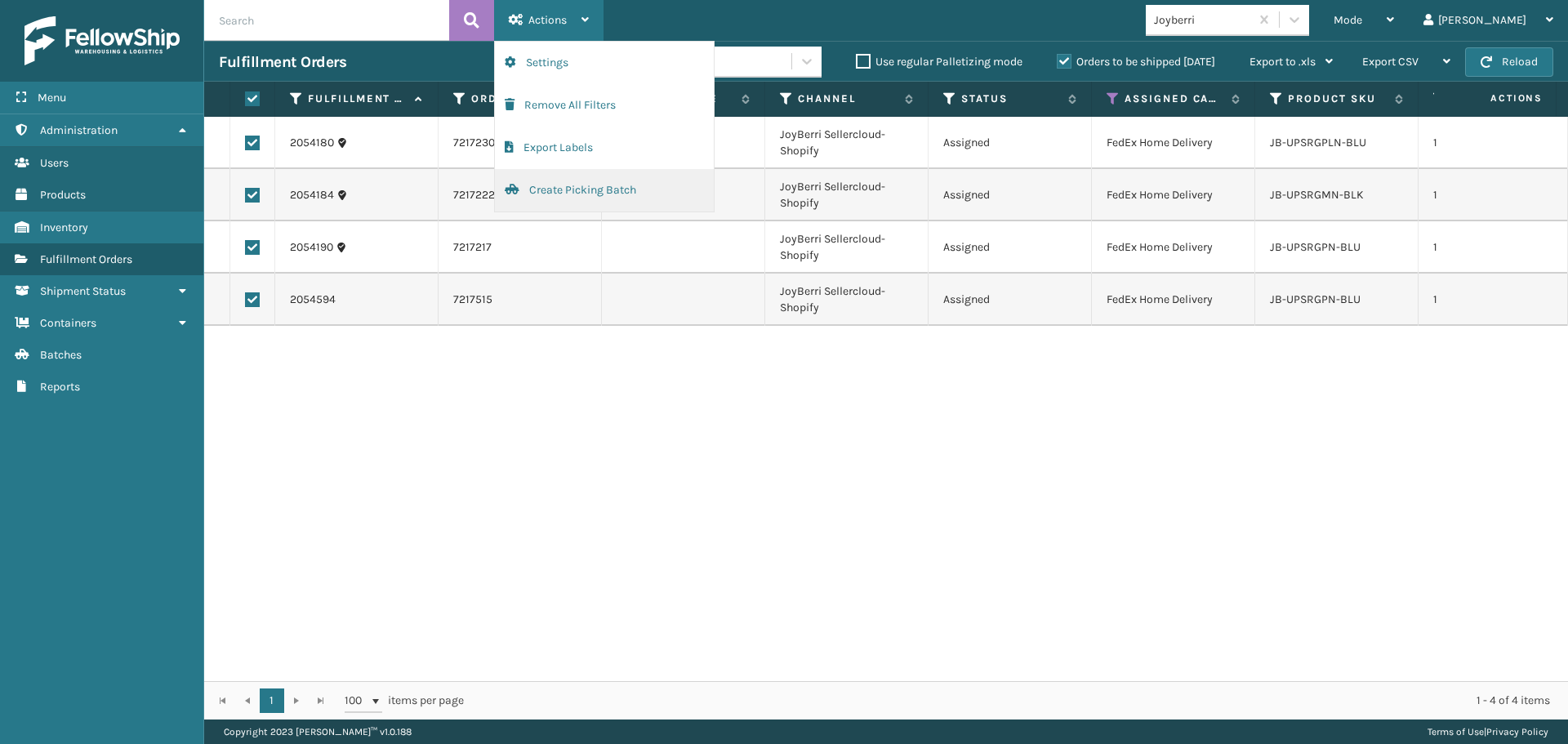
click at [552, 191] on button "Create Picking Batch" at bounding box center [604, 190] width 219 height 43
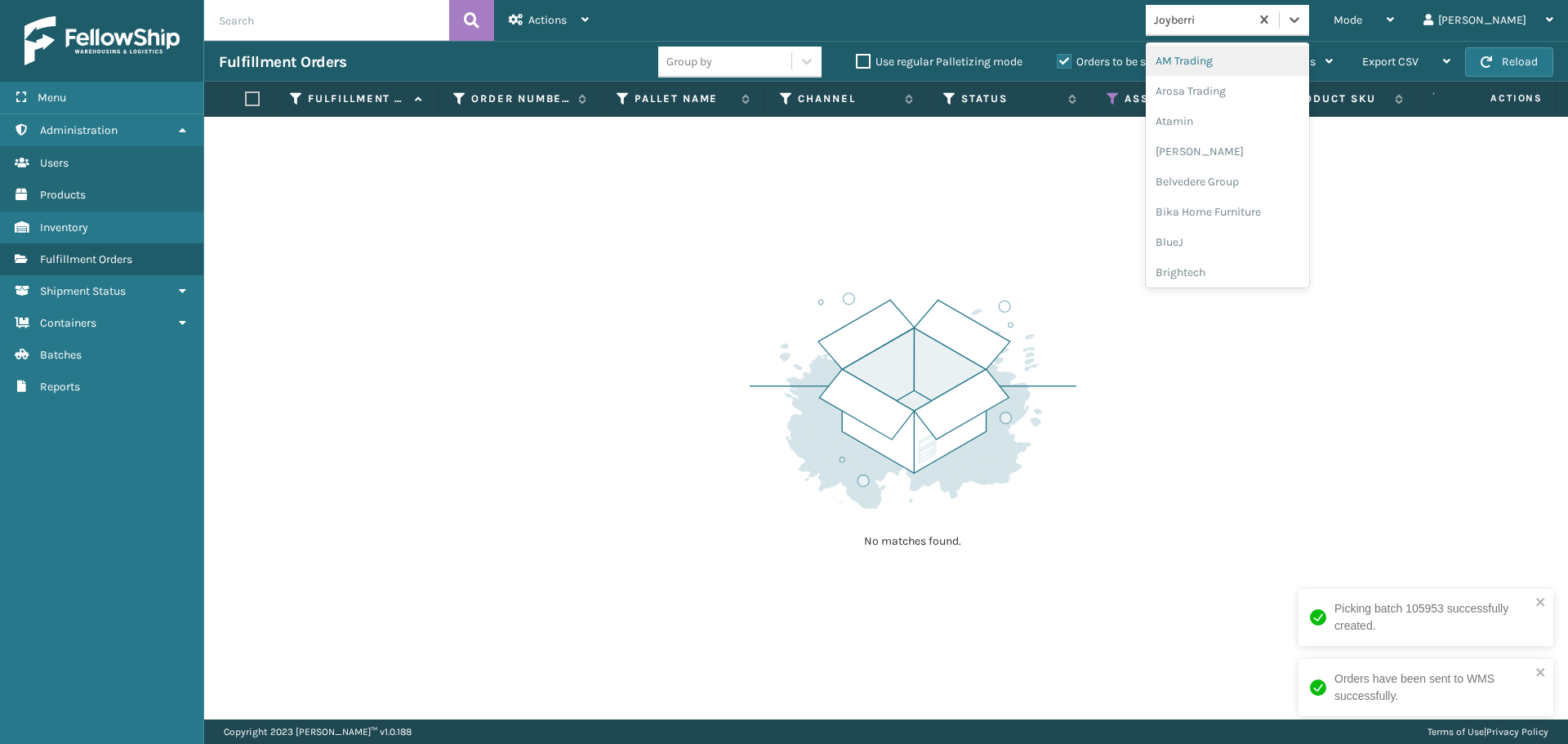
click at [1251, 23] on div "Joyberri" at bounding box center [1202, 20] width 97 height 17
click at [1262, 271] on div "Sunn Brands" at bounding box center [1227, 269] width 163 height 31
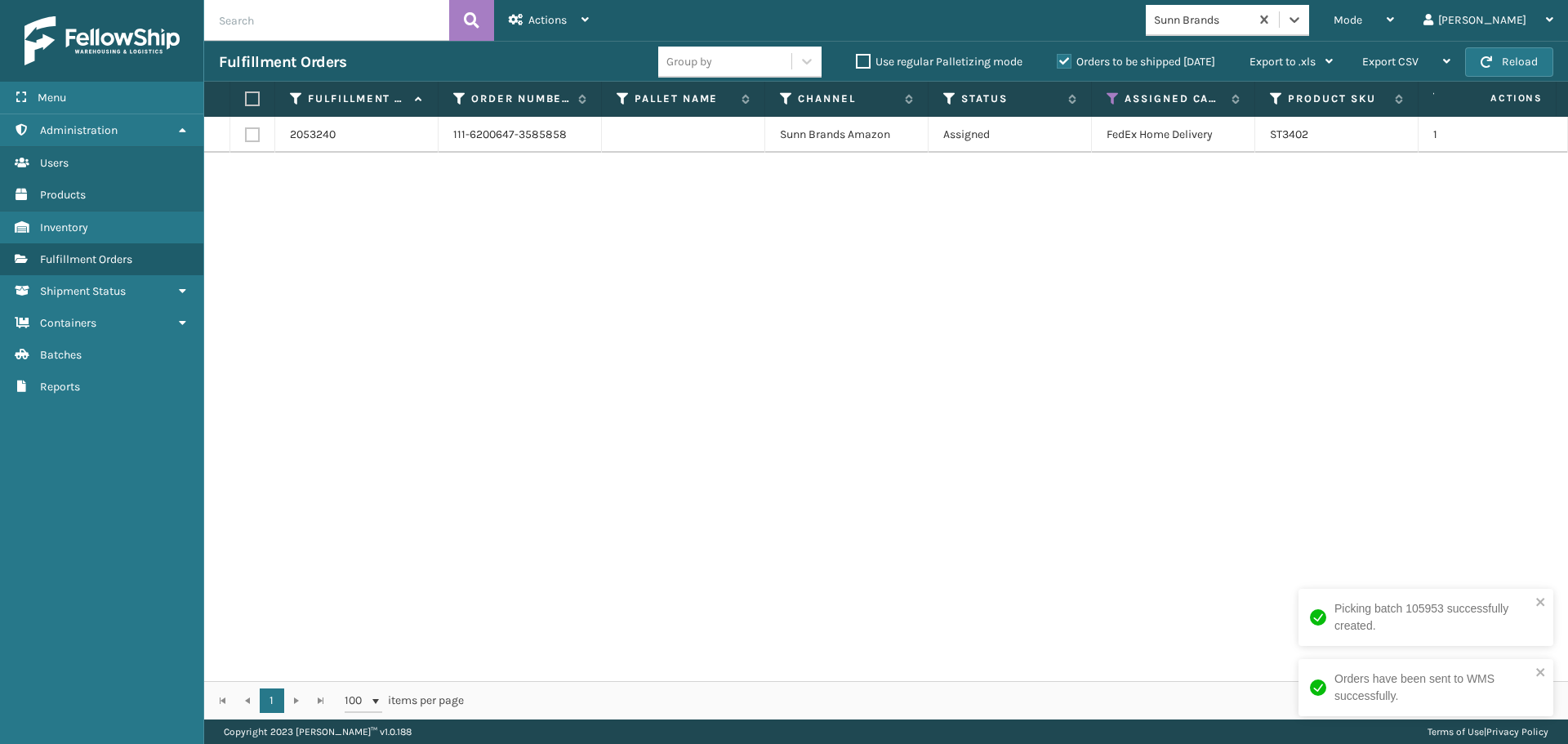
click at [249, 101] on label at bounding box center [249, 99] width 10 height 15
click at [246, 101] on input "checkbox" at bounding box center [245, 99] width 1 height 10
click at [547, 24] on span "Actions" at bounding box center [547, 20] width 38 height 14
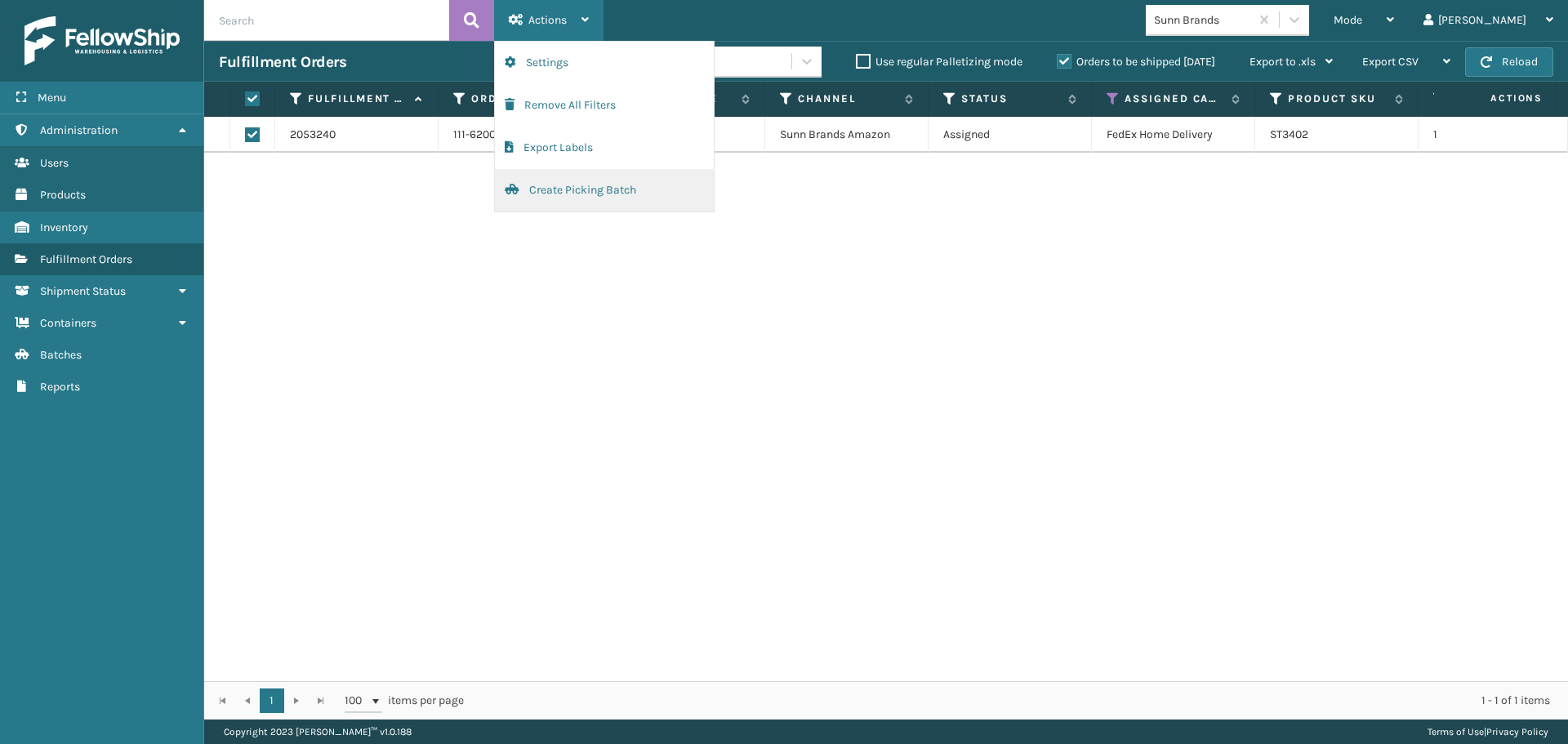
click at [652, 191] on button "Create Picking Batch" at bounding box center [604, 190] width 219 height 43
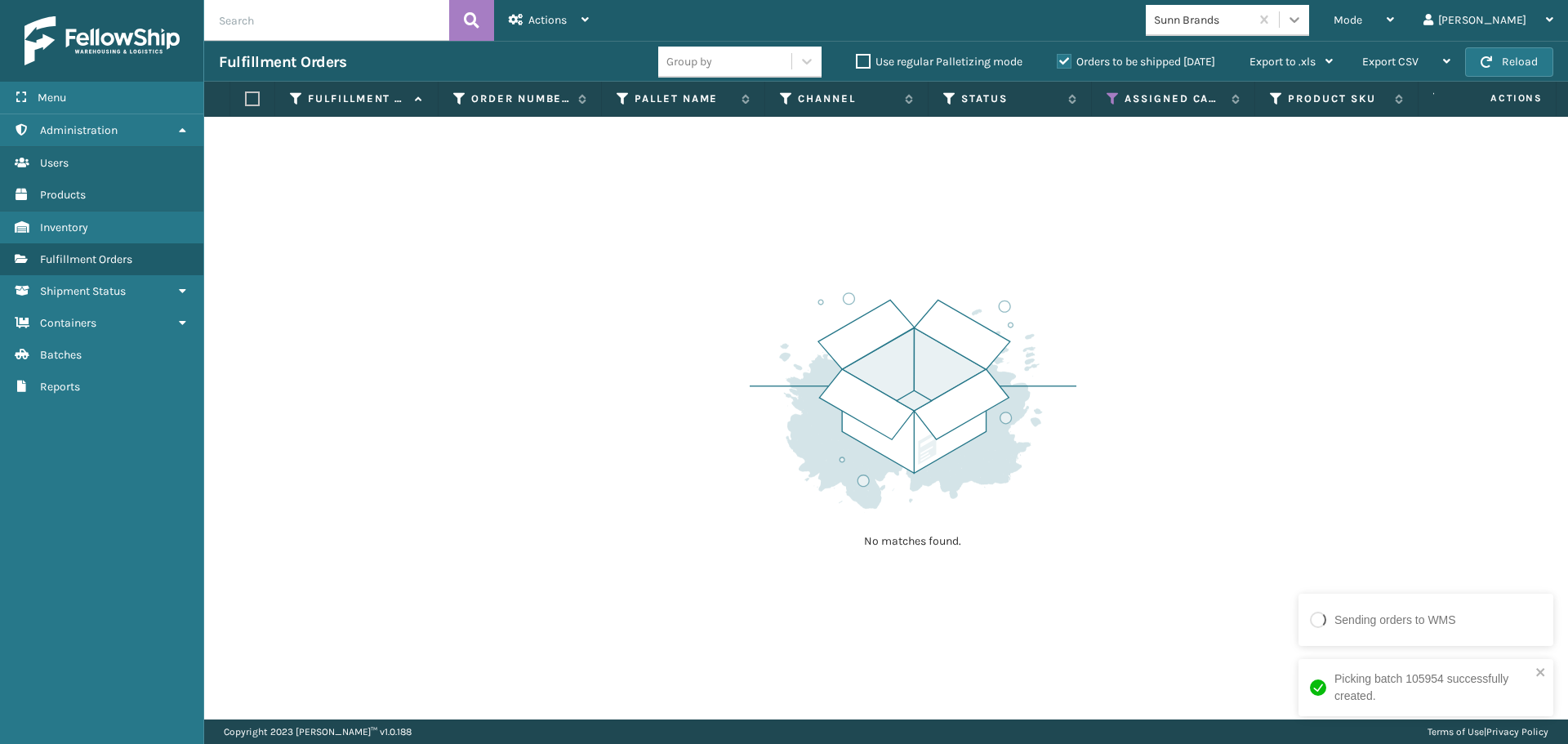
click at [1309, 15] on div at bounding box center [1294, 20] width 30 height 30
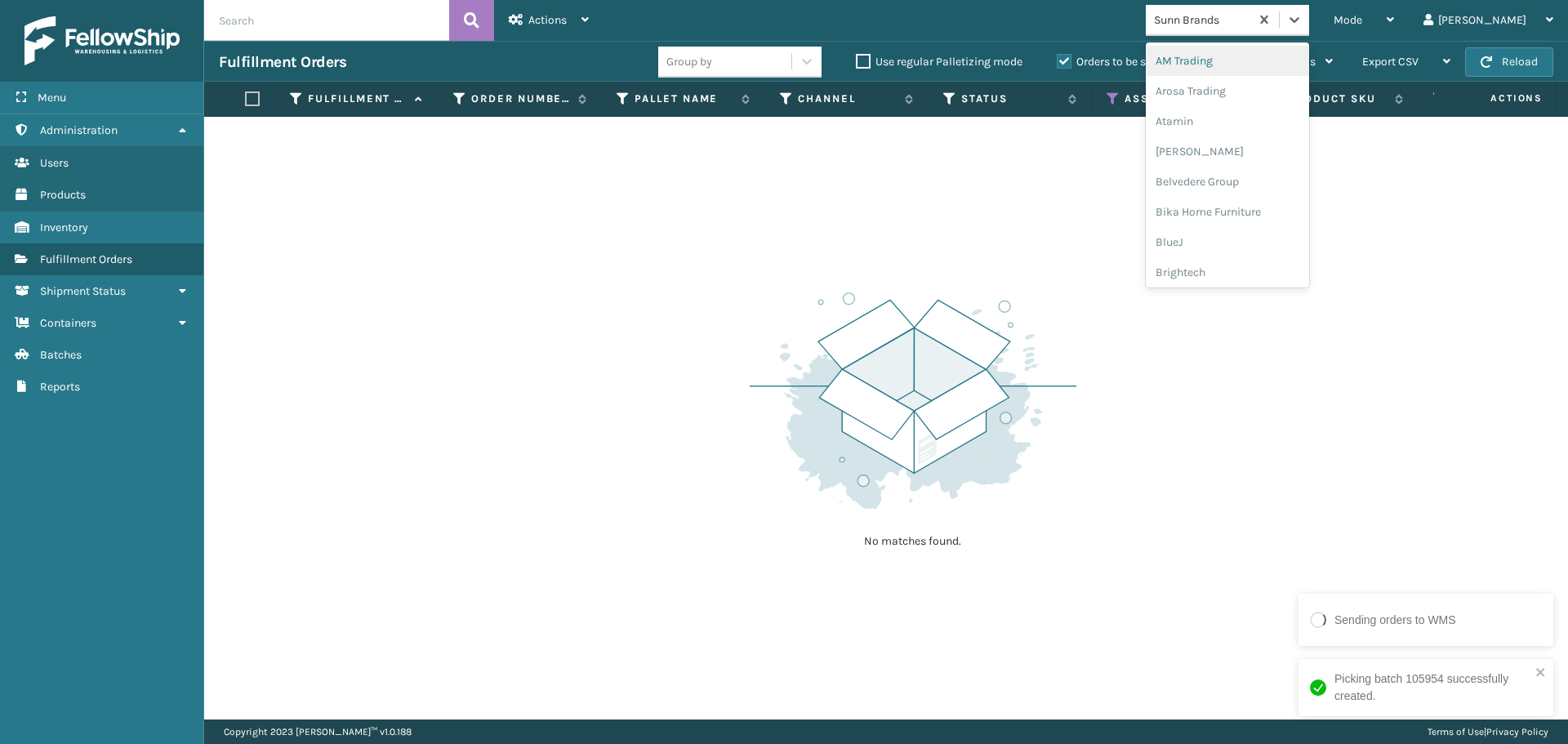
click at [1285, 67] on div "AM Trading" at bounding box center [1227, 60] width 163 height 31
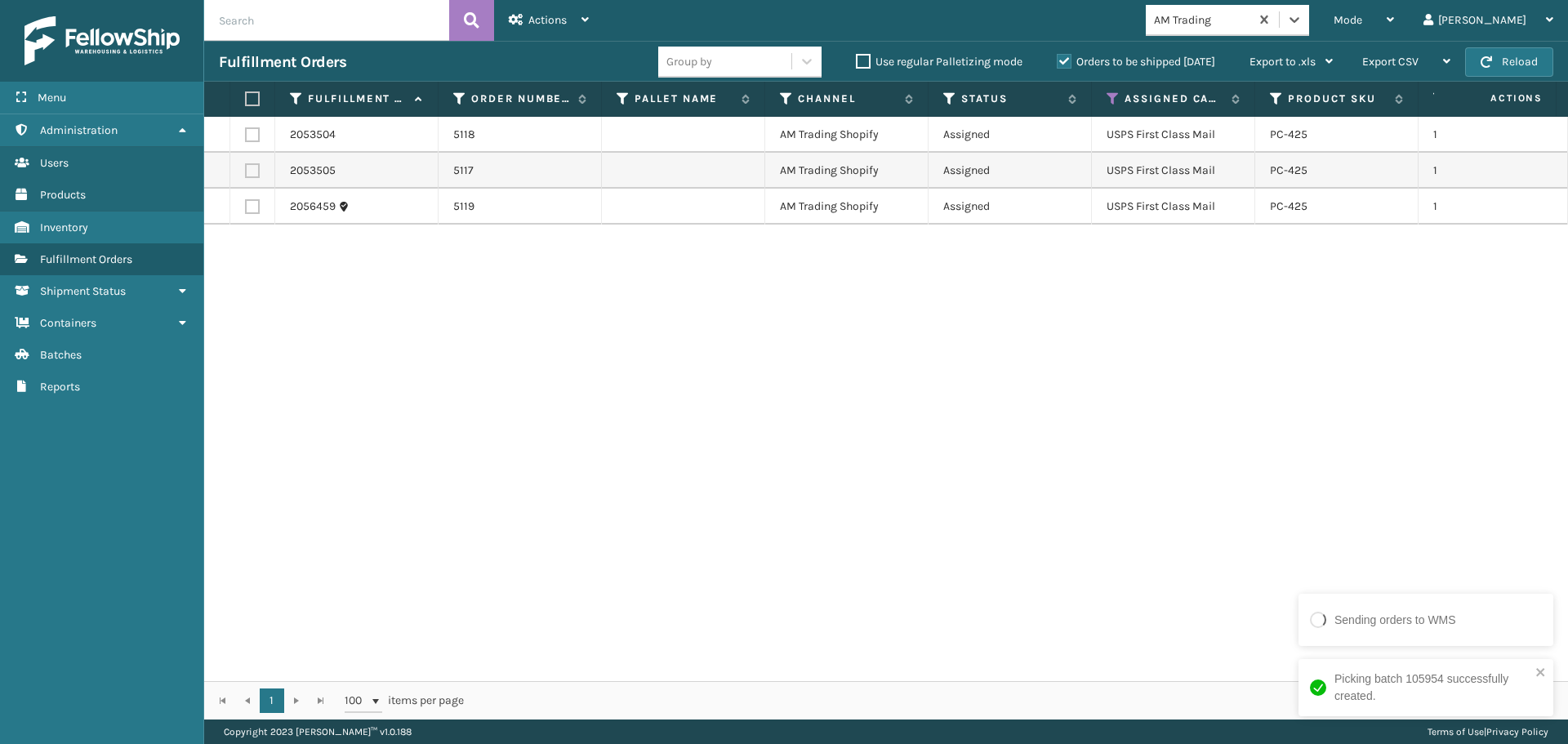
drag, startPoint x: 246, startPoint y: 94, endPoint x: 264, endPoint y: 94, distance: 18.0
click at [246, 94] on label at bounding box center [249, 99] width 10 height 15
click at [246, 94] on input "checkbox" at bounding box center [245, 99] width 1 height 10
click at [552, 19] on span "Actions" at bounding box center [547, 20] width 38 height 14
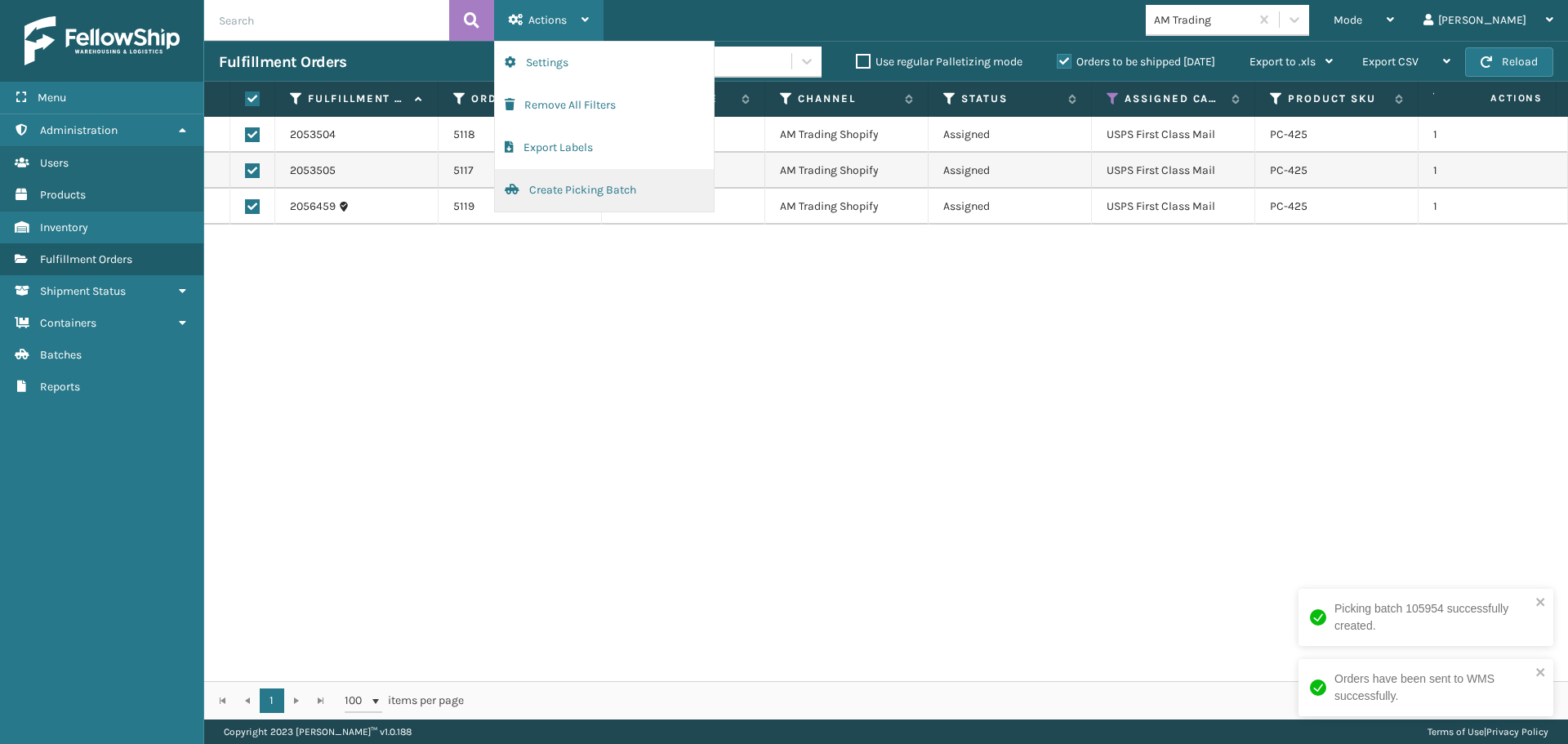
click at [634, 191] on button "Create Picking Batch" at bounding box center [604, 190] width 219 height 43
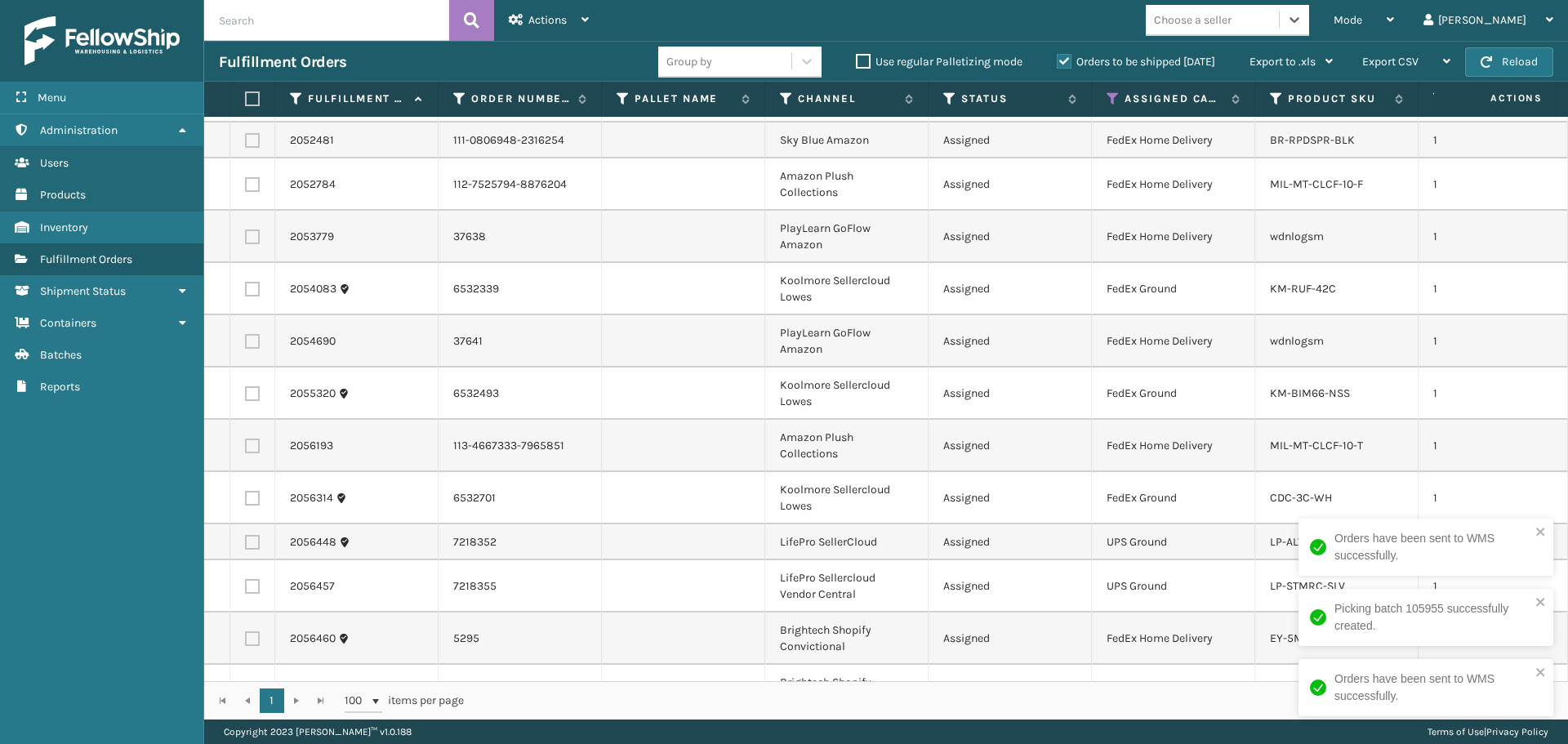
scroll to position [94, 0]
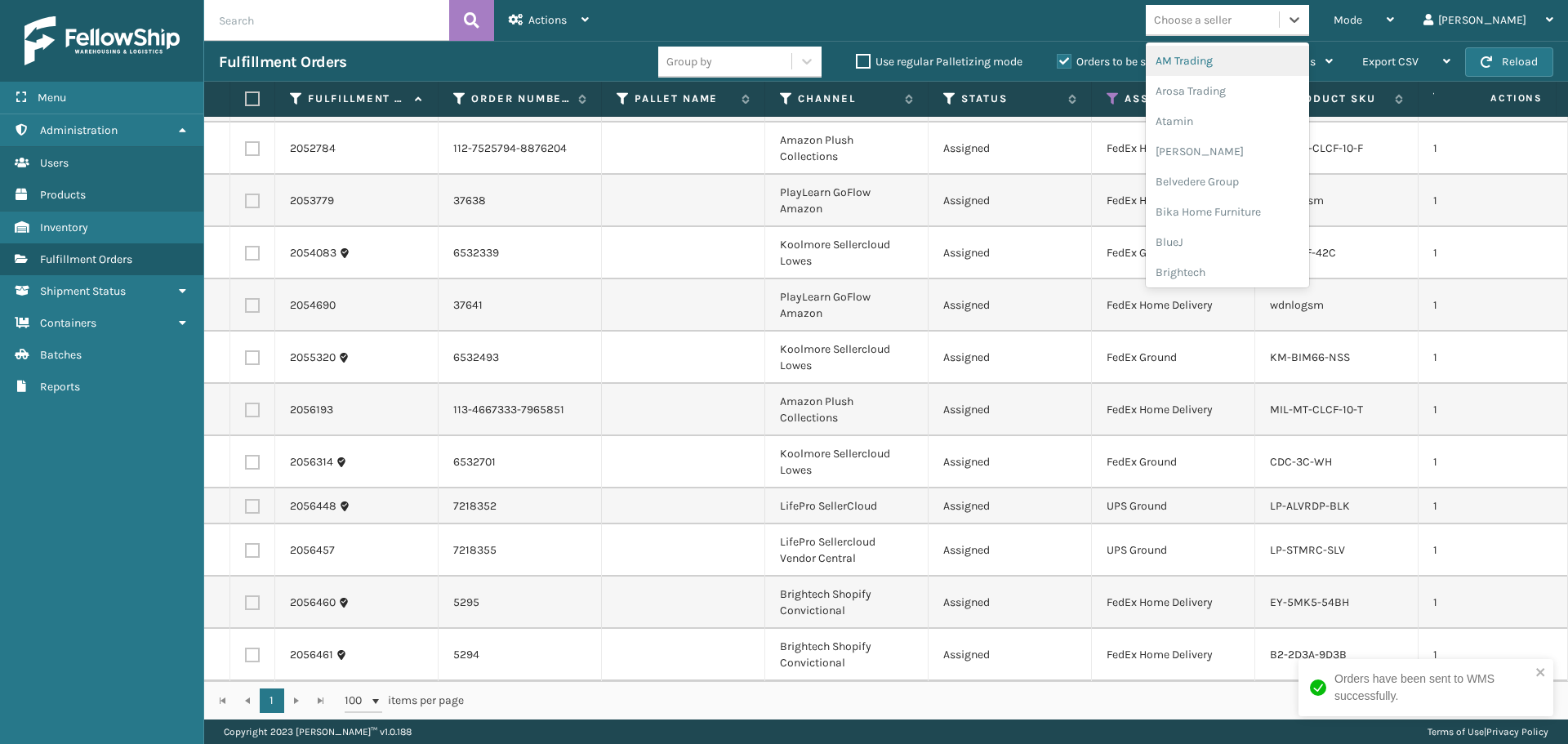
click at [1279, 19] on div "Choose a seller" at bounding box center [1212, 19] width 133 height 27
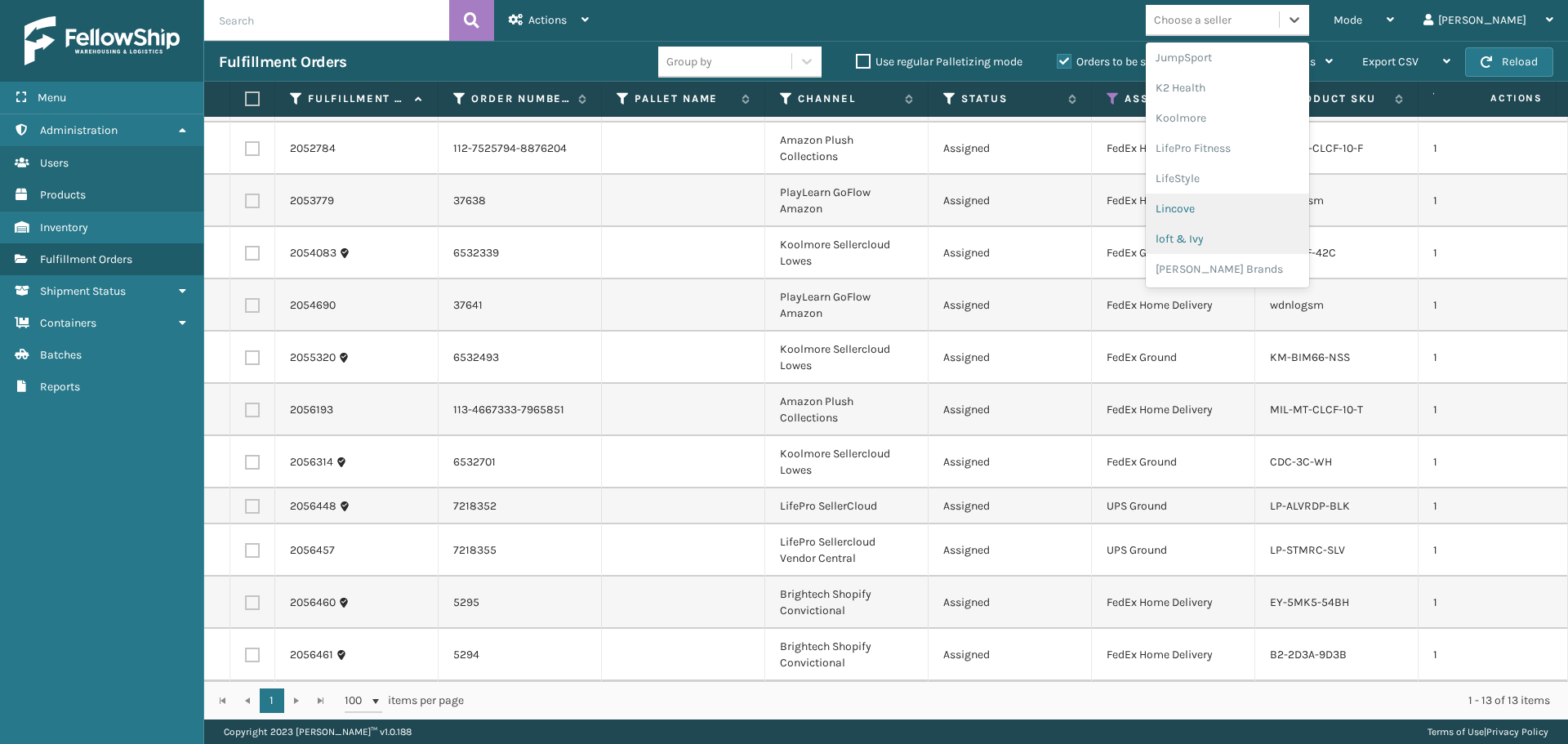
scroll to position [762, 0]
click at [1275, 212] on div "Plush Collections" at bounding box center [1227, 205] width 163 height 31
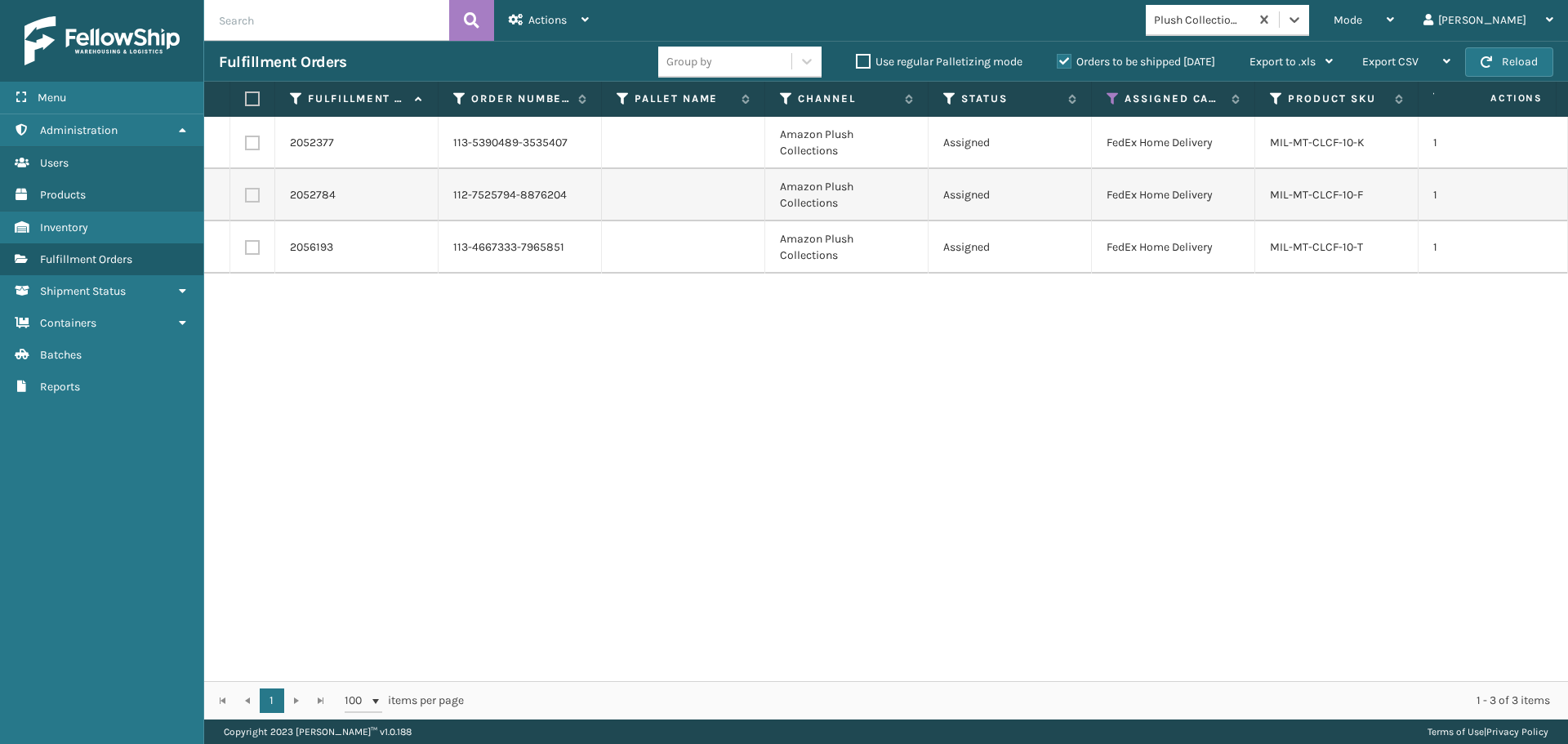
click at [254, 101] on label at bounding box center [249, 99] width 10 height 15
click at [246, 101] on input "checkbox" at bounding box center [245, 99] width 1 height 10
click at [532, 14] on span "Actions" at bounding box center [547, 20] width 38 height 14
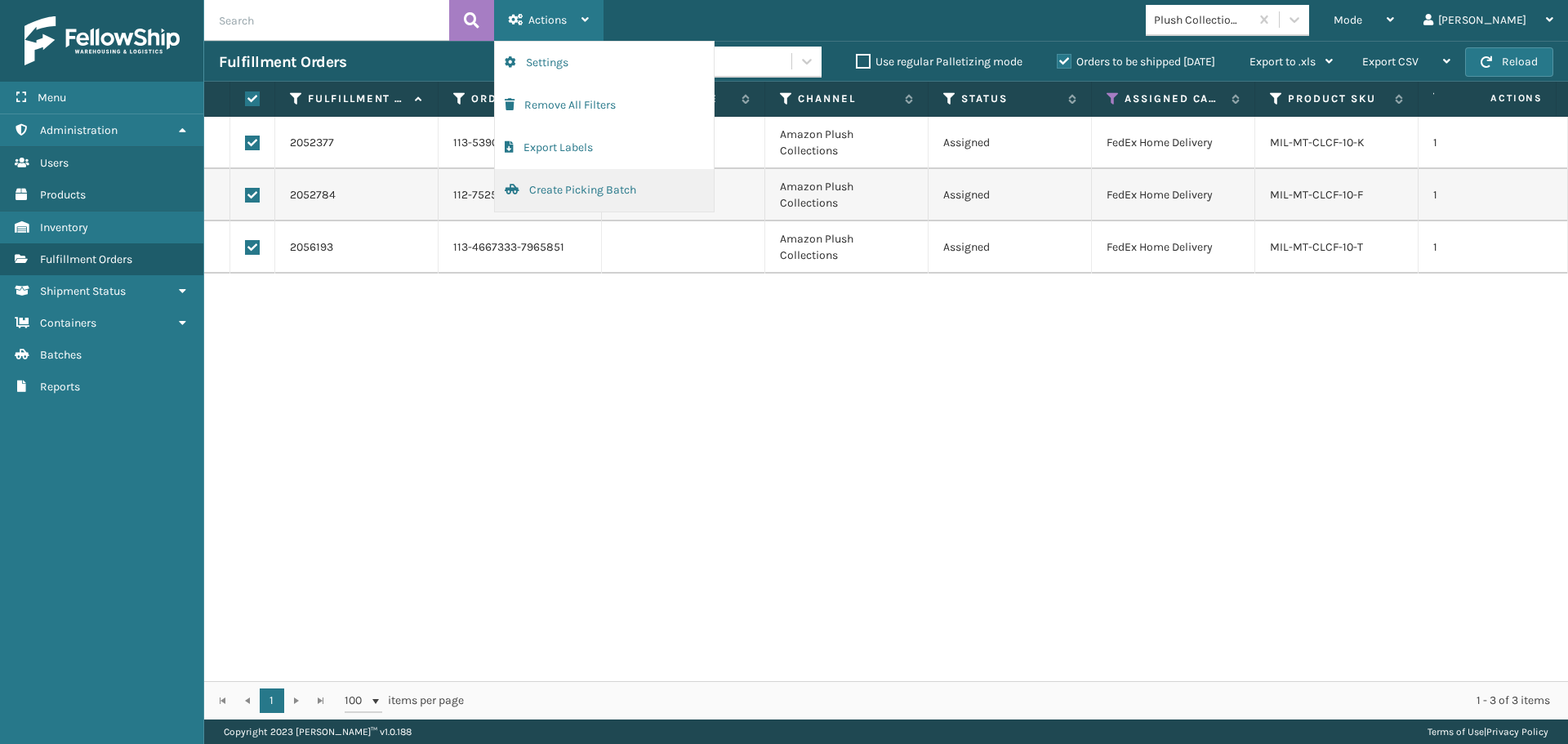
drag, startPoint x: 612, startPoint y: 192, endPoint x: 602, endPoint y: 192, distance: 10.0
click at [602, 192] on button "Create Picking Batch" at bounding box center [604, 190] width 219 height 43
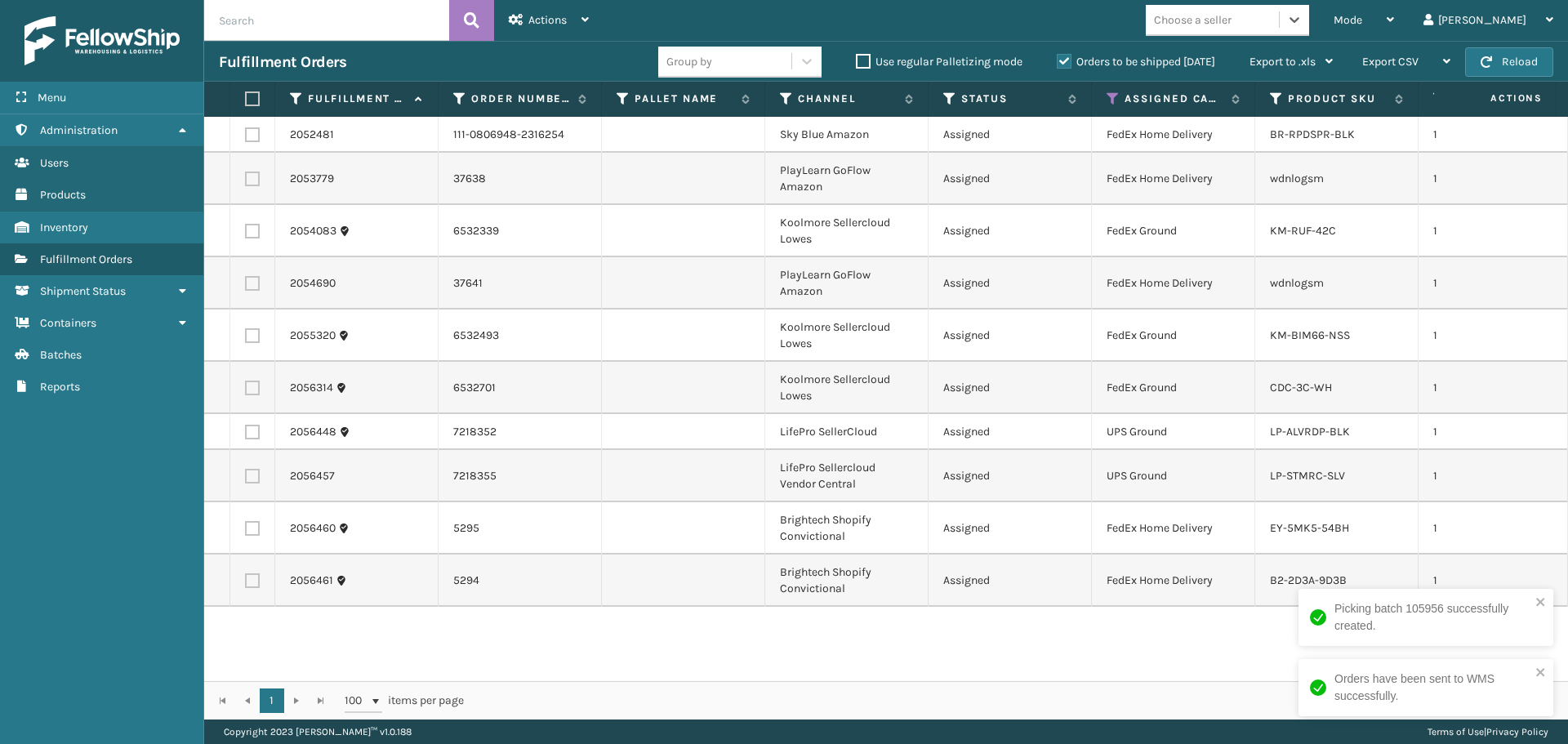
click at [1232, 19] on div "Choose a seller" at bounding box center [1192, 20] width 78 height 17
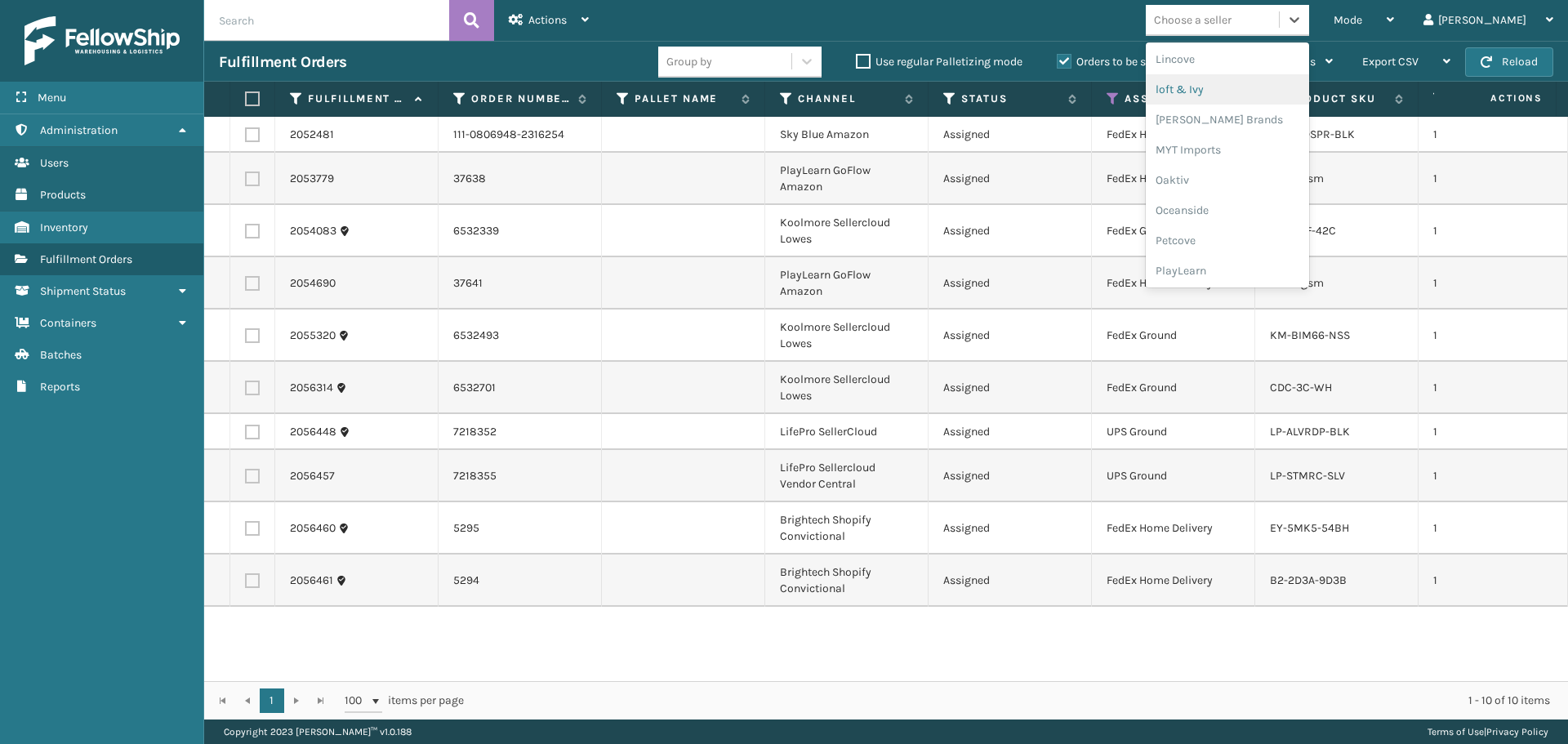
scroll to position [789, 0]
click at [1259, 156] on div "PlayLearn" at bounding box center [1227, 148] width 163 height 31
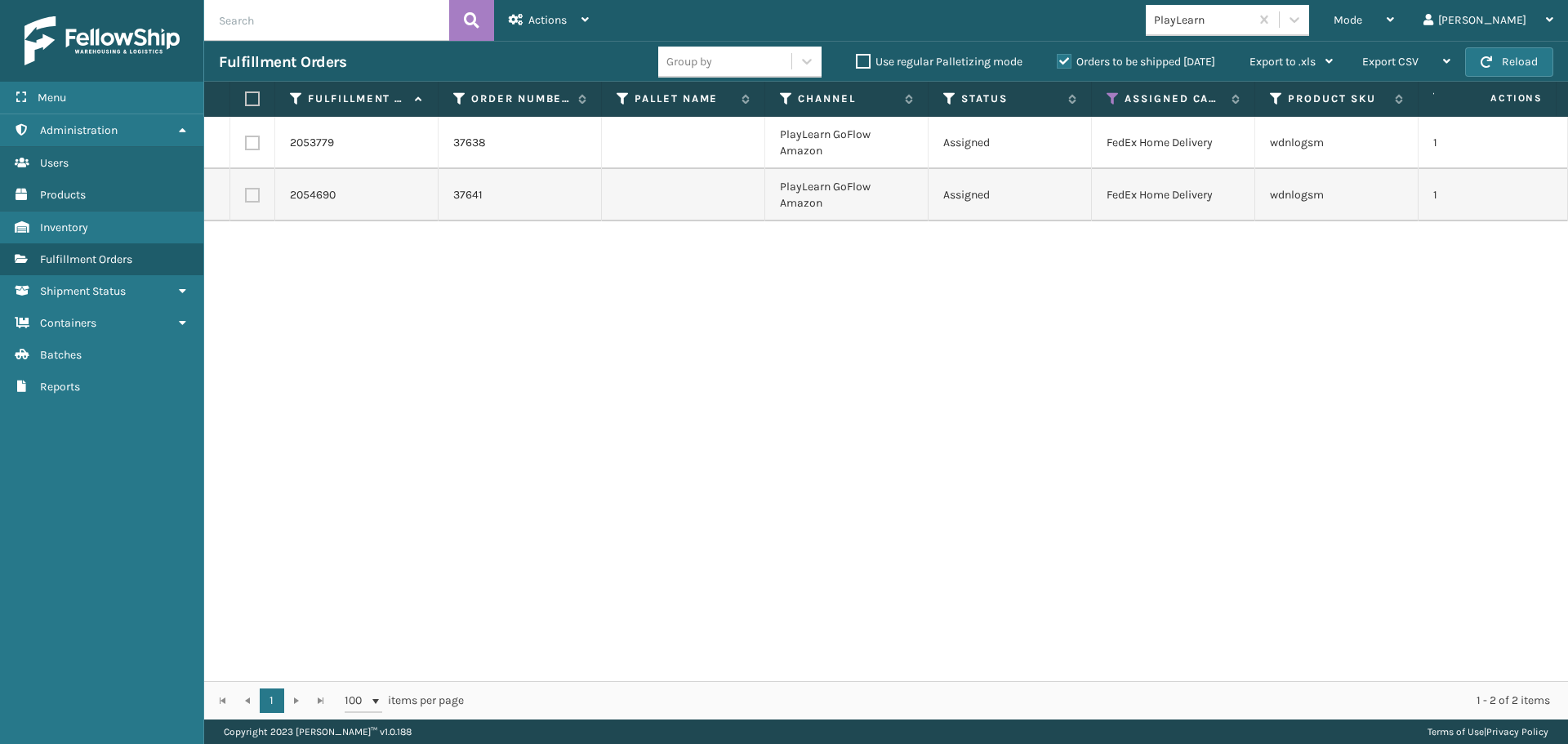
click at [254, 100] on label at bounding box center [249, 99] width 10 height 15
click at [246, 100] on input "checkbox" at bounding box center [245, 99] width 1 height 10
click at [551, 10] on div "Actions" at bounding box center [549, 20] width 80 height 41
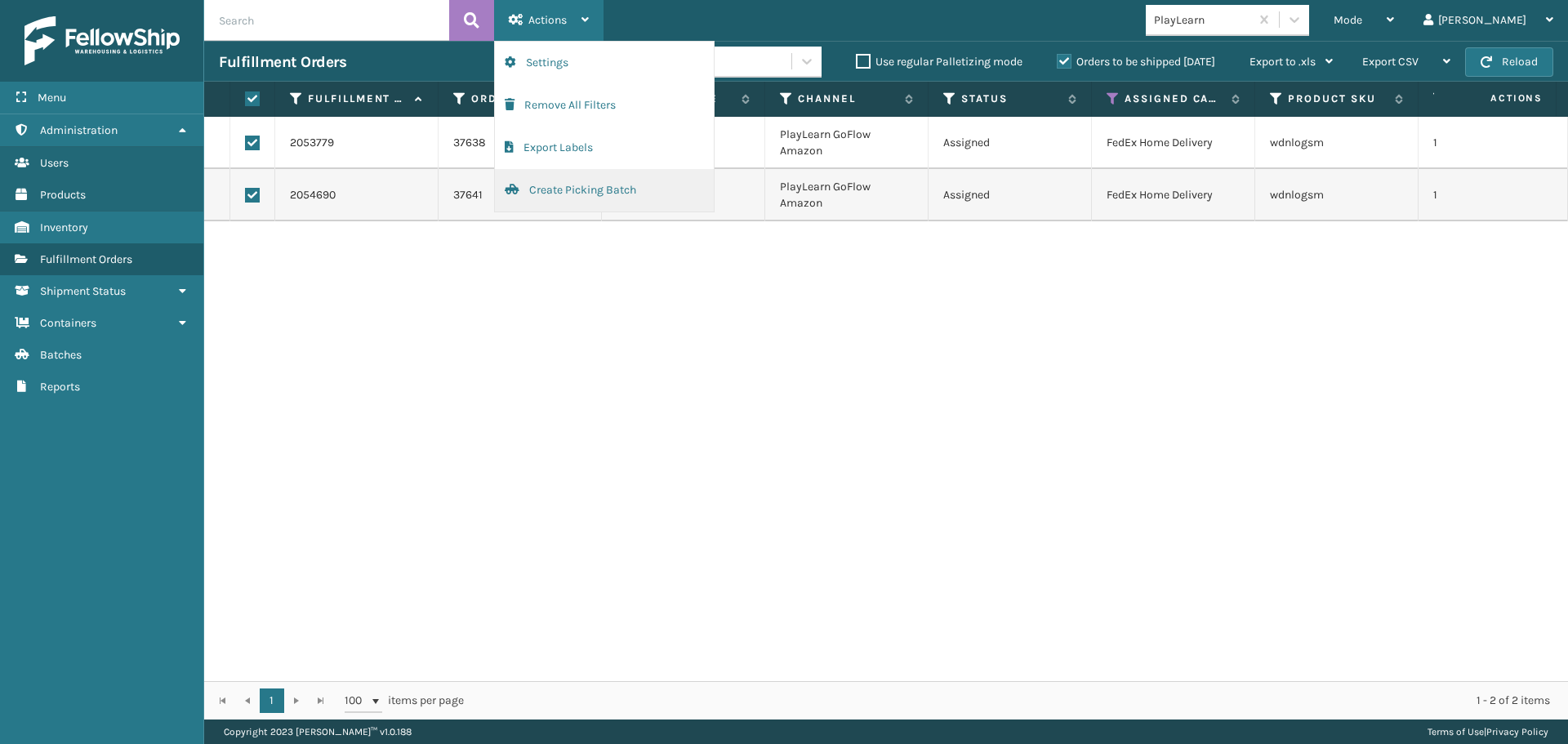
click at [608, 182] on button "Create Picking Batch" at bounding box center [604, 190] width 219 height 43
